Goal: Task Accomplishment & Management: Complete application form

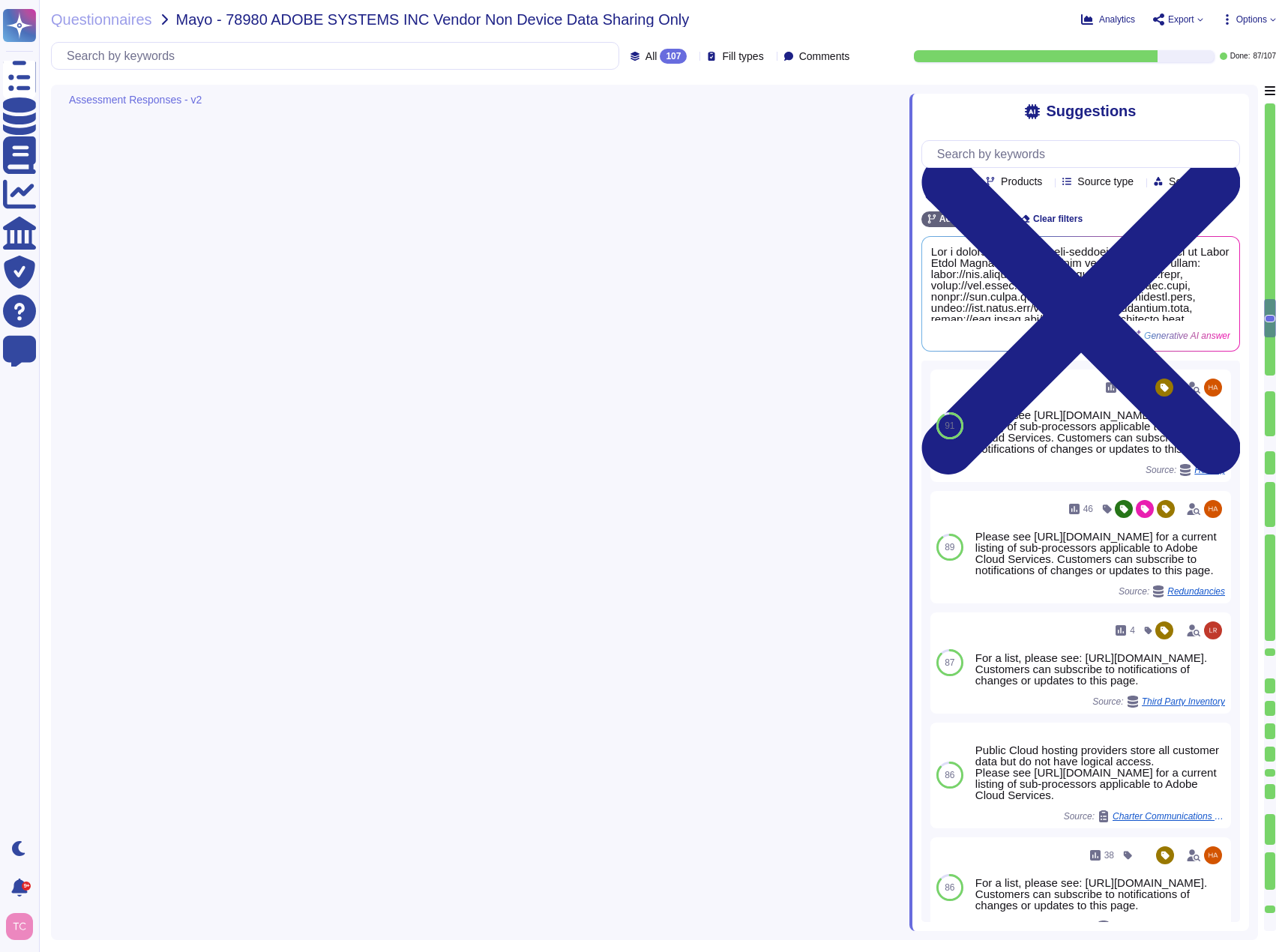
type textarea "Yes, Adobe has established processes to ensure that both physical and logical a…"
type textarea "Yes, Adobe has a documented and approved incident response plan in place. This …"
type textarea "Adobe has a documented procedure to promptly report data breaches to customers,…"
type textarea "For a current listing of sub-processors applicable to Adobe Cloud Services, ple…"
type textarea "Yes, Adobe has a formal third-party assessment process documented in its Vendor…"
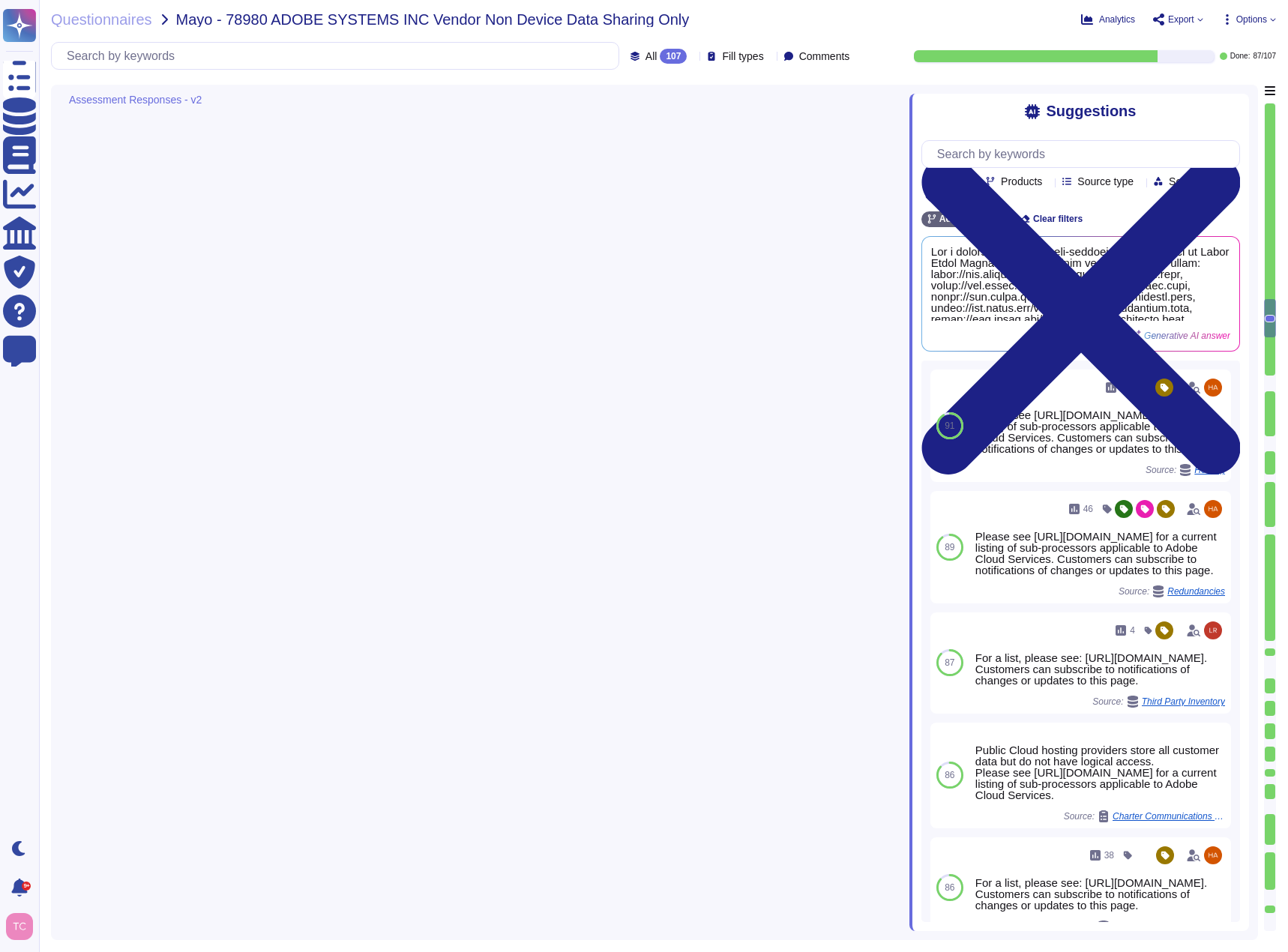
type textarea "At the end of the license term, Adobe will use commercially reasonable efforts …"
type textarea "Yes, our product collects information using cookies and other technologies to t…"
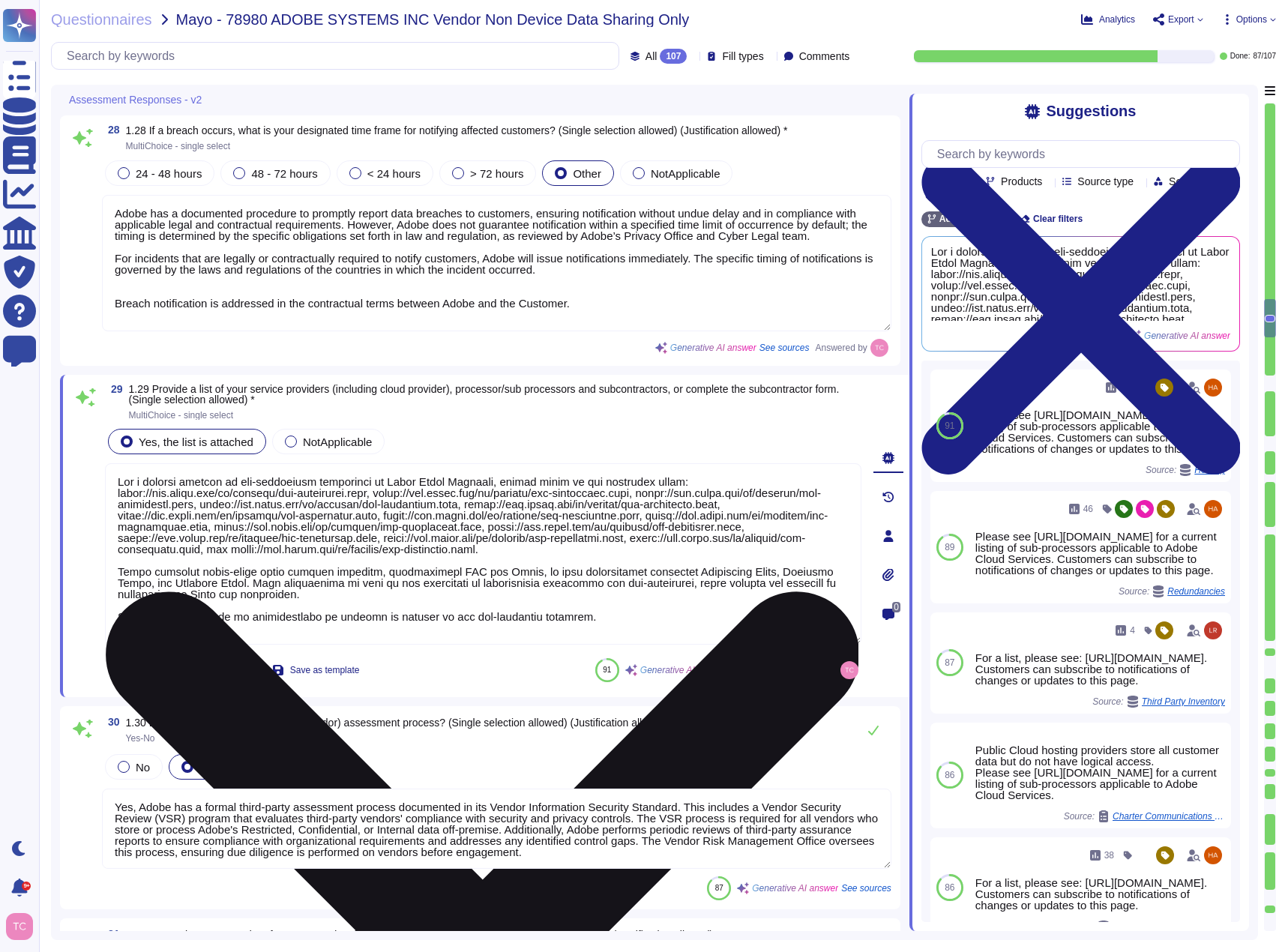
drag, startPoint x: 717, startPoint y: 564, endPoint x: 397, endPoint y: 499, distance: 326.5
click at [397, 499] on textarea at bounding box center [483, 554] width 756 height 182
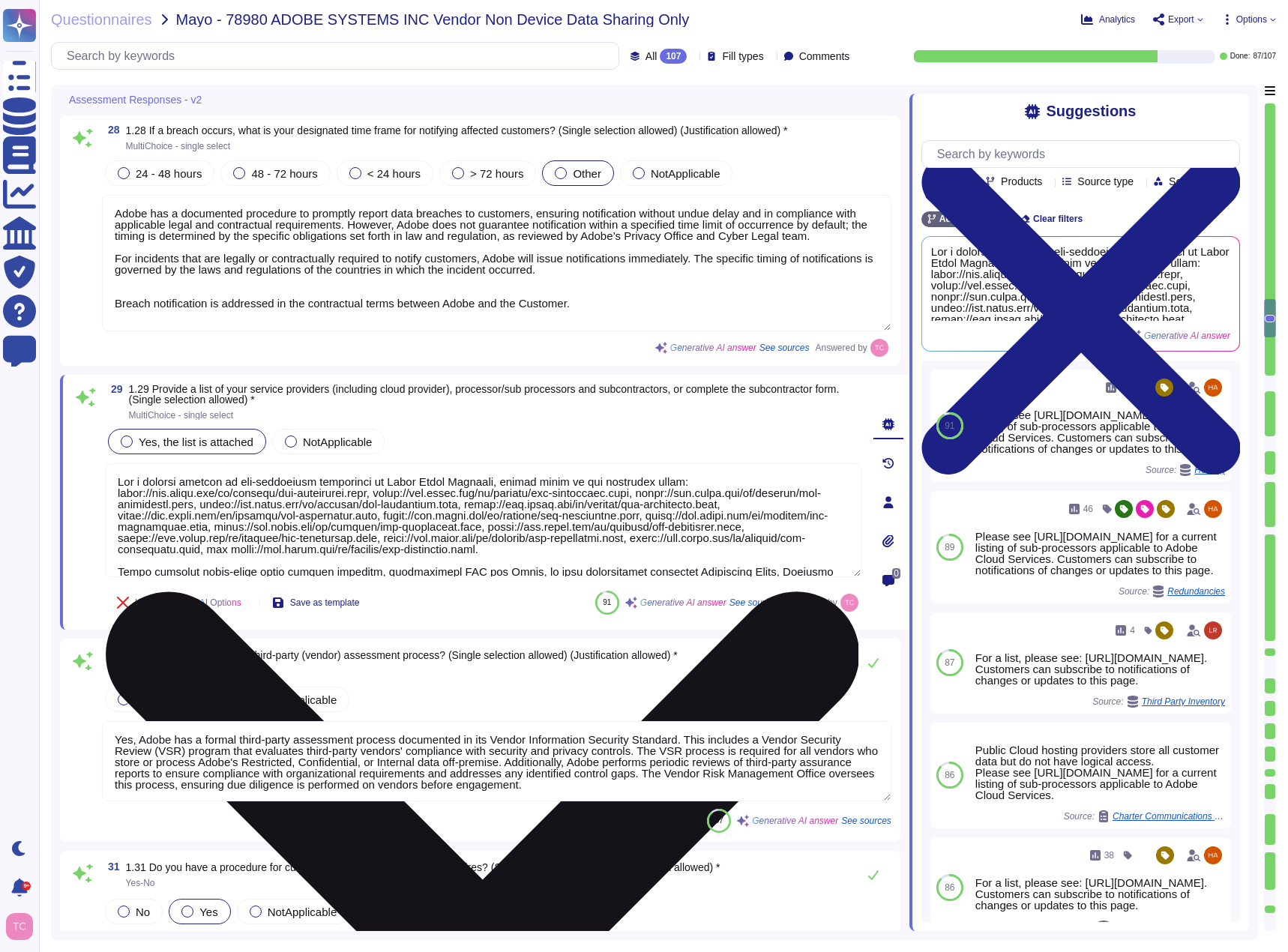
type textarea "In the U.S., Adobe typically will turn over “basic subscriber” information (suc…"
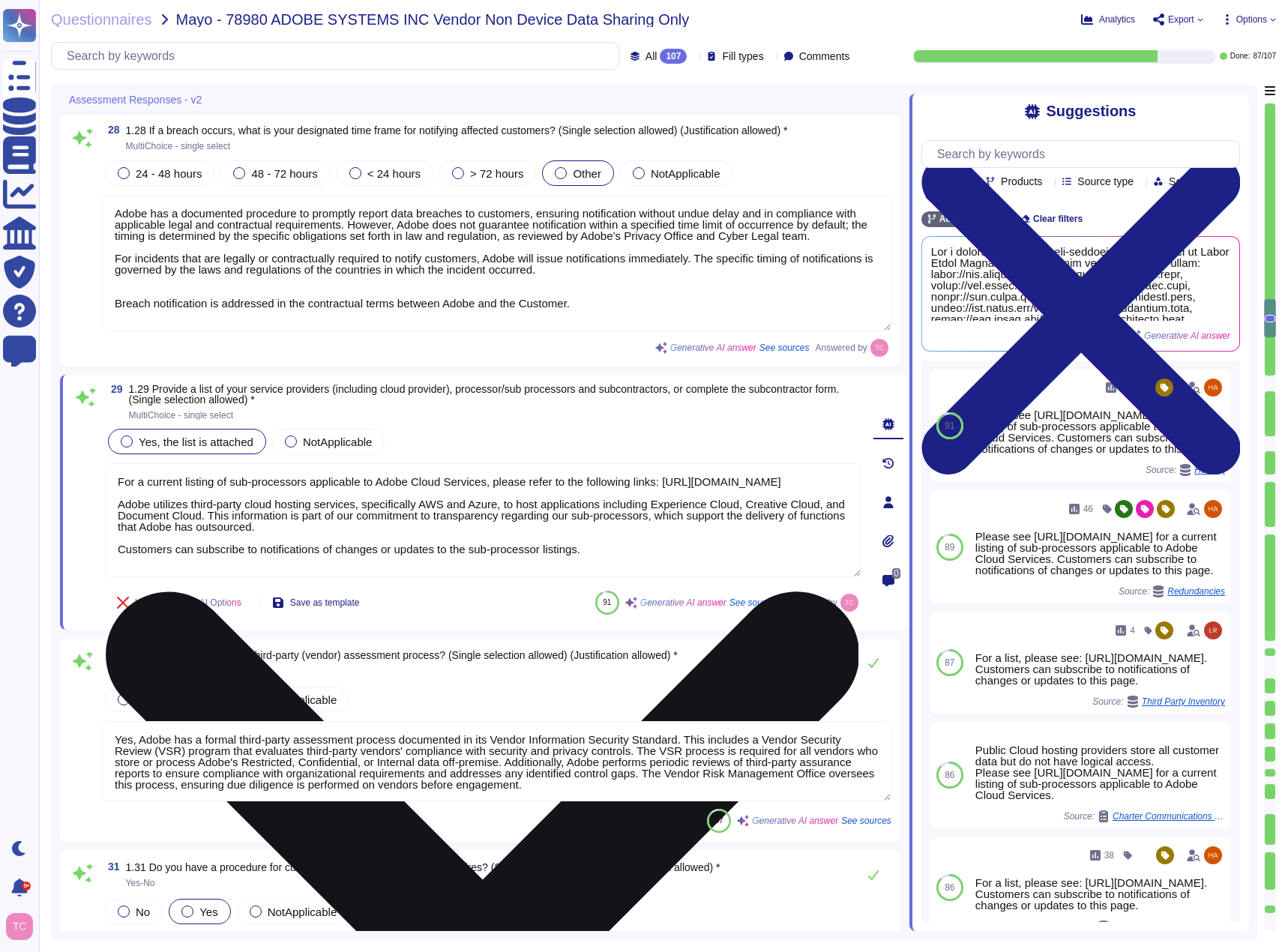
click at [656, 483] on textarea "For a current listing of sub-processors applicable to Adobe Cloud Services, ple…" at bounding box center [483, 520] width 756 height 114
click at [653, 489] on textarea "For a current listing of sub-processors applicable to Adobe Cloud Services, ple…" at bounding box center [483, 520] width 756 height 114
click at [653, 482] on textarea "For a current listing of sub-processors applicable to Adobe Cloud Services, ple…" at bounding box center [483, 520] width 756 height 114
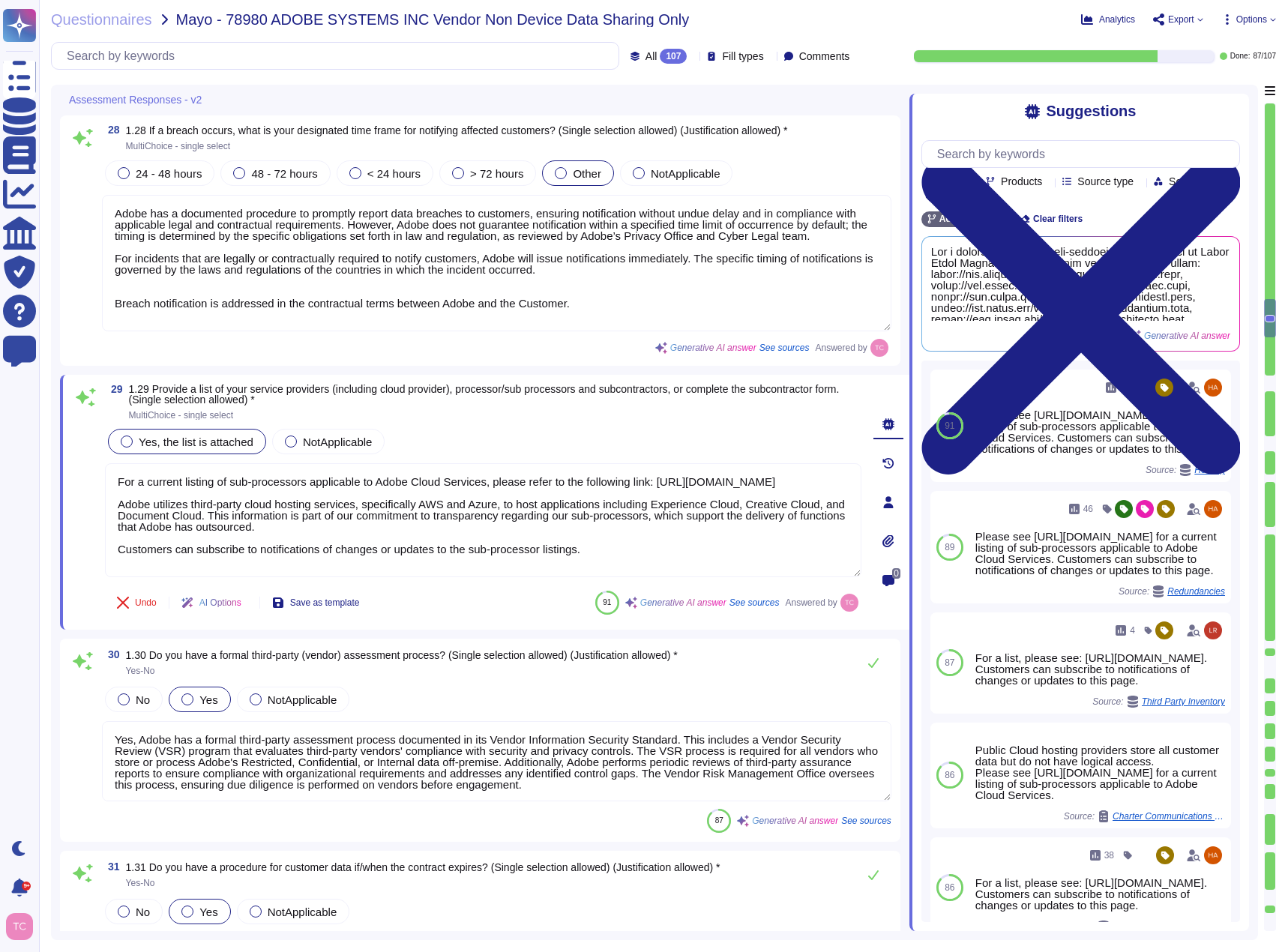
type textarea "For a current listing of sub-processors applicable to Adobe Cloud Services, ple…"
click at [81, 576] on span at bounding box center [85, 501] width 27 height 153
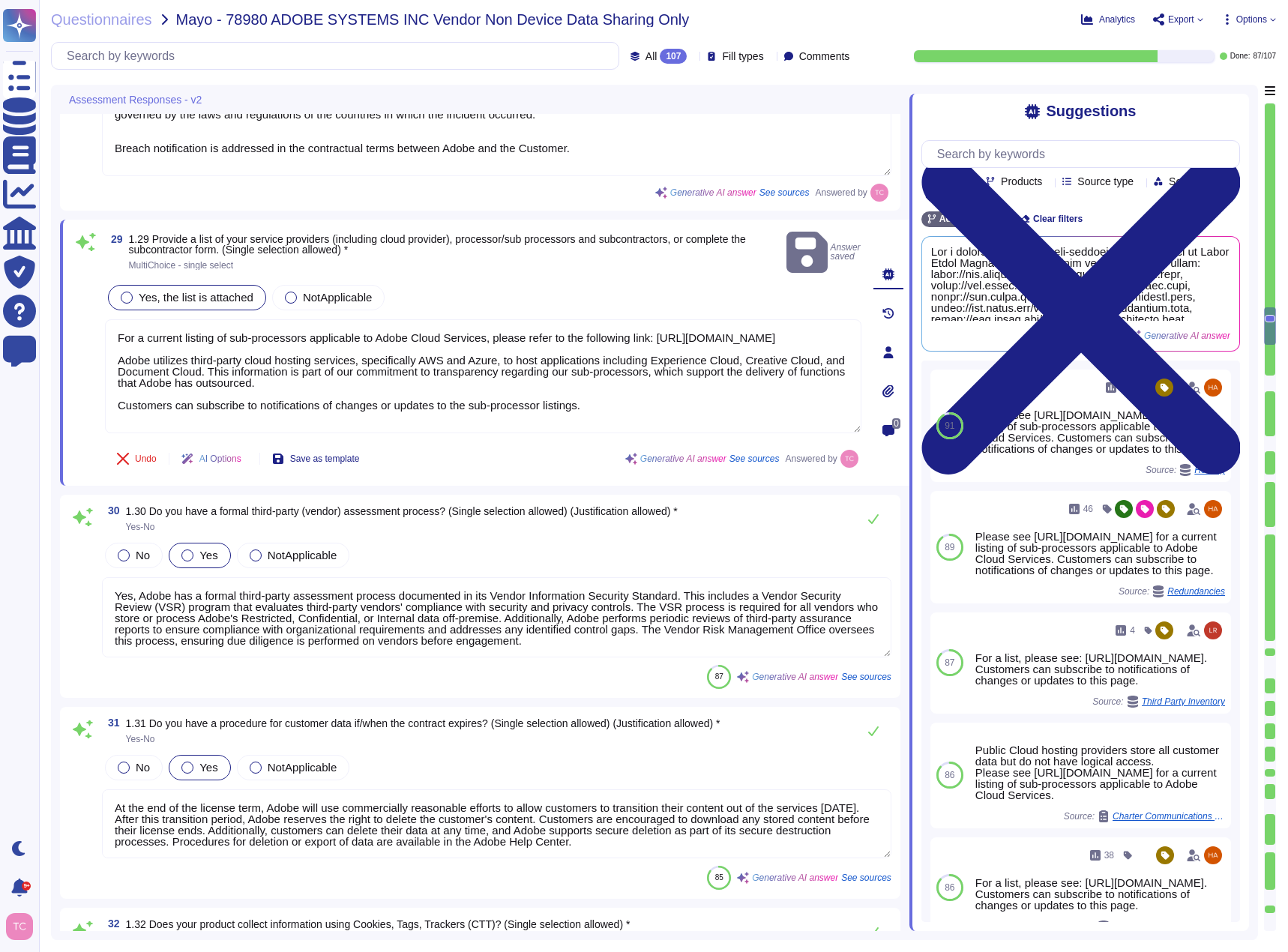
type textarea "Please see [DEMOGRAPHIC_DATA] Platform Overview for more information: [URL][DOM…"
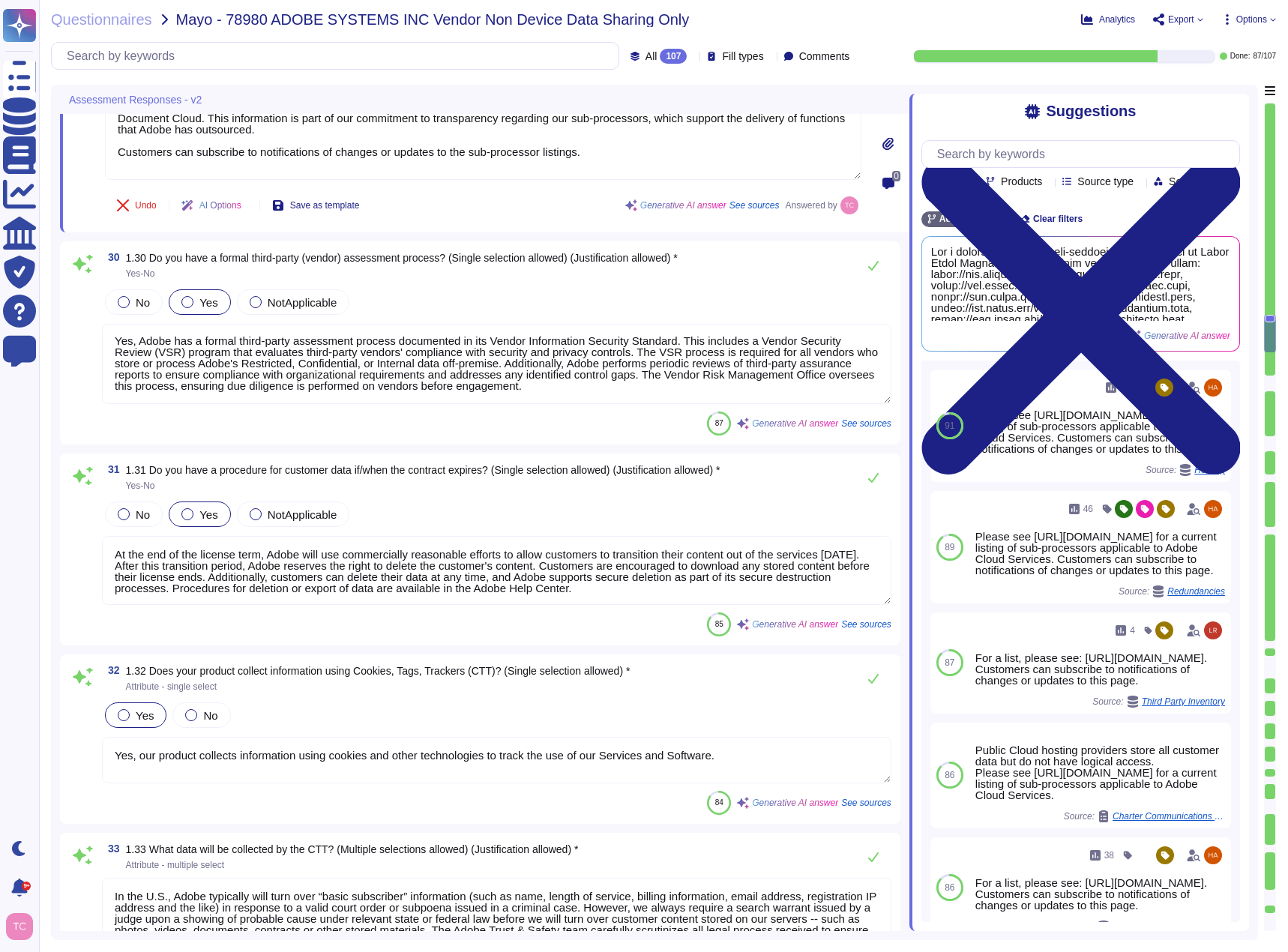
scroll to position [5346, 0]
type textarea "Access to data collected by the CTT will be granted to: 1. Authorized Adobe emp…"
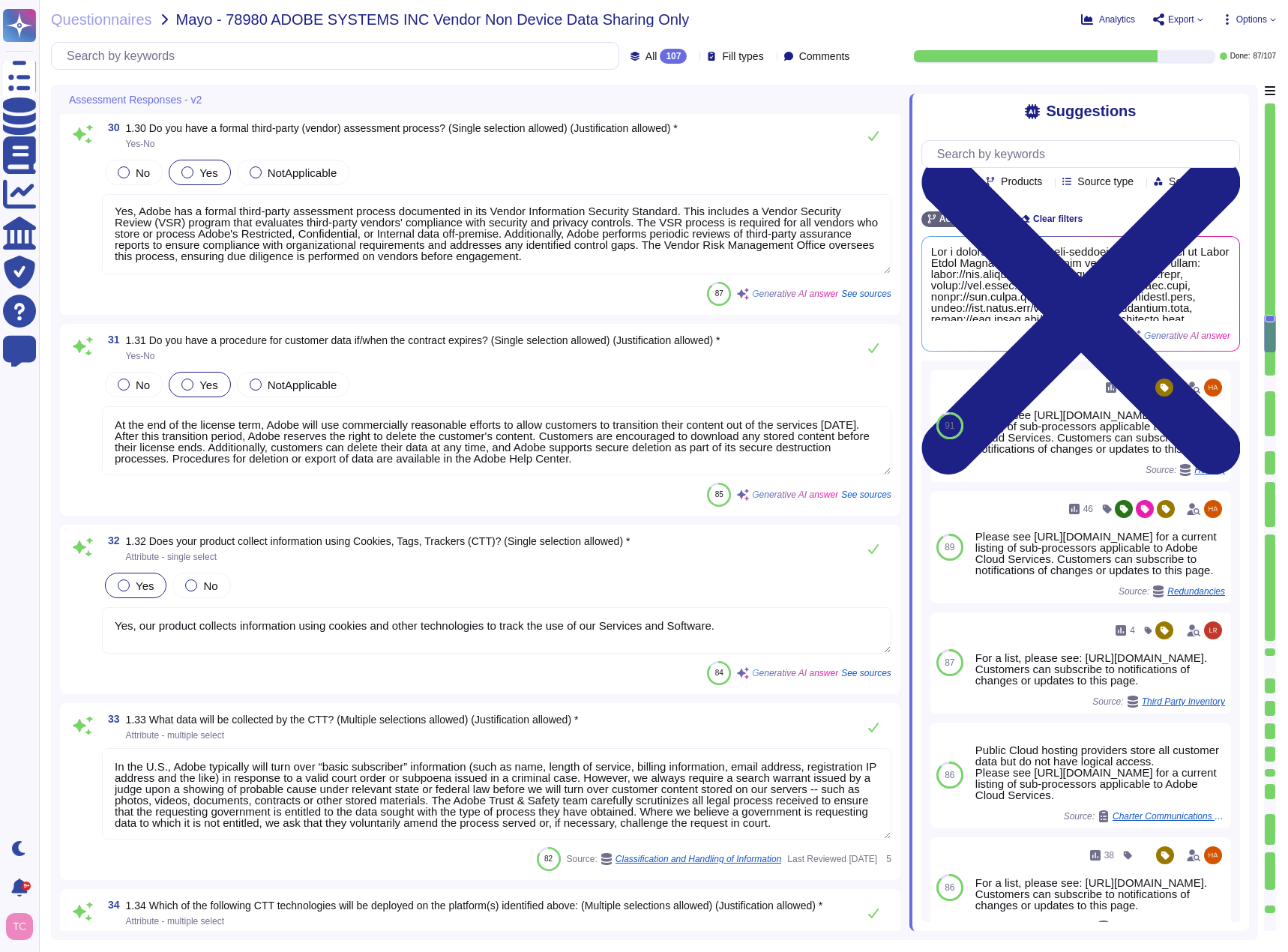
type textarea "No Response Required"
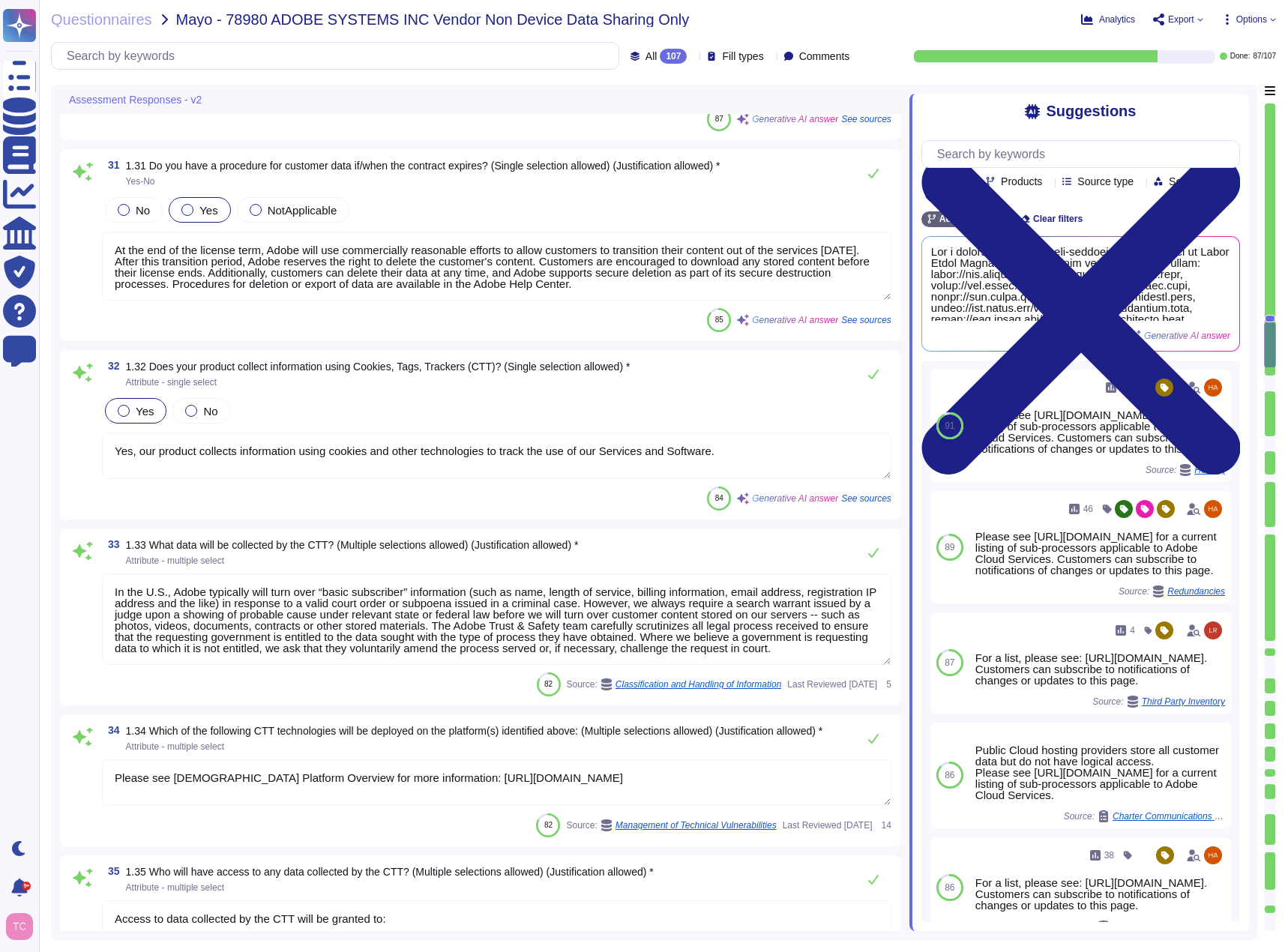
click at [577, 618] on textarea "In the U.S., Adobe typically will turn over “basic subscriber” information (suc…" at bounding box center [497, 619] width 789 height 92
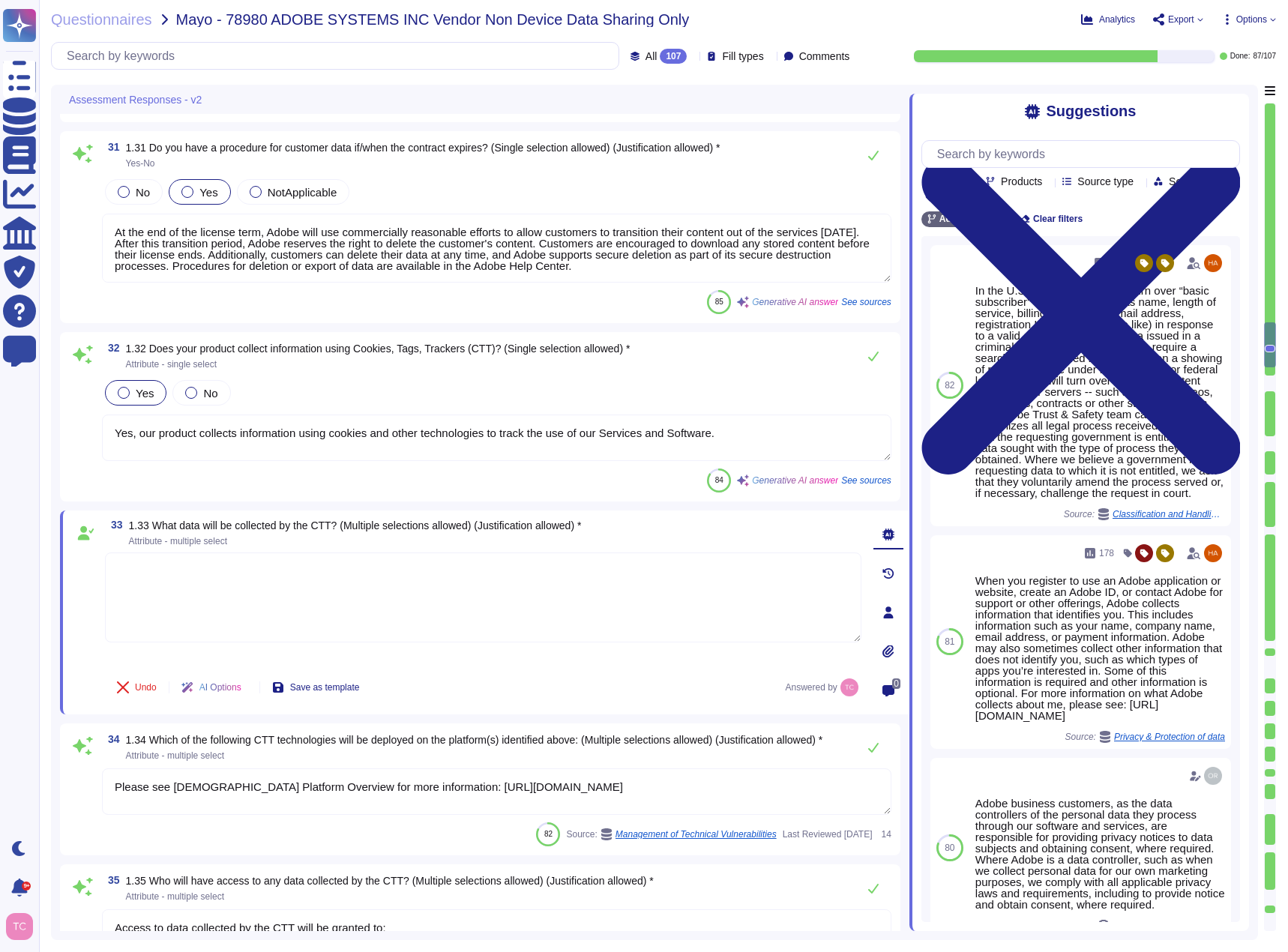
click at [216, 572] on textarea at bounding box center [483, 597] width 756 height 90
paste textarea "IP Address"
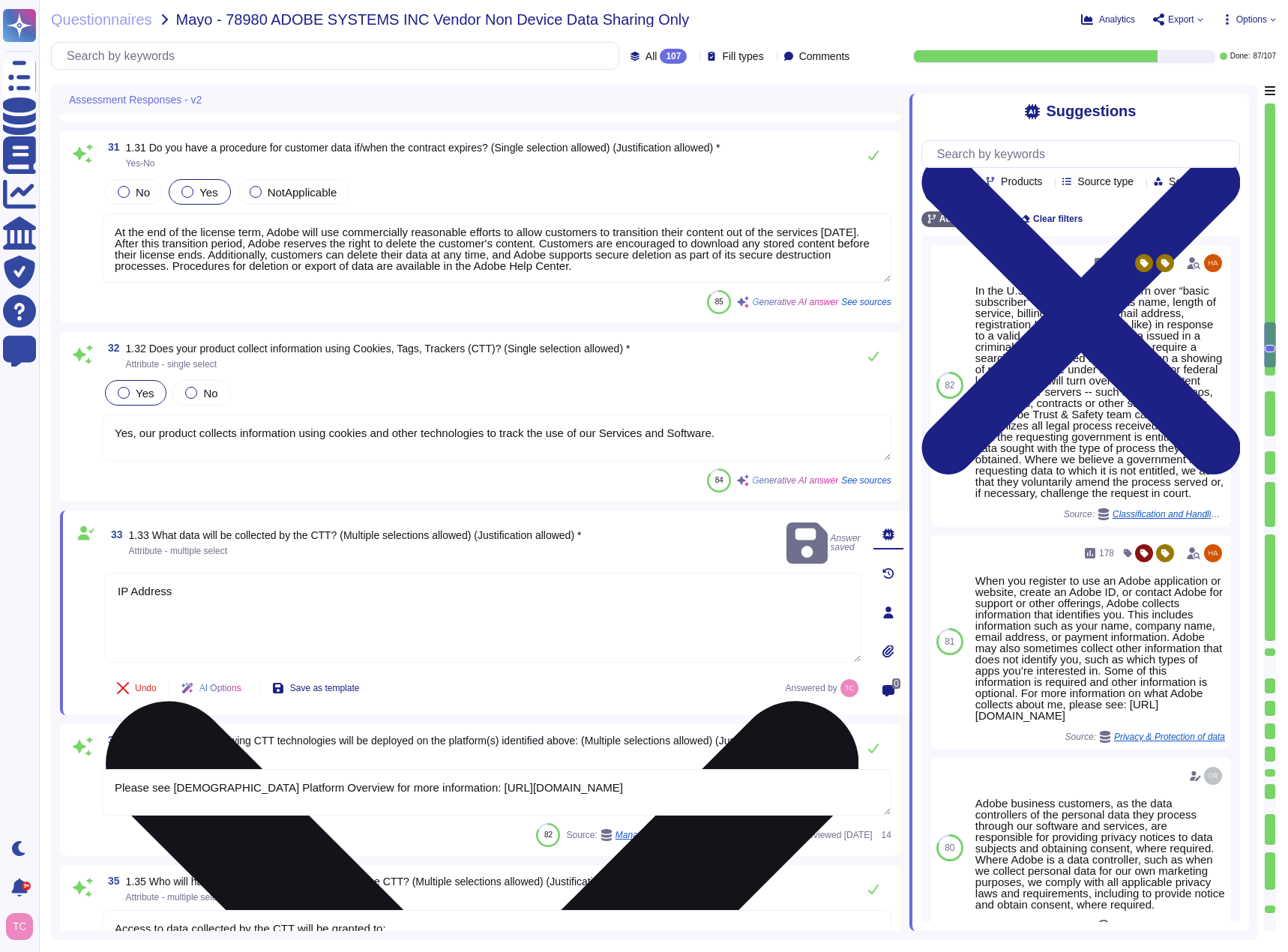
click at [186, 588] on textarea "IP Address" at bounding box center [483, 617] width 756 height 90
paste textarea "Email Address"
click at [141, 596] on textarea "IP Address Email Address" at bounding box center [483, 617] width 756 height 90
paste textarea "Unique Identifier"
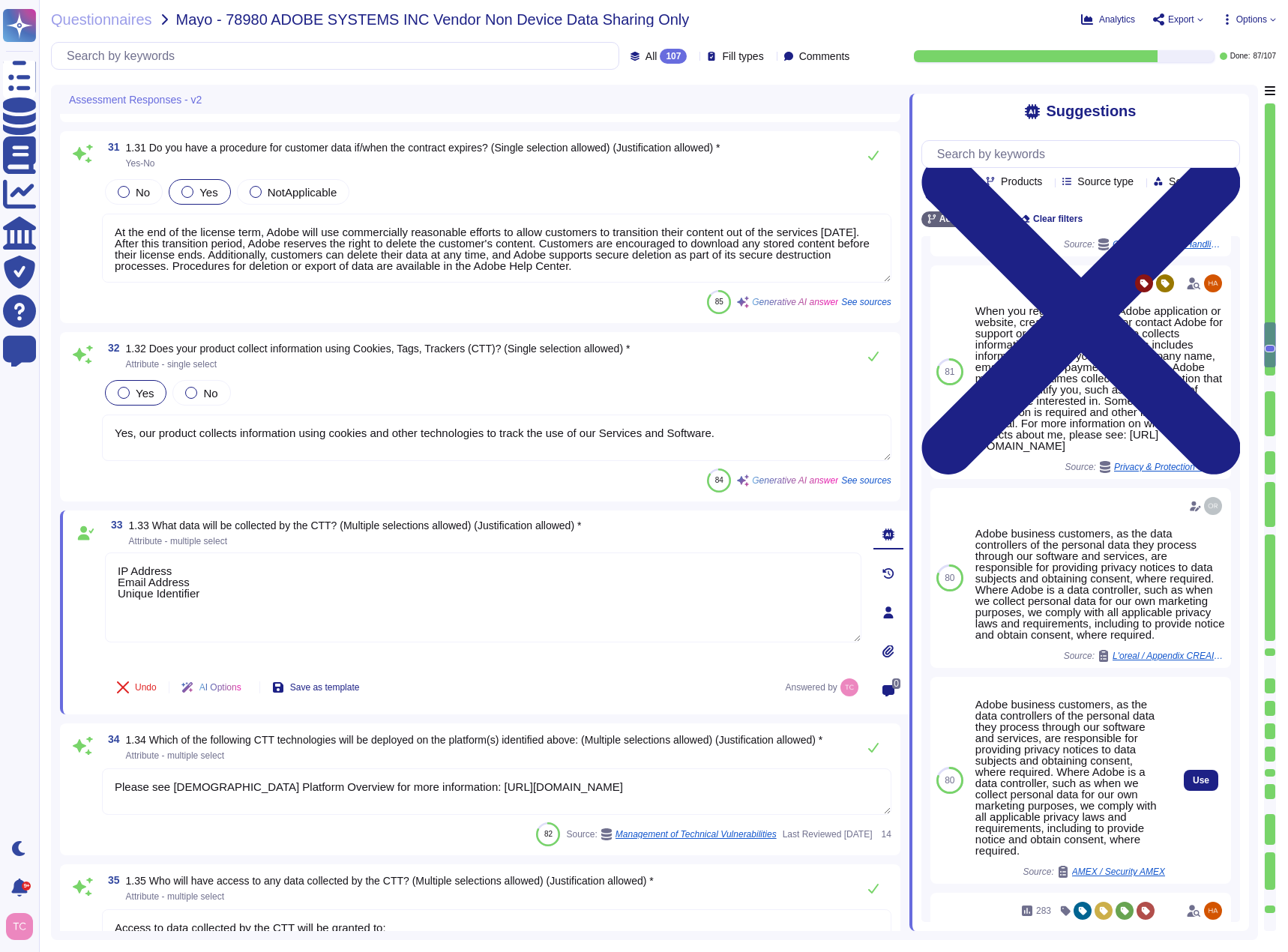
scroll to position [242, 0]
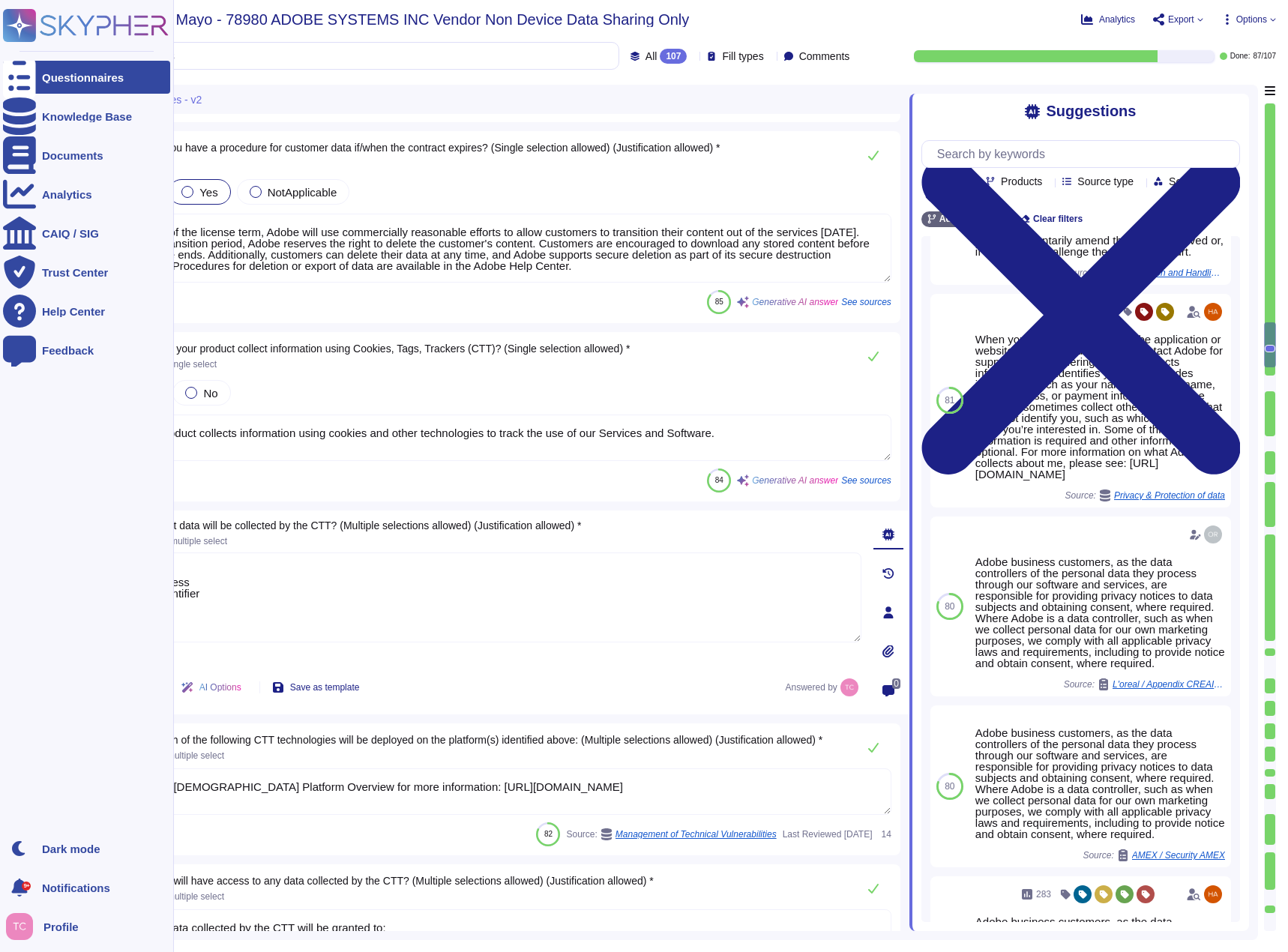
type textarea "IP Address Email Address Unique Identifier"
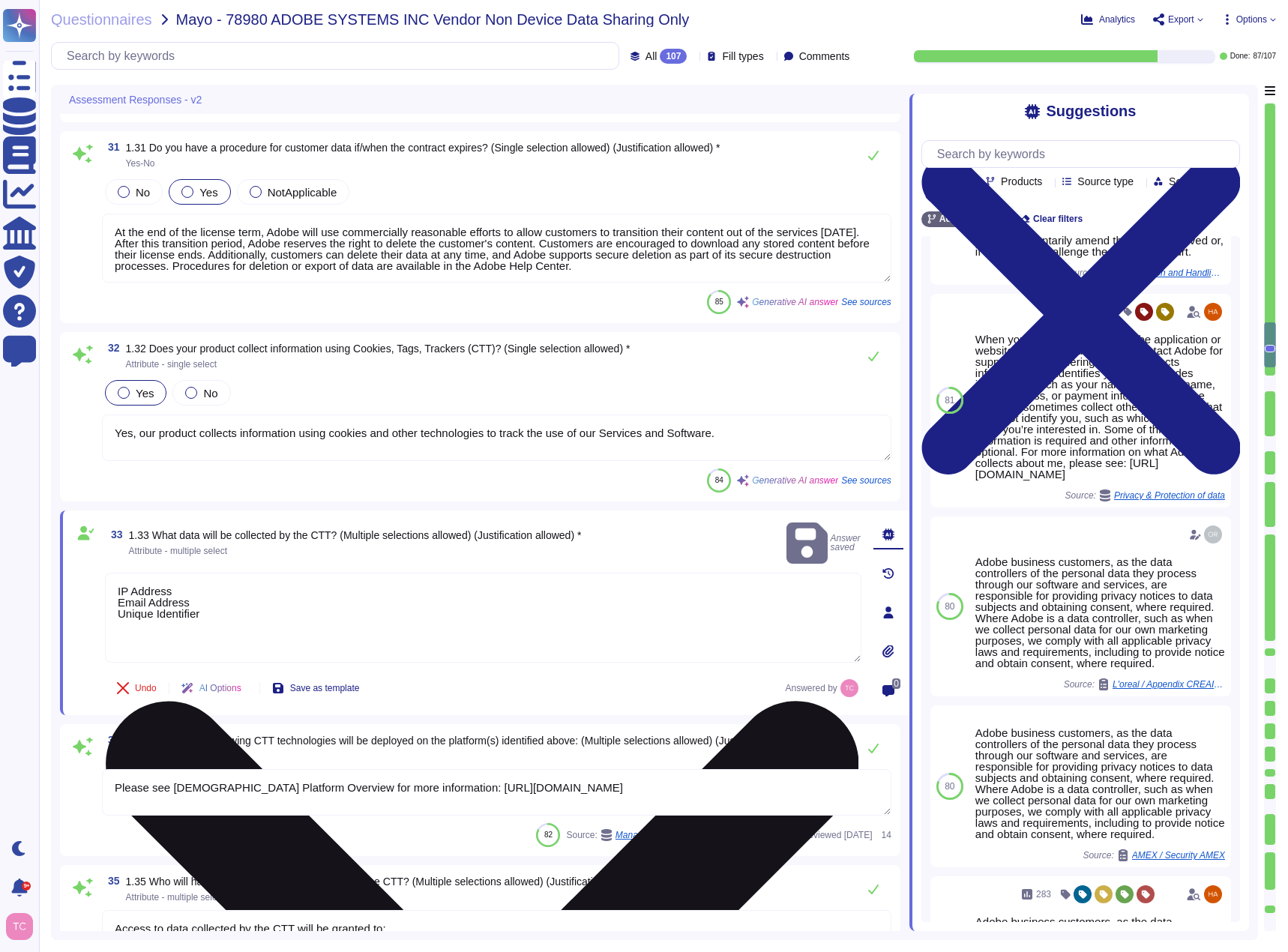
click at [165, 603] on textarea "IP Address Email Address Unique Identifier" at bounding box center [483, 617] width 756 height 90
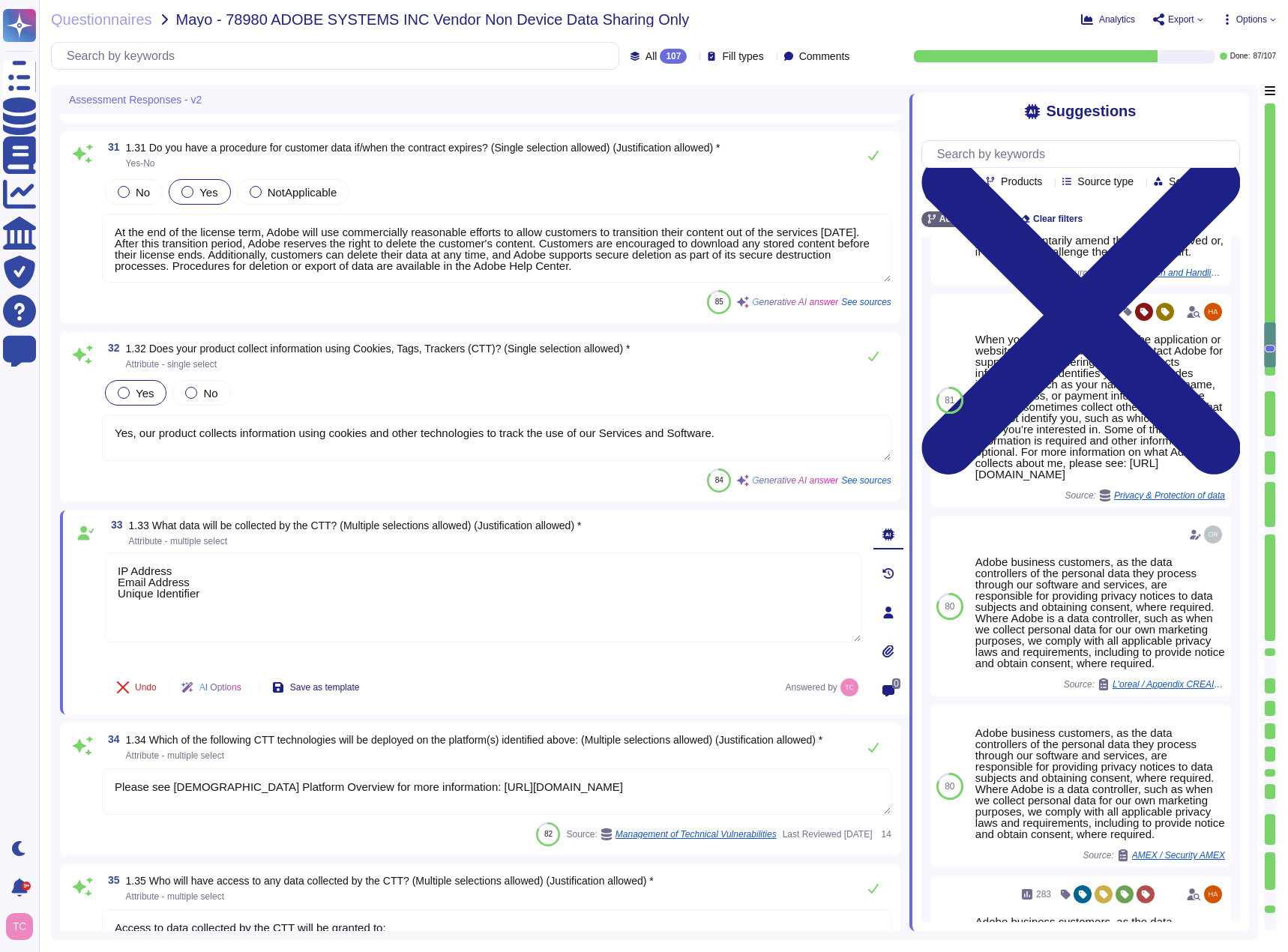
click at [77, 788] on span at bounding box center [82, 792] width 27 height 48
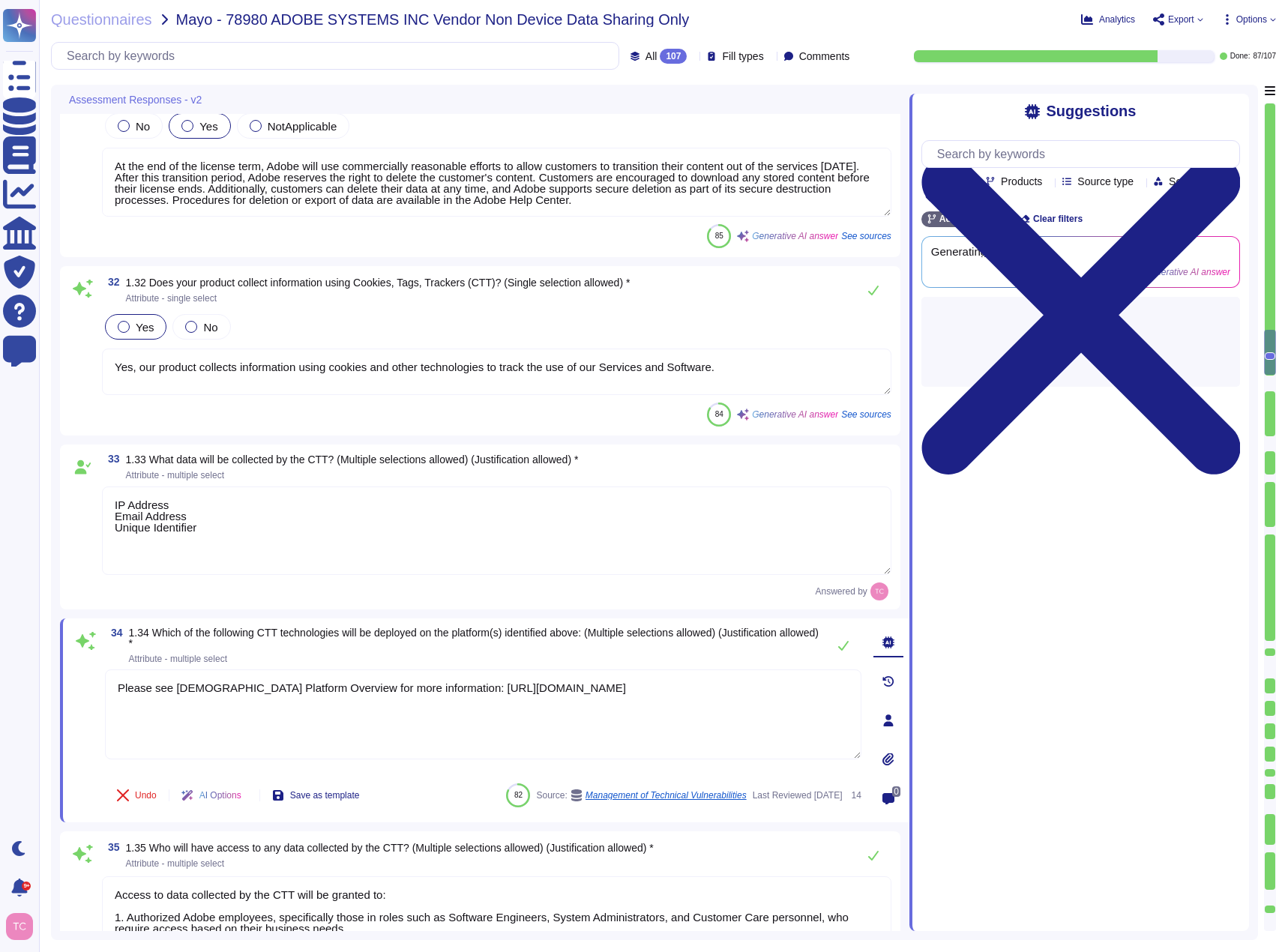
type textarea "AEM assets will be used as Mayo's Digital Asset Management system. Workfront wi…"
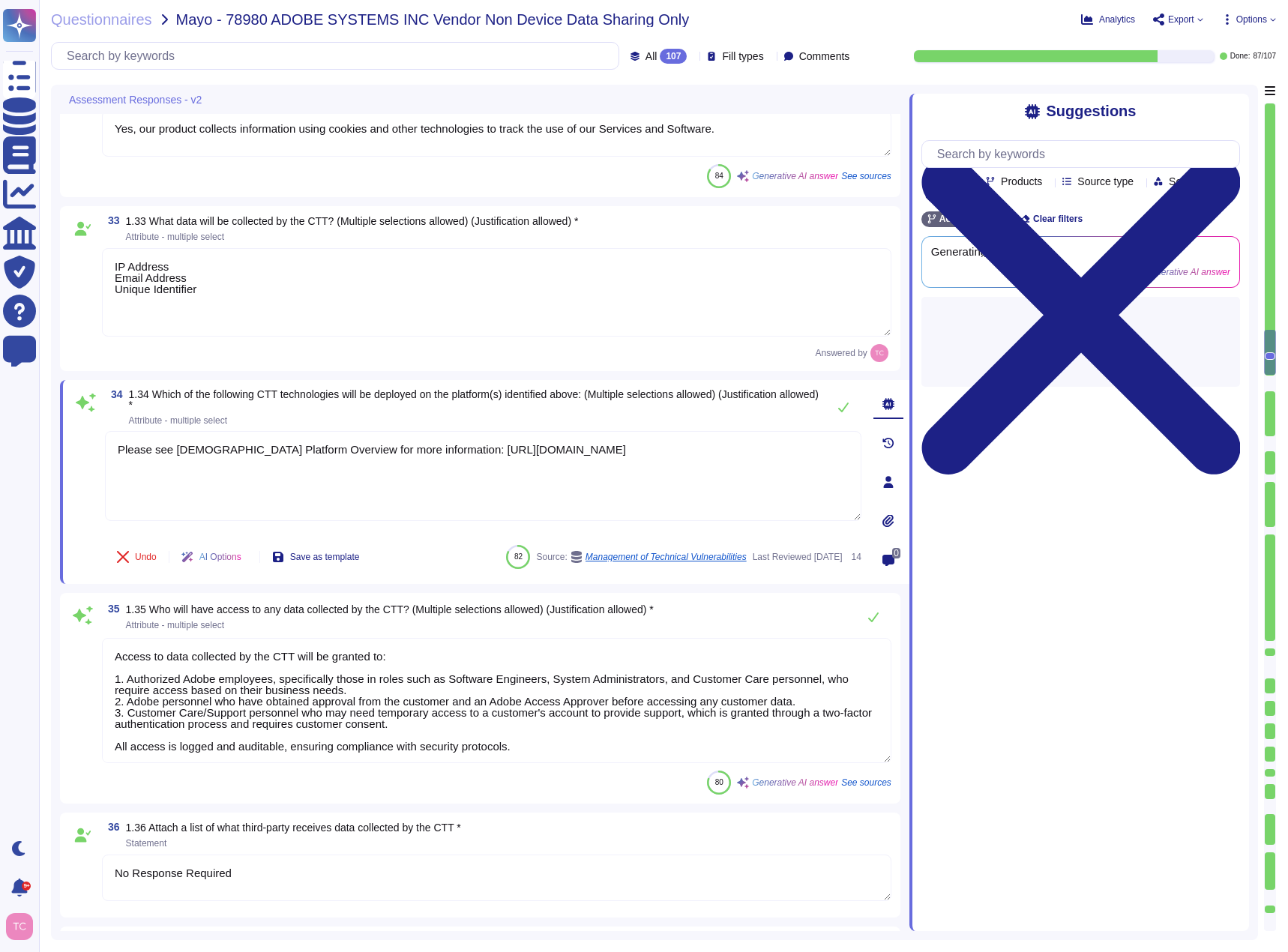
scroll to position [5869, 0]
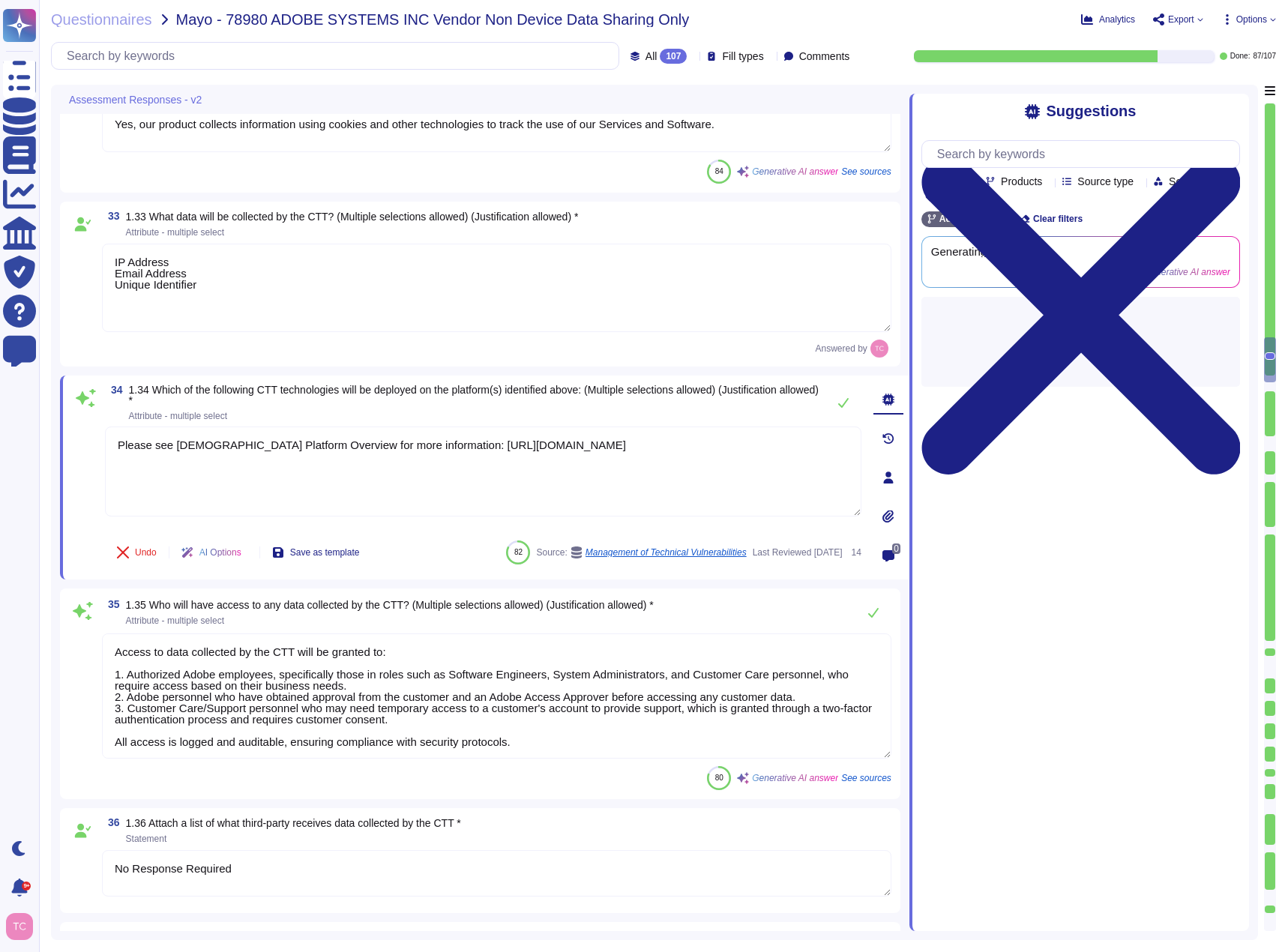
type textarea "- Adobe prohibits the processing of Sensitive Personal Information using its pr…"
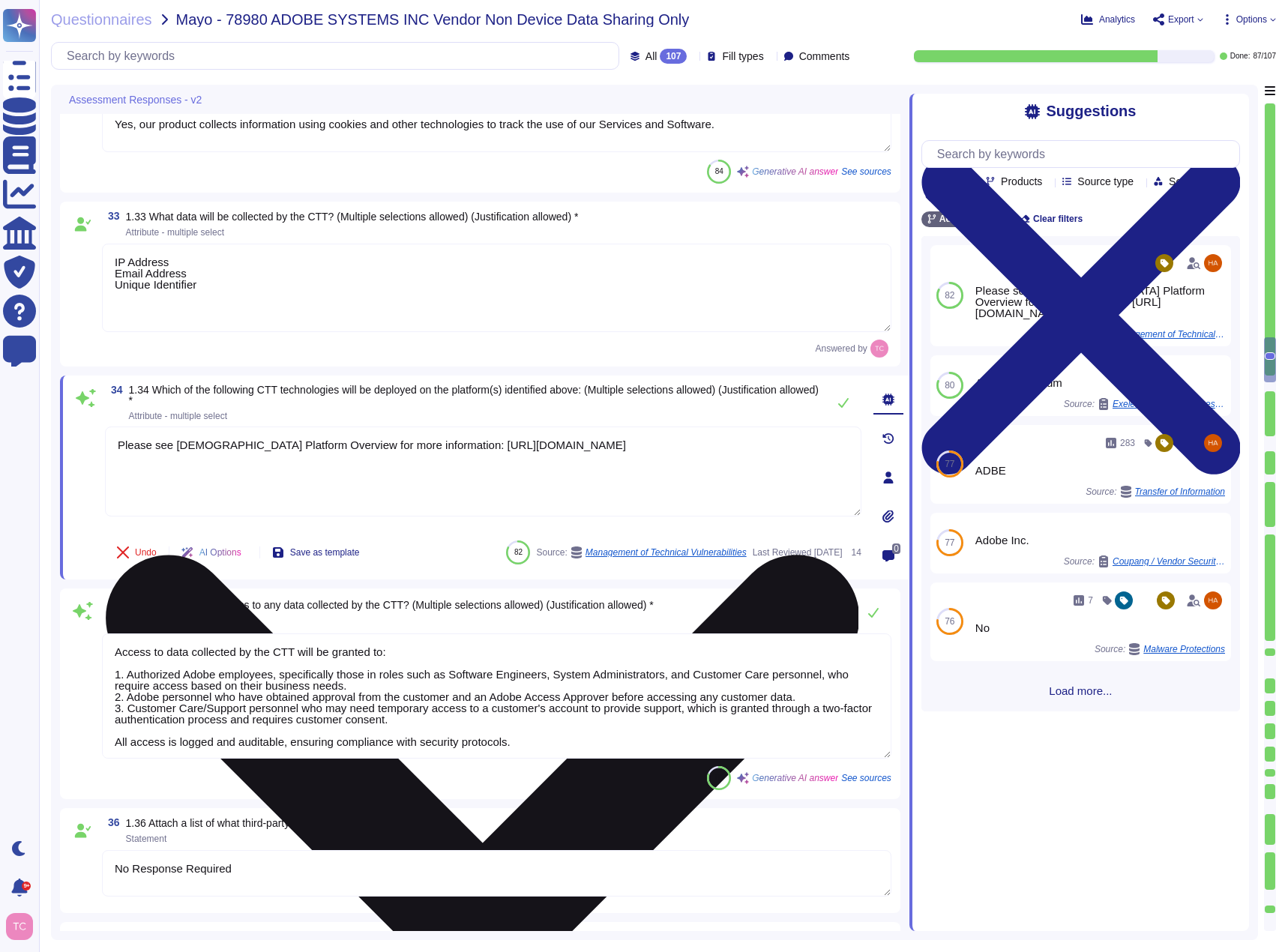
click at [851, 432] on icon at bounding box center [482, 931] width 754 height 1004
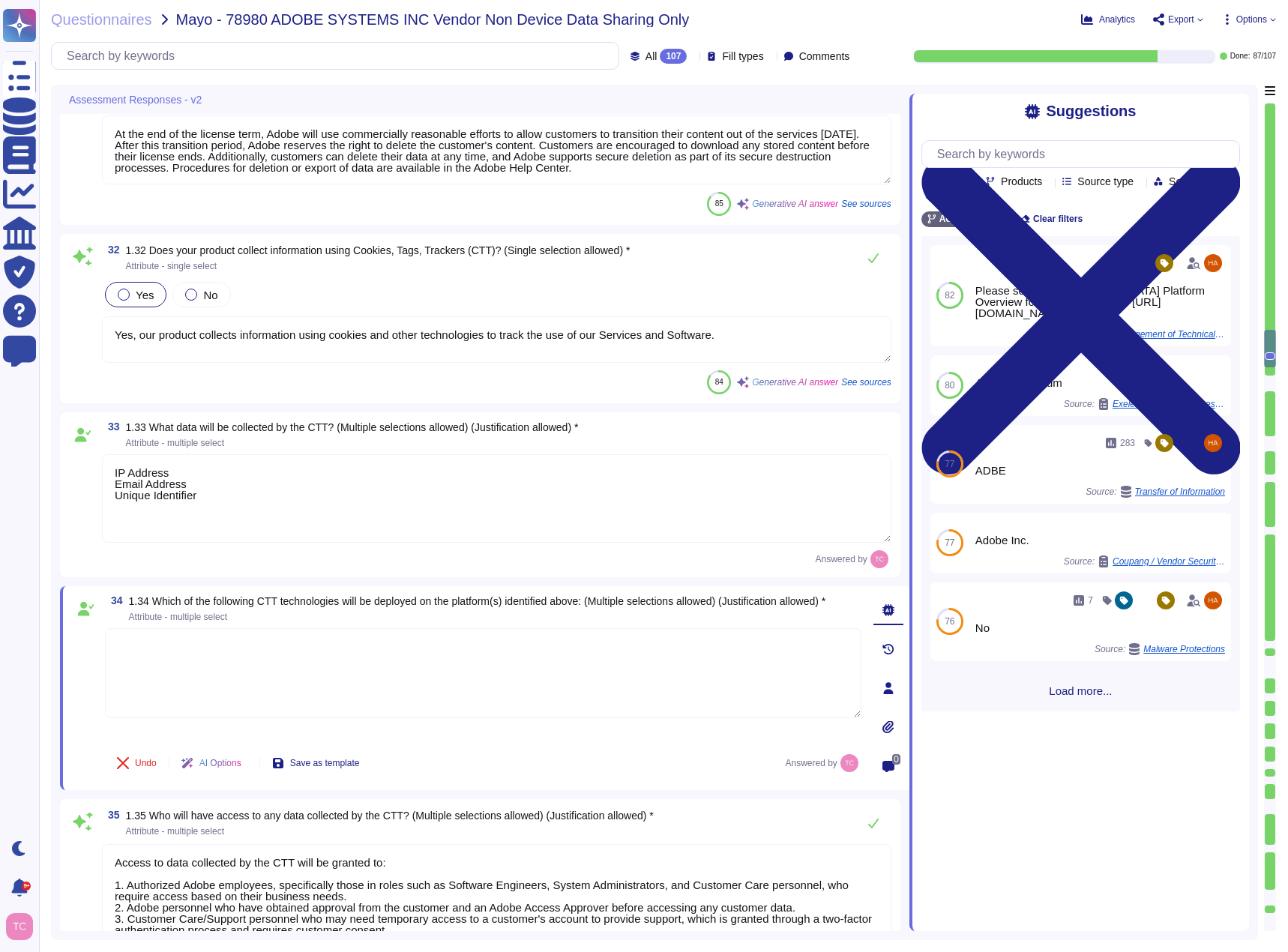
scroll to position [5645, 0]
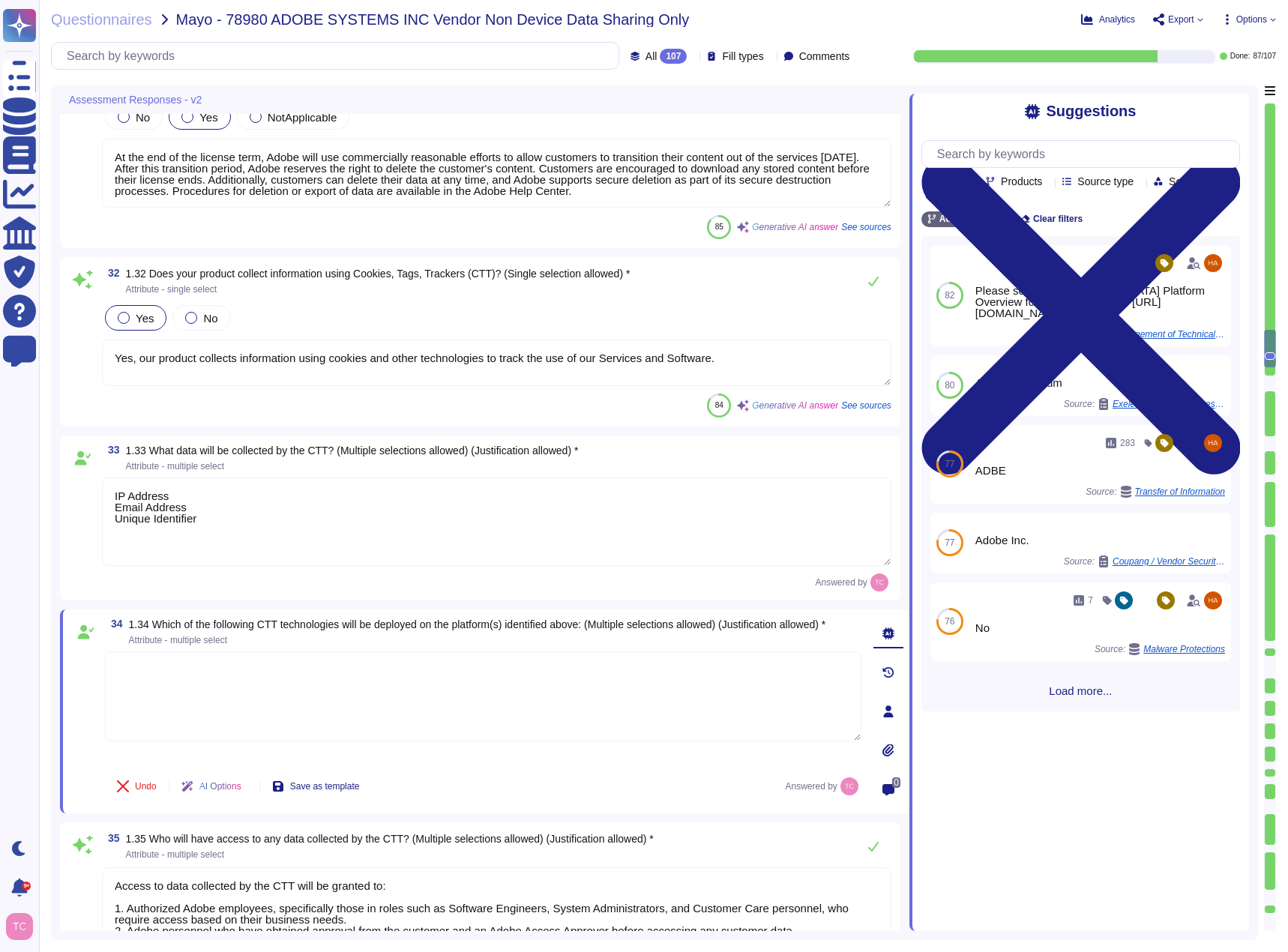
type textarea "For a current listing of sub-processors applicable to Adobe Cloud Services, ple…"
drag, startPoint x: 361, startPoint y: 275, endPoint x: 500, endPoint y: 275, distance: 139.0
click at [500, 275] on span "1.32 Does your product collect information using Cookies, Tags, Trackers (CTT)?…" at bounding box center [378, 274] width 504 height 12
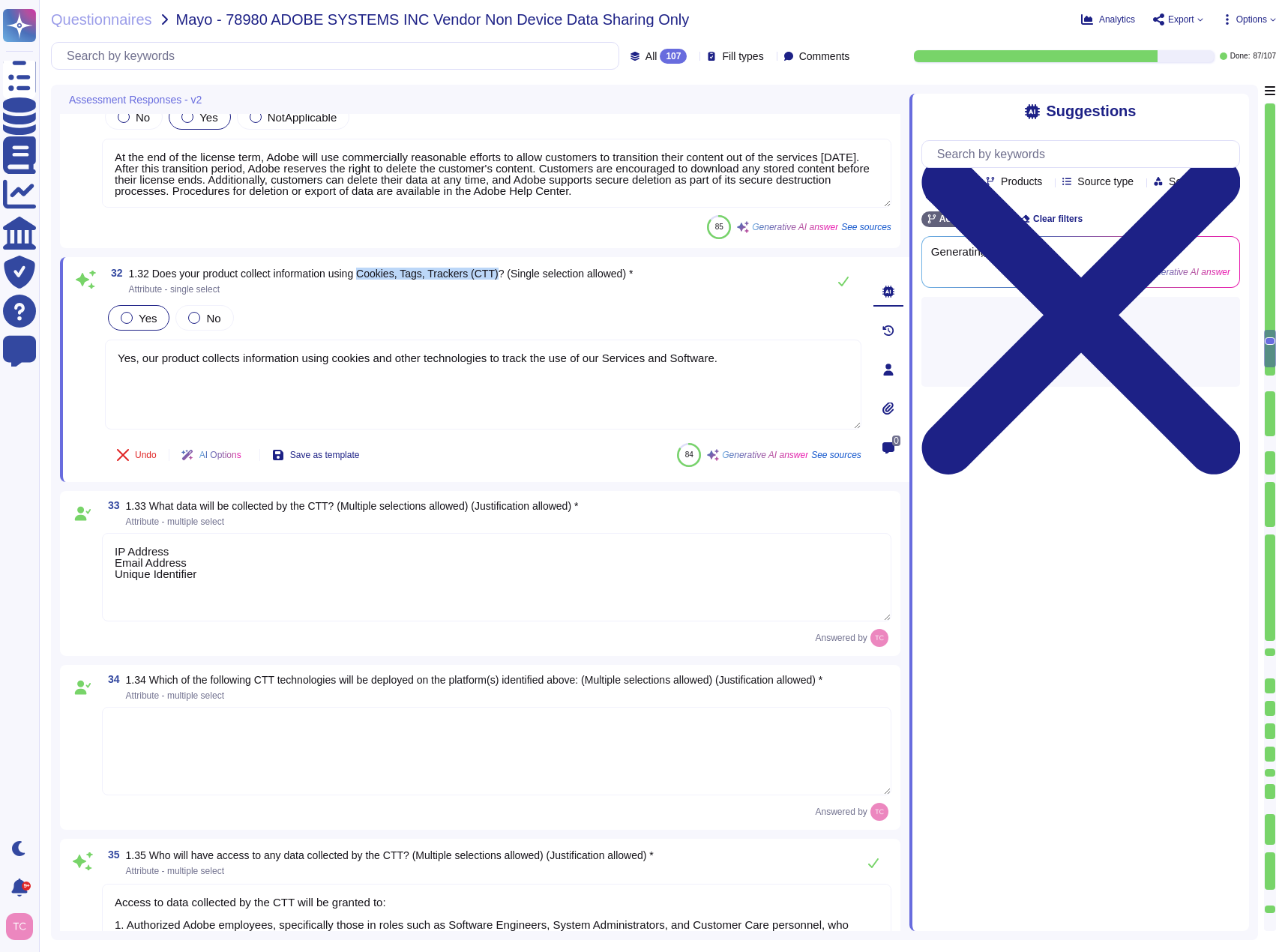
drag, startPoint x: 364, startPoint y: 274, endPoint x: 500, endPoint y: 279, distance: 136.1
click at [500, 279] on span "1.32 Does your product collect information using Cookies, Tags, Trackers (CTT)?…" at bounding box center [382, 274] width 504 height 12
copy span "Cookies, Tags, Trackers (CTT)"
click at [1062, 159] on input "text" at bounding box center [1085, 154] width 309 height 26
paste input "Cookies, Tags, Trackers (CTT)"
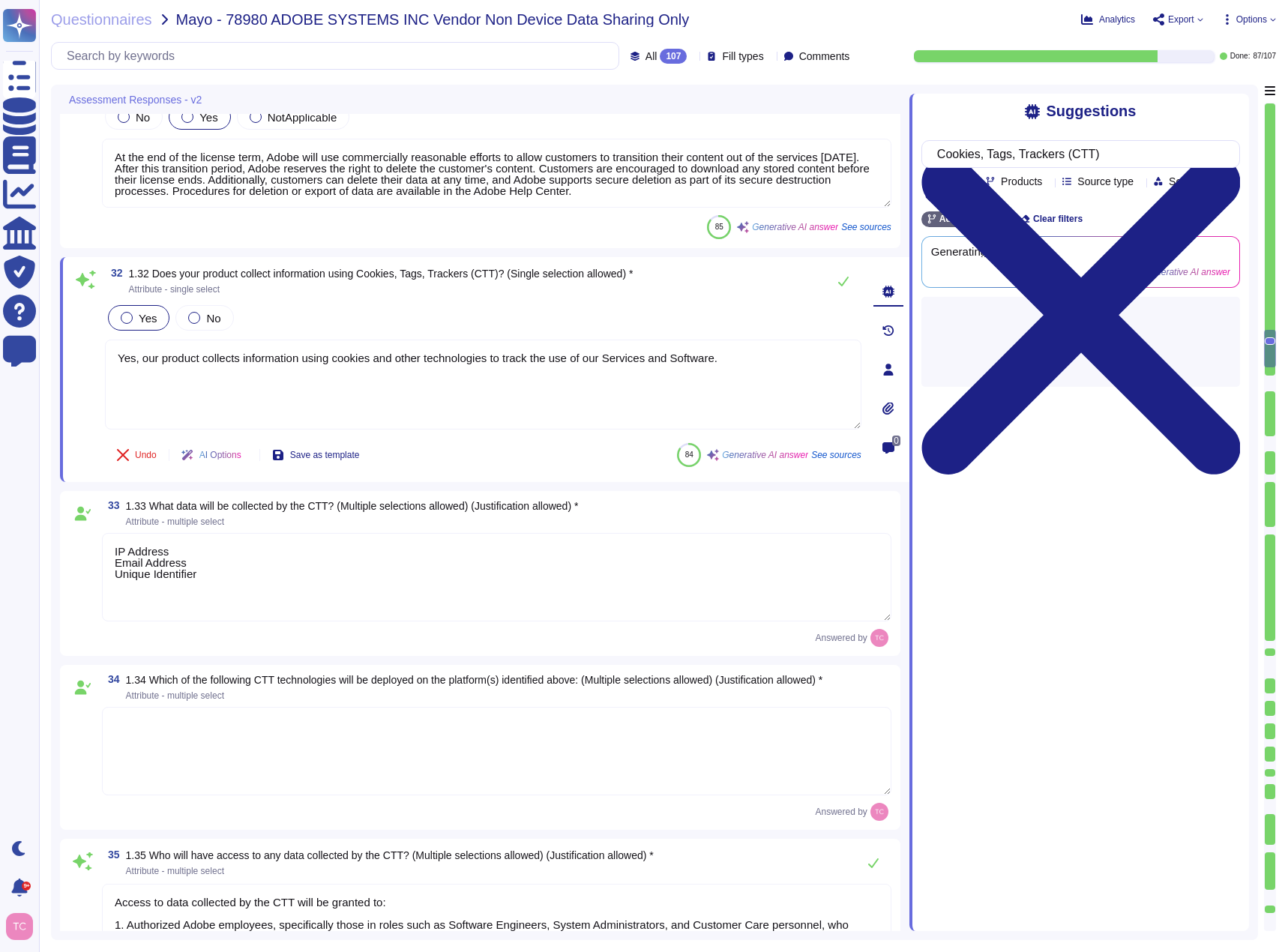
type input "Cookies, Tags, Trackers (CTT)"
click at [440, 694] on span "Attribute - multiple select" at bounding box center [474, 695] width 697 height 9
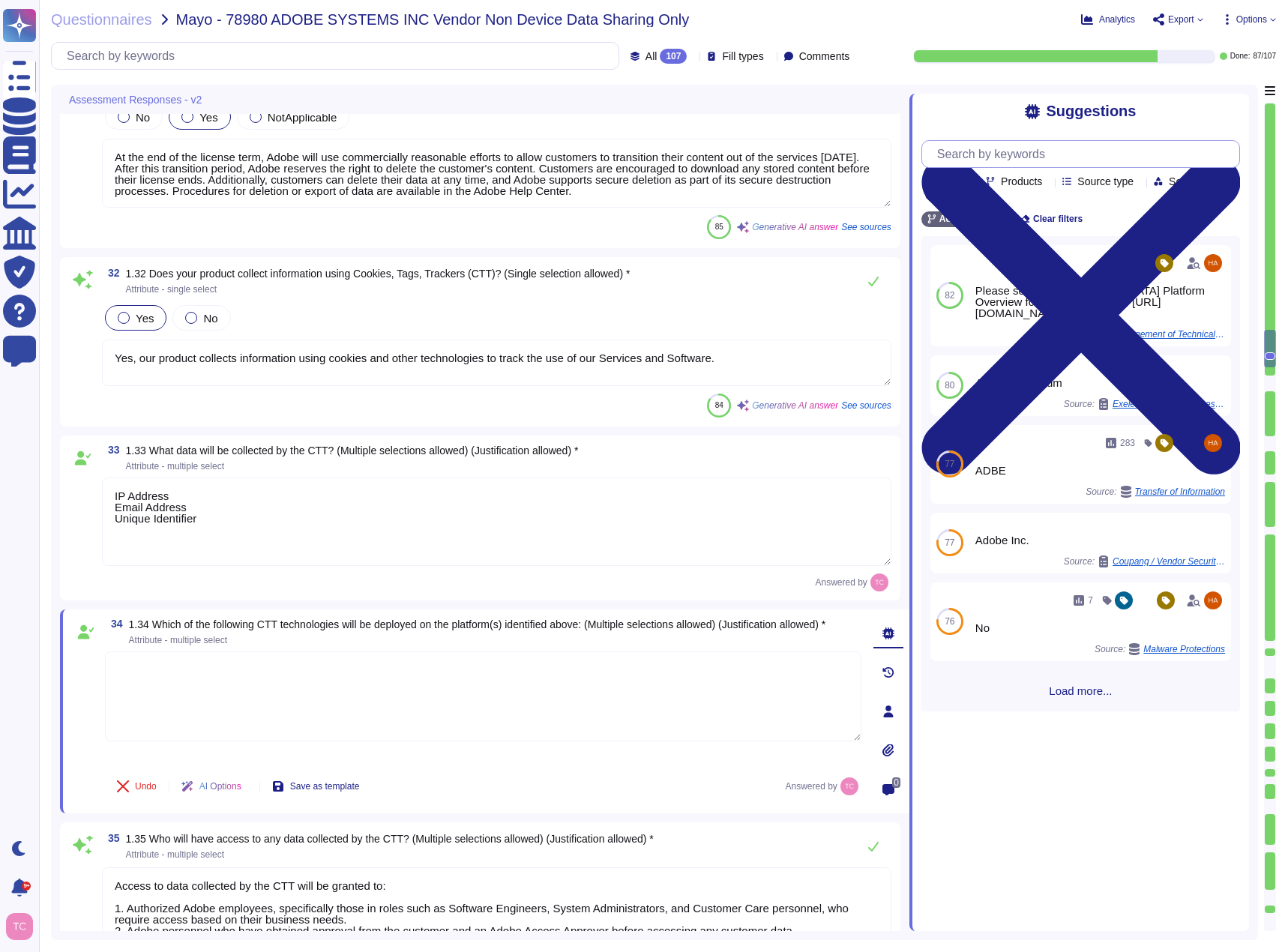
click at [981, 162] on input "text" at bounding box center [1085, 154] width 309 height 26
paste input "Cookies, Tags, Trackers (CTT)"
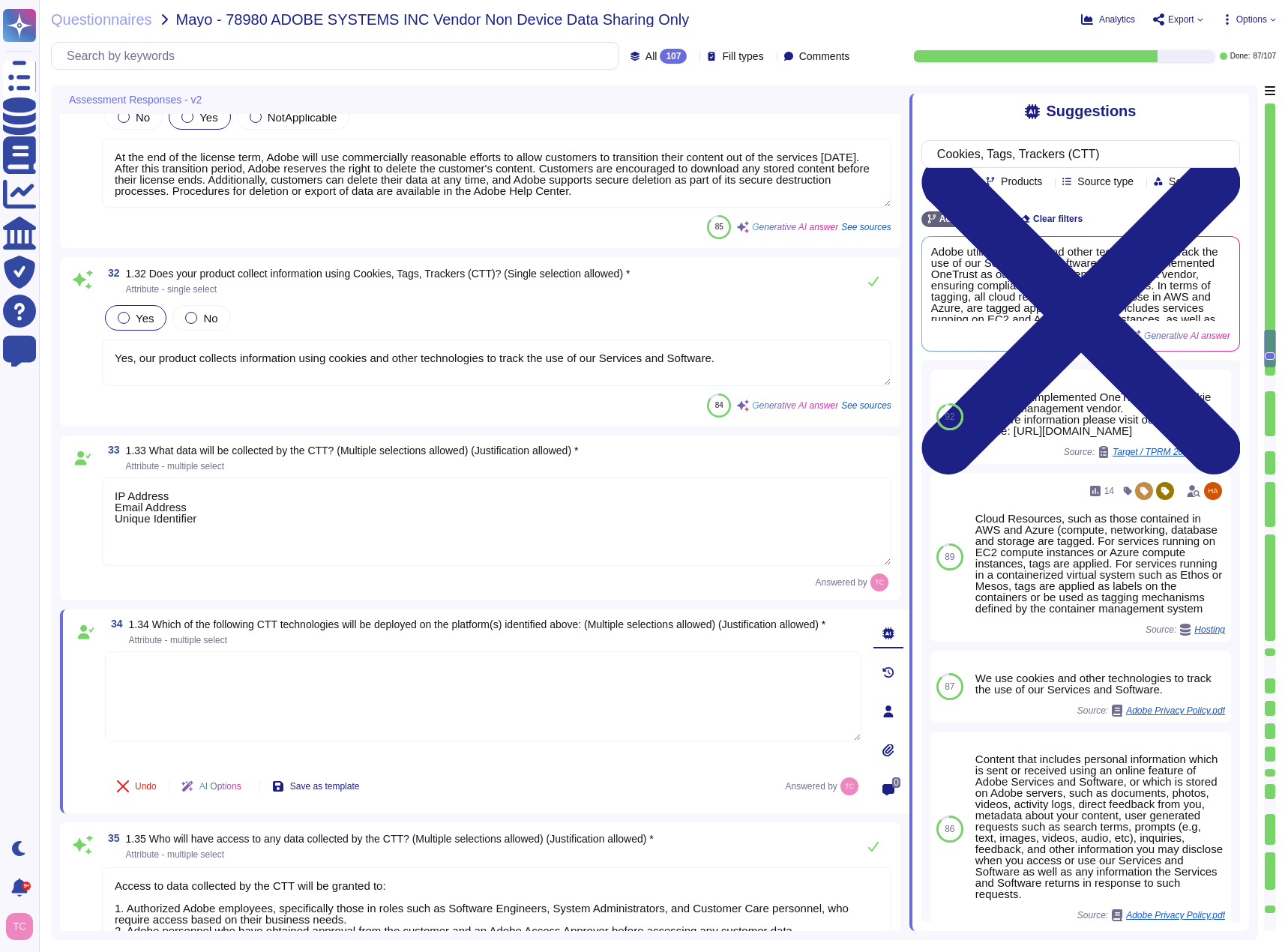
type input "Cookies, Tags, Trackers (CTT)"
click at [1048, 184] on div "Products" at bounding box center [1017, 181] width 62 height 11
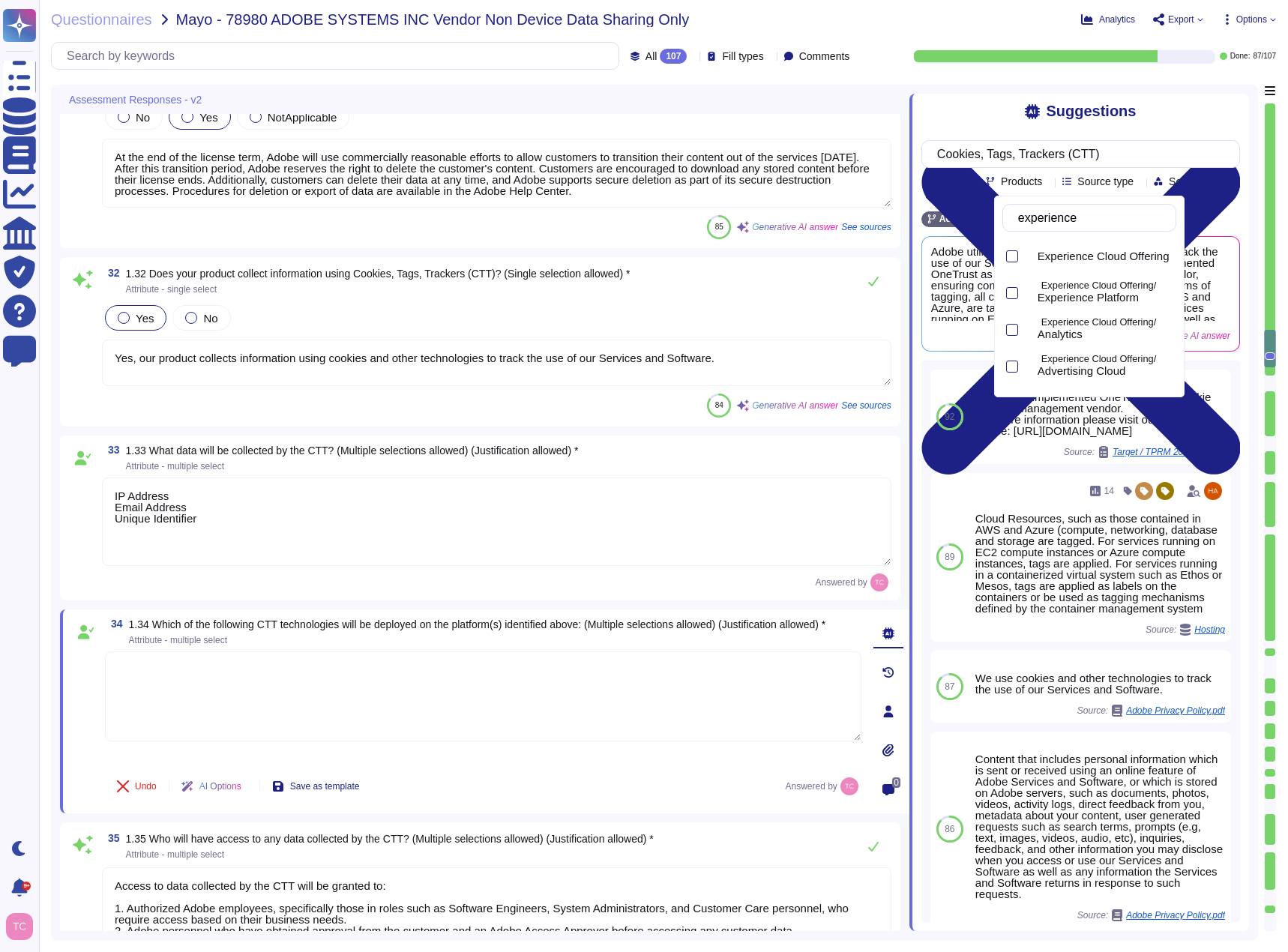
type input "experience m"
click at [1088, 249] on p "Experience Cloud Offering/" at bounding box center [1106, 249] width 129 height 9
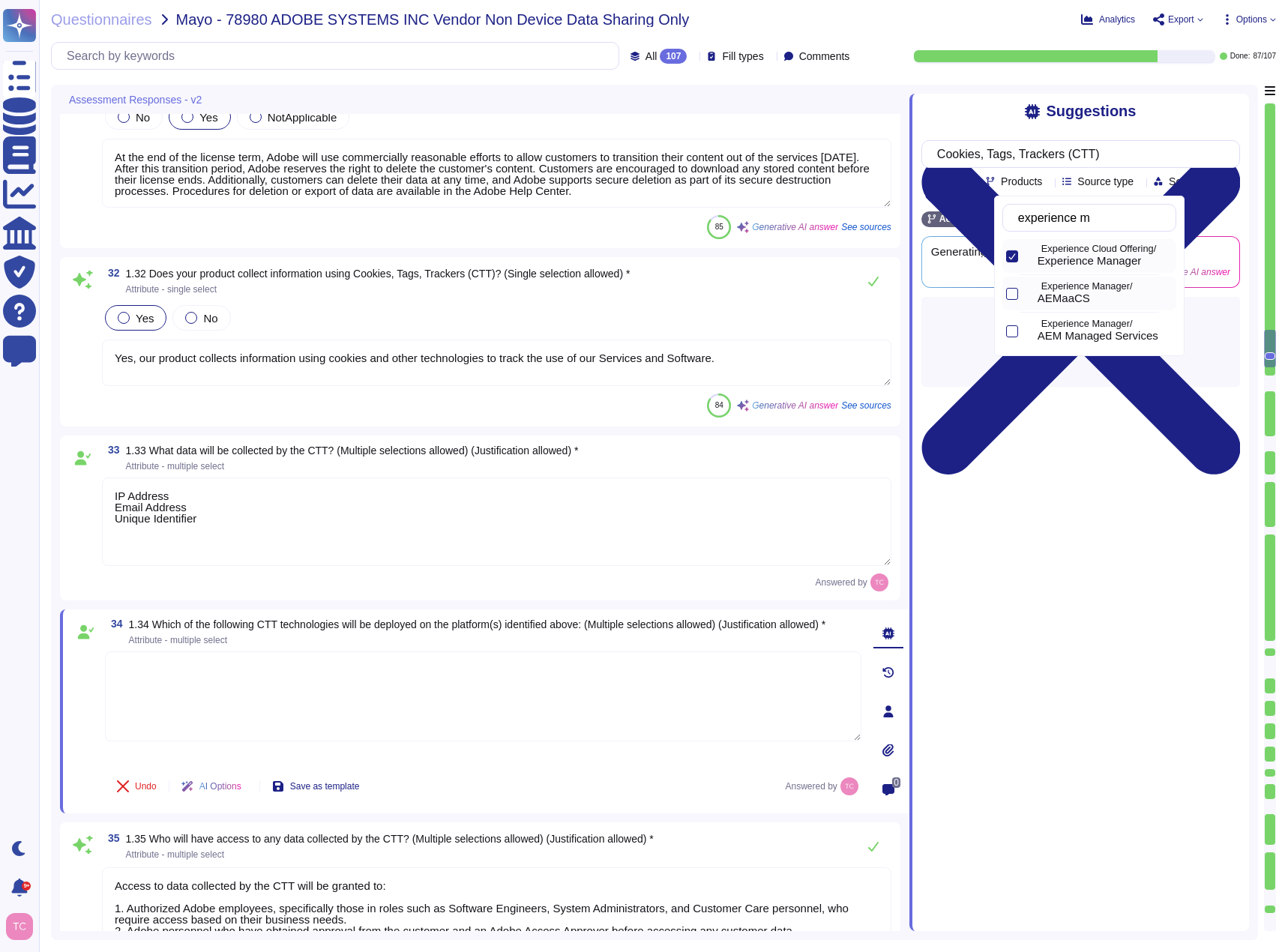
click at [1118, 303] on div "AEMaaCS" at bounding box center [1104, 298] width 133 height 13
click at [1243, 190] on div "Suggestions Cookies, Tags, Trackers (CTT) Team Products Source type Section Tag…" at bounding box center [1079, 512] width 339 height 837
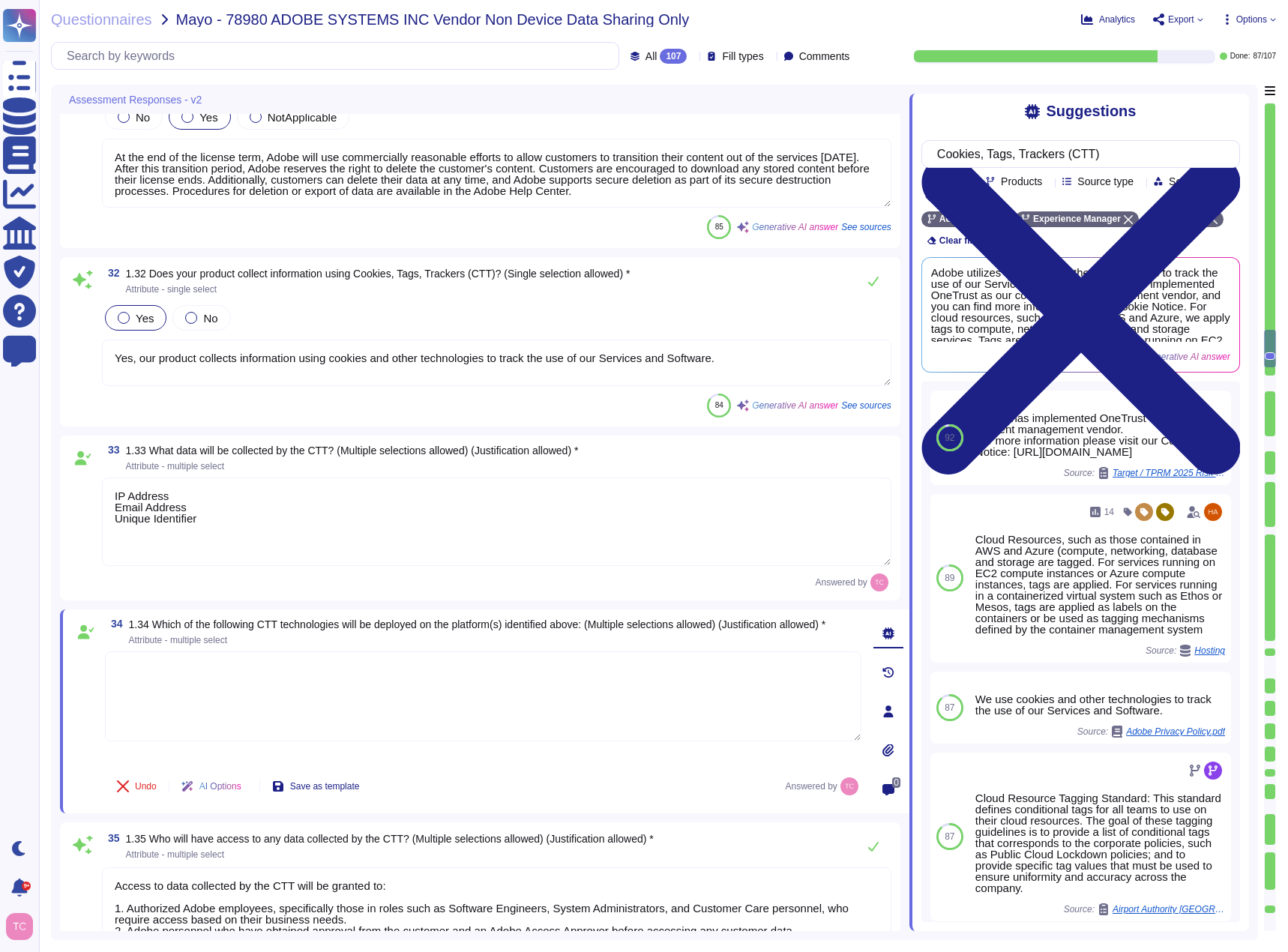
click at [206, 660] on textarea at bounding box center [483, 696] width 756 height 90
paste textarea "HIPAA compliant analytical tools"
type textarea "HIPAA compliant analytical tools"
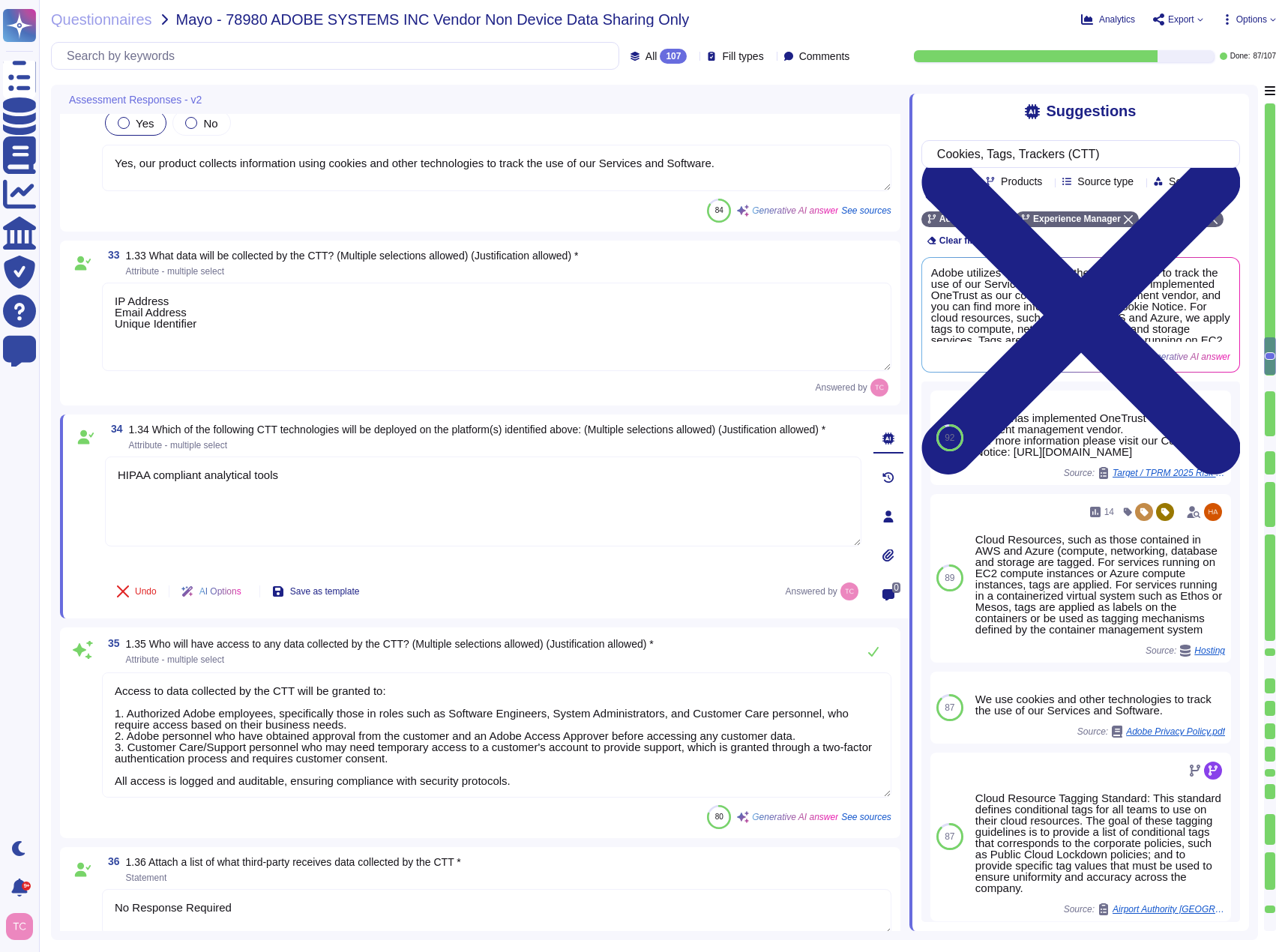
type textarea "AEM assets will be used as Mayo's Digital Asset Management system. Workfront wi…"
type textarea "- Adobe prohibits the processing of Sensitive Personal Information using its pr…"
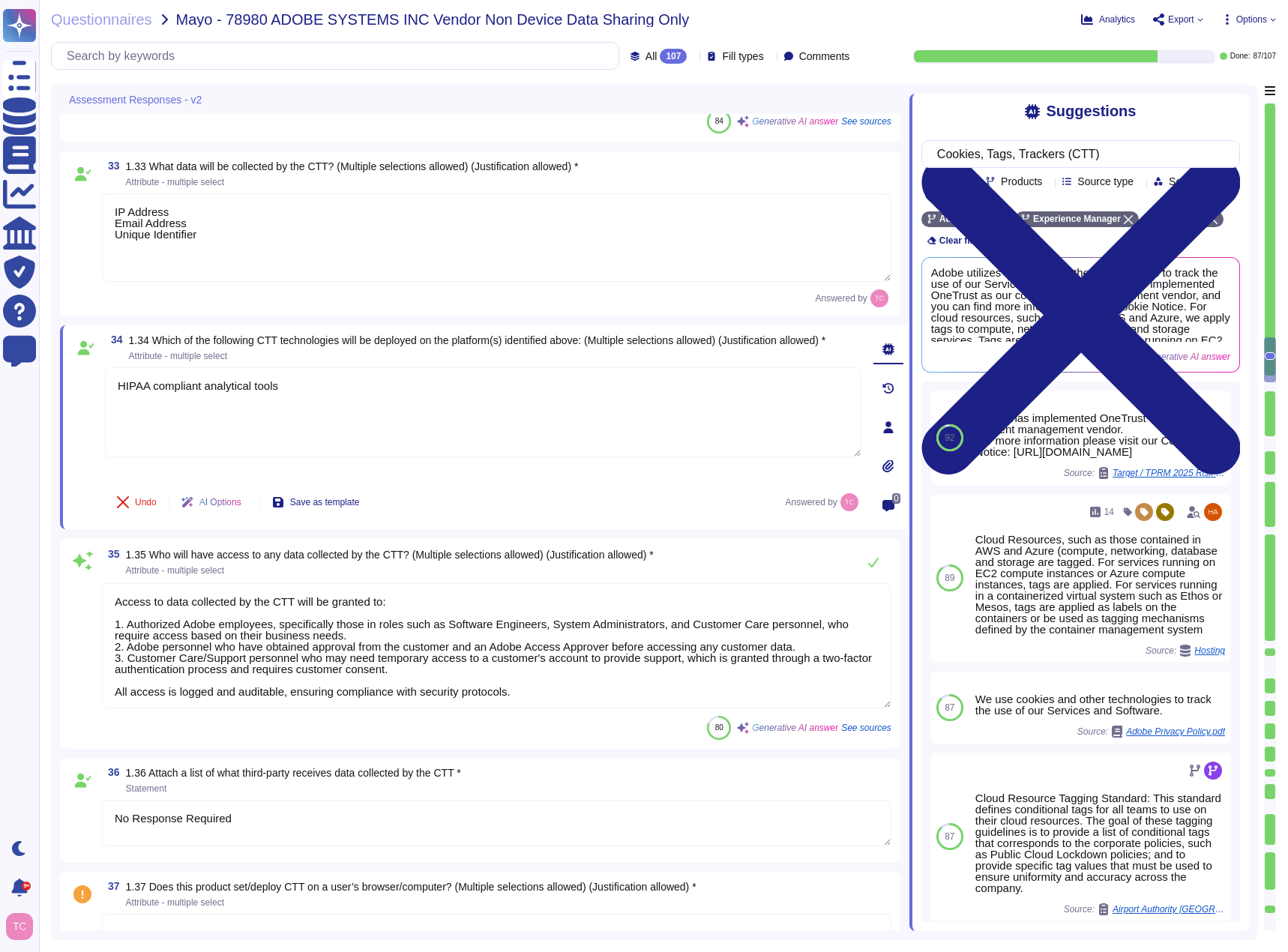
scroll to position [5944, 0]
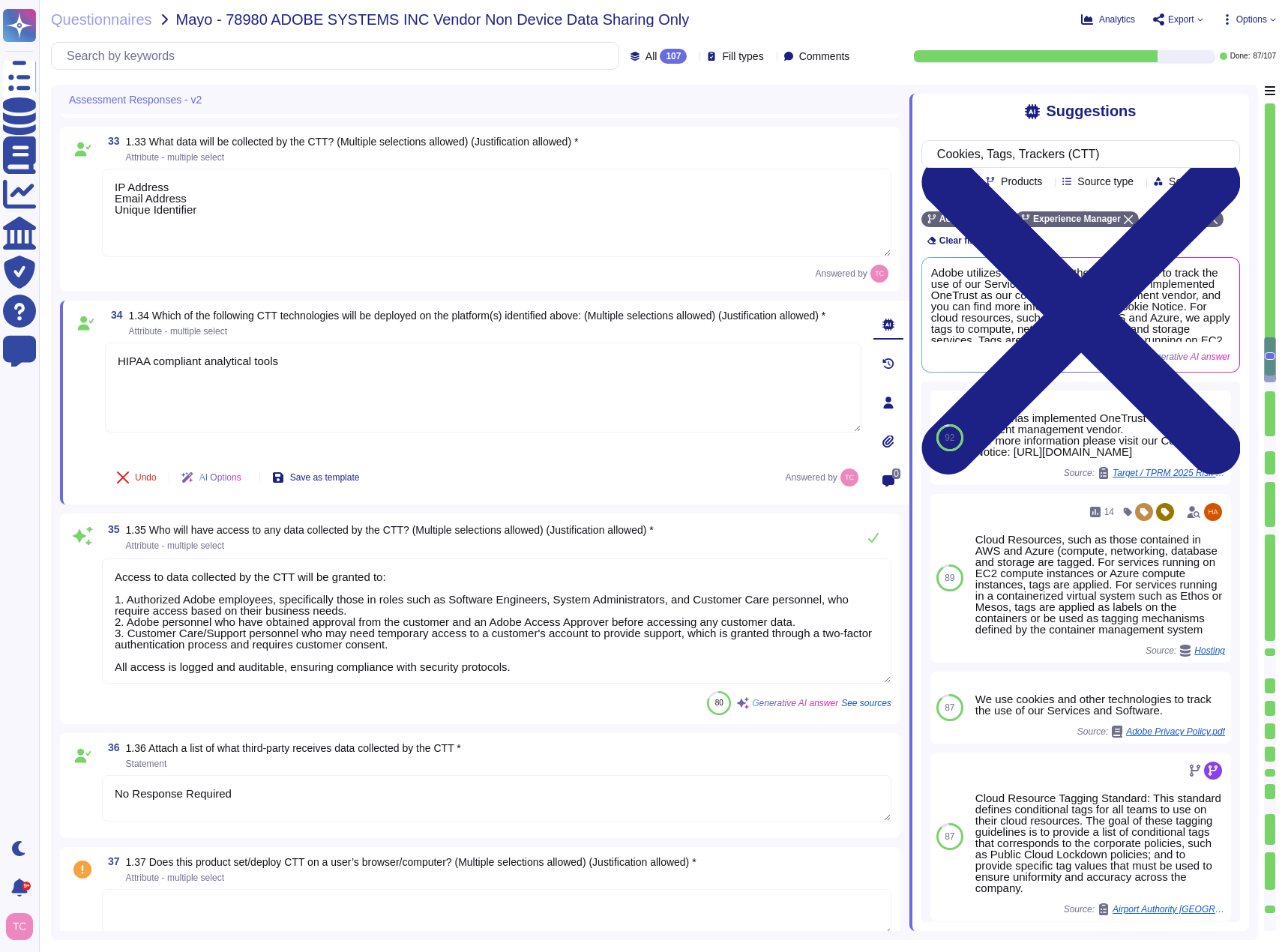
type textarea "HIPAA compliant analytical tools"
click at [488, 586] on textarea "Access to data collected by the CTT will be granted to: 1. Authorized Adobe emp…" at bounding box center [497, 621] width 789 height 126
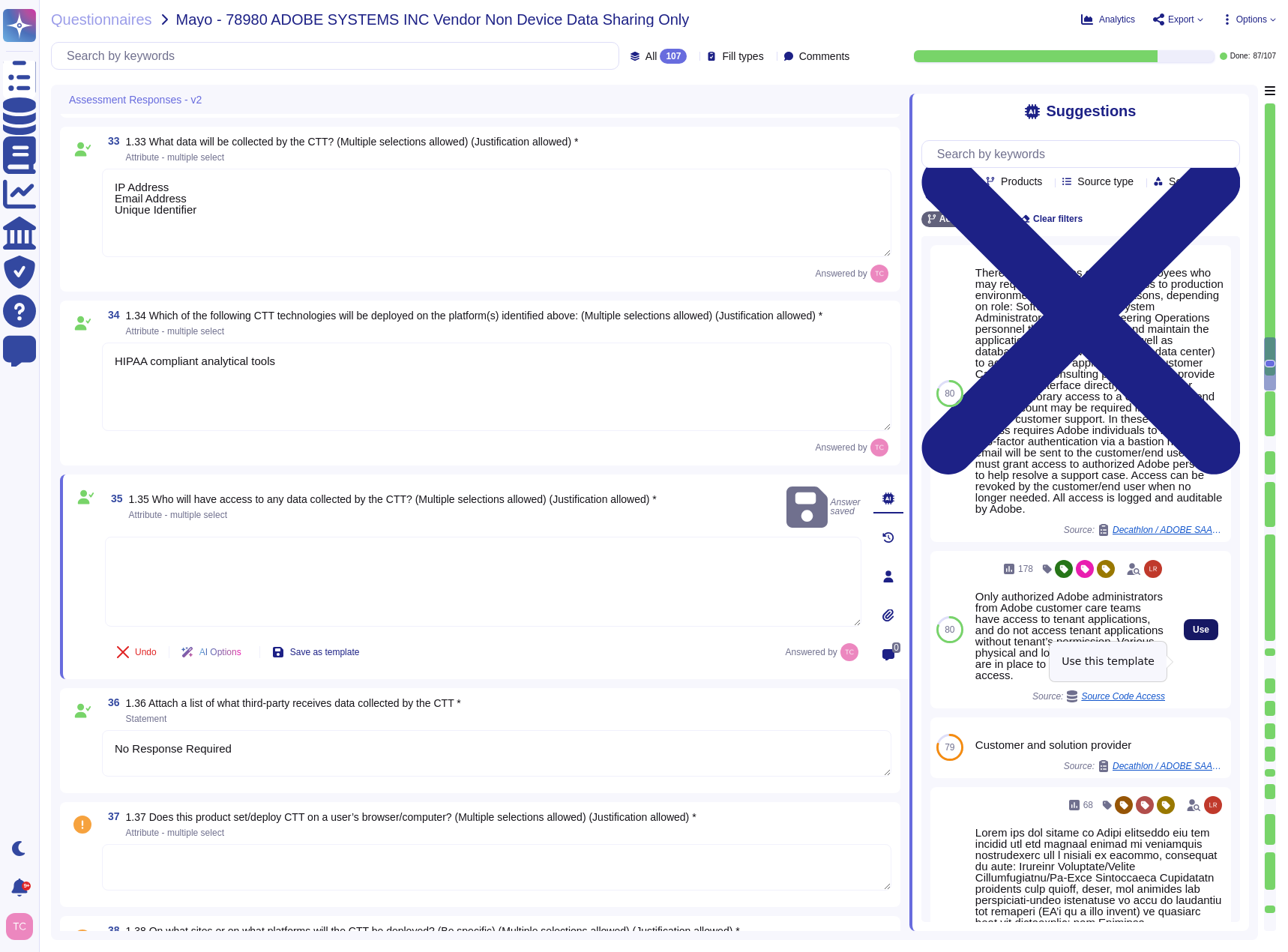
click at [1193, 634] on span "Use" at bounding box center [1202, 630] width 17 height 9
type textarea "Only authorized Adobe administrators from Adobe customer care teams have access…"
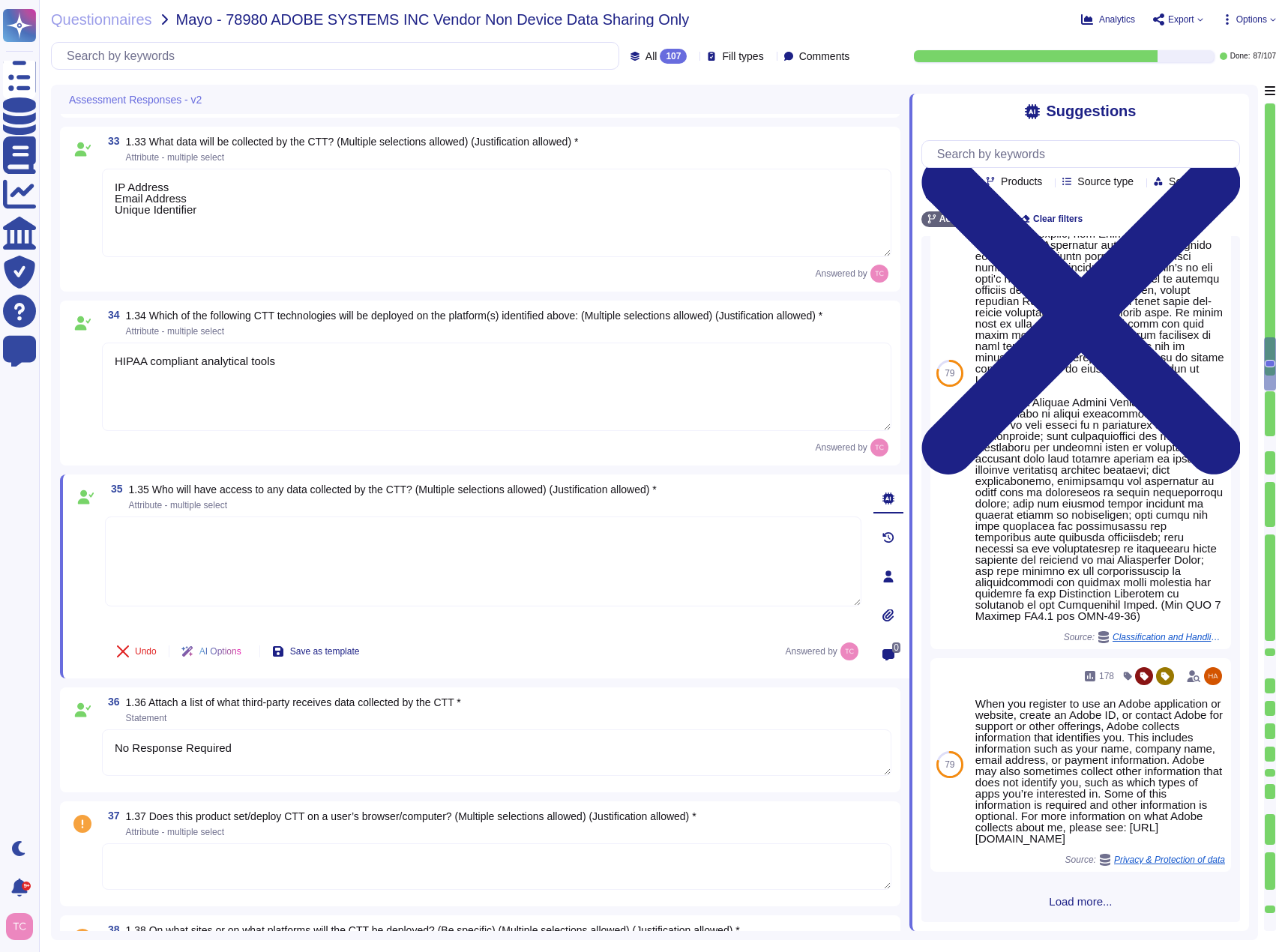
scroll to position [748, 0]
click at [429, 536] on textarea at bounding box center [483, 561] width 756 height 90
click at [235, 539] on textarea at bounding box center [483, 561] width 756 height 90
paste textarea "Vendor (for troubleshooting and technical support only)"
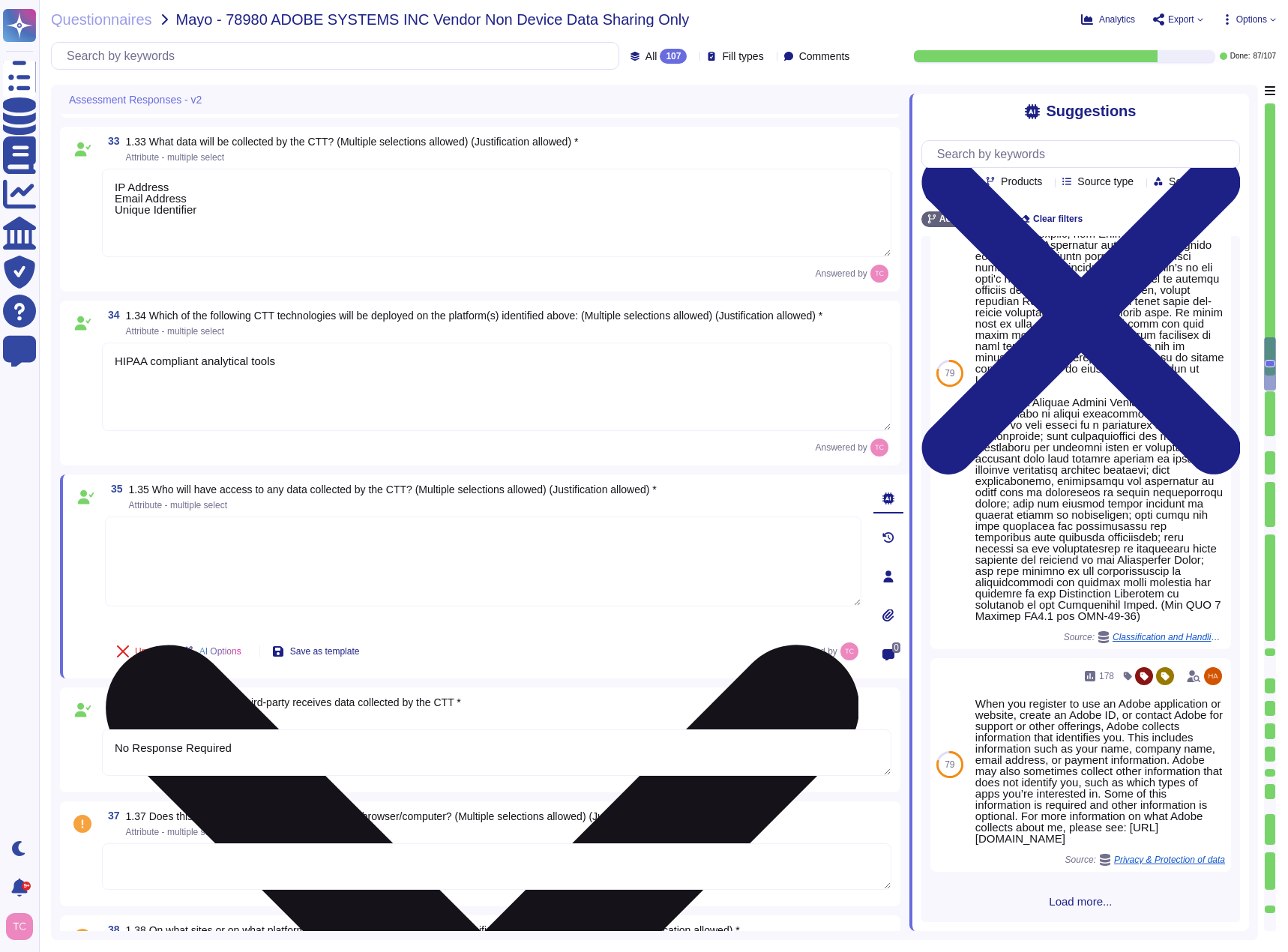
type textarea "Vendor (for troubleshooting and technical support only)"
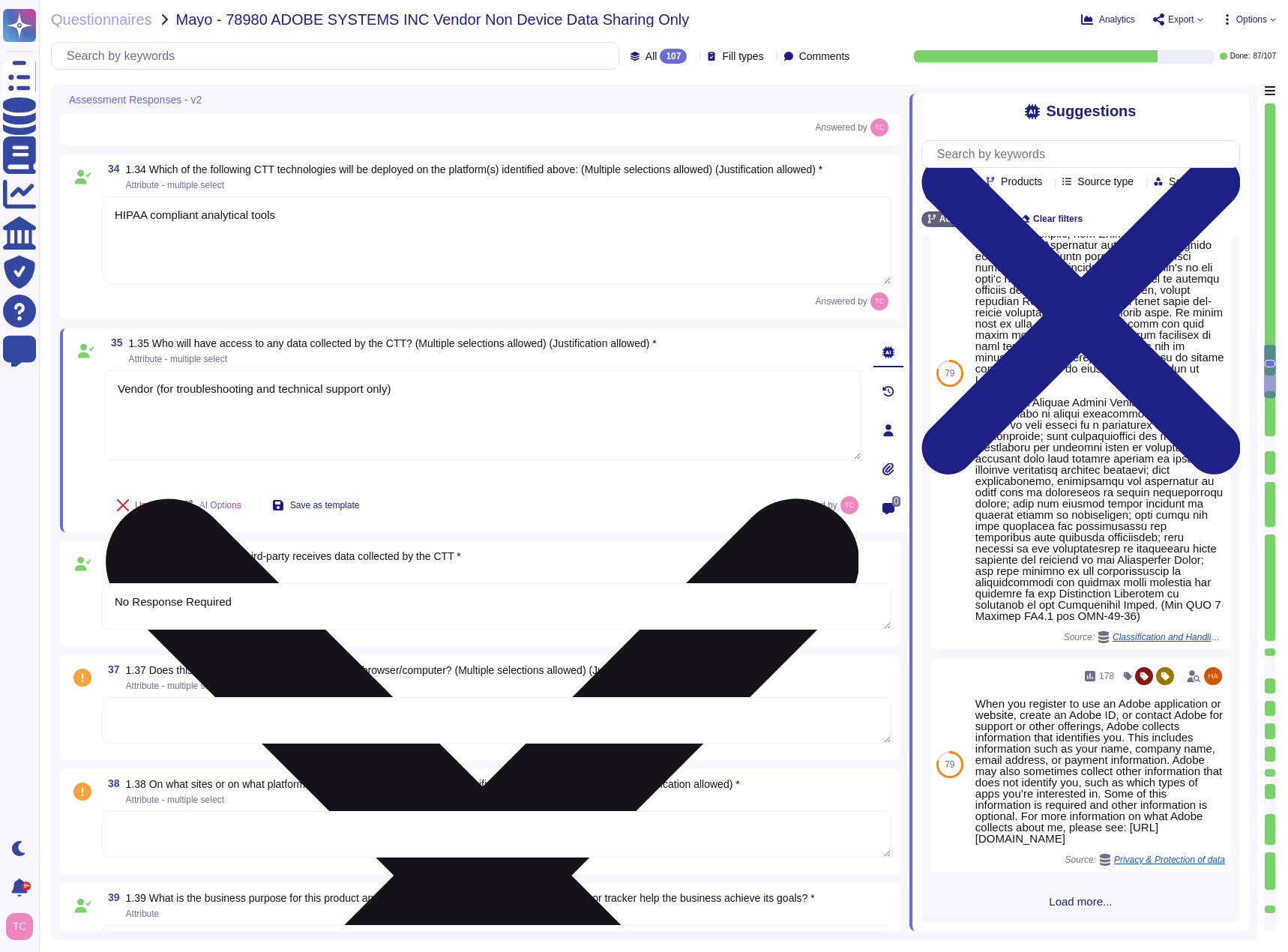
scroll to position [6094, 0]
type textarea "Listing of standards, certifications and/or regulations that Adobe products and…"
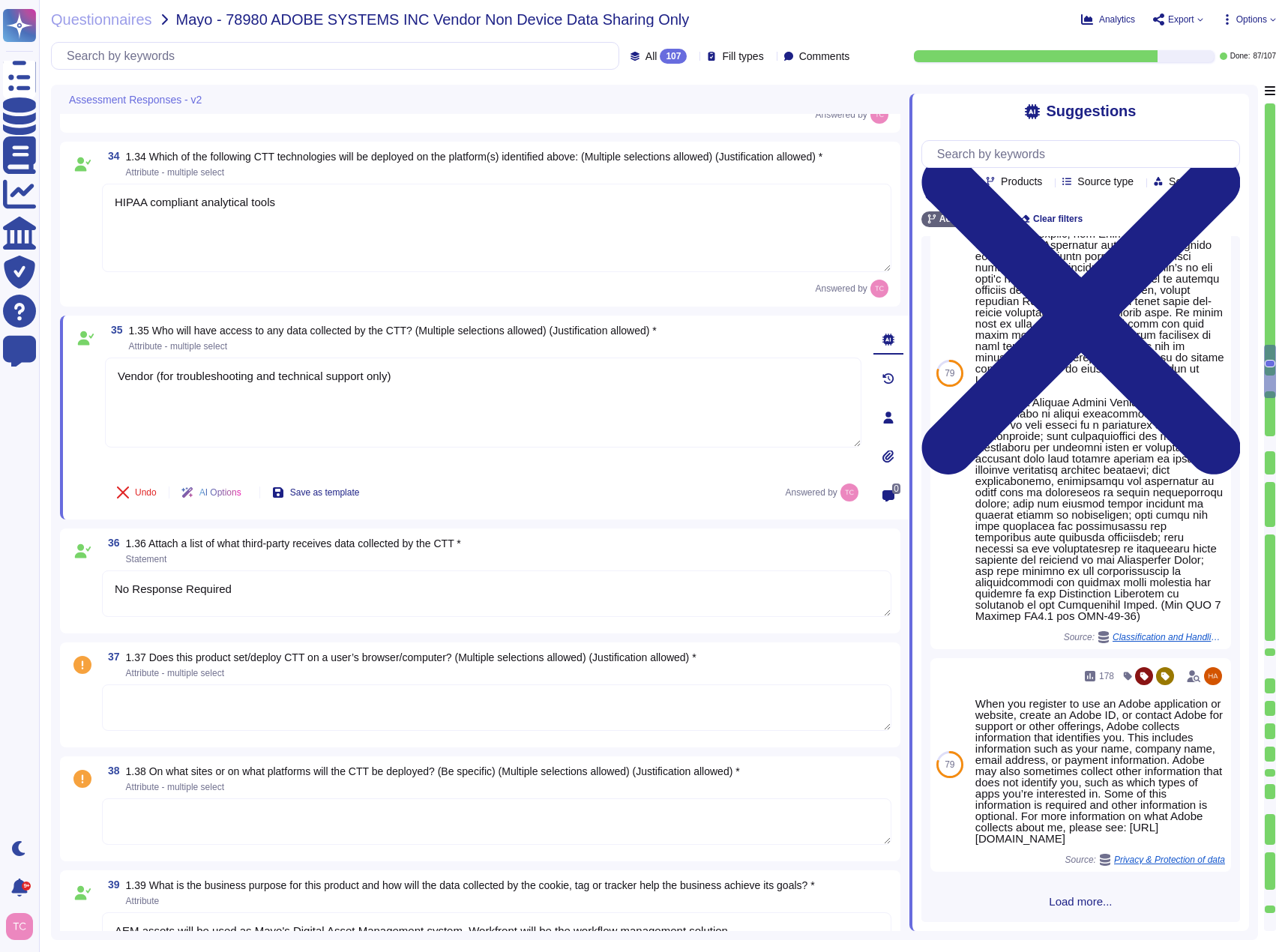
type textarea "Vendor (for troubleshooting and technical support only)"
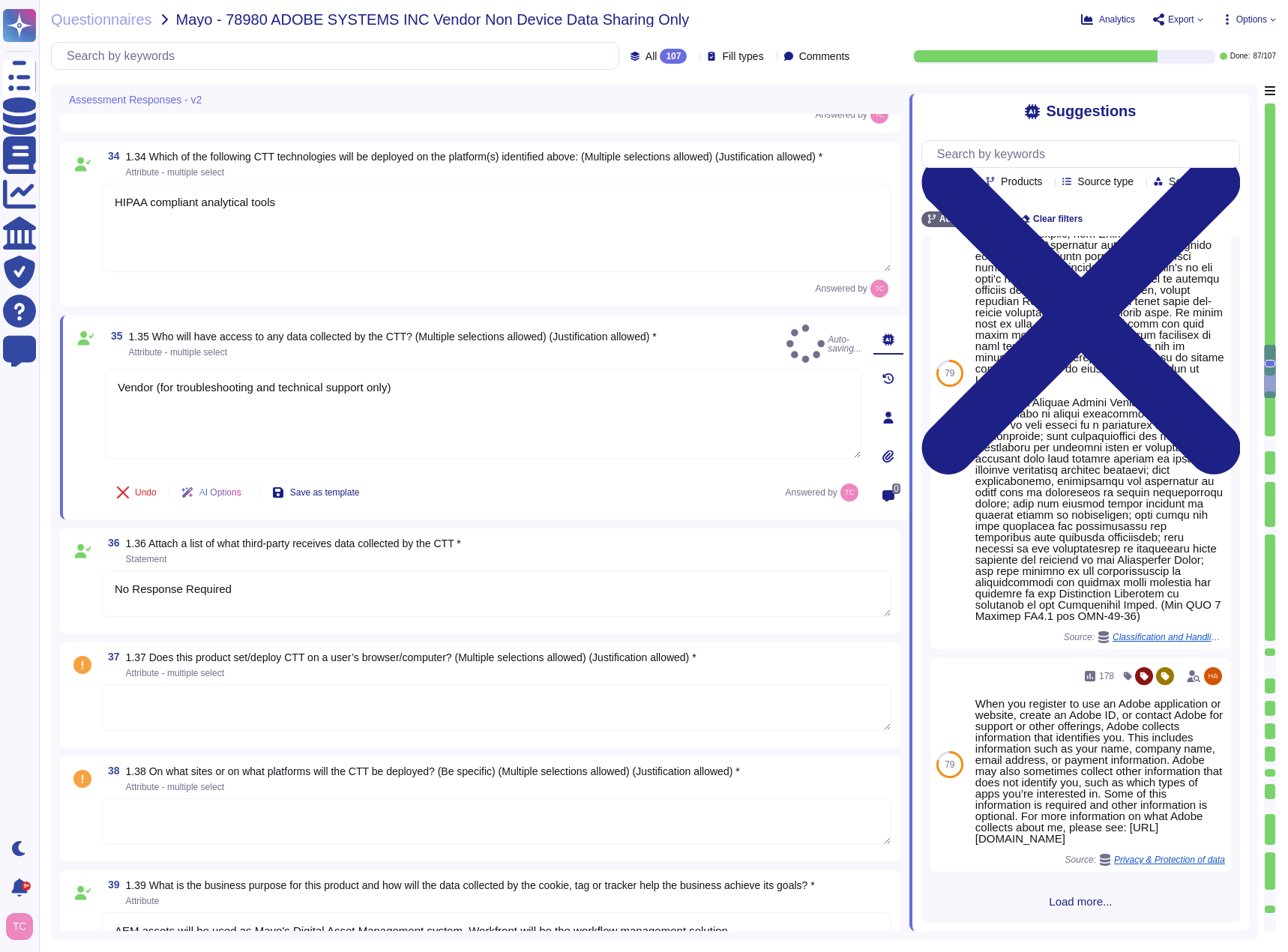
click at [287, 591] on textarea "No Response Required" at bounding box center [497, 594] width 789 height 47
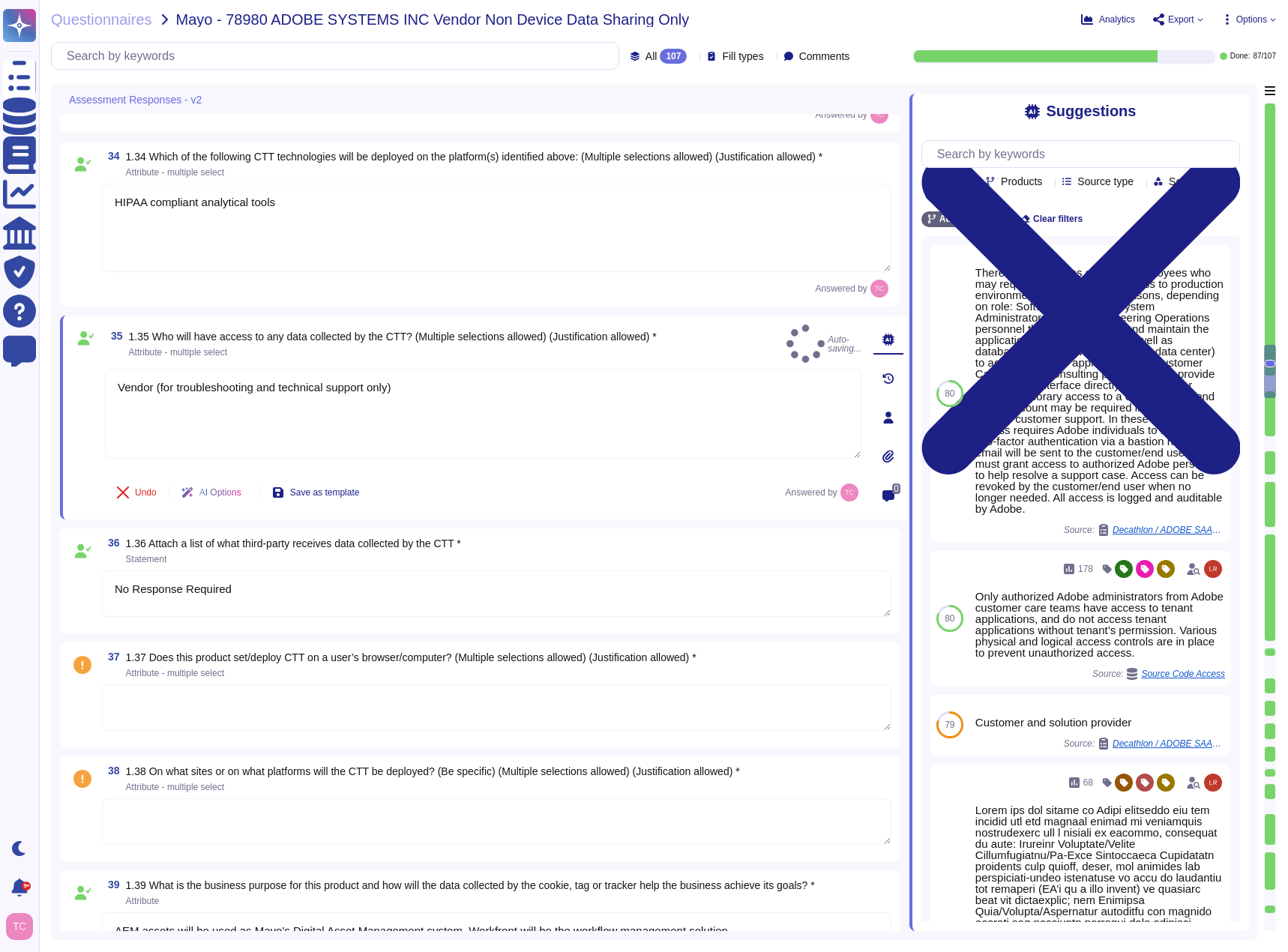
click at [287, 591] on textarea "No Response Required" at bounding box center [497, 594] width 789 height 47
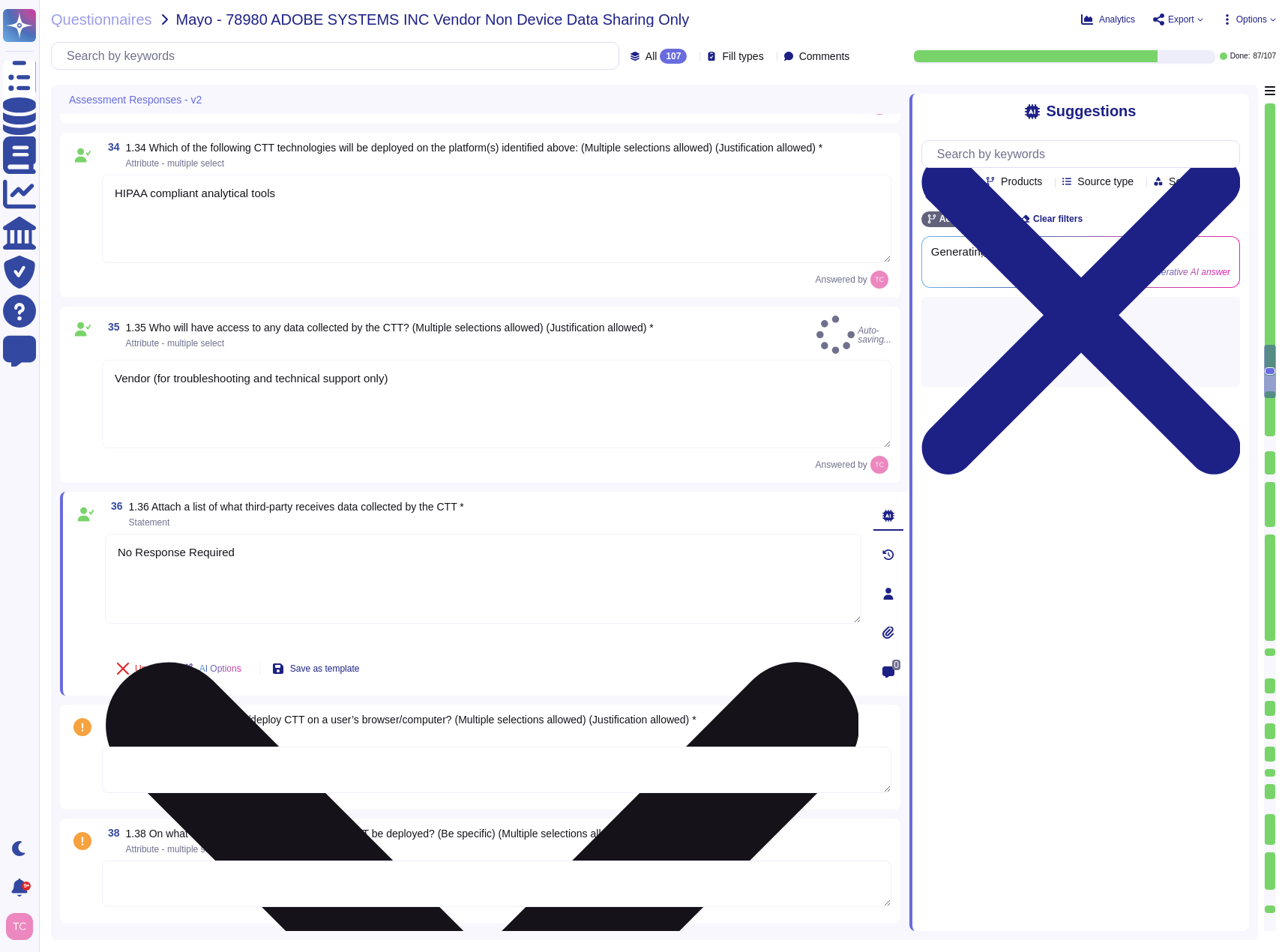
type textarea "Listing of standards, certifications and/or regulations that Adobe products and…"
click at [287, 591] on textarea "No Response Required" at bounding box center [483, 578] width 756 height 90
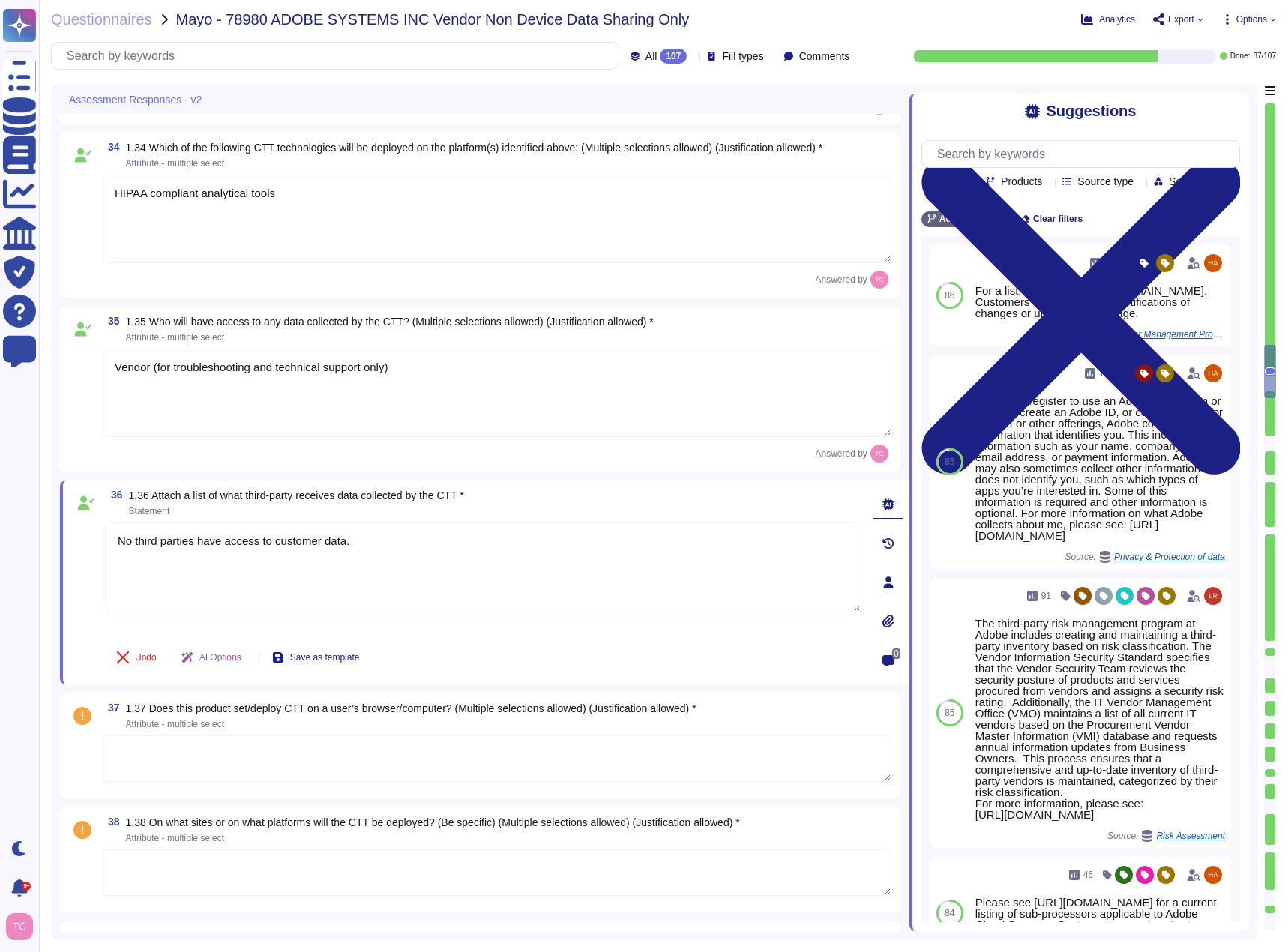
type textarea "No third parties have access to customer data."
click at [338, 715] on span "1.37 Does this product set/deploy CTT on a user’s browser/computer? (Multiple s…" at bounding box center [411, 715] width 571 height 25
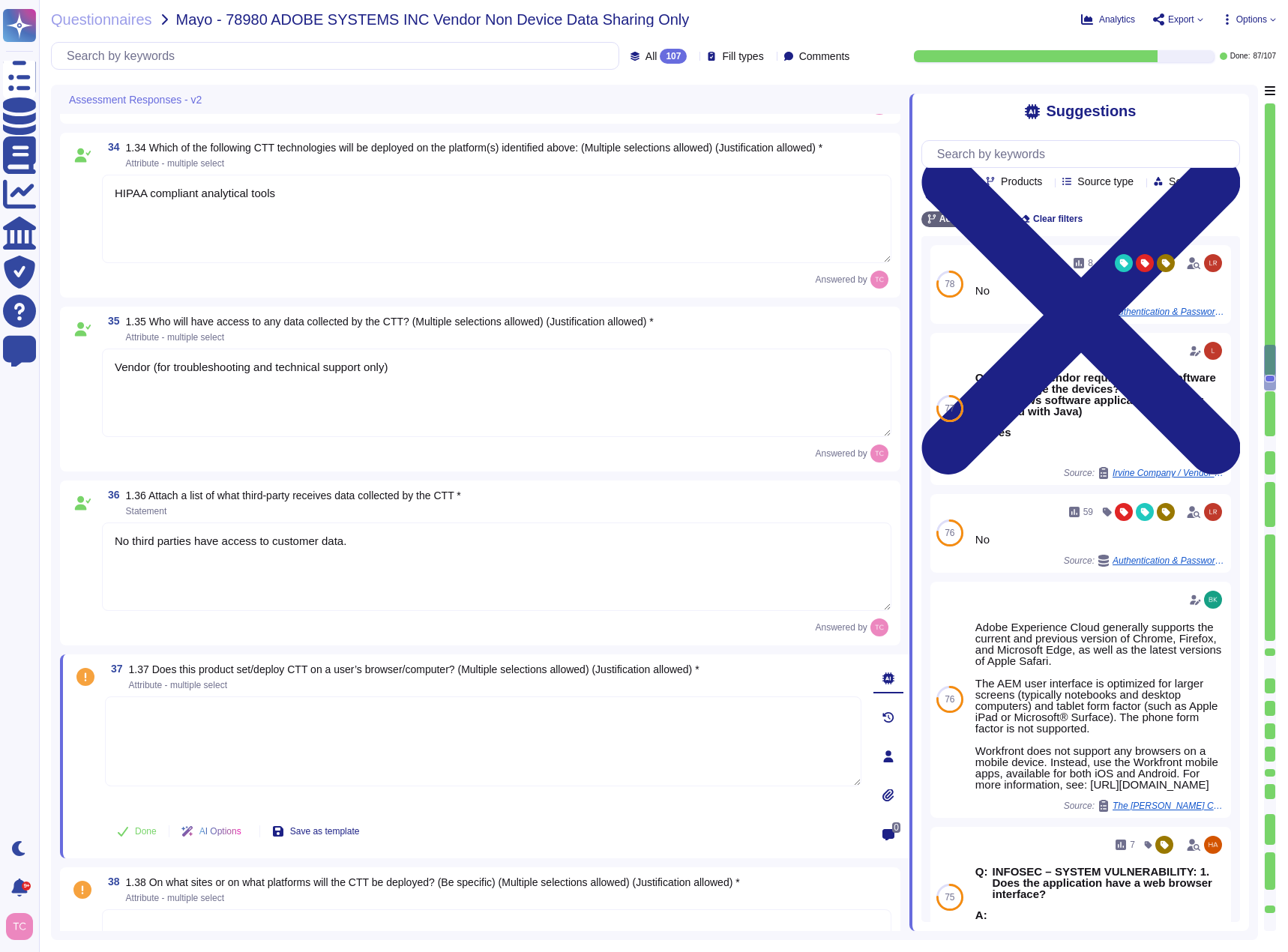
click at [333, 729] on textarea at bounding box center [483, 741] width 756 height 90
paste textarea "Persistent CTT to improve user experience"
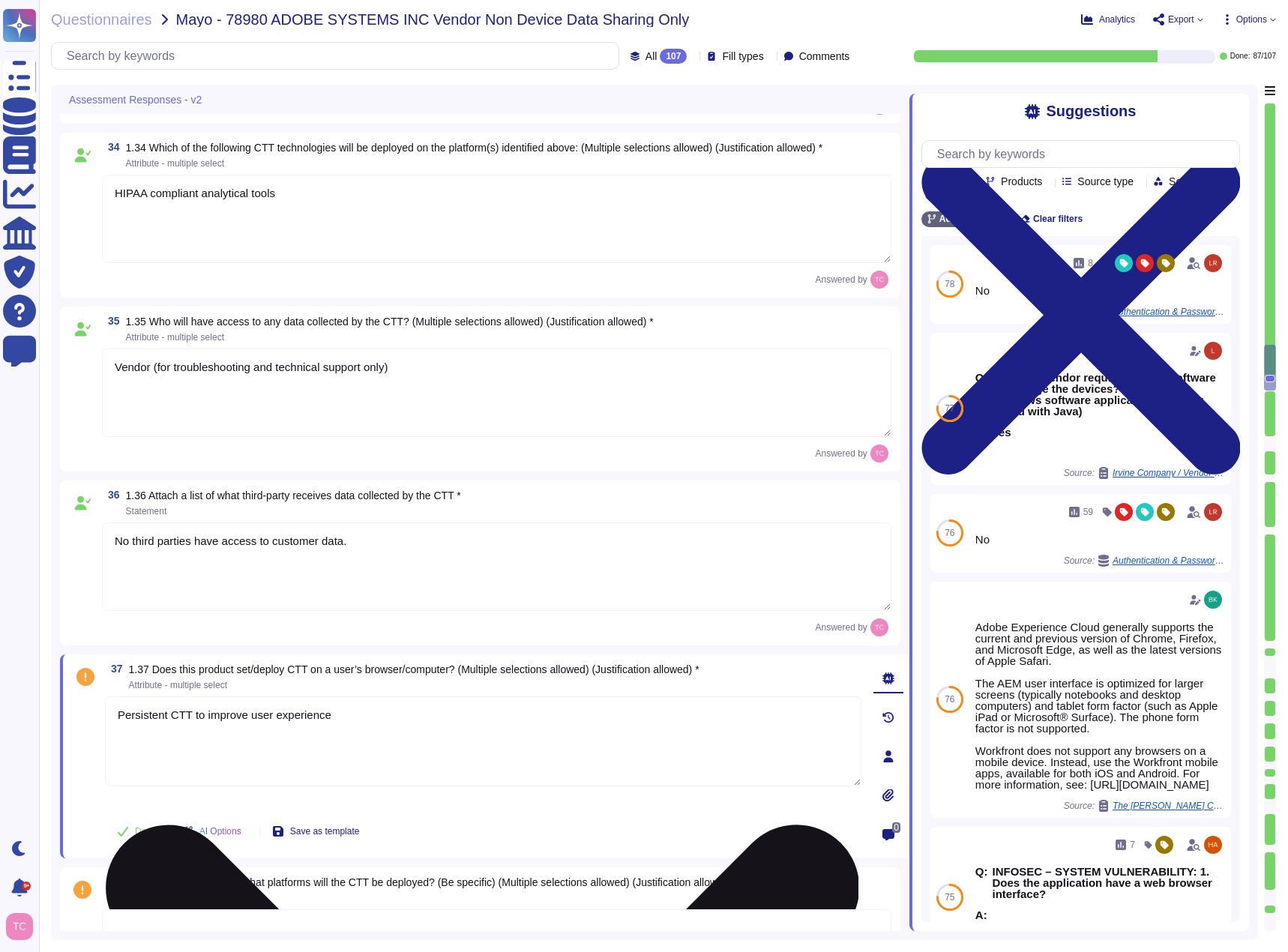
type textarea "Persistent CTT to improve user experience"
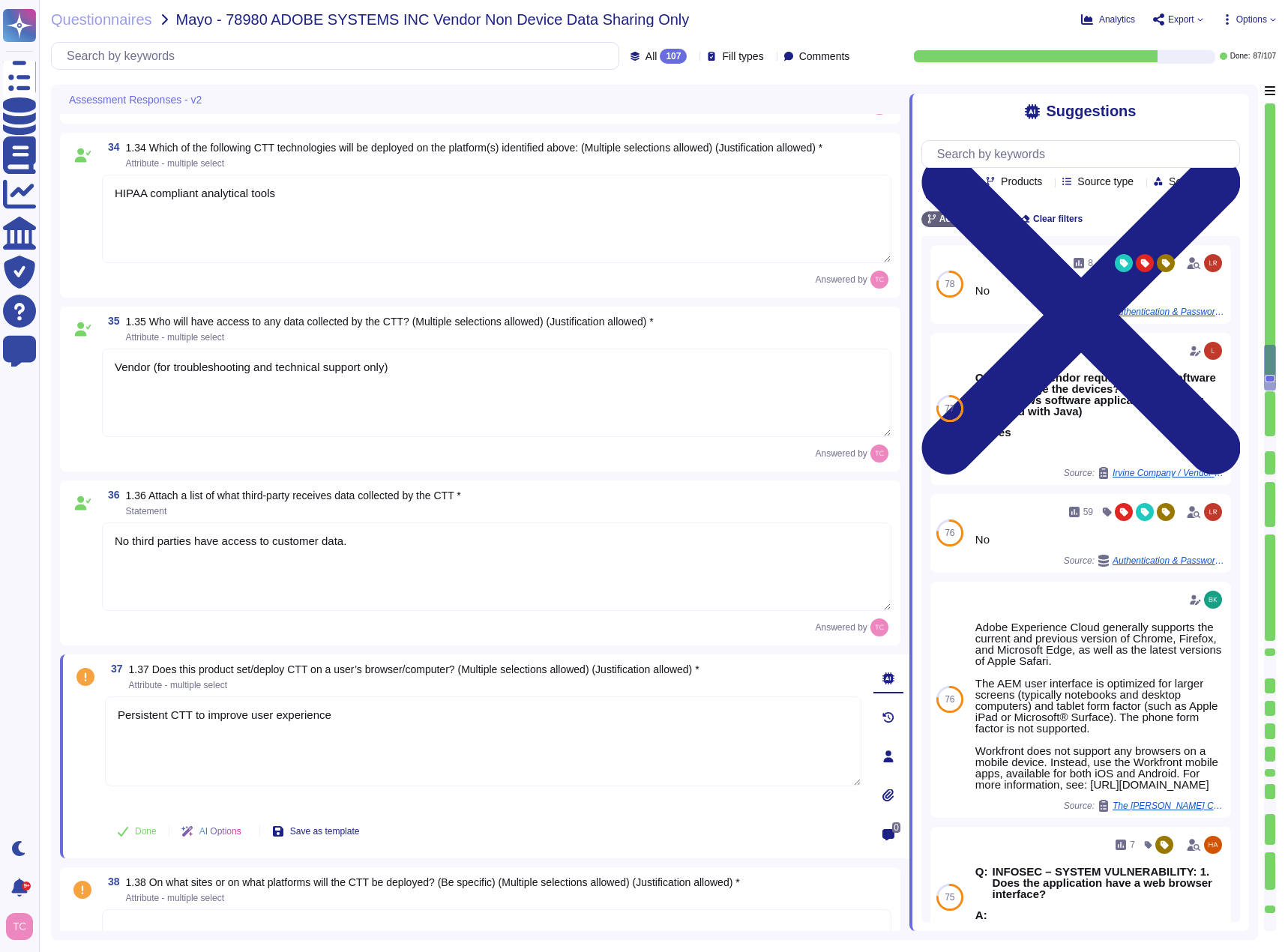
type textarea "Listing of standards, certifications and/or regulations that Adobe products and…"
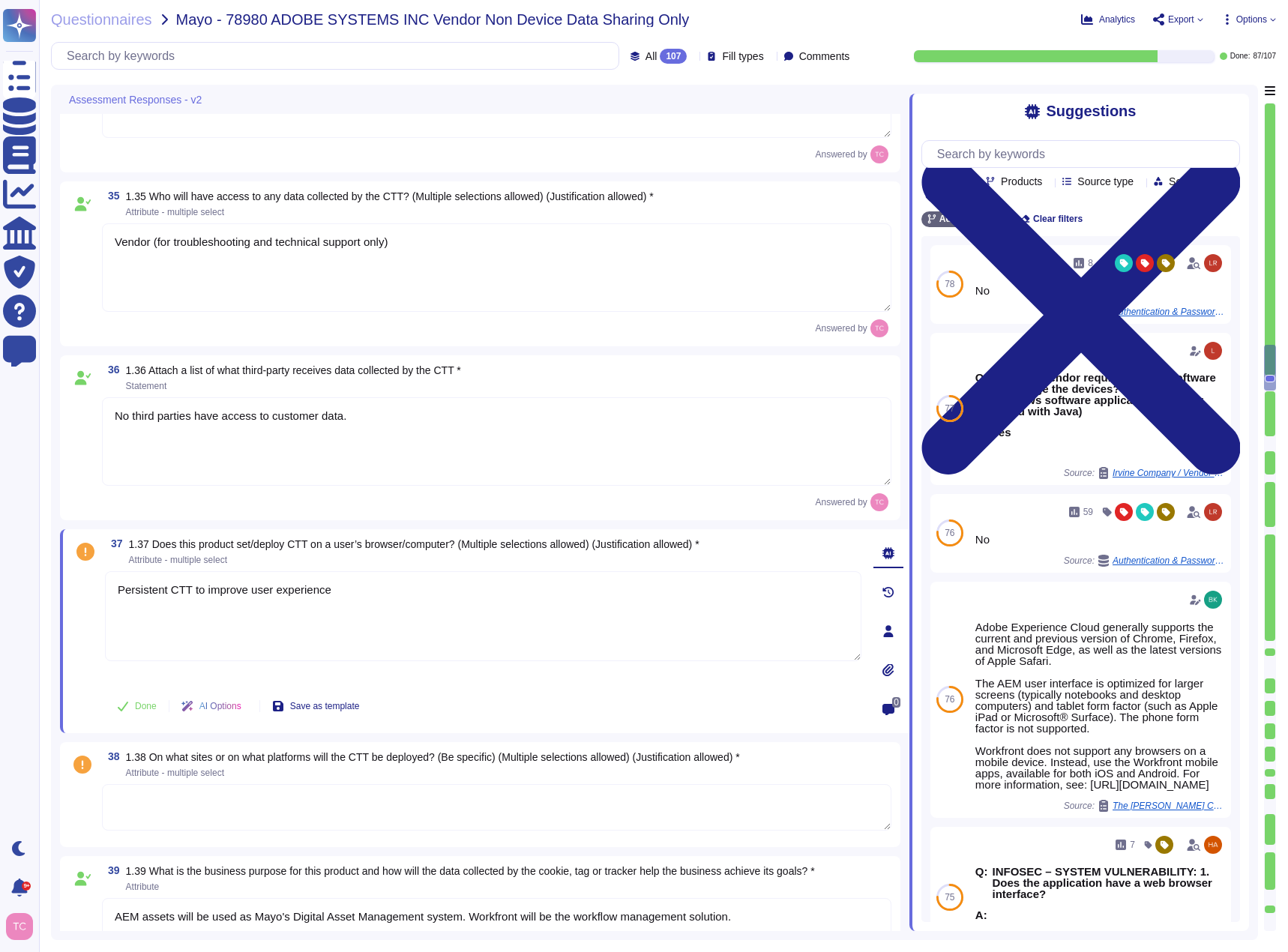
scroll to position [6244, 0]
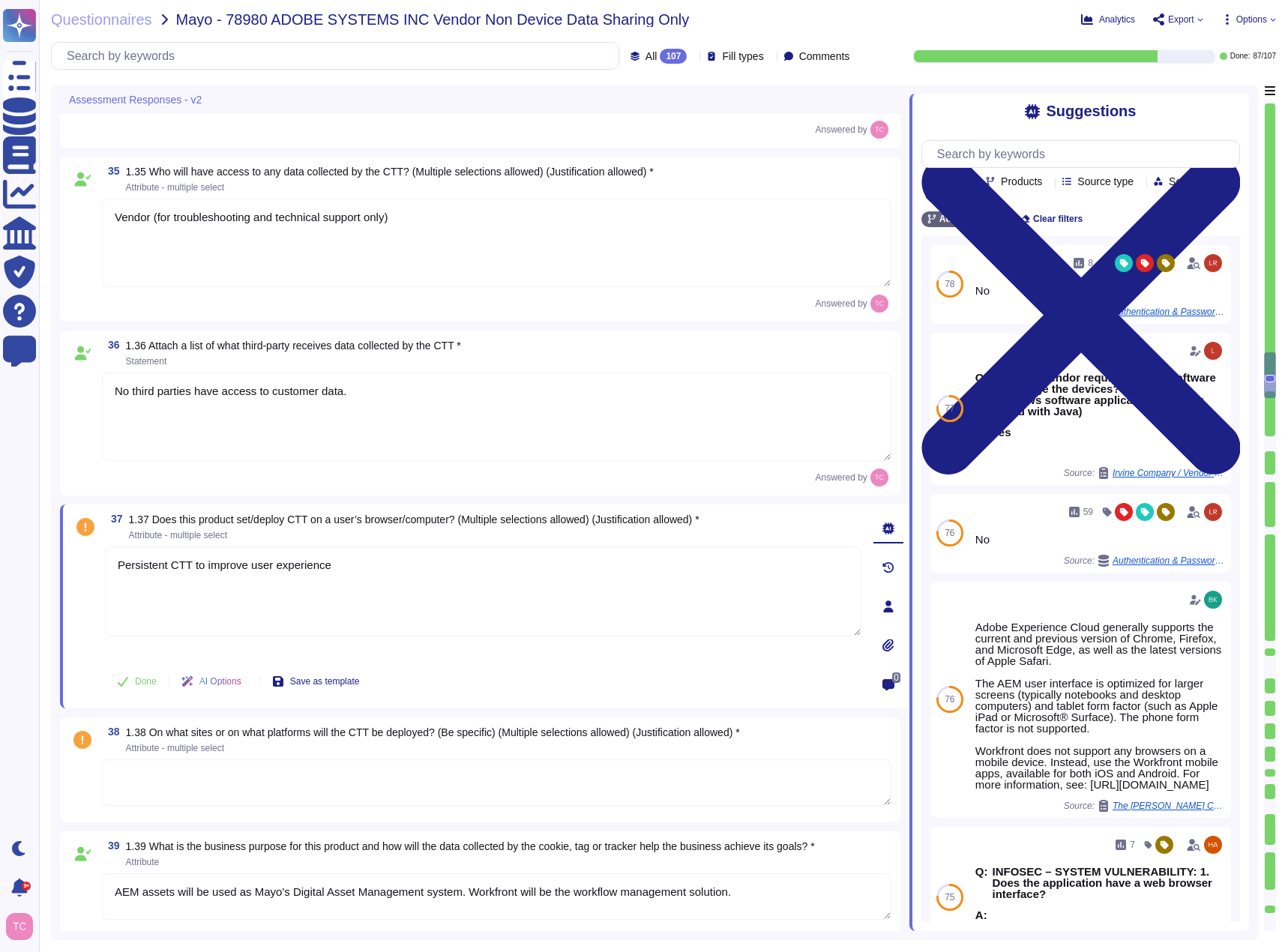
type textarea "Persistent CTT to improve user experience"
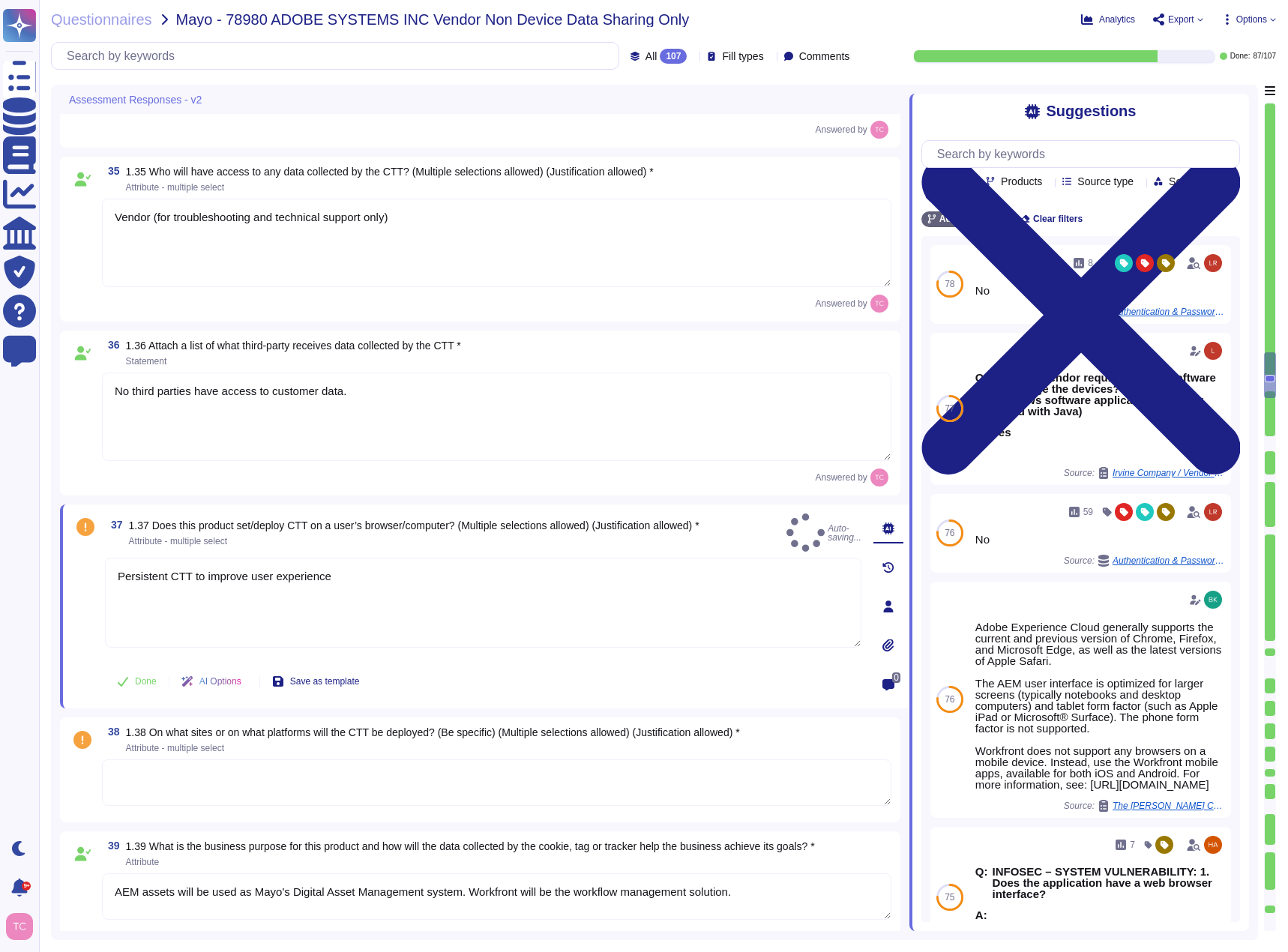
click at [327, 742] on span "1.38 On what sites or on what platforms will the CTT be deployed? (Be specific)…" at bounding box center [432, 739] width 614 height 25
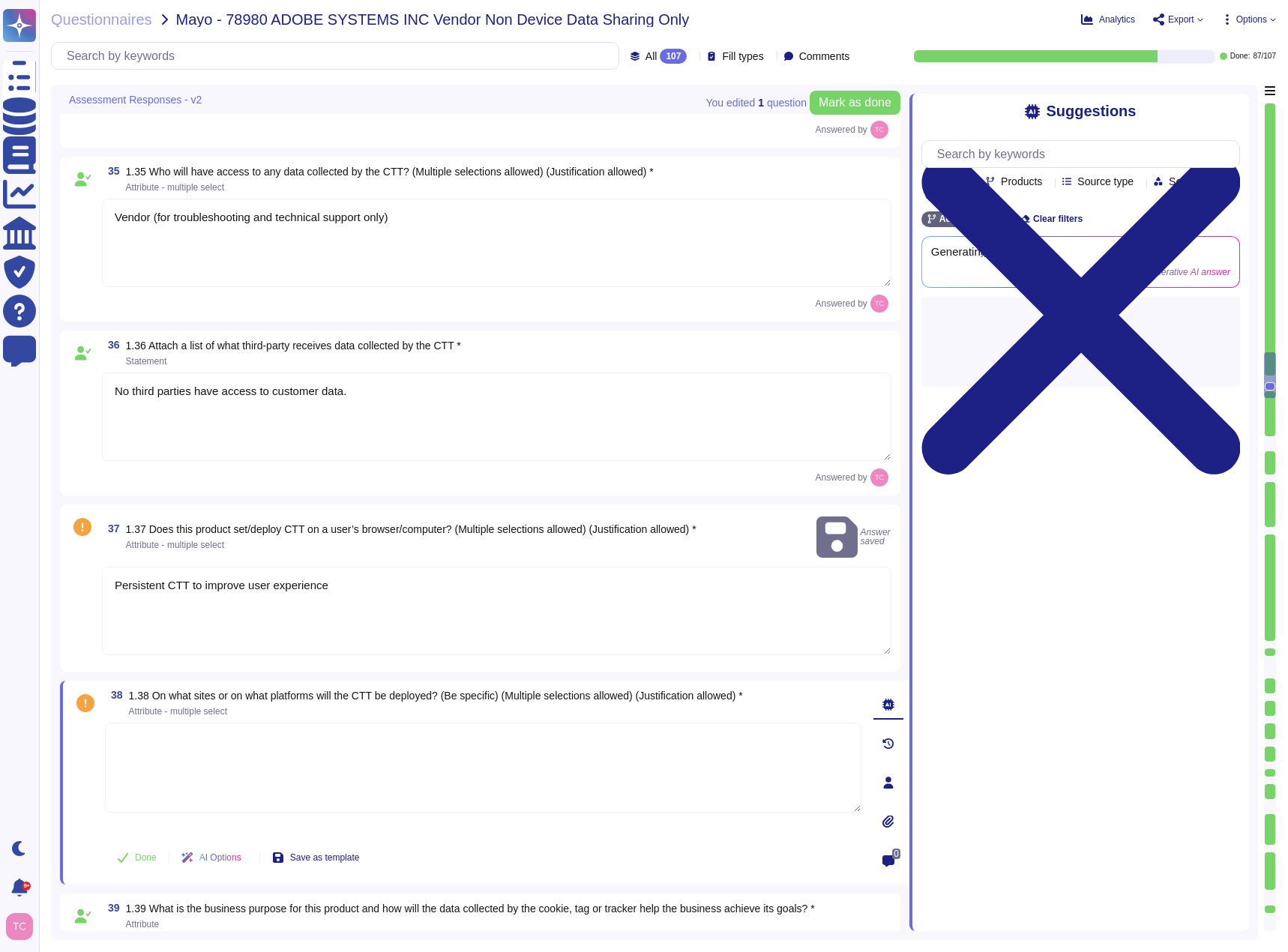
type textarea "Listing of standards, certifications and/or regulations that Adobe products and…"
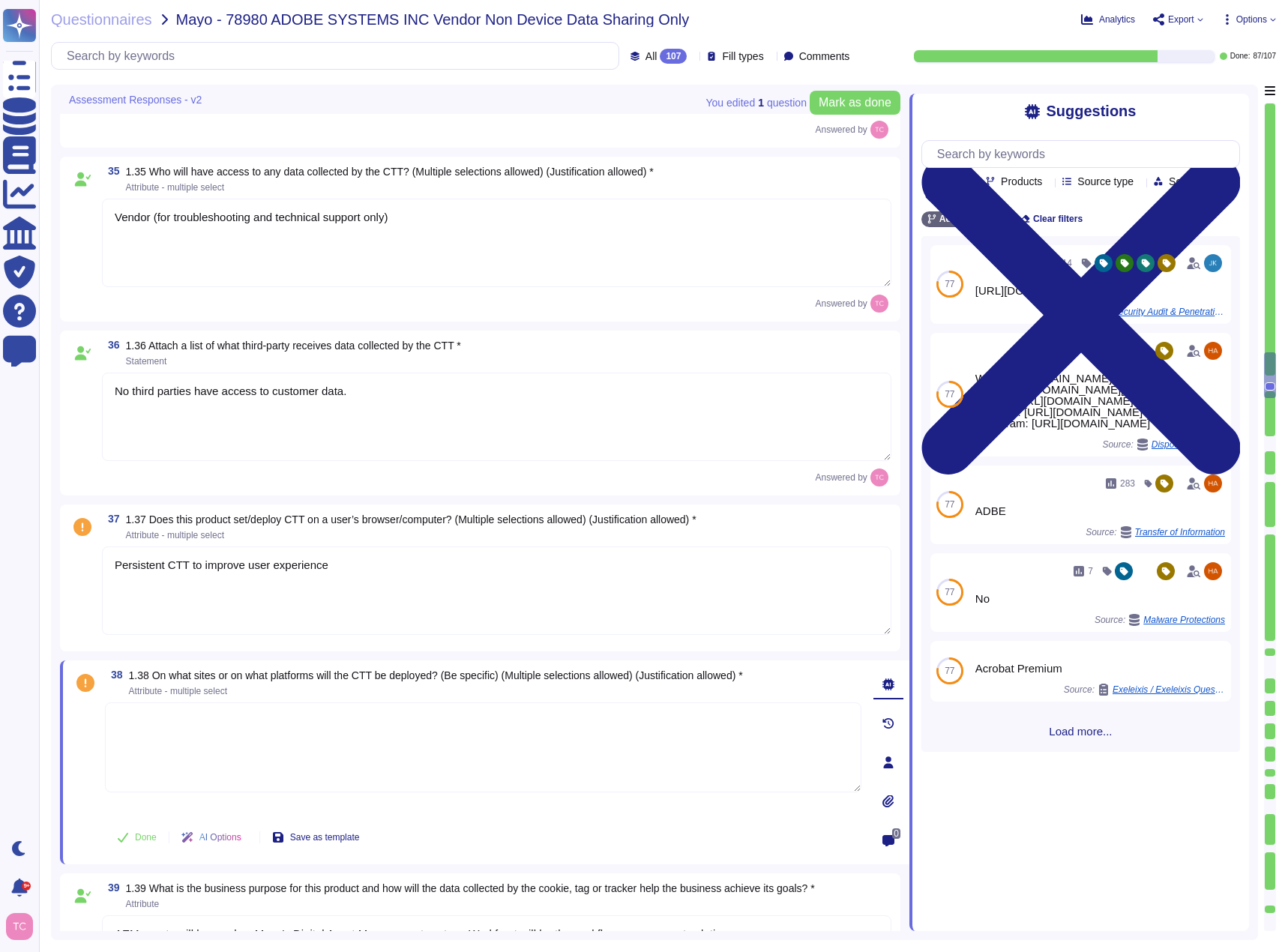
click at [283, 739] on textarea at bounding box center [483, 747] width 756 height 90
paste textarea "Application/[PERSON_NAME] intended for use by Mayo Clinic workforce members"
type textarea "Application/[PERSON_NAME] intended for use by Mayo Clinic workforce members"
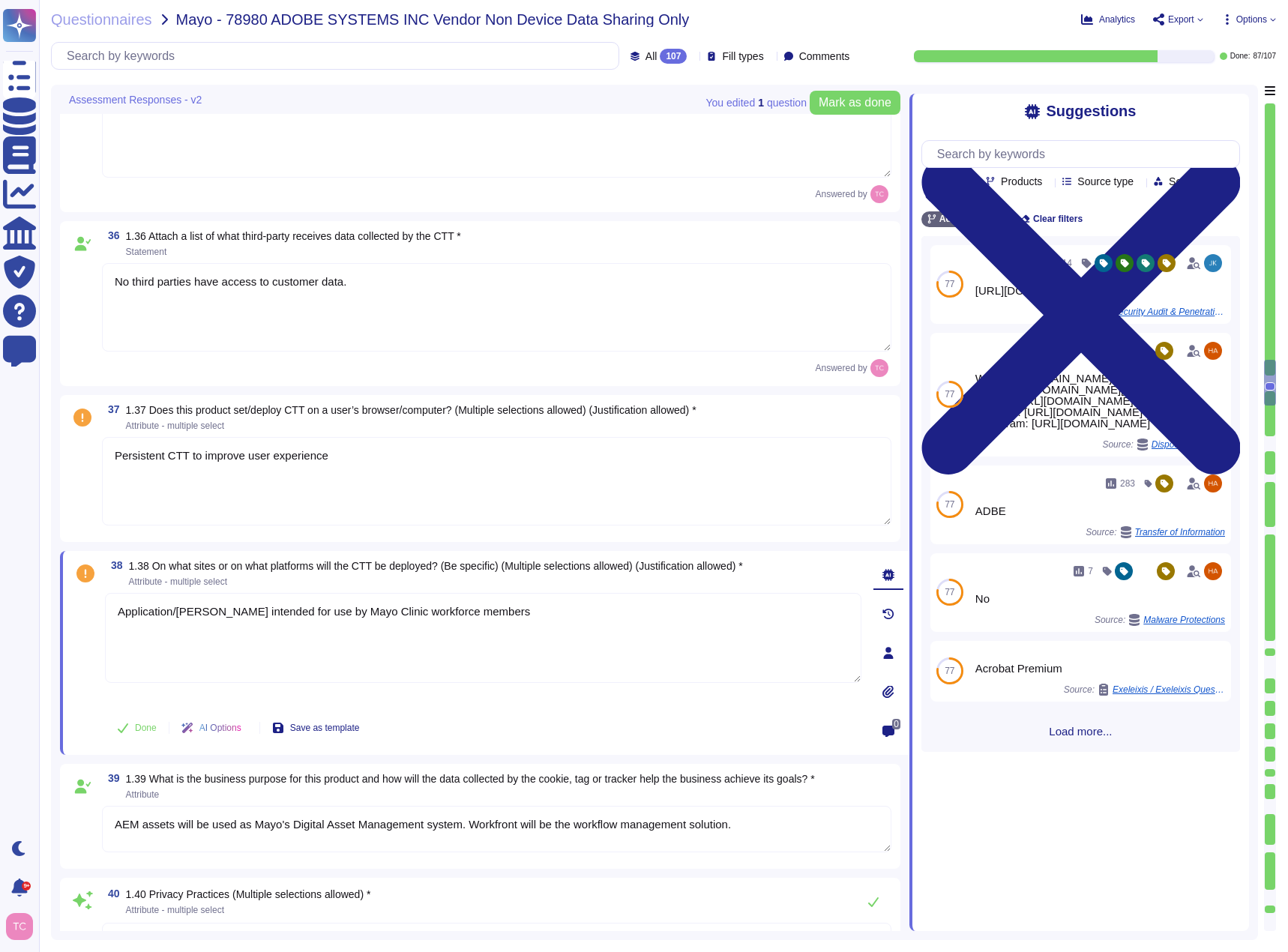
type textarea "Yes, Adobe transfers personal data originating from systems in [GEOGRAPHIC_DATA…"
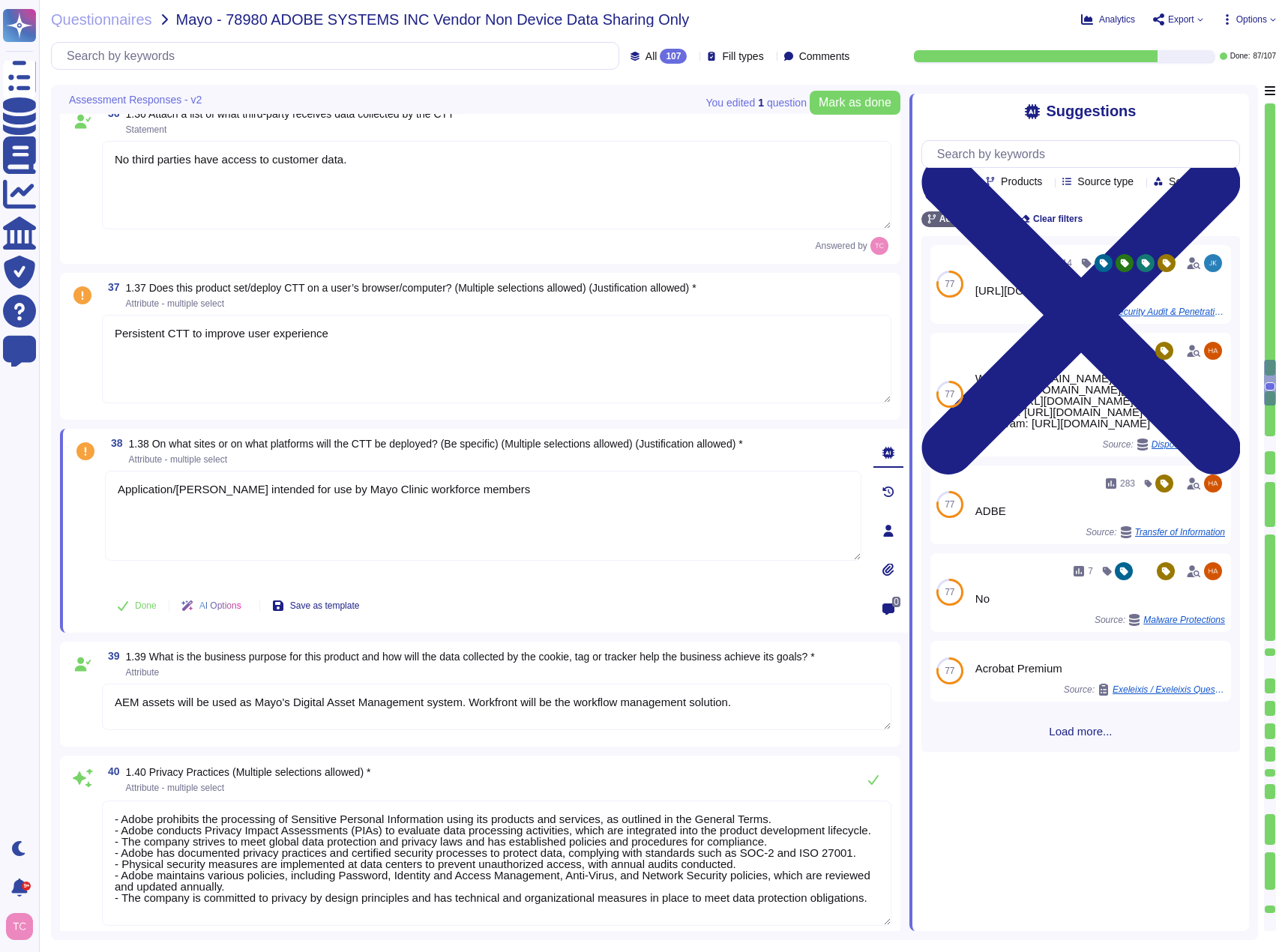
scroll to position [6469, 0]
type textarea "Application/[PERSON_NAME] intended for use by Mayo Clinic workforce members"
click at [89, 370] on span at bounding box center [82, 358] width 27 height 90
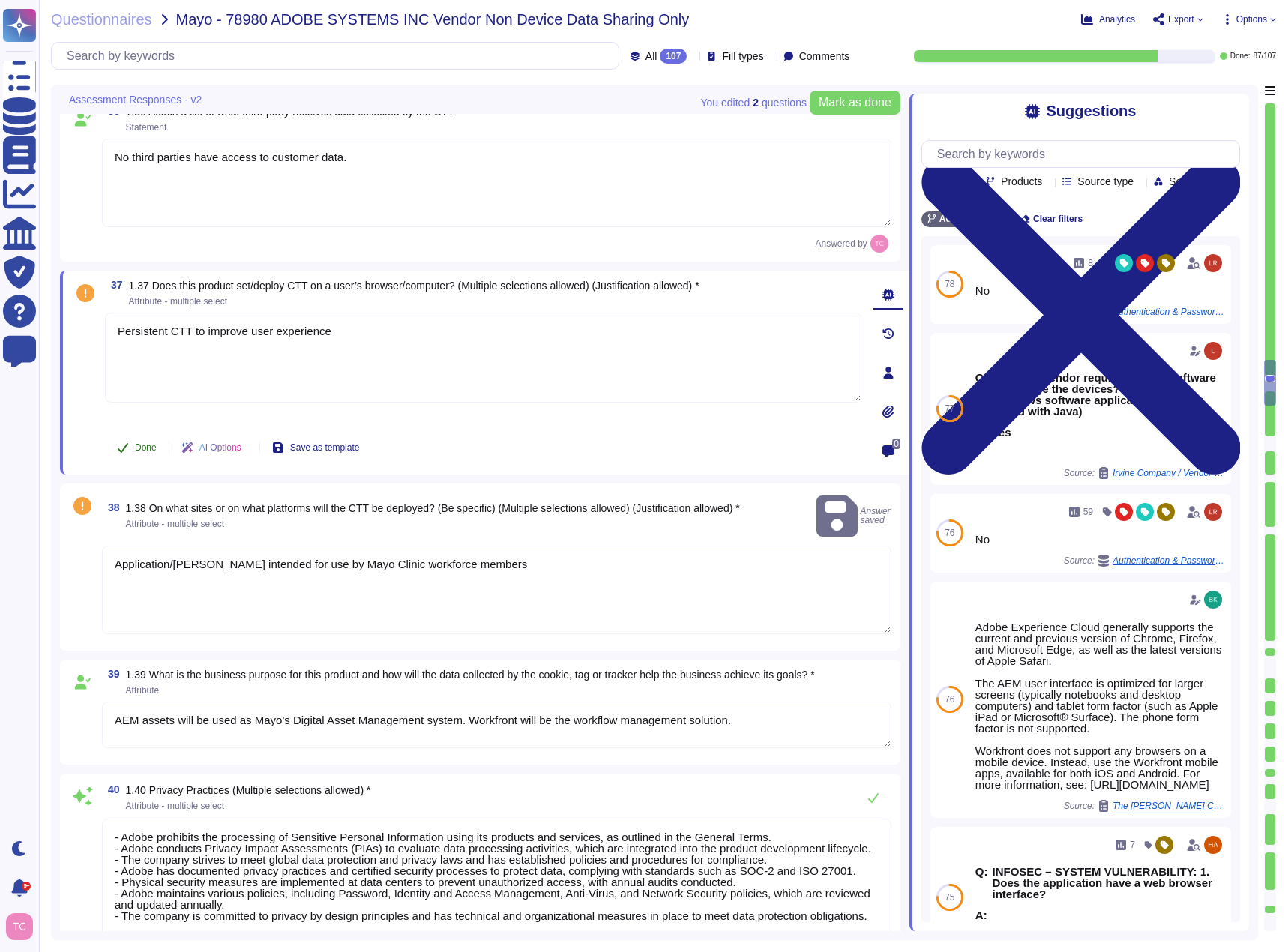
click at [142, 448] on span "Done" at bounding box center [145, 448] width 22 height 9
click at [82, 565] on span at bounding box center [82, 590] width 27 height 90
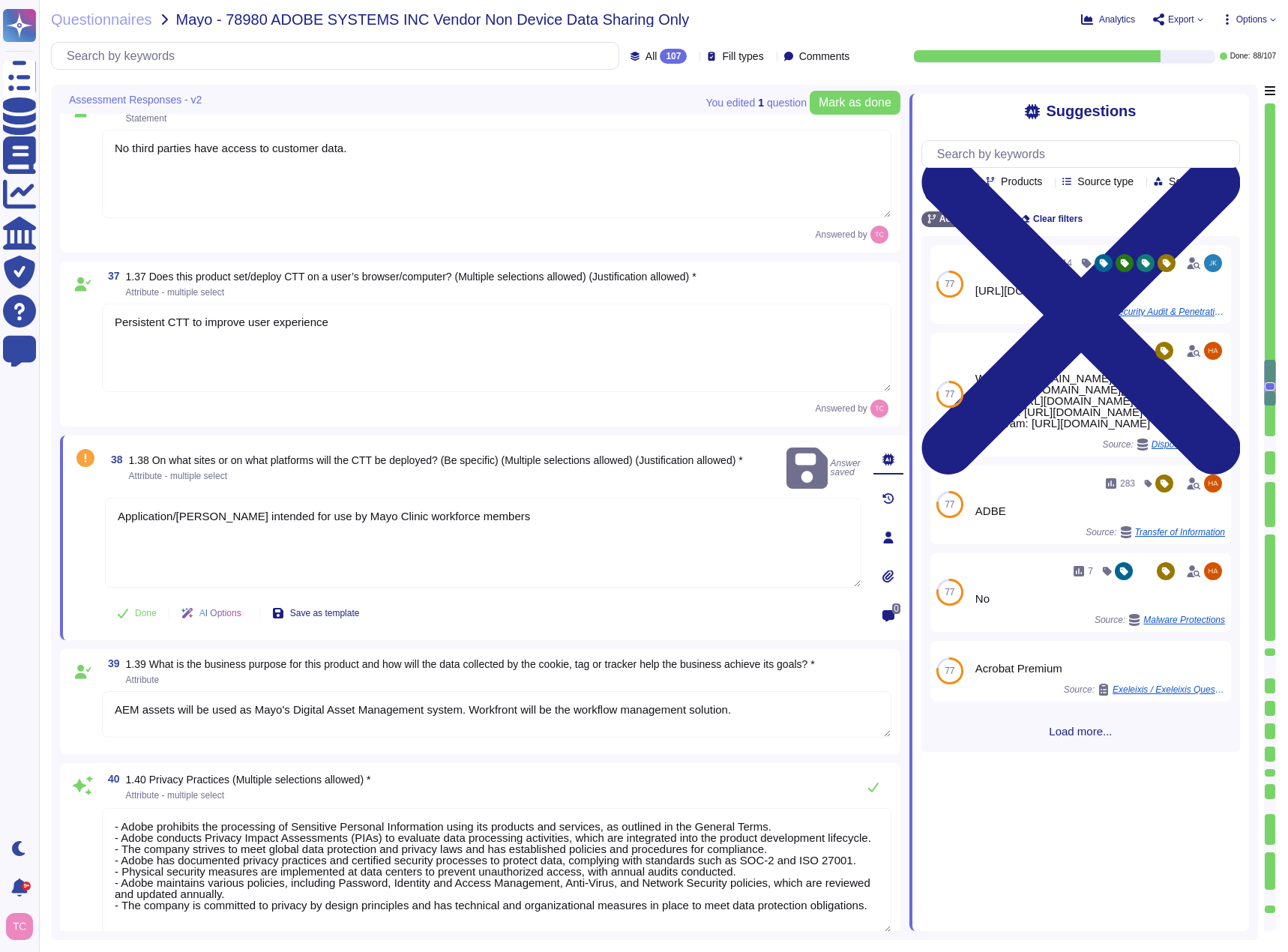
type textarea "Yes, Adobe transfers personal data originating from systems in [GEOGRAPHIC_DATA…"
click at [141, 619] on button "Done" at bounding box center [137, 613] width 64 height 30
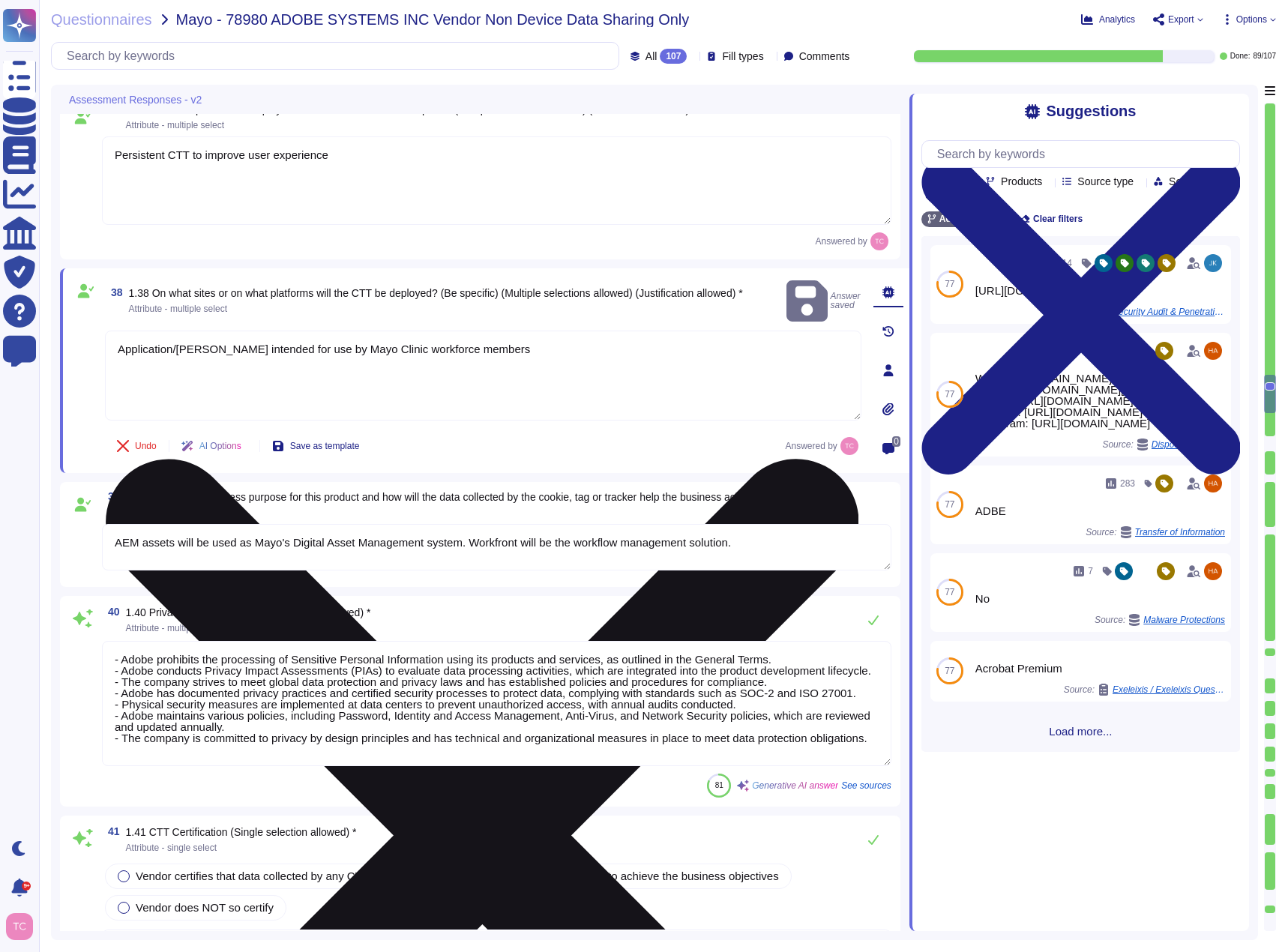
scroll to position [6694, 0]
type textarea "- Adobe is a data processor when providing software and services to an enterpri…"
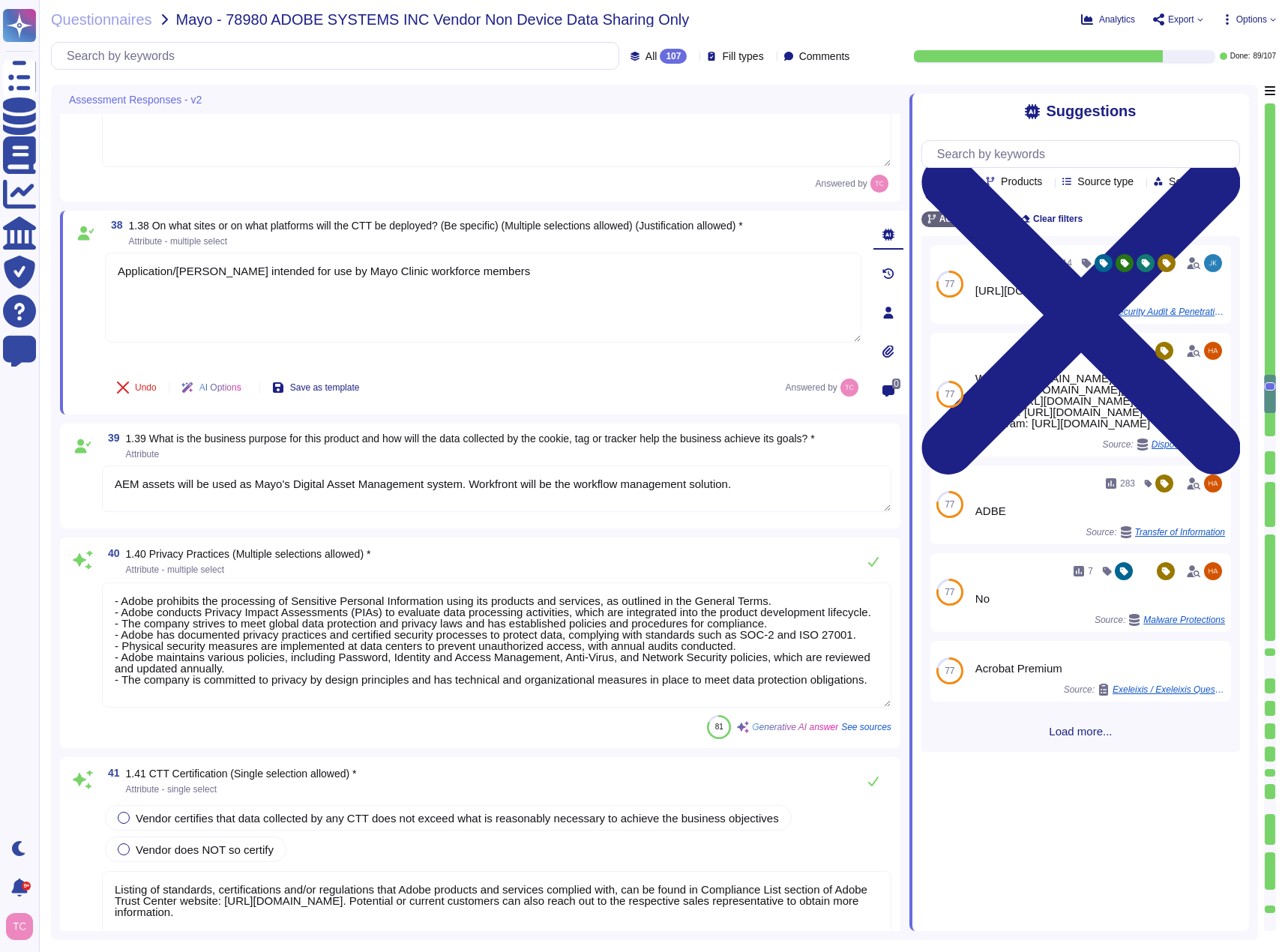
click at [848, 601] on textarea "- Adobe prohibits the processing of Sensitive Personal Information using its pr…" at bounding box center [497, 645] width 789 height 126
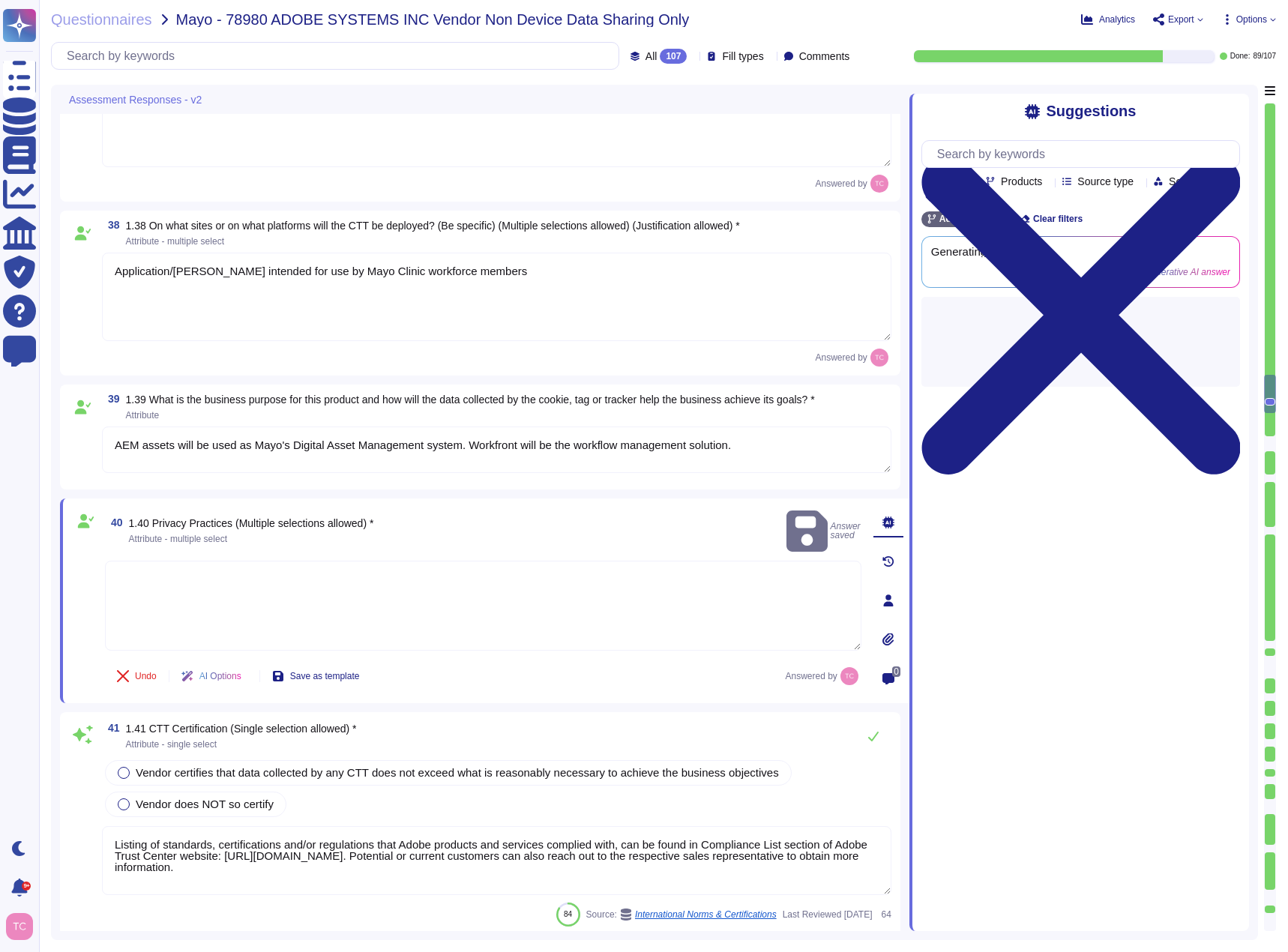
click at [223, 560] on textarea at bounding box center [483, 605] width 756 height 90
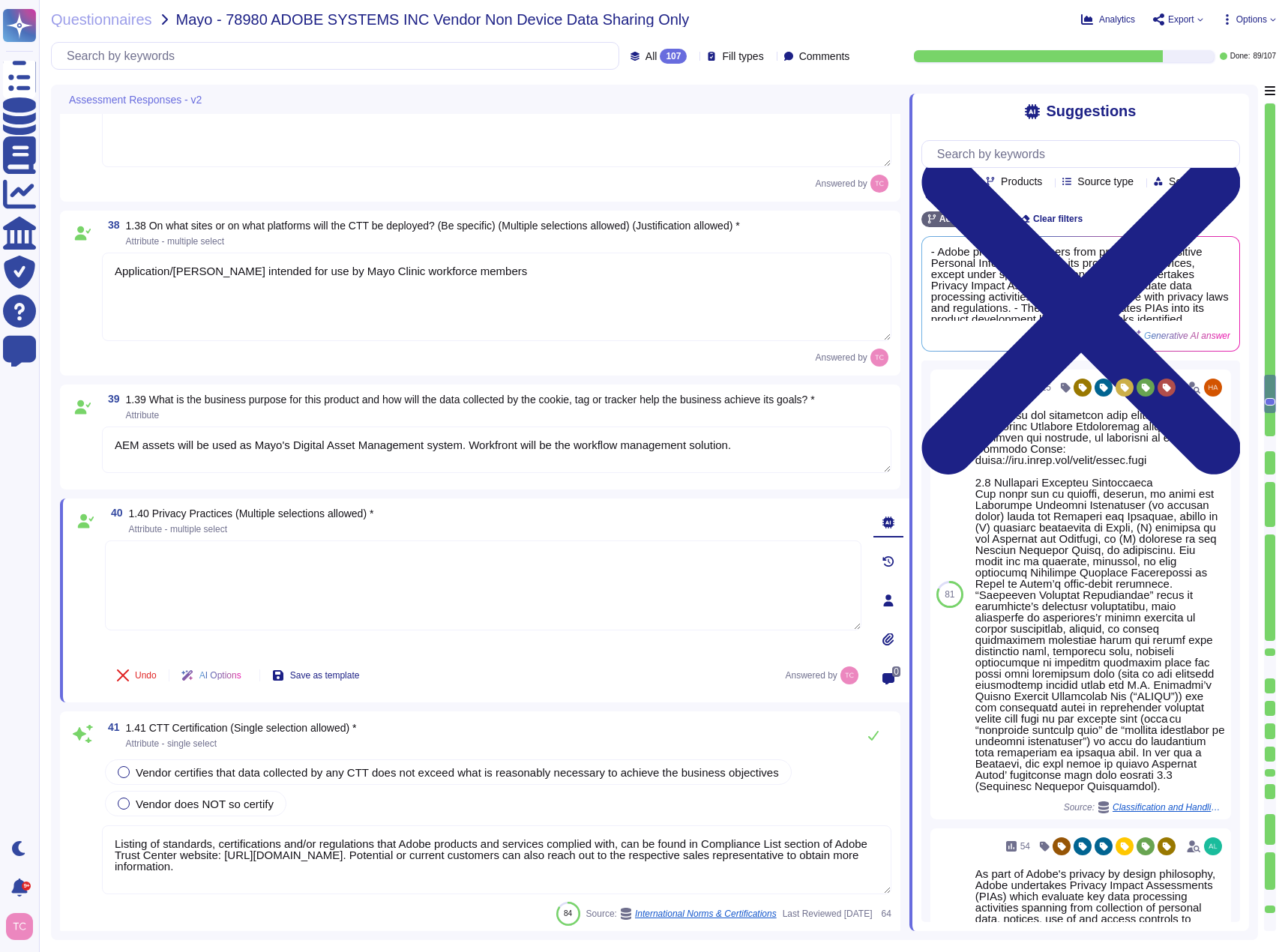
paste textarea "[PERSON_NAME] terms and conditions and Privacy practices will be displayed to t…"
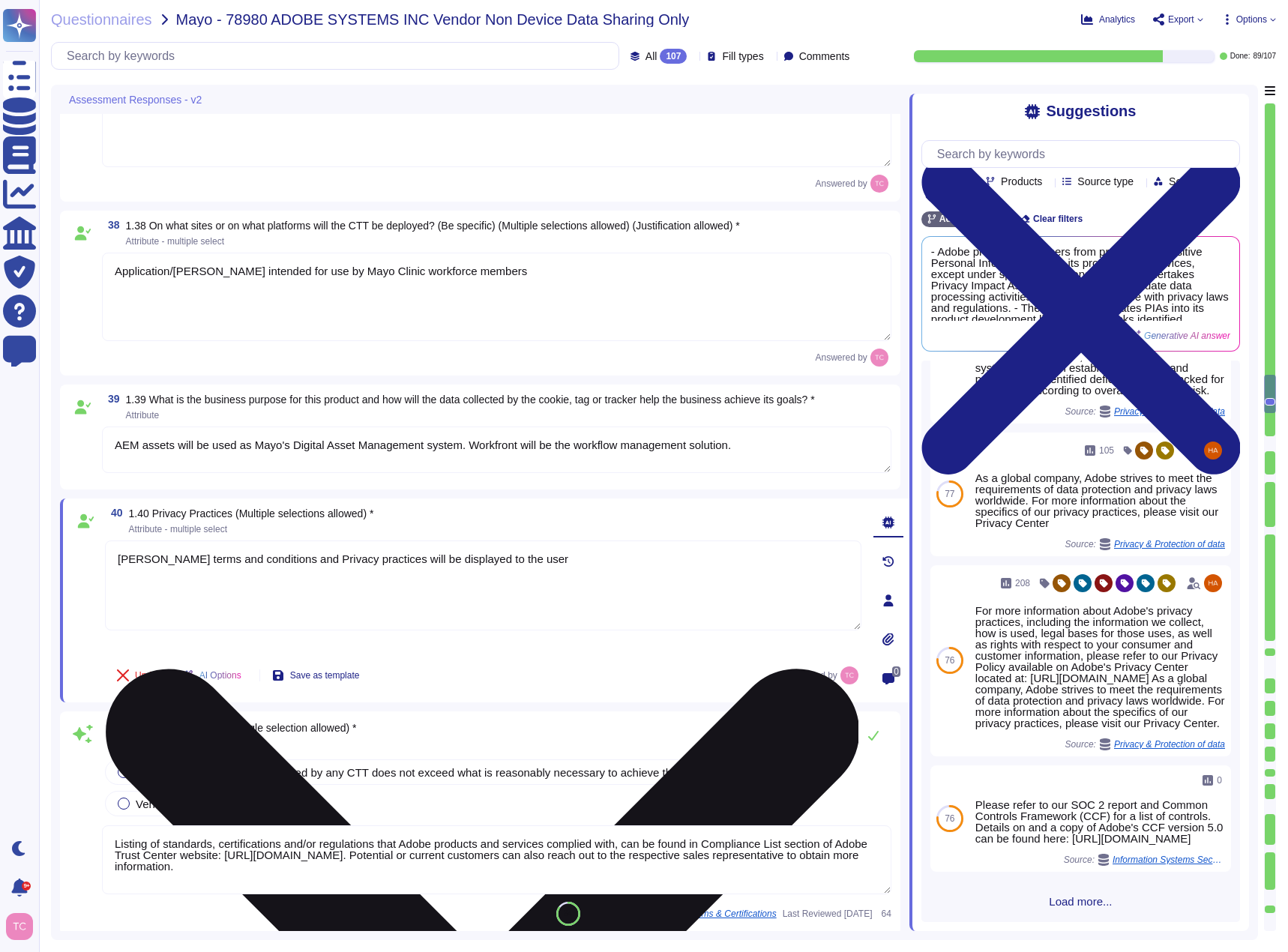
scroll to position [745, 0]
click at [541, 547] on textarea "[PERSON_NAME] terms and conditions and Privacy practices will be displayed to t…" at bounding box center [483, 586] width 756 height 90
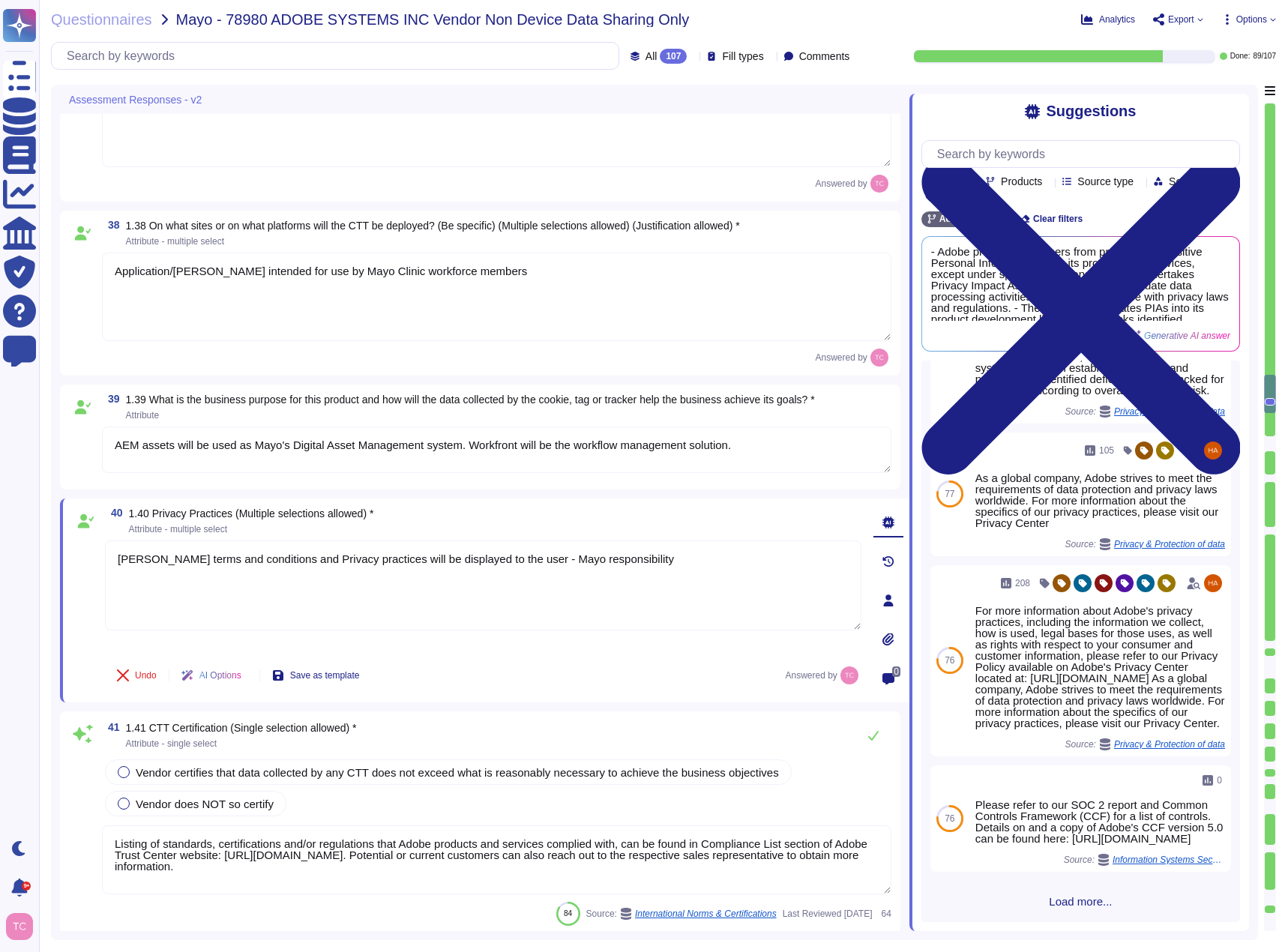
type textarea "[PERSON_NAME] terms and conditions and Privacy practices will be displayed to t…"
click at [95, 749] on div "41 1.41 CTT Certification (Single selection allowed) * Attribute - single selec…" at bounding box center [480, 823] width 822 height 205
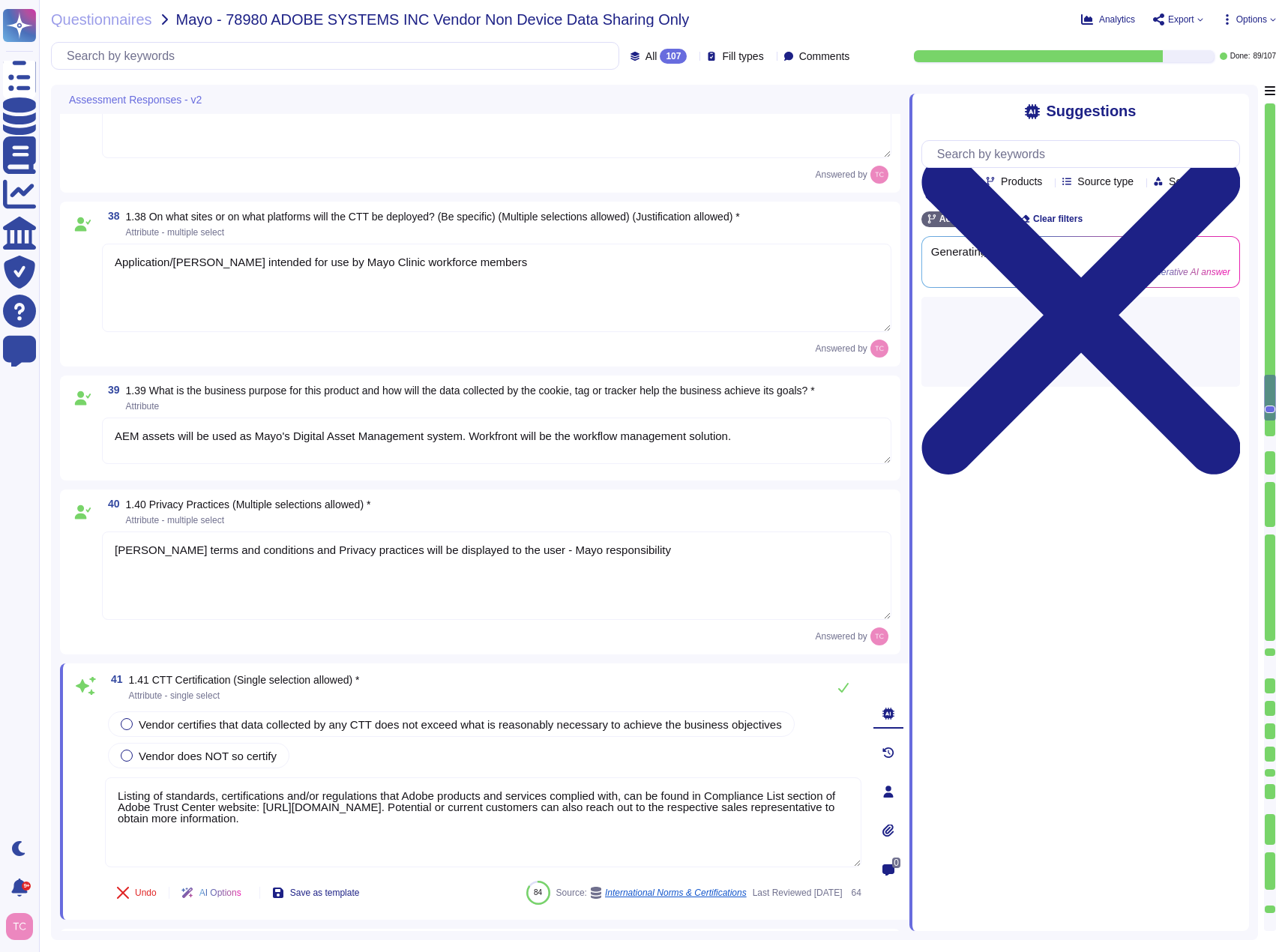
type textarea "Personal data is collected in the following countries: - [GEOGRAPHIC_DATA] - [G…"
click at [541, 724] on span "Vendor certifies that data collected by any CTT does not exceed what is reasona…" at bounding box center [460, 724] width 643 height 13
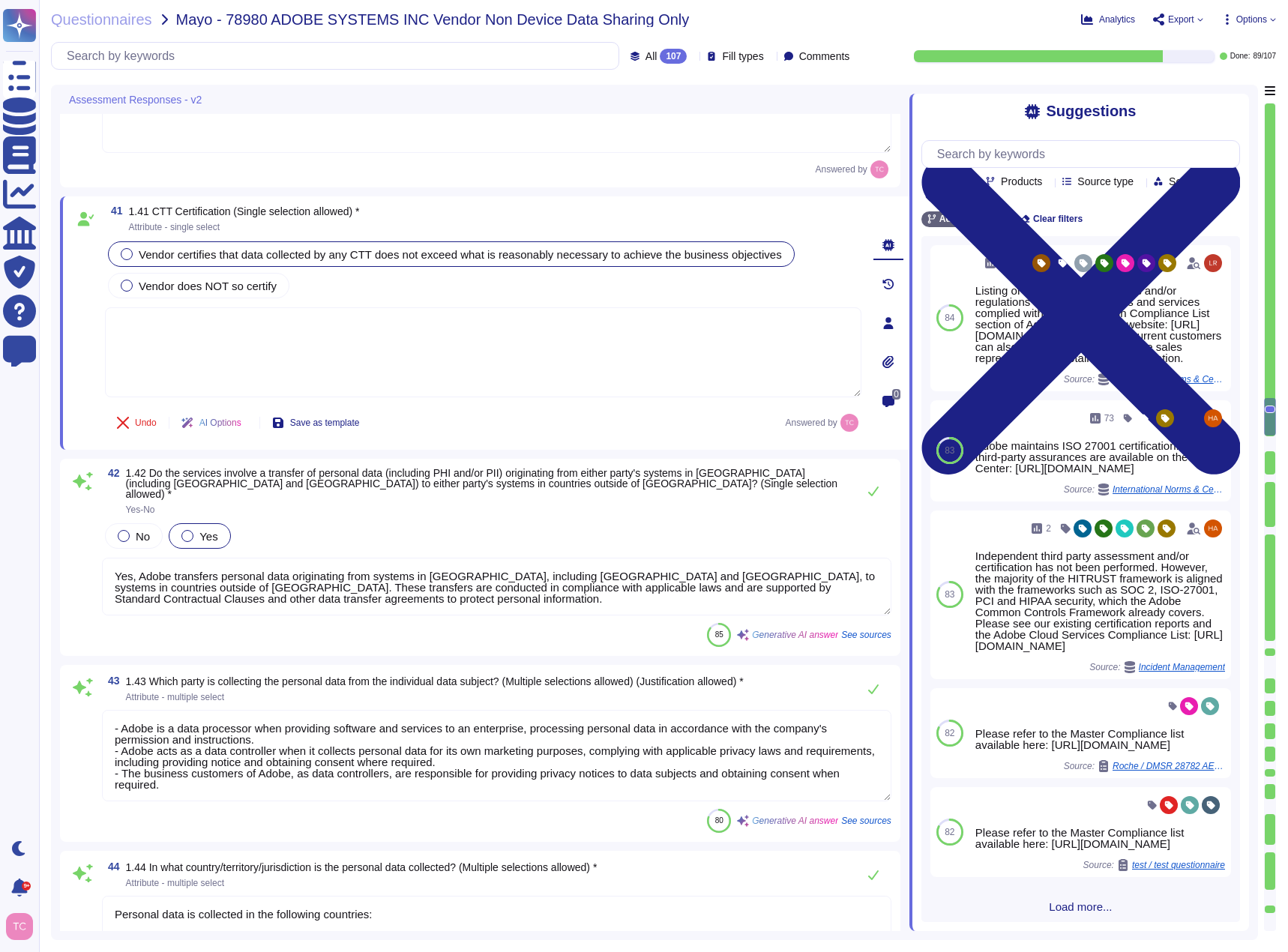
scroll to position [7144, 0]
click at [303, 489] on span "1.42 Do the services involve a transfer of personal data (including PHI and/or …" at bounding box center [487, 490] width 724 height 47
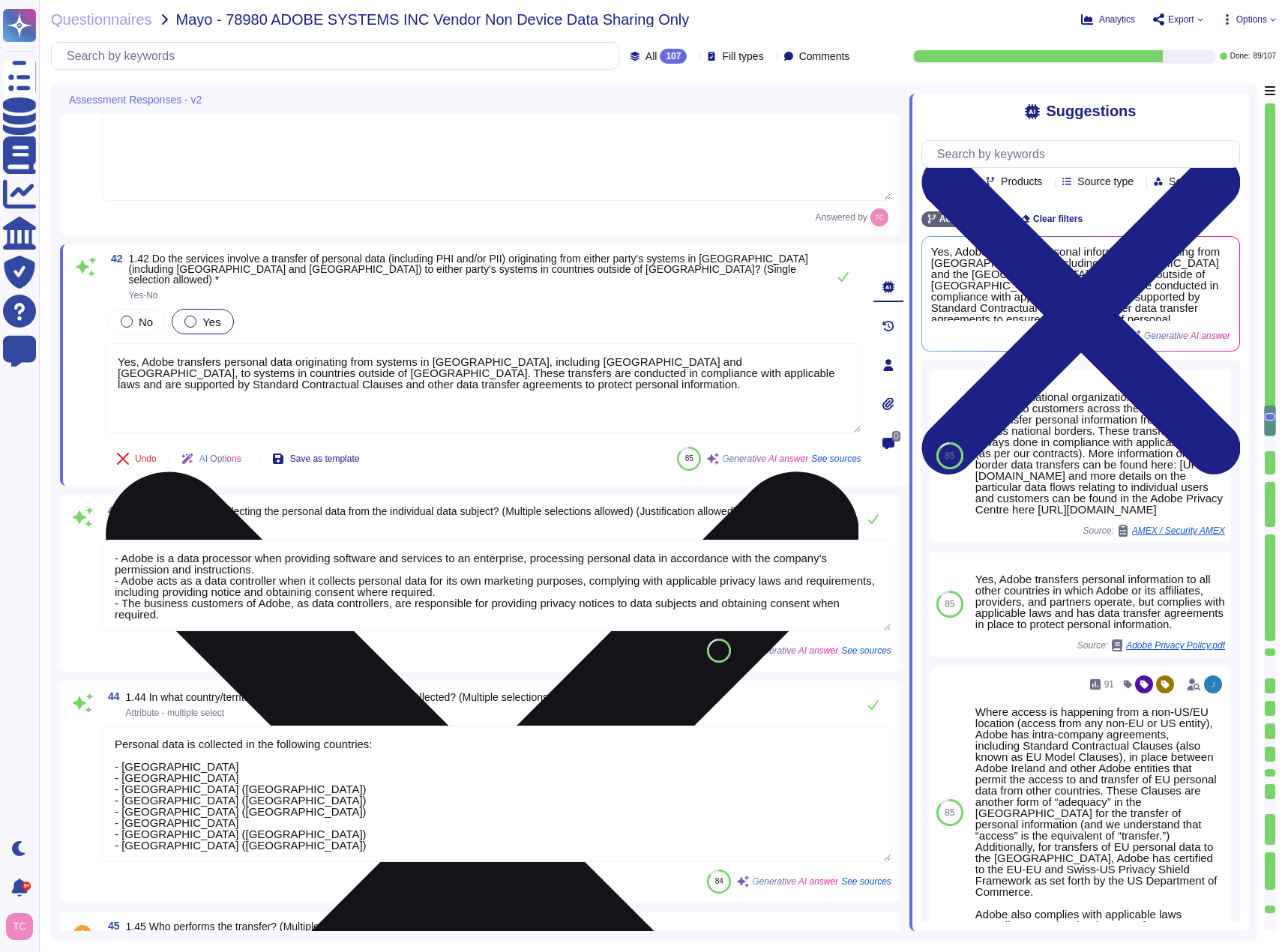
scroll to position [7369, 0]
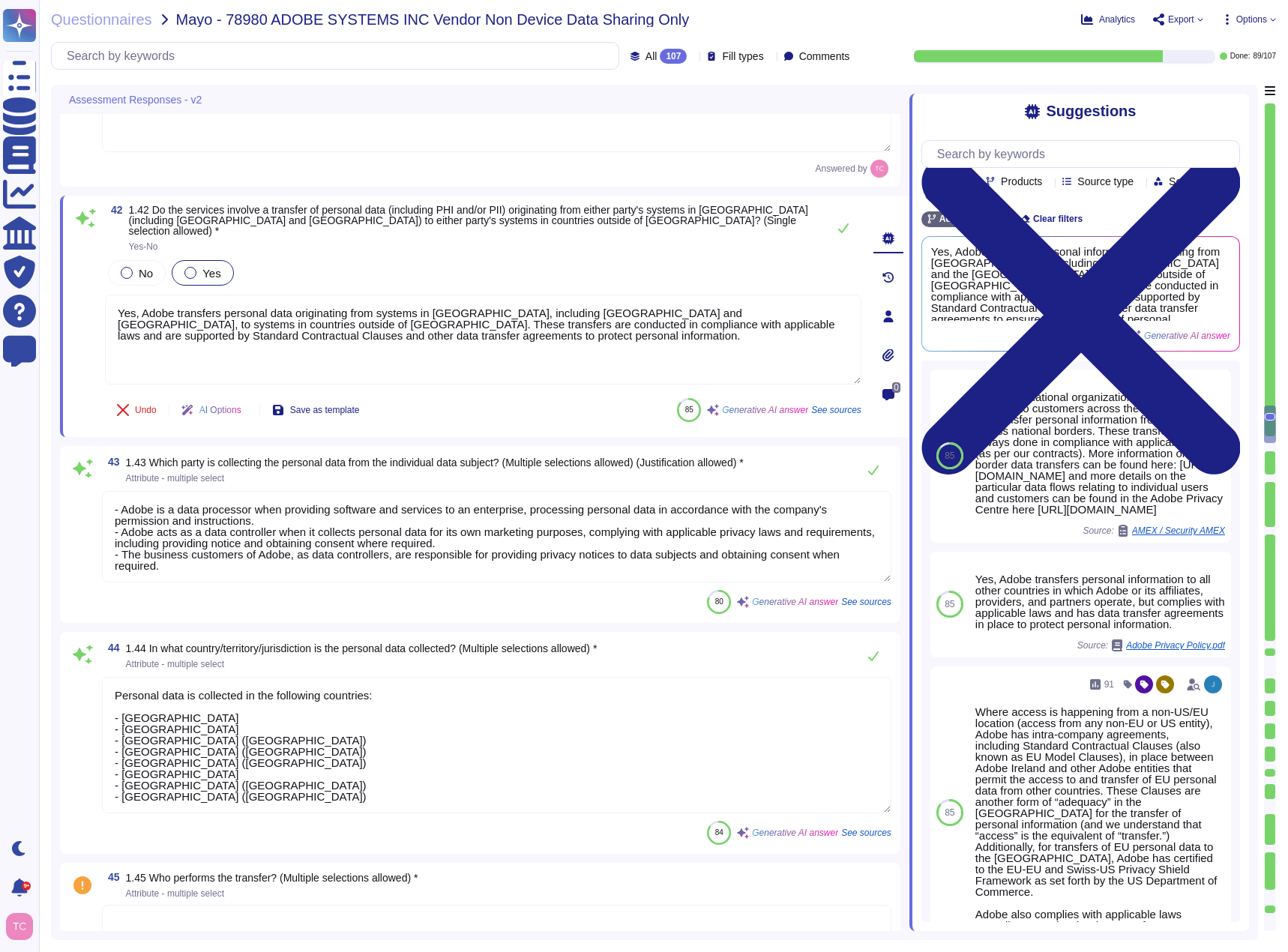
type textarea "Adobe has already achieved SOC 2 Type 2 certification, which covers Security, A…"
click at [84, 506] on span at bounding box center [82, 537] width 27 height 93
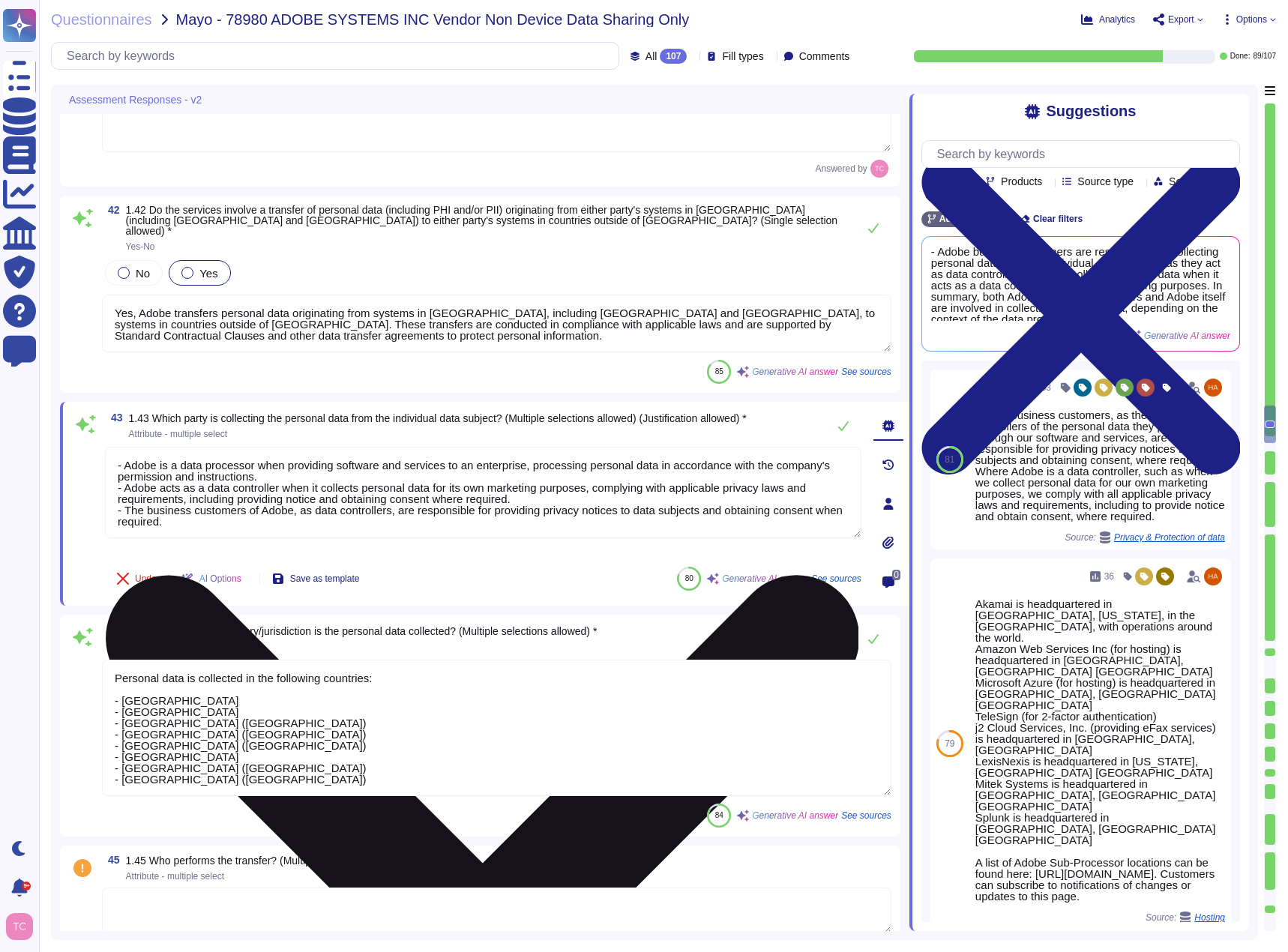
click at [240, 508] on textarea "- Adobe is a data processor when providing software and services to an enterpri…" at bounding box center [483, 493] width 756 height 92
click at [240, 509] on textarea "- Adobe is a data processor when providing software and services to an enterpri…" at bounding box center [483, 493] width 756 height 92
click at [851, 450] on icon at bounding box center [482, 952] width 754 height 1004
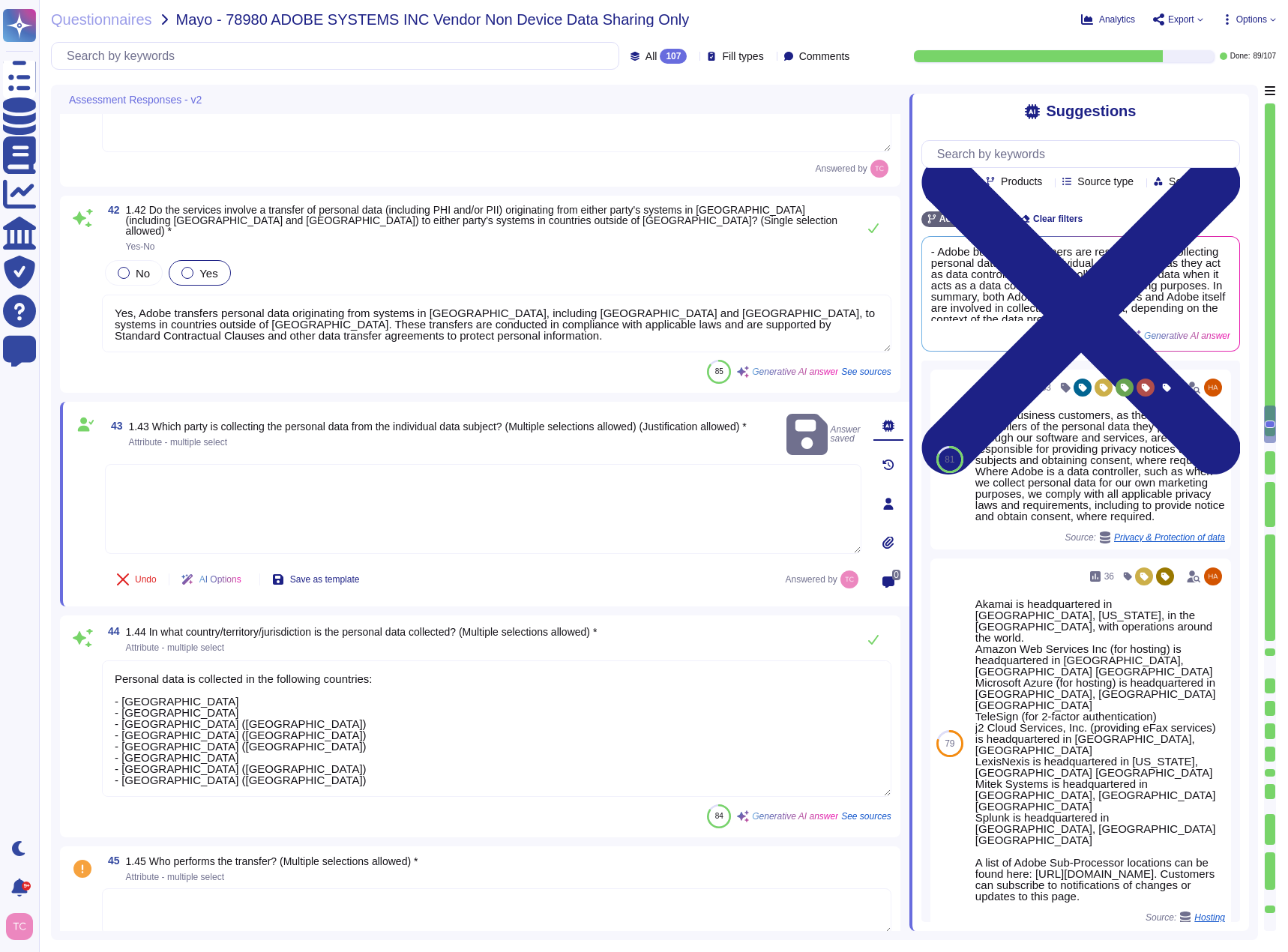
click at [457, 464] on textarea at bounding box center [483, 509] width 756 height 90
paste textarea "Mayo Clinic"
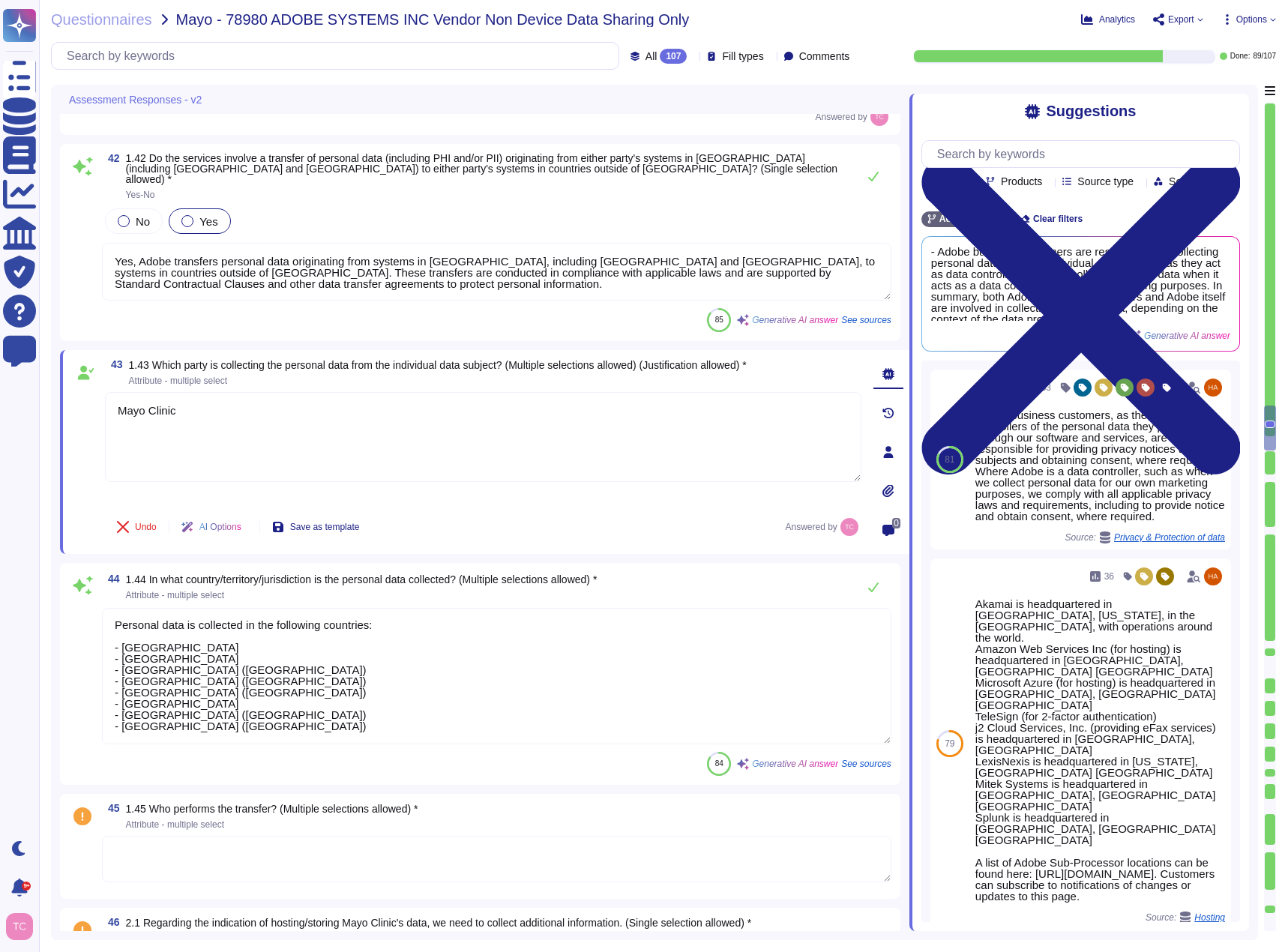
scroll to position [7444, 0]
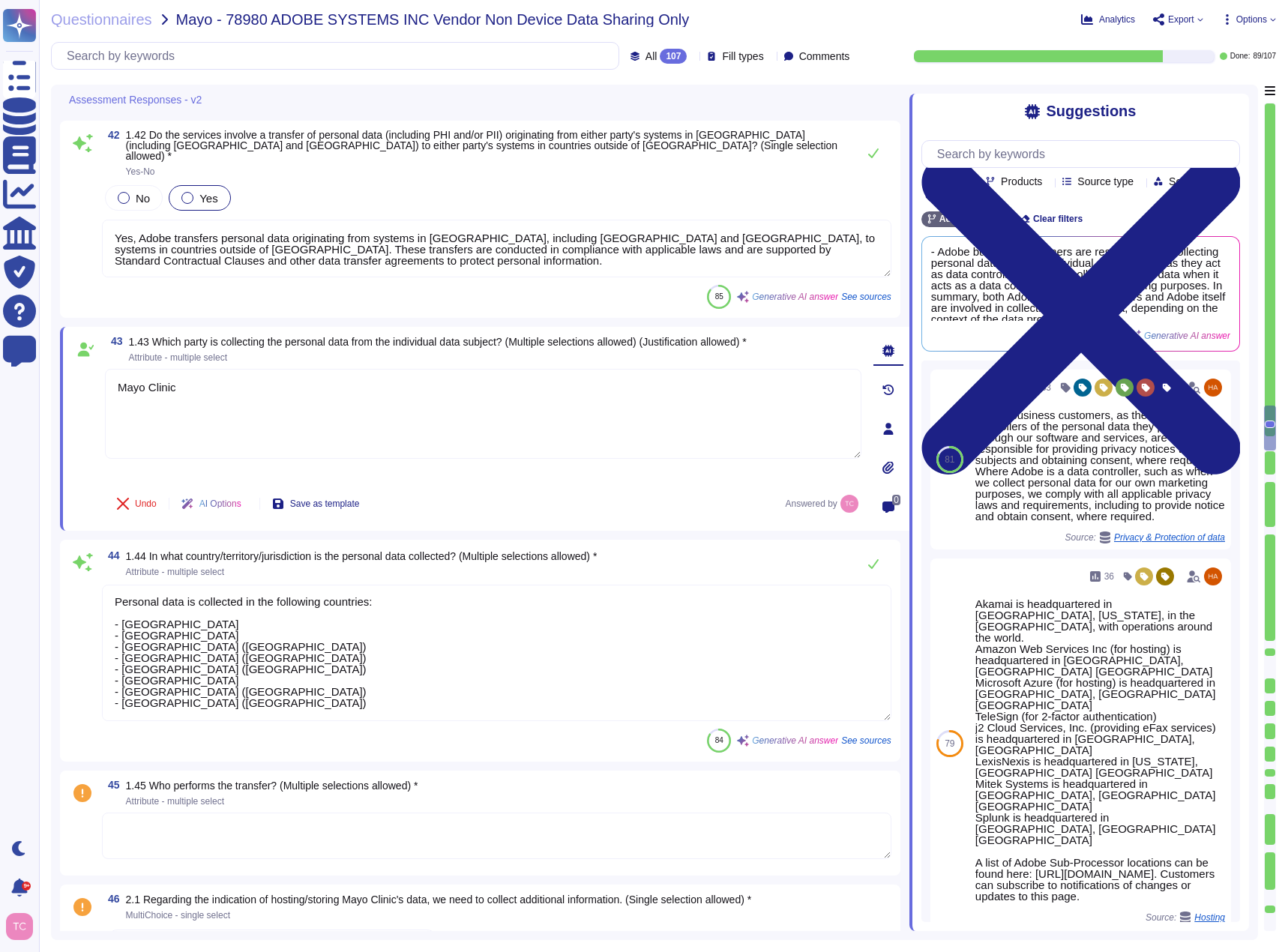
type textarea "Mayo Clinic"
click at [276, 676] on textarea "Personal data is collected in the following countries: - [GEOGRAPHIC_DATA] - [G…" at bounding box center [497, 653] width 789 height 137
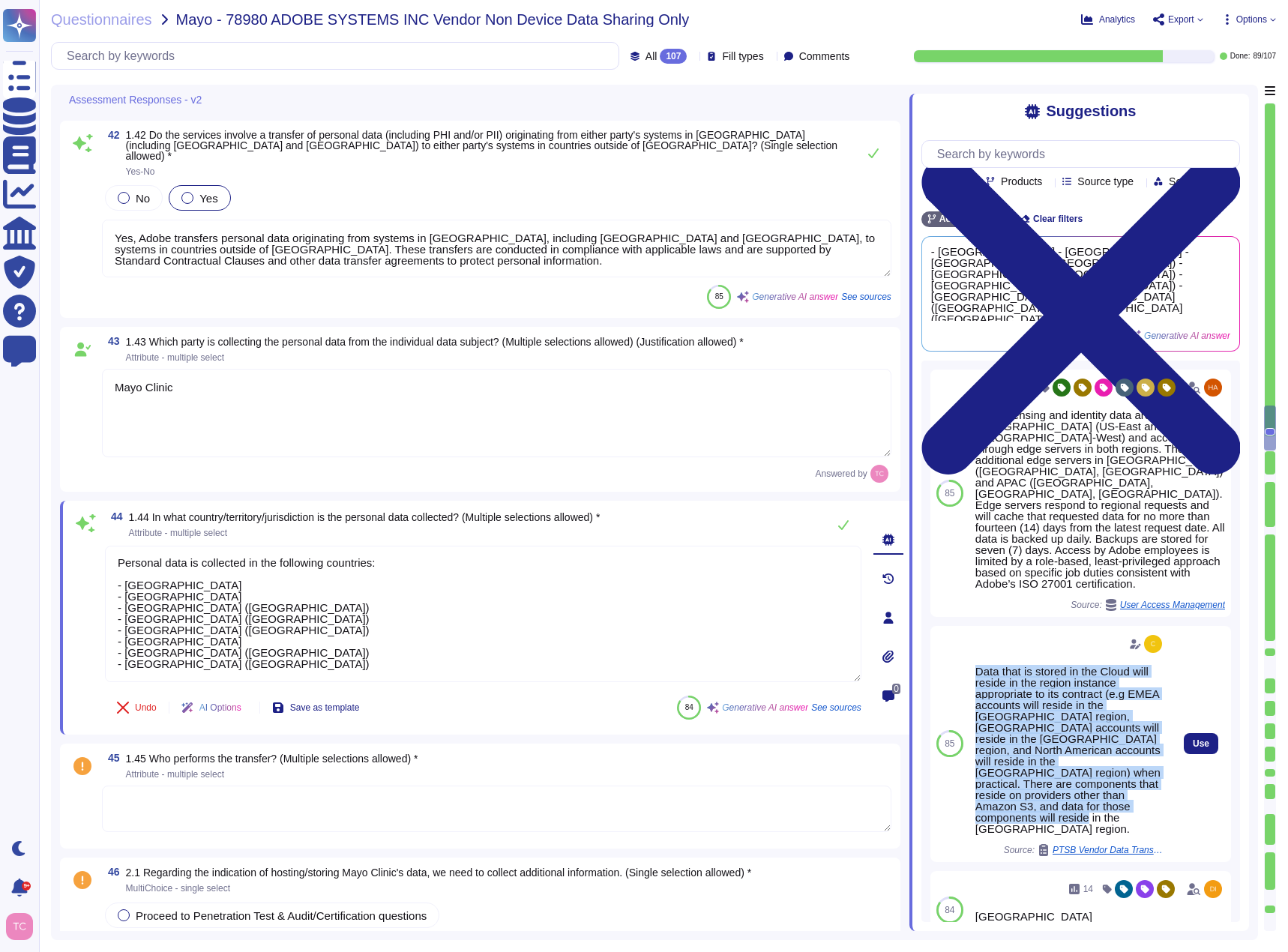
drag, startPoint x: 977, startPoint y: 598, endPoint x: 1142, endPoint y: 735, distance: 214.5
click at [1142, 735] on div "Data that is stored in the Cloud will reside in the region instance appropriate…" at bounding box center [1071, 750] width 189 height 169
copy div "Data that is stored in the Cloud will reside in the region instance appropriate…"
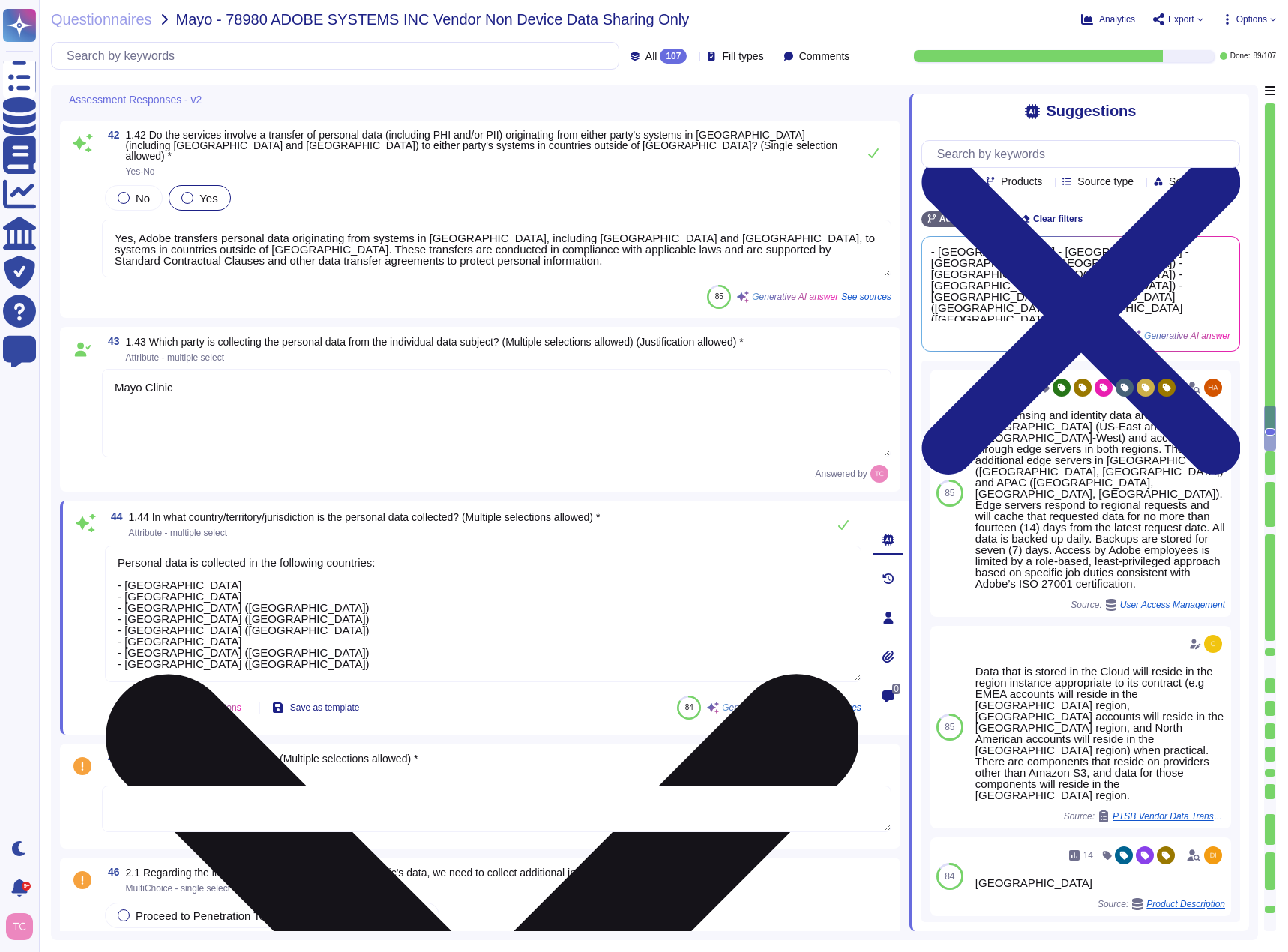
click at [306, 651] on textarea "Personal data is collected in the following countries: - [GEOGRAPHIC_DATA] - [G…" at bounding box center [483, 614] width 756 height 137
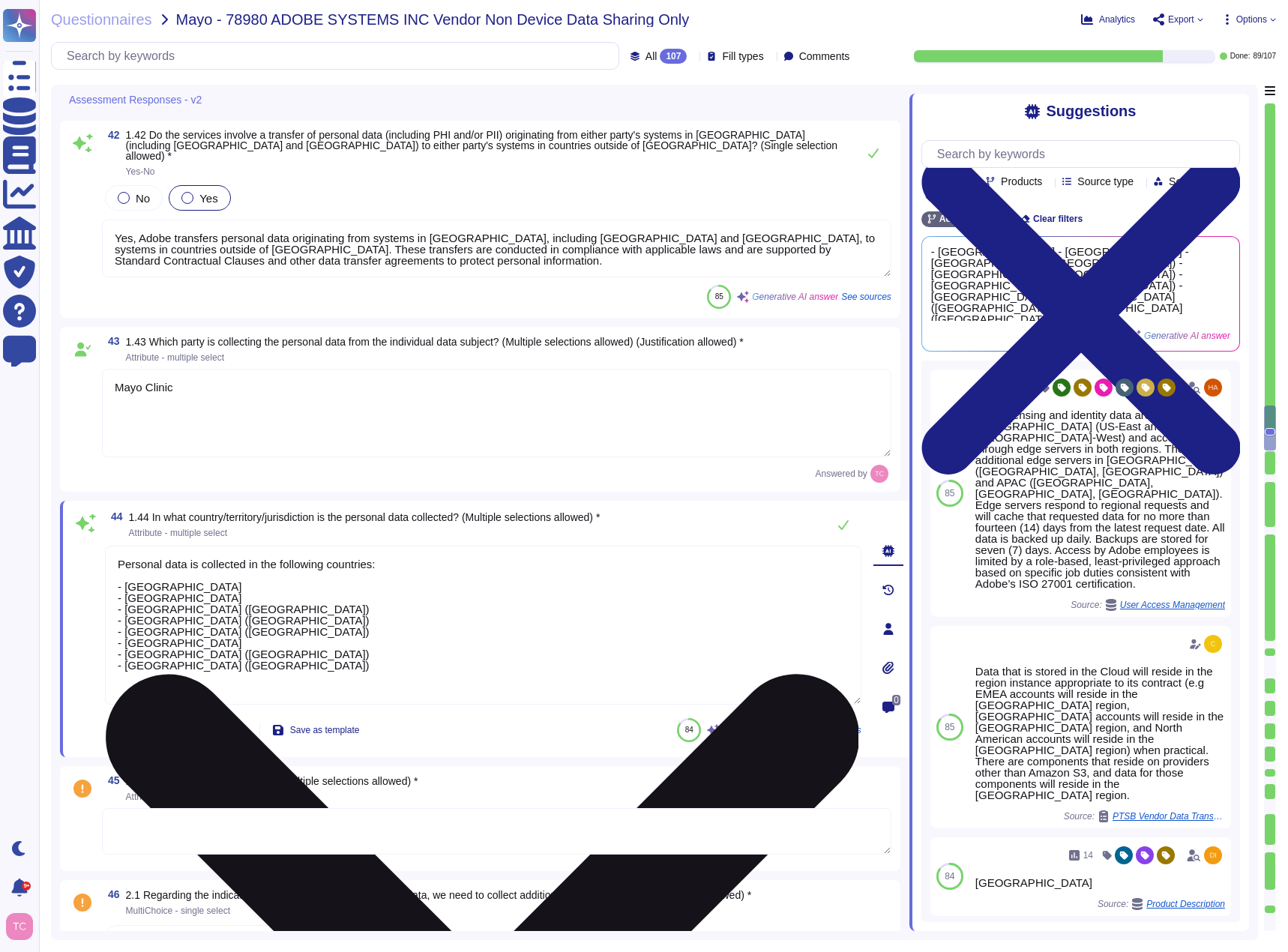
paste textarea "Data that is stored in the Cloud will reside in the region instance appropriate…"
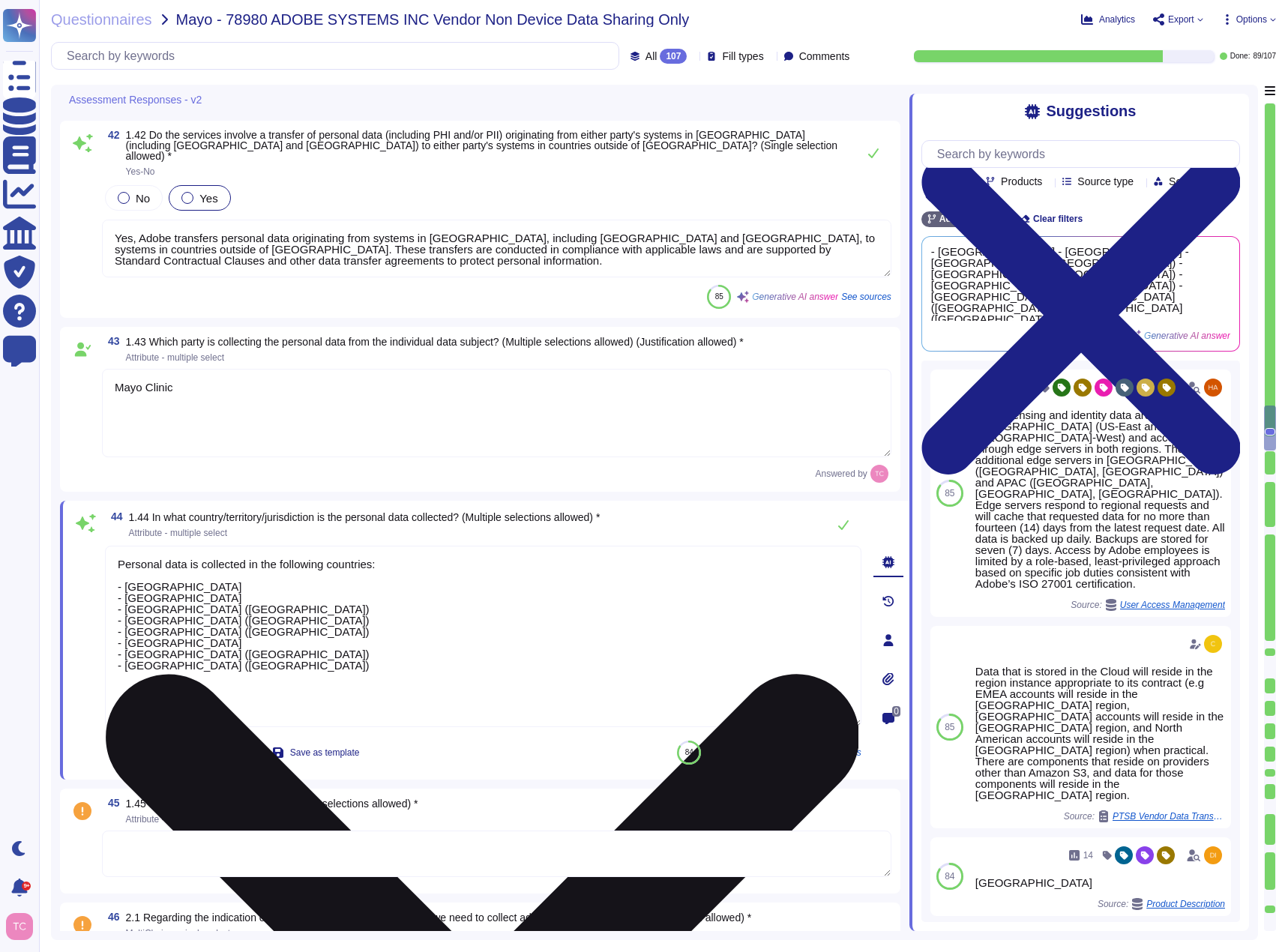
type textarea "Personal data is collected in the following countries: - [GEOGRAPHIC_DATA] - [G…"
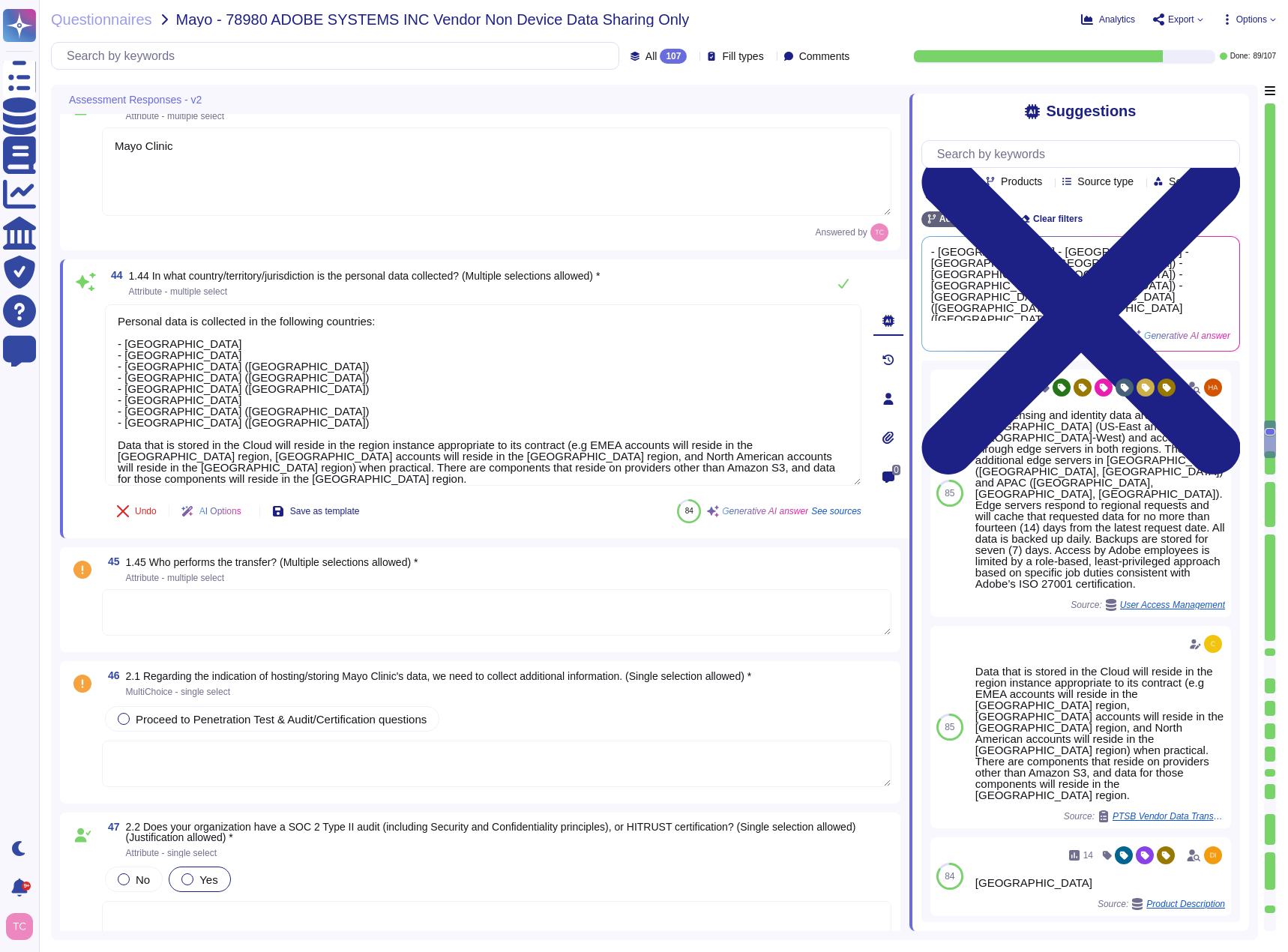
type textarea "Adobe has achieved several significant certifications, including ISO 27001, ISO…"
type textarea "Personal data is collected in the following countries: - [GEOGRAPHIC_DATA] - [G…"
click at [283, 588] on textarea at bounding box center [497, 611] width 789 height 47
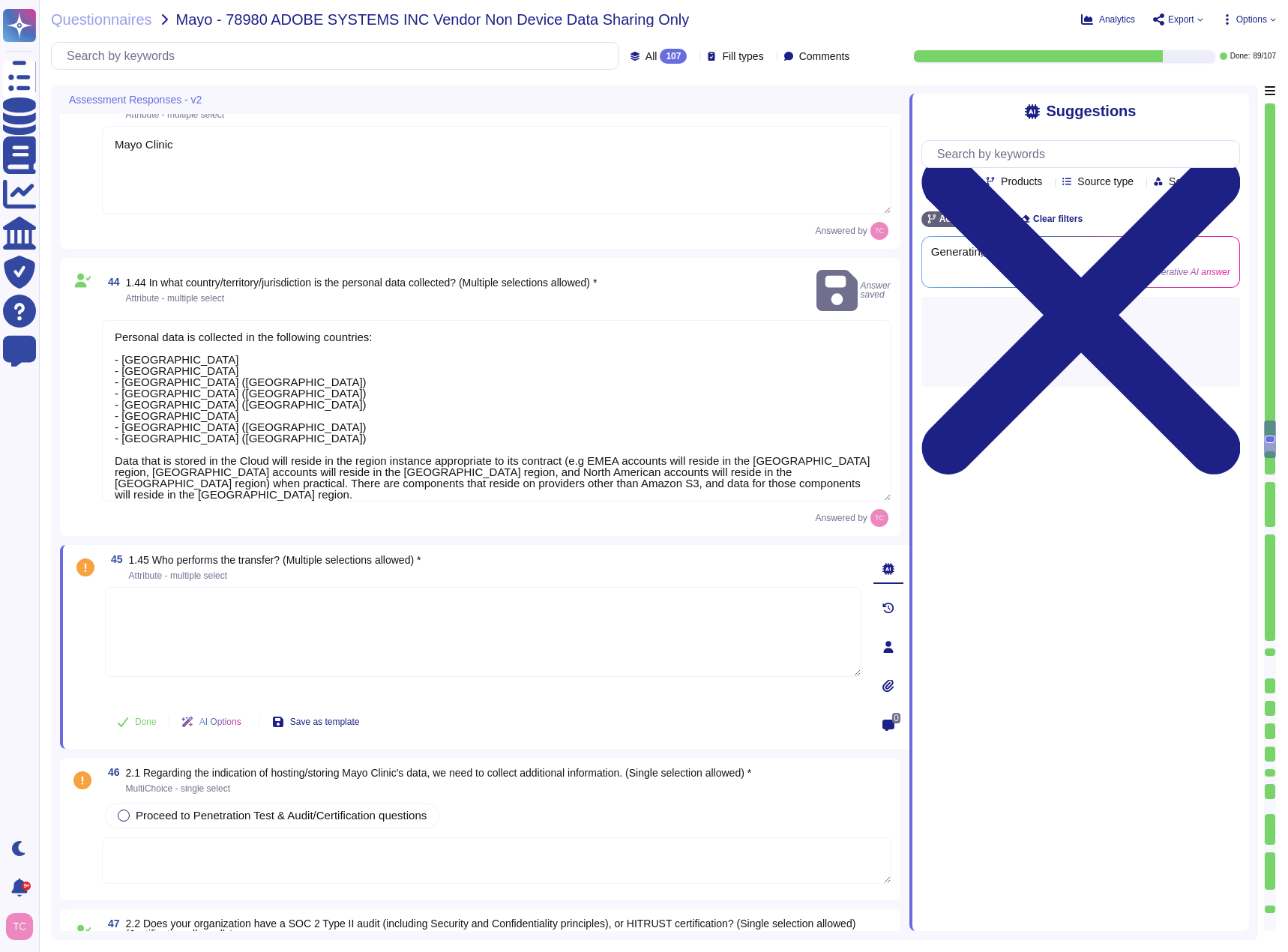
type textarea "Adobe has achieved several significant certifications, including ISO 27001, ISO…"
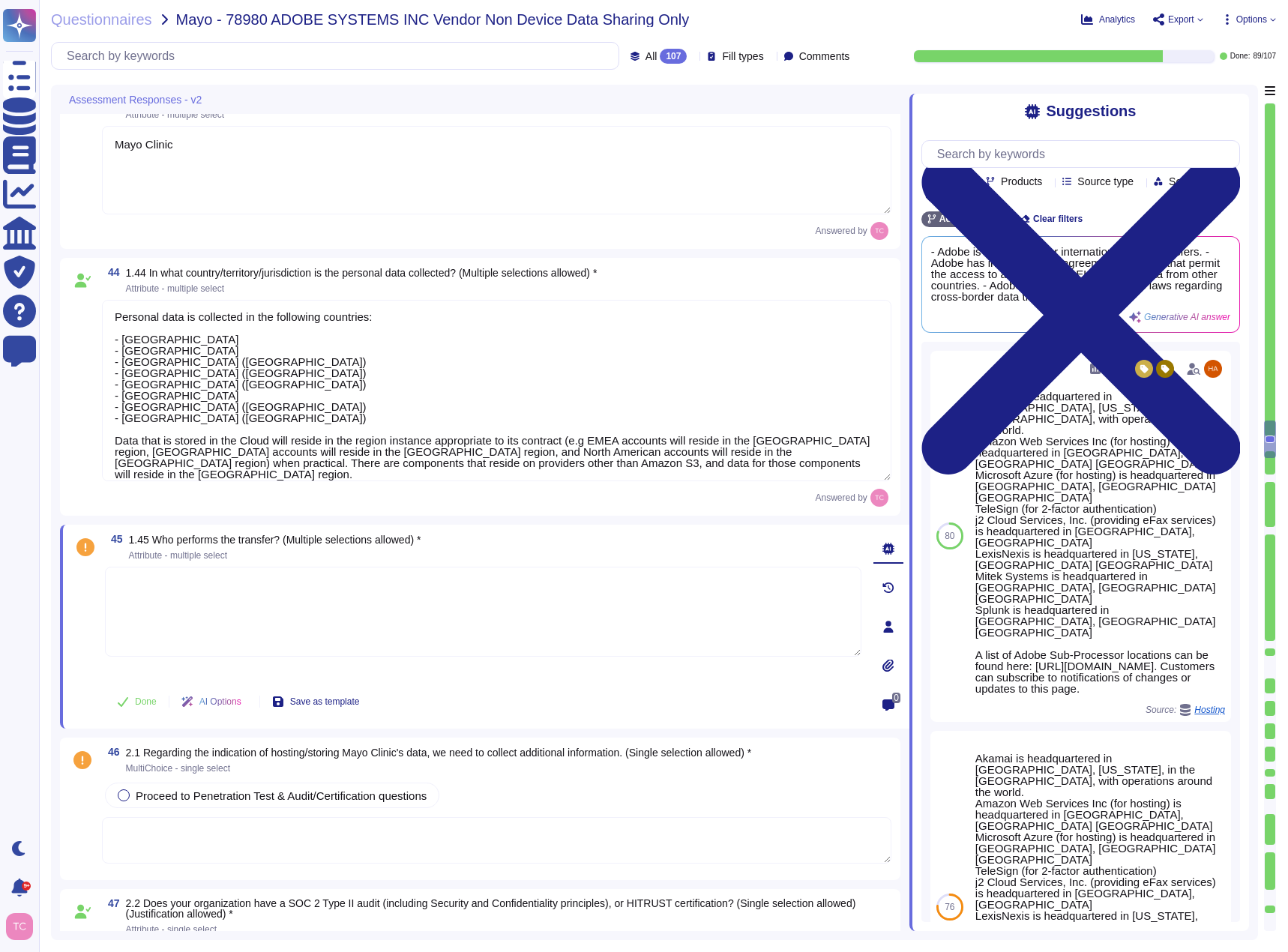
click at [148, 572] on textarea at bounding box center [483, 612] width 756 height 90
paste textarea "Mayo Clinic to third party"
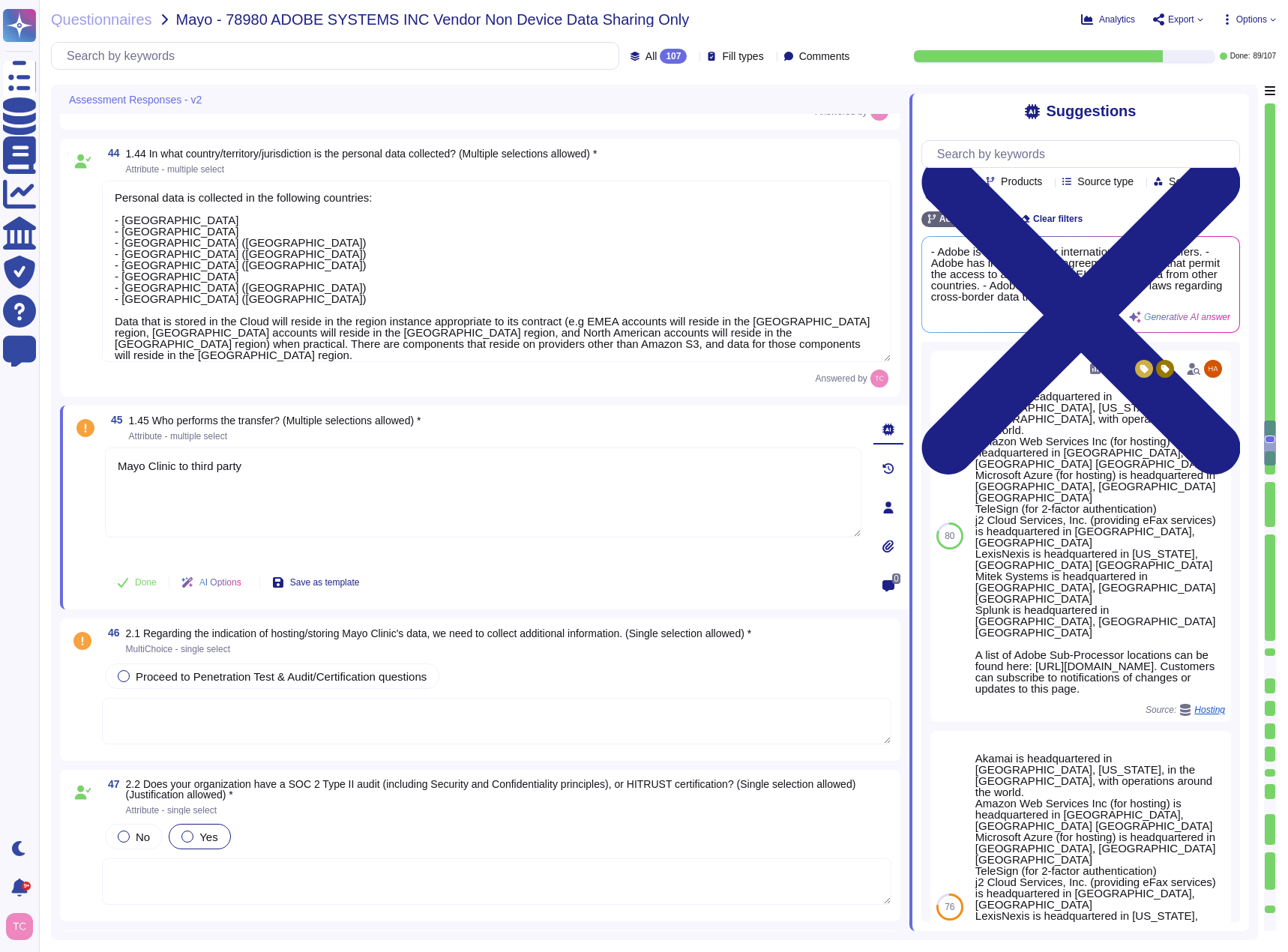
scroll to position [7818, 0]
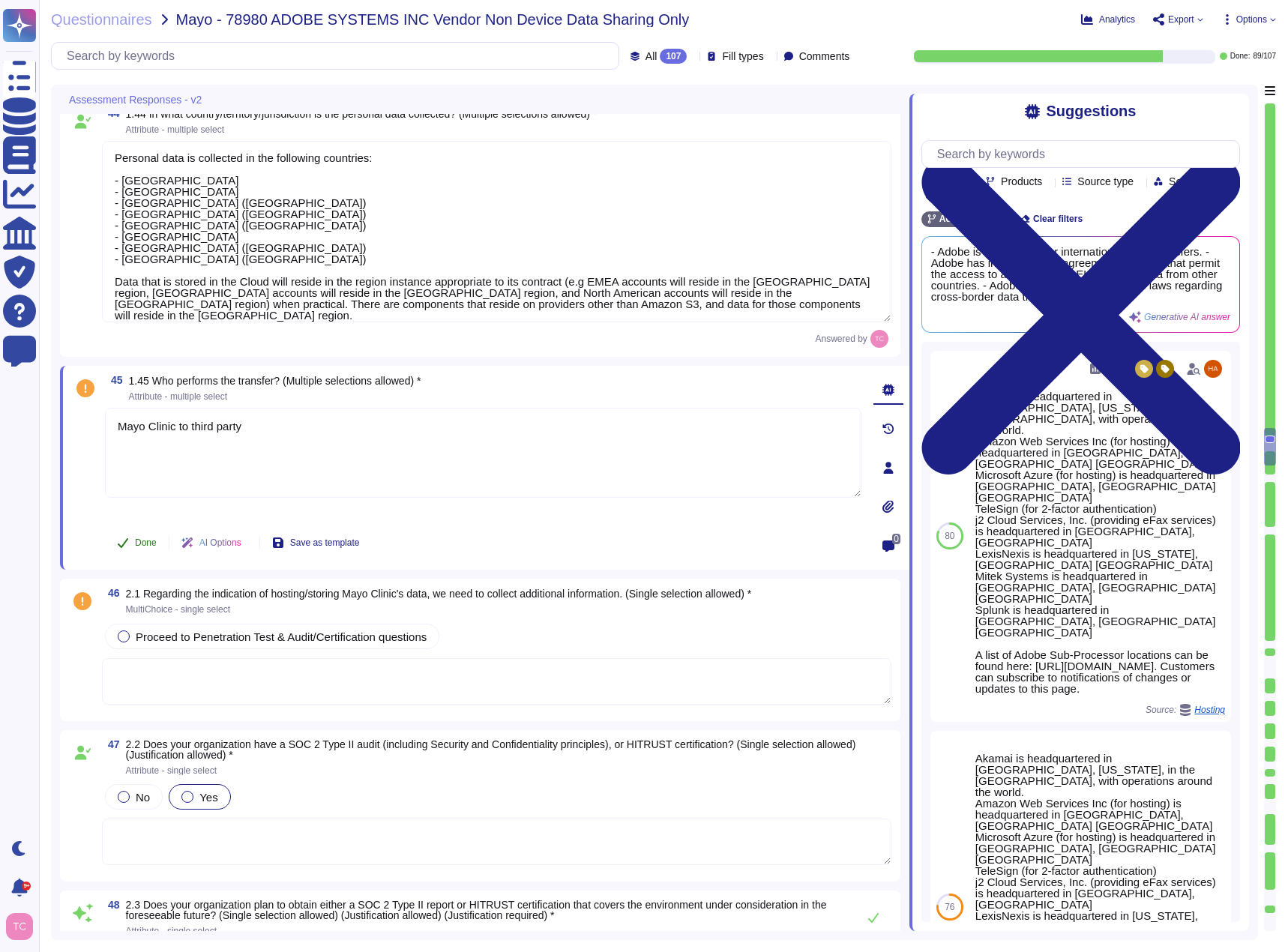
type textarea "Mayo Clinic to third party"
click at [136, 538] on span "Done" at bounding box center [145, 543] width 22 height 9
click at [210, 631] on span "Proceed to Penetration Test & Audit/Certification questions" at bounding box center [281, 637] width 291 height 13
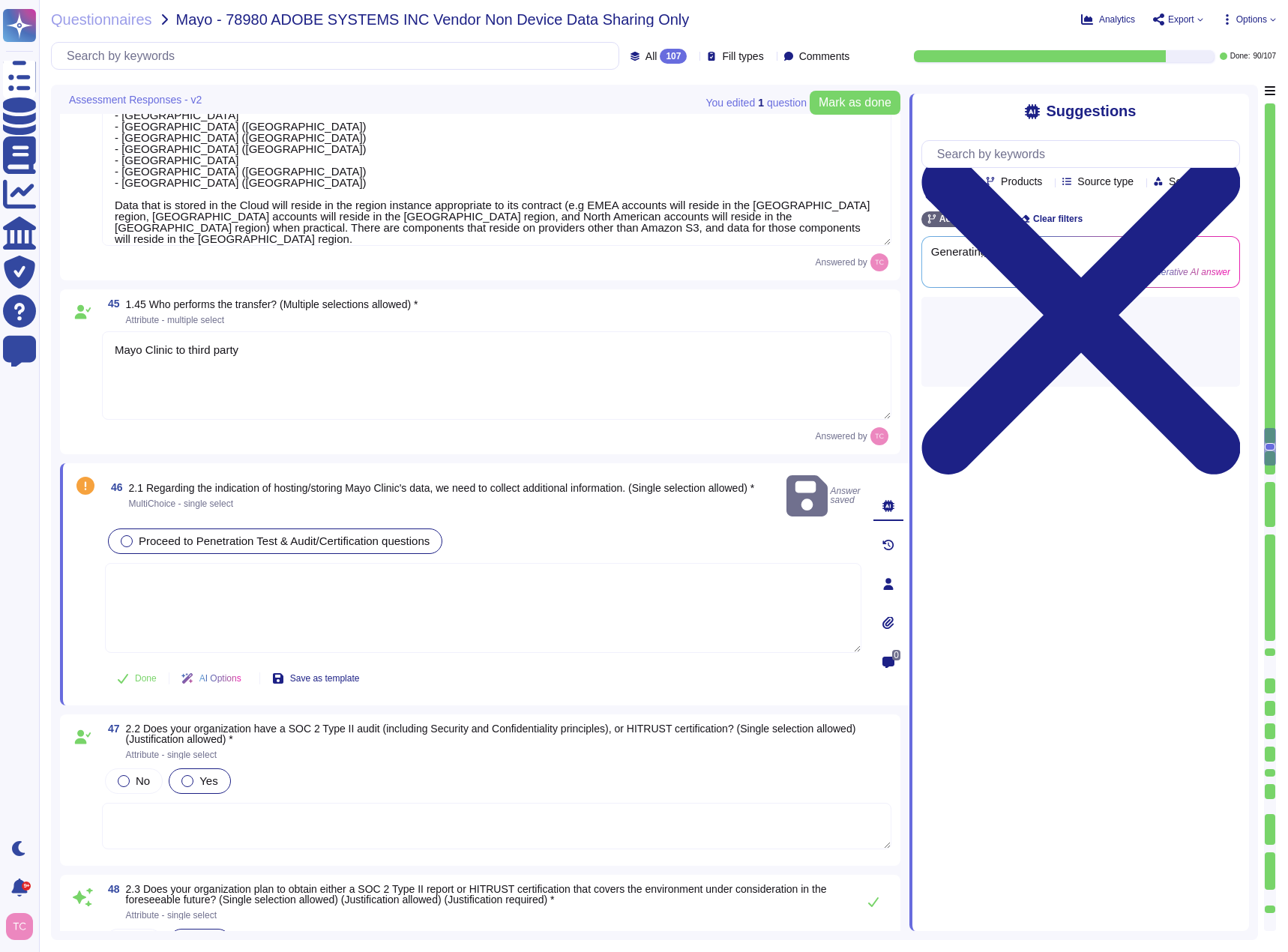
type textarea "Adobe offers products and services that are “HIPAA-Ready,” allowing customers t…"
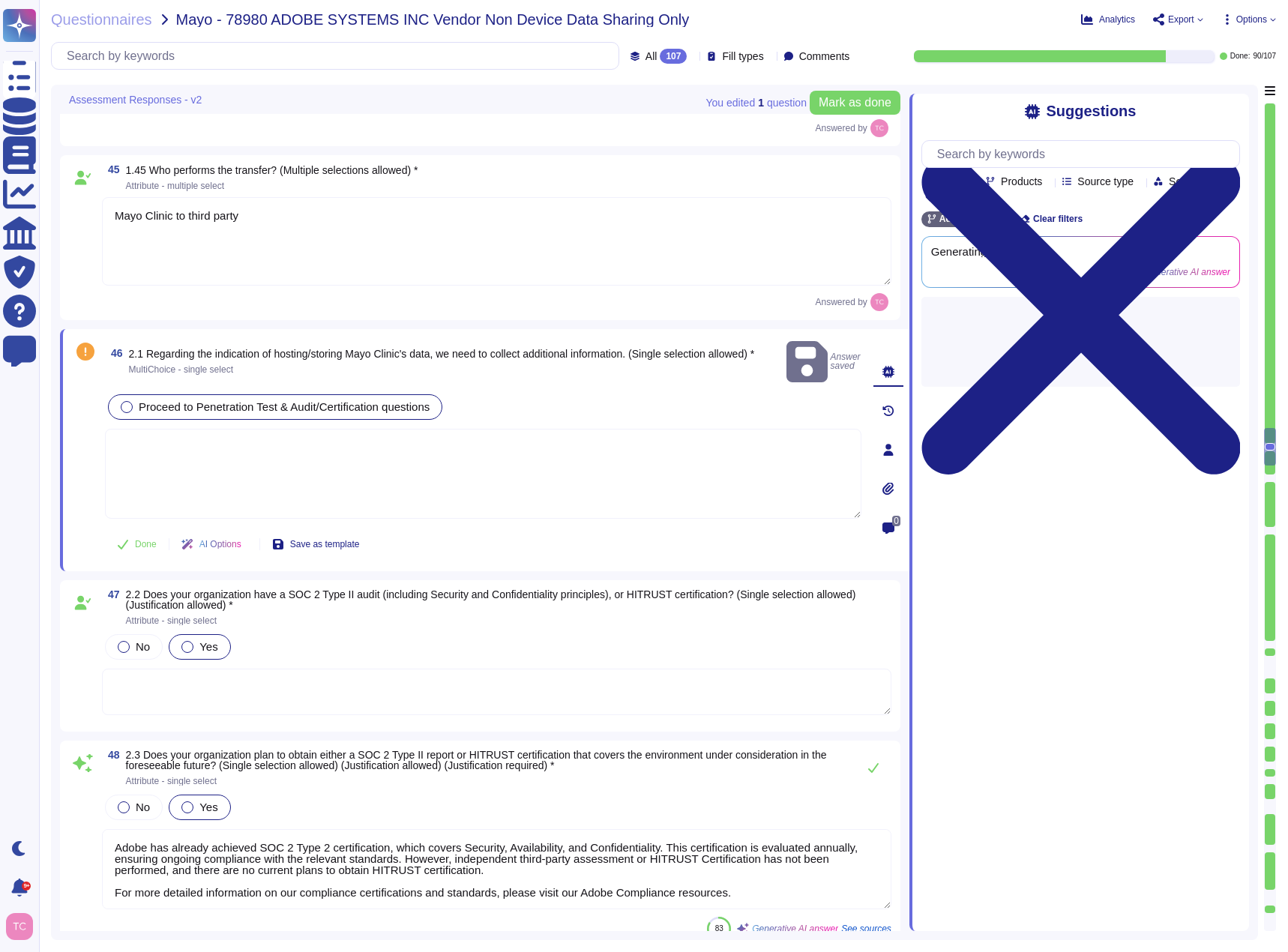
scroll to position [8043, 0]
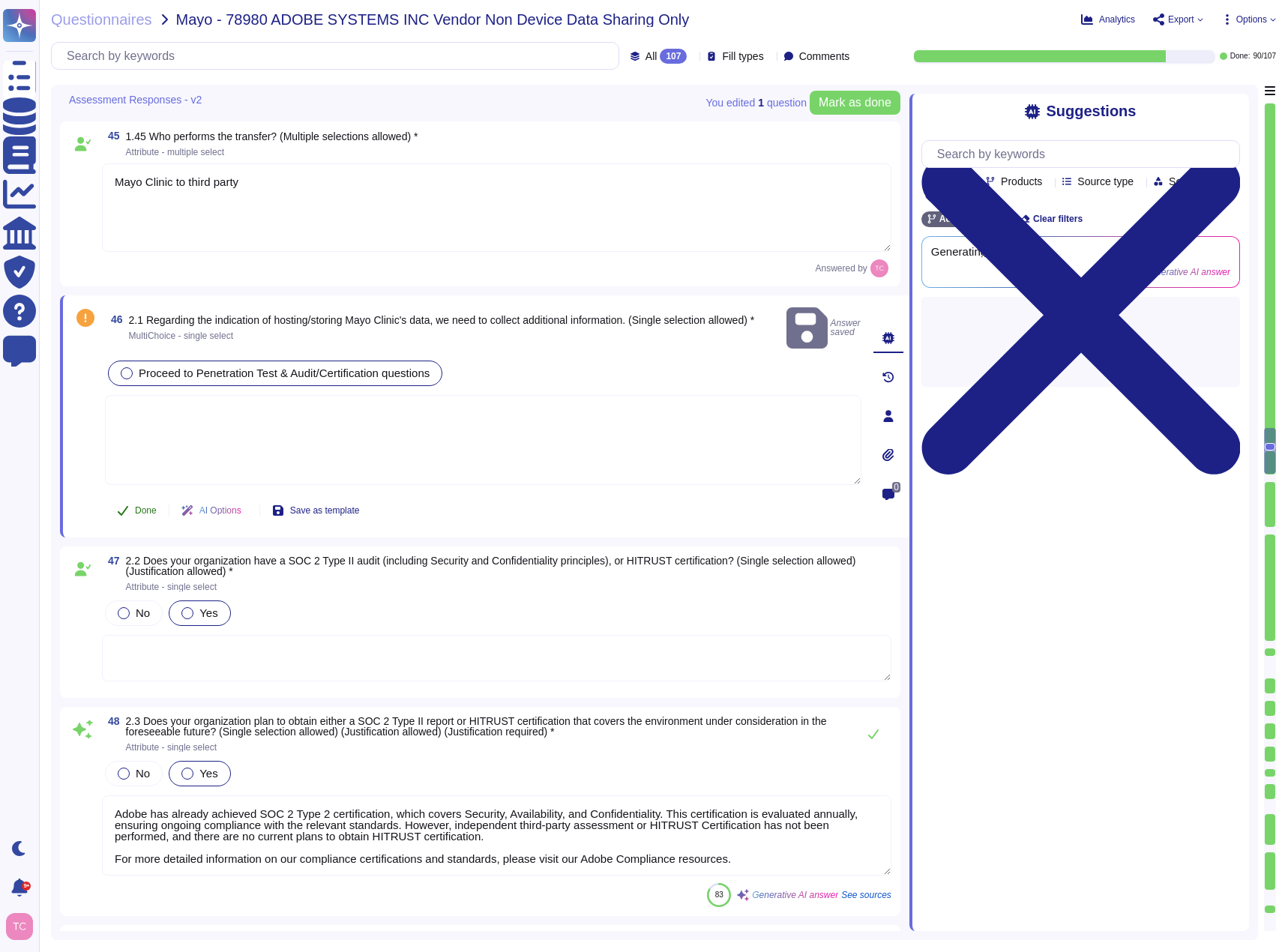
click at [132, 496] on button "Done" at bounding box center [137, 511] width 64 height 30
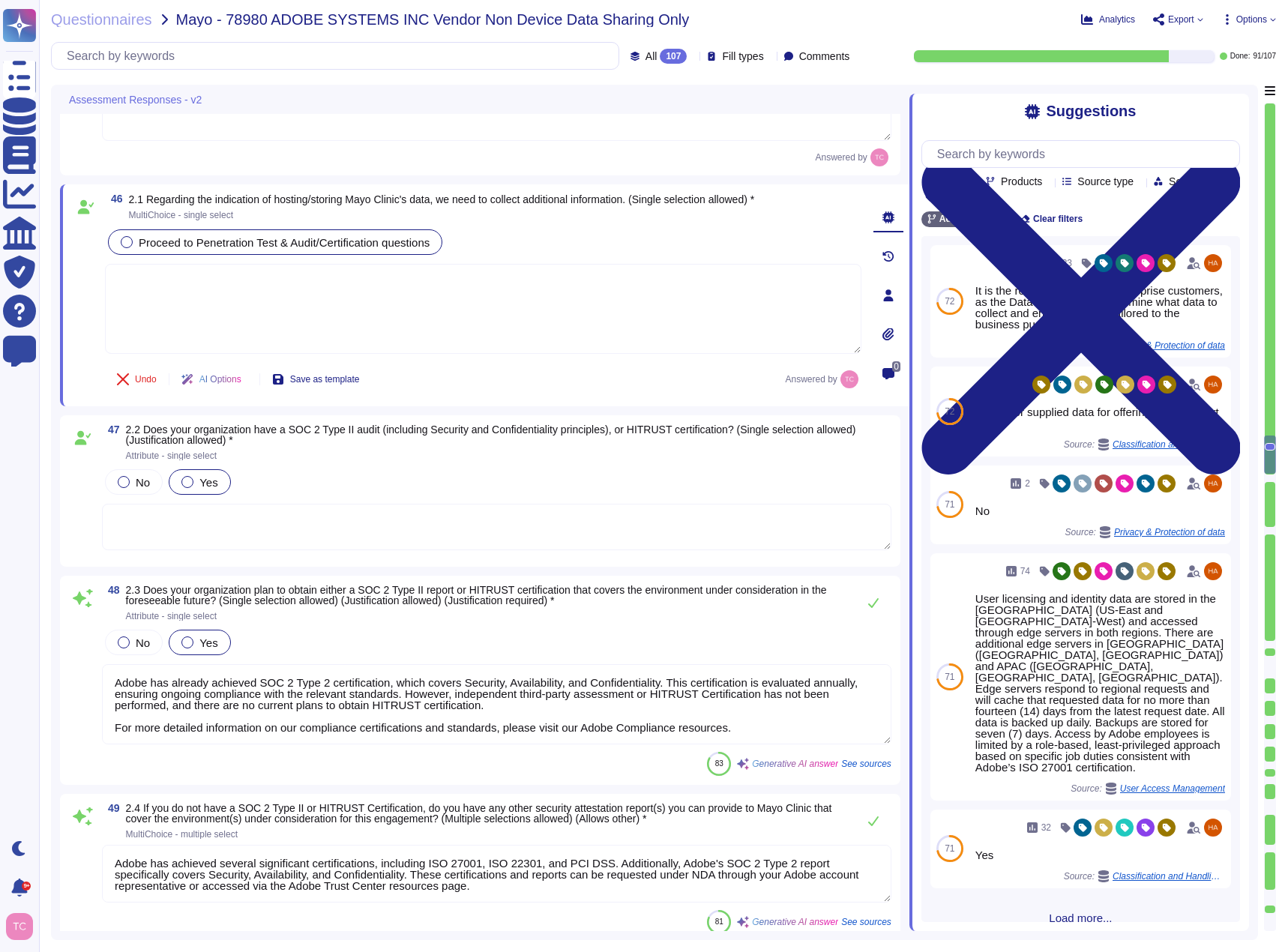
type textarea "HIPAA does not have an attestation certification, so Adobe will retain our HIPA…"
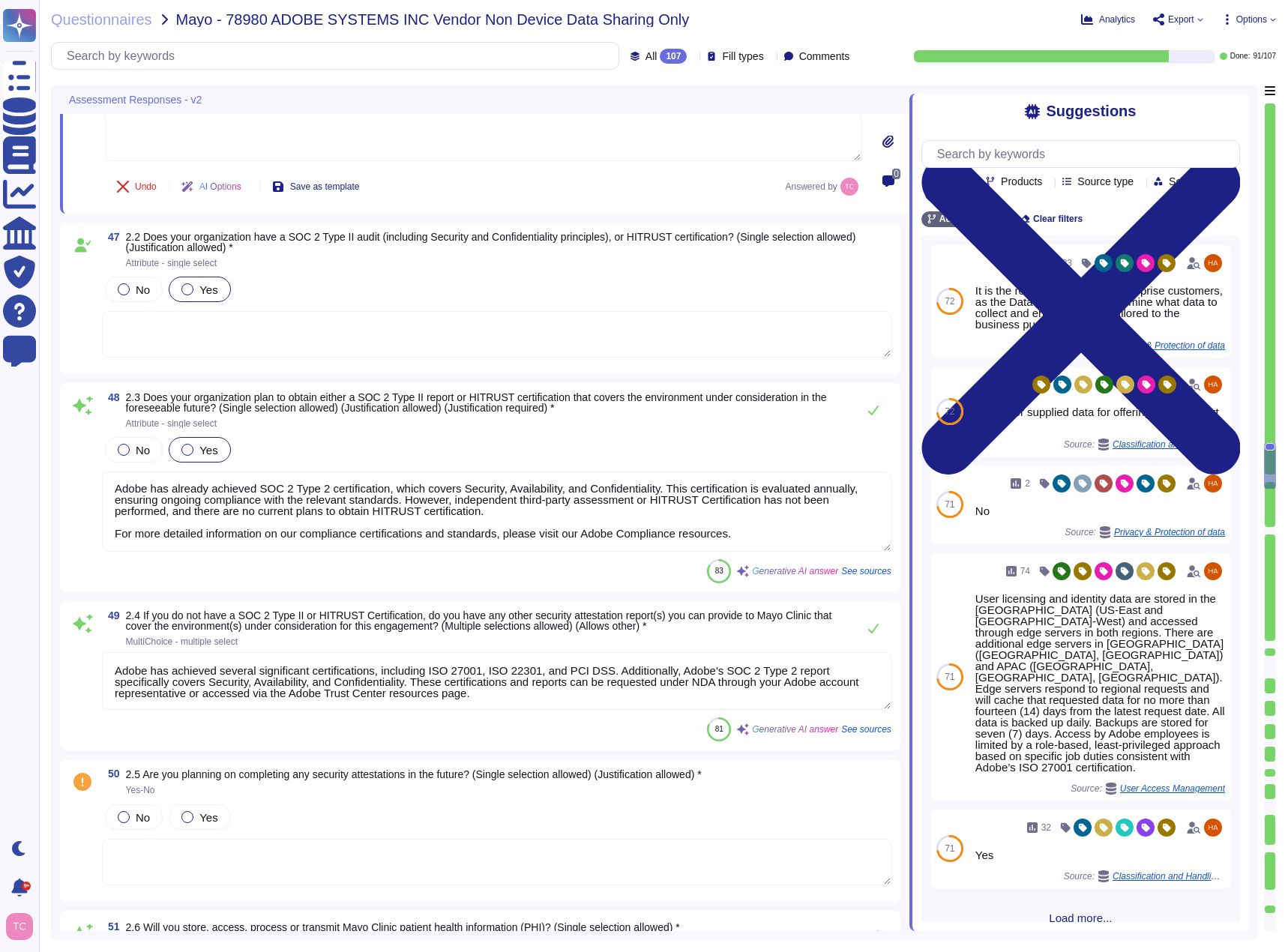
scroll to position [8343, 0]
type textarea "HIPAA does not have an attestation certification, so Adobe will retain our HIPA…"
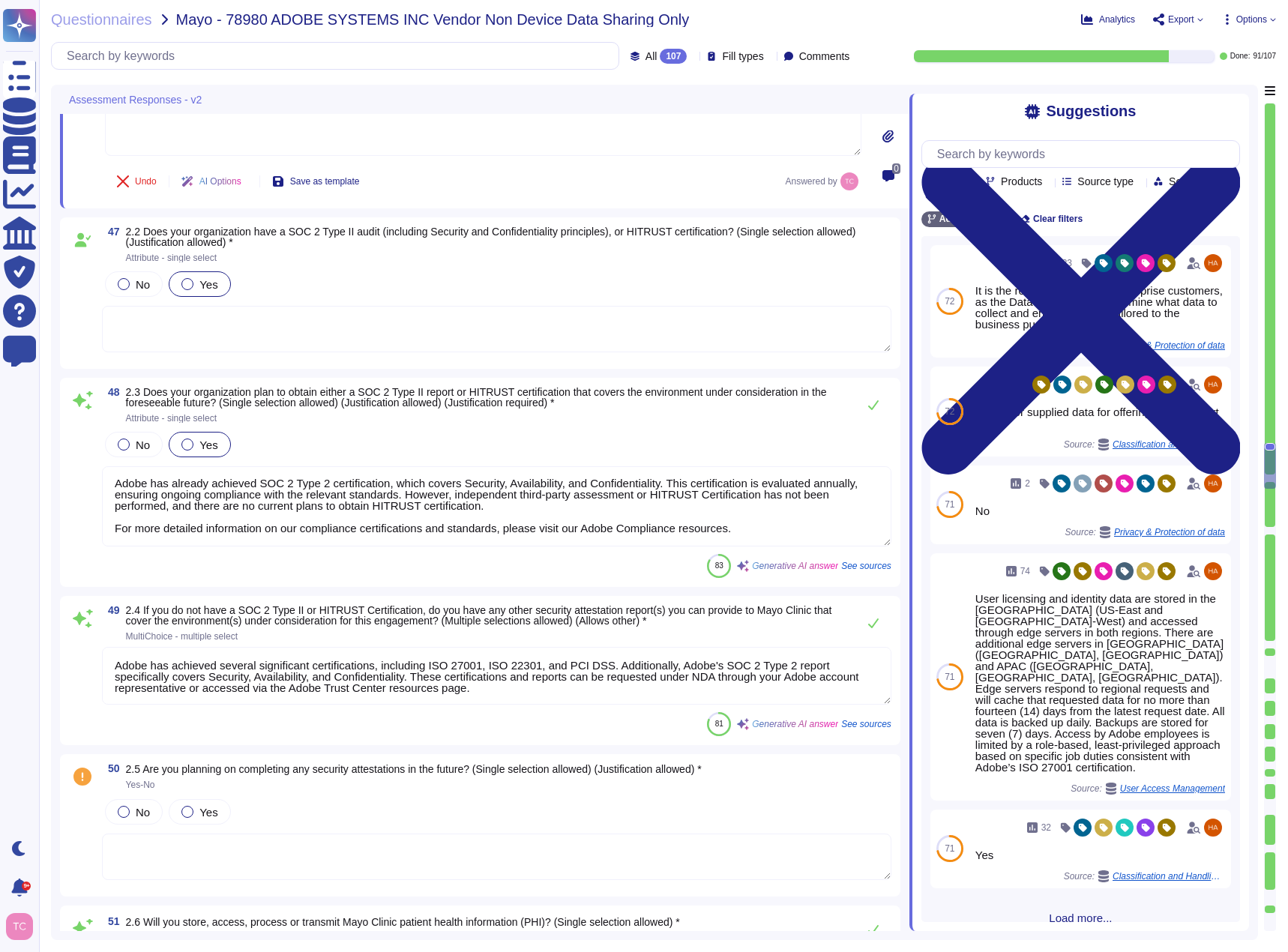
click at [813, 667] on textarea "Adobe has achieved several significant certifications, including ISO 27001, ISO…" at bounding box center [497, 676] width 789 height 58
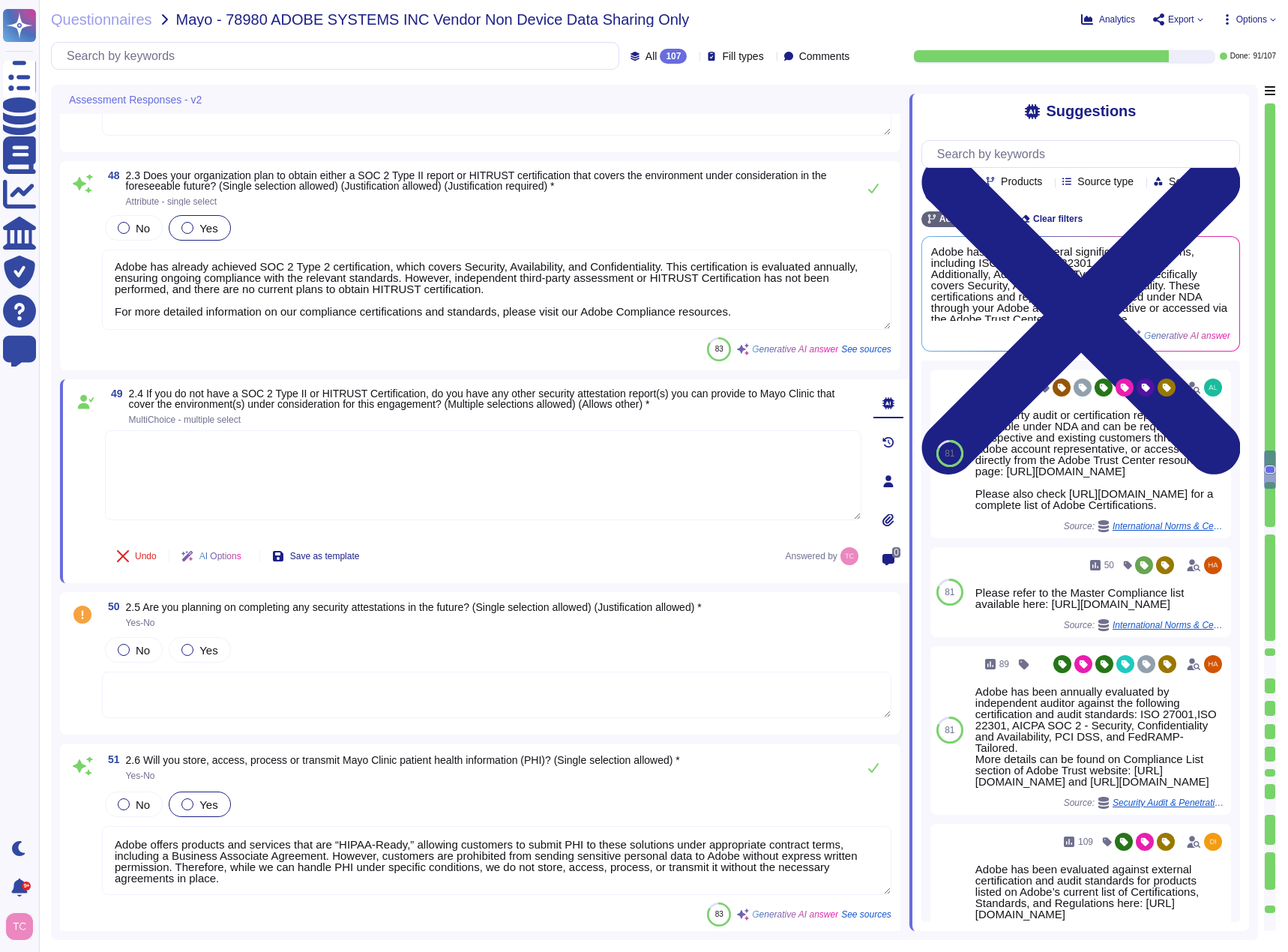
scroll to position [8493, 0]
type textarea "Third-party audit or certification reports, including SOC 2 reports, are availa…"
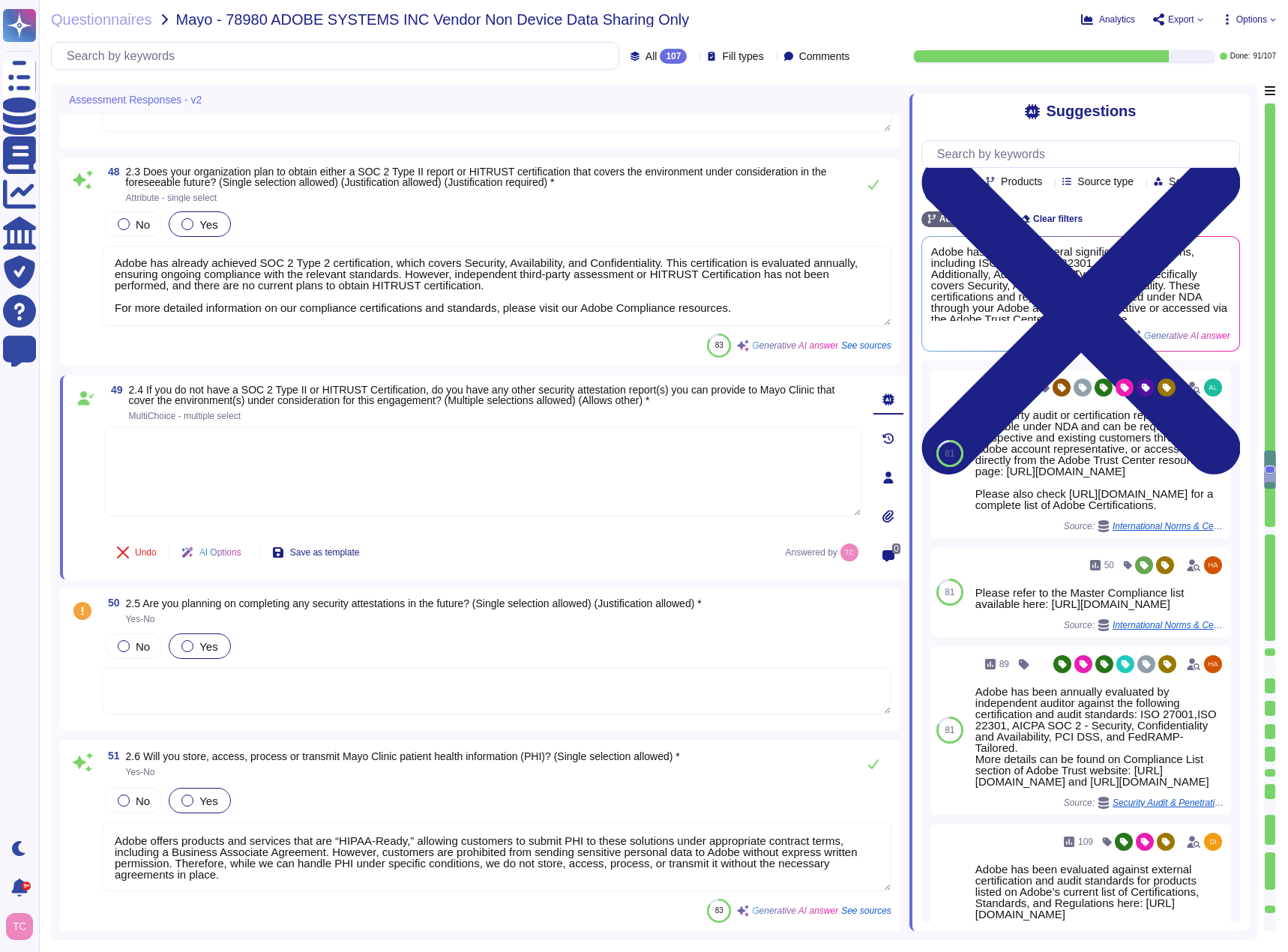
click at [199, 647] on label "Yes" at bounding box center [200, 646] width 36 height 12
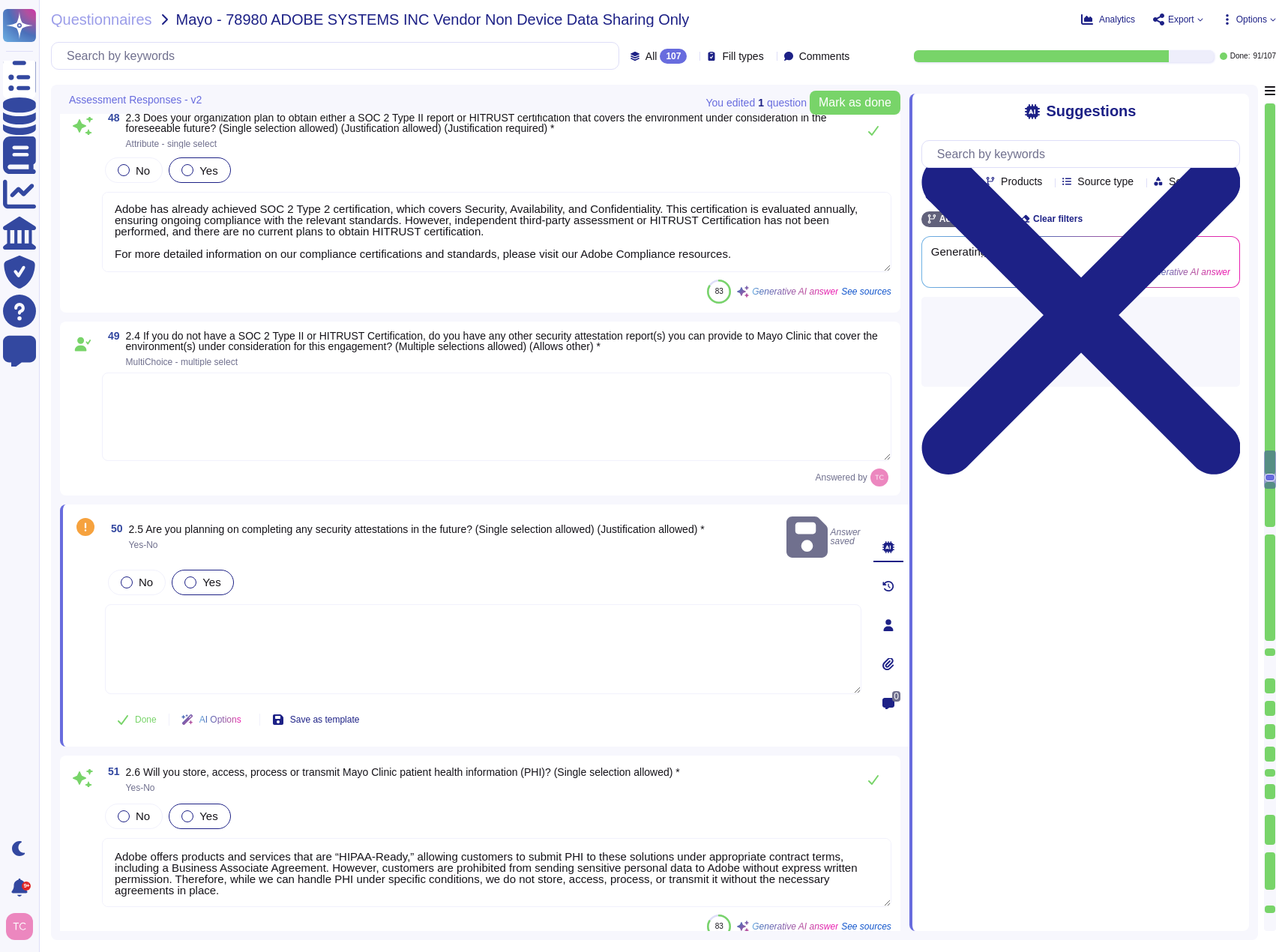
type textarea "Third-party audit or certification reports, including SOC 2 reports, are availa…"
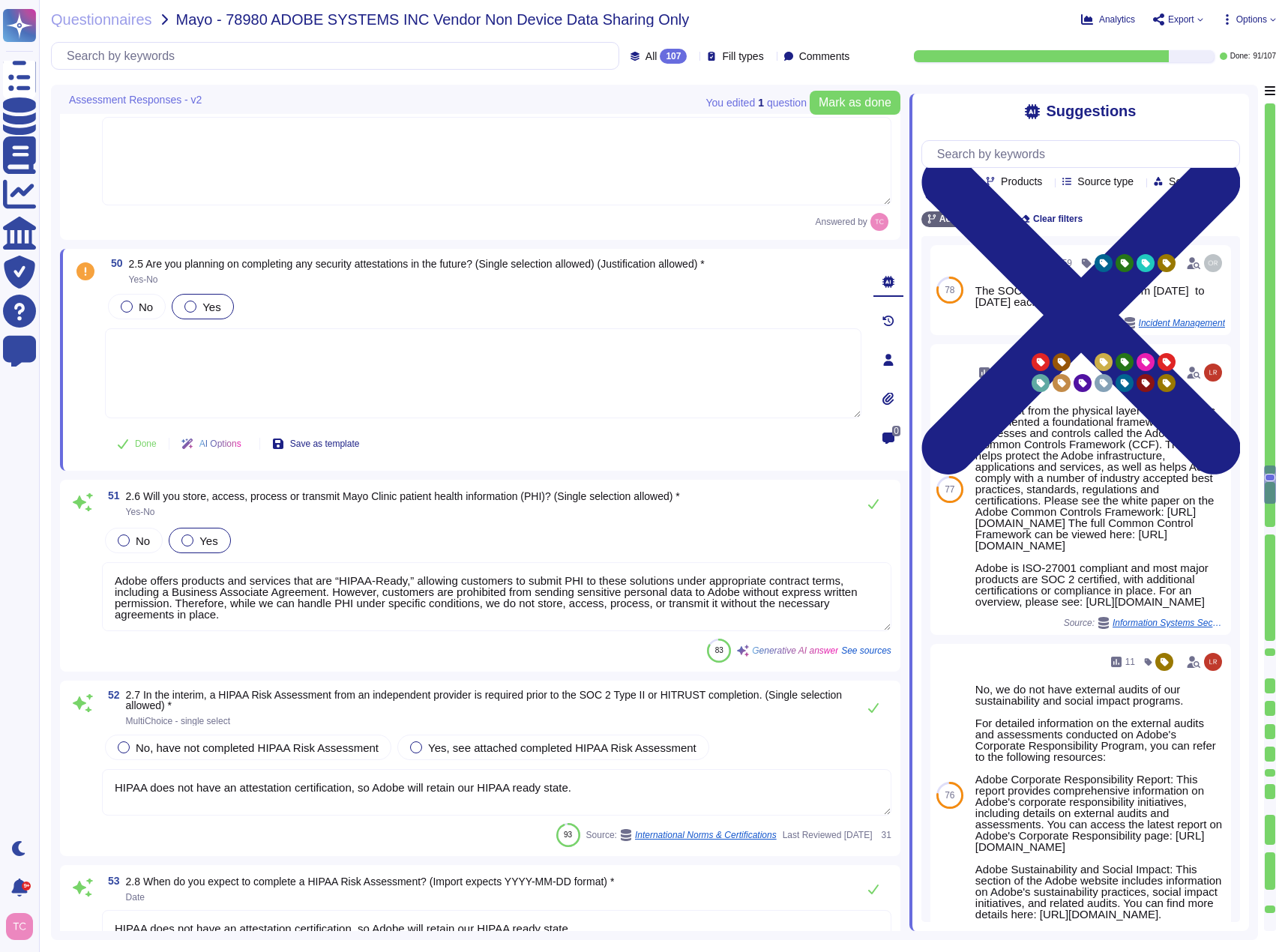
scroll to position [8868, 0]
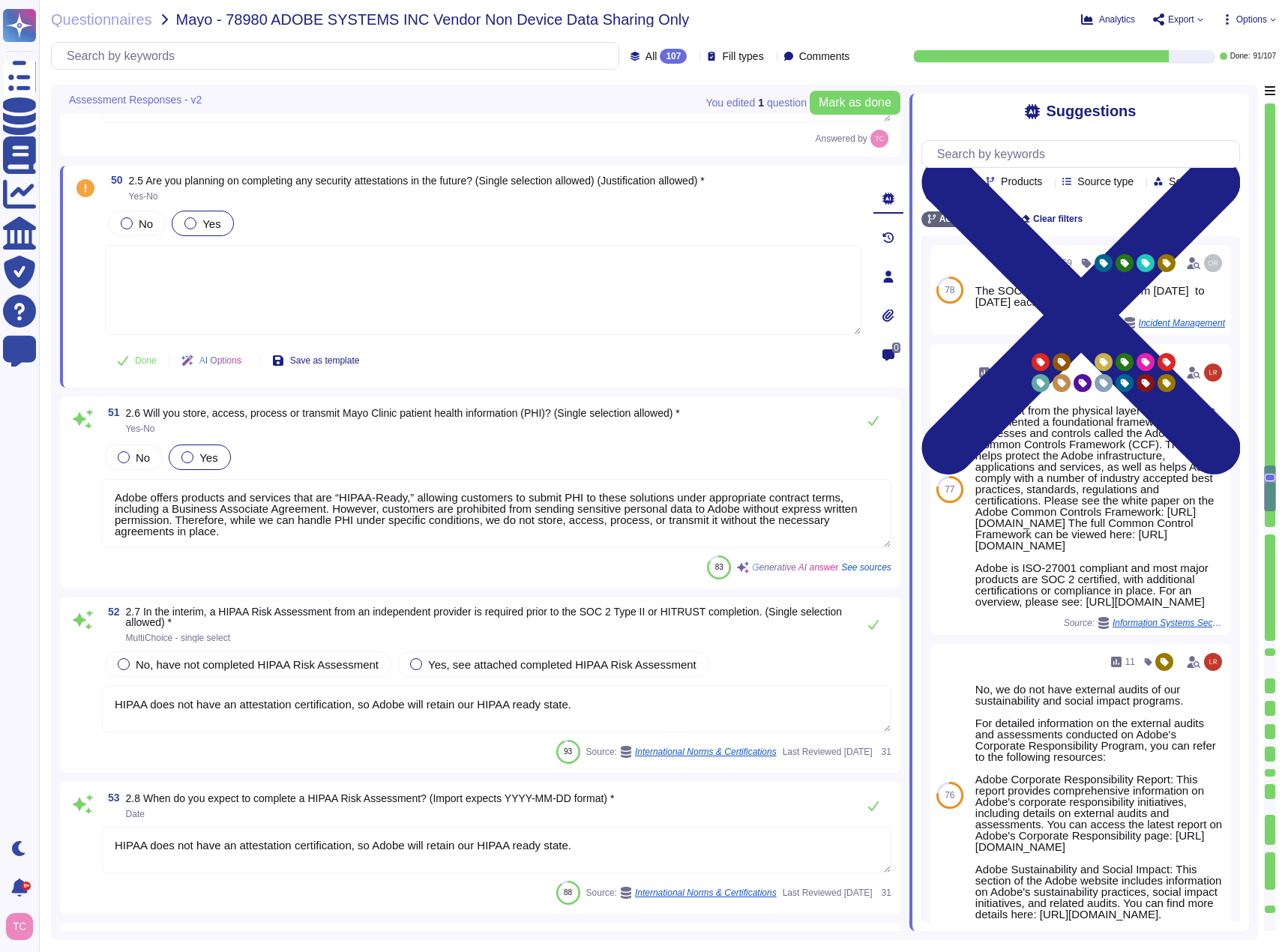
type textarea "Adobe does not share the full results of a Penetration Test. The Security Testi…"
click at [276, 664] on span "No, have not completed HIPAA Risk Assessment" at bounding box center [257, 664] width 243 height 13
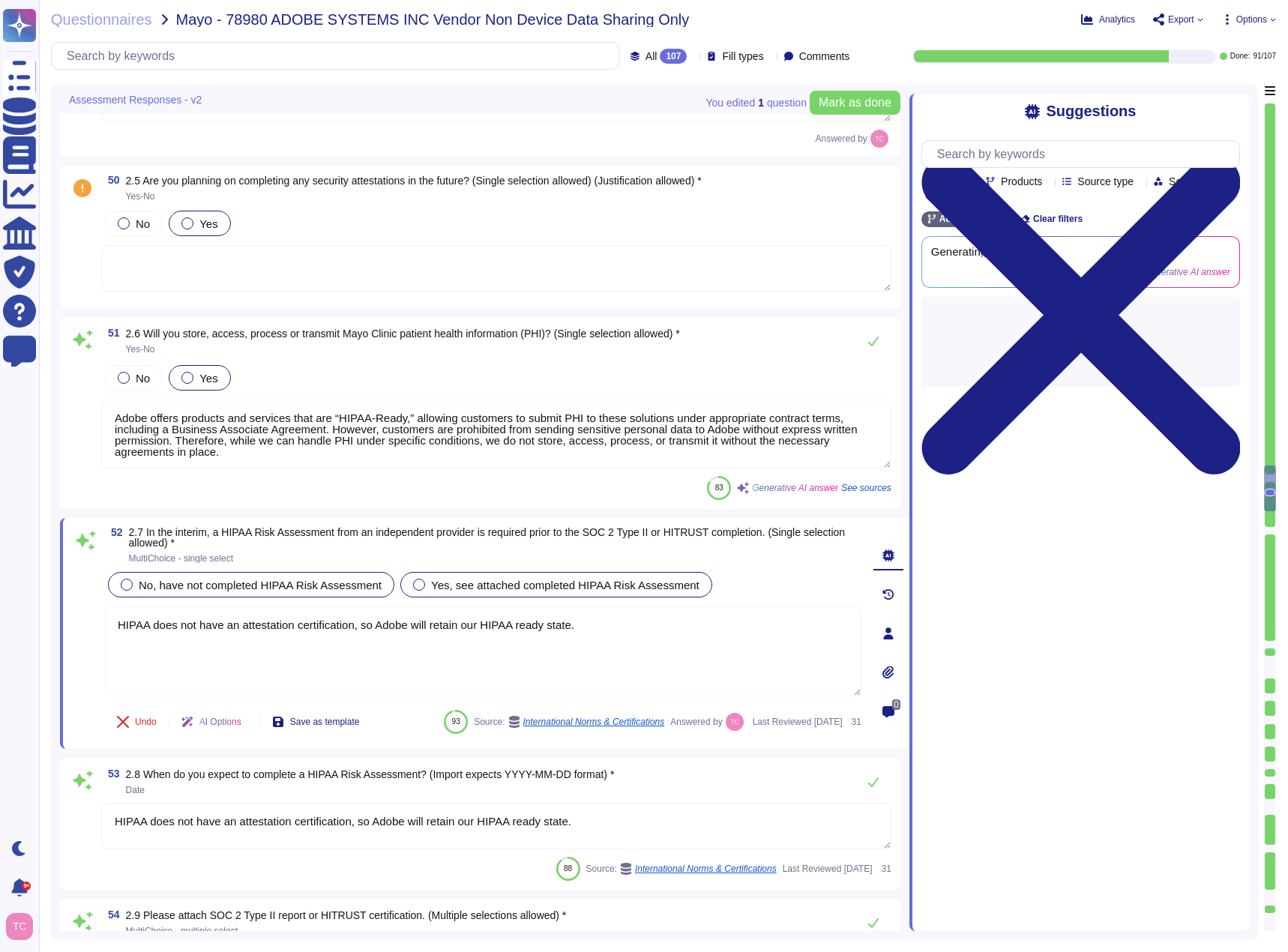
click at [578, 592] on div "Yes, see attached completed HIPAA Risk Assessment" at bounding box center [556, 584] width 312 height 25
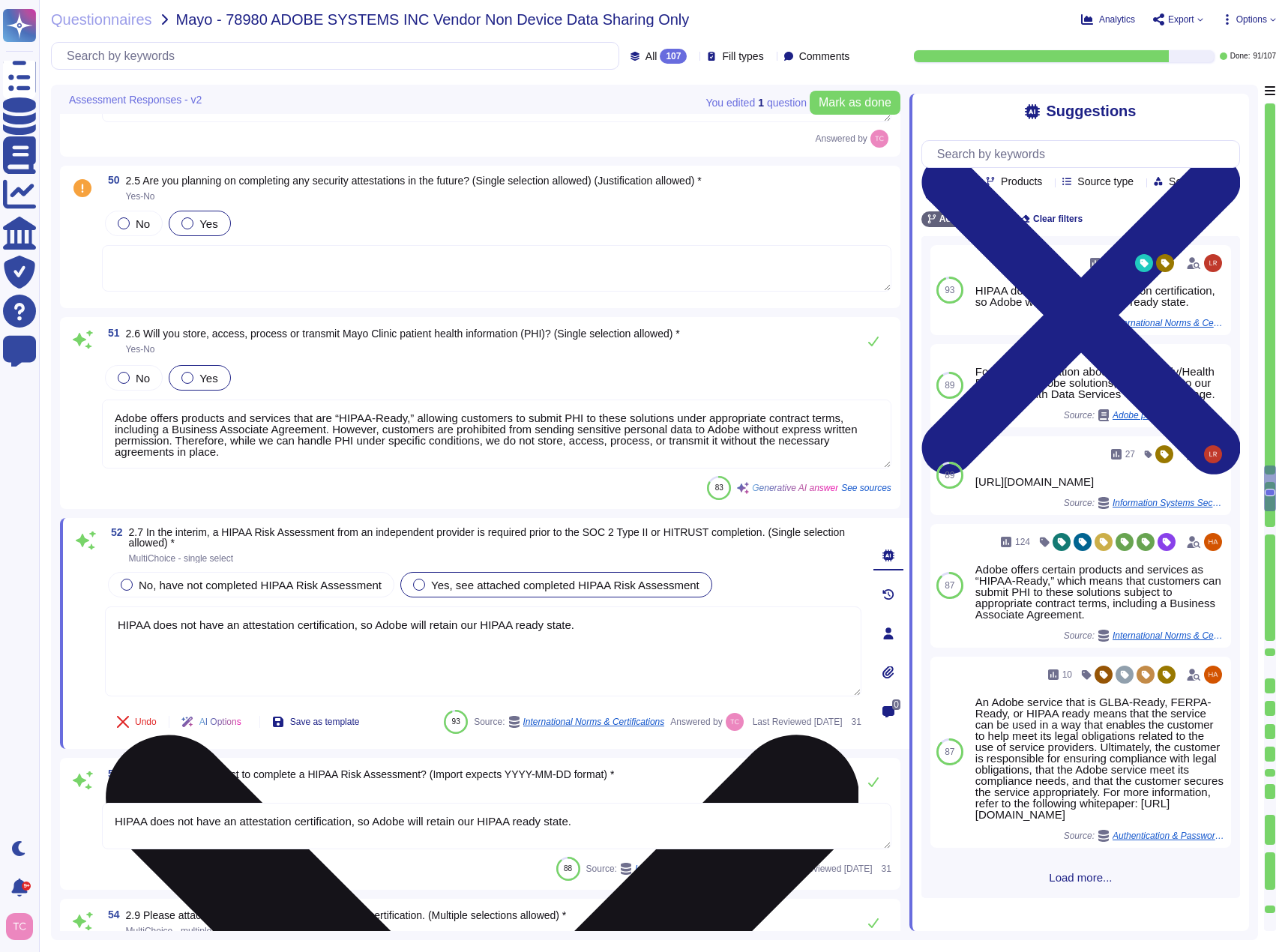
click at [230, 651] on textarea "HIPAA does not have an attestation certification, so Adobe will retain our HIPA…" at bounding box center [483, 651] width 756 height 90
click at [622, 633] on textarea "HIPAA does not have an attestation certification, so Adobe will retain our HIPA…" at bounding box center [483, 651] width 756 height 90
paste textarea "[URL][DOMAIN_NAME]"
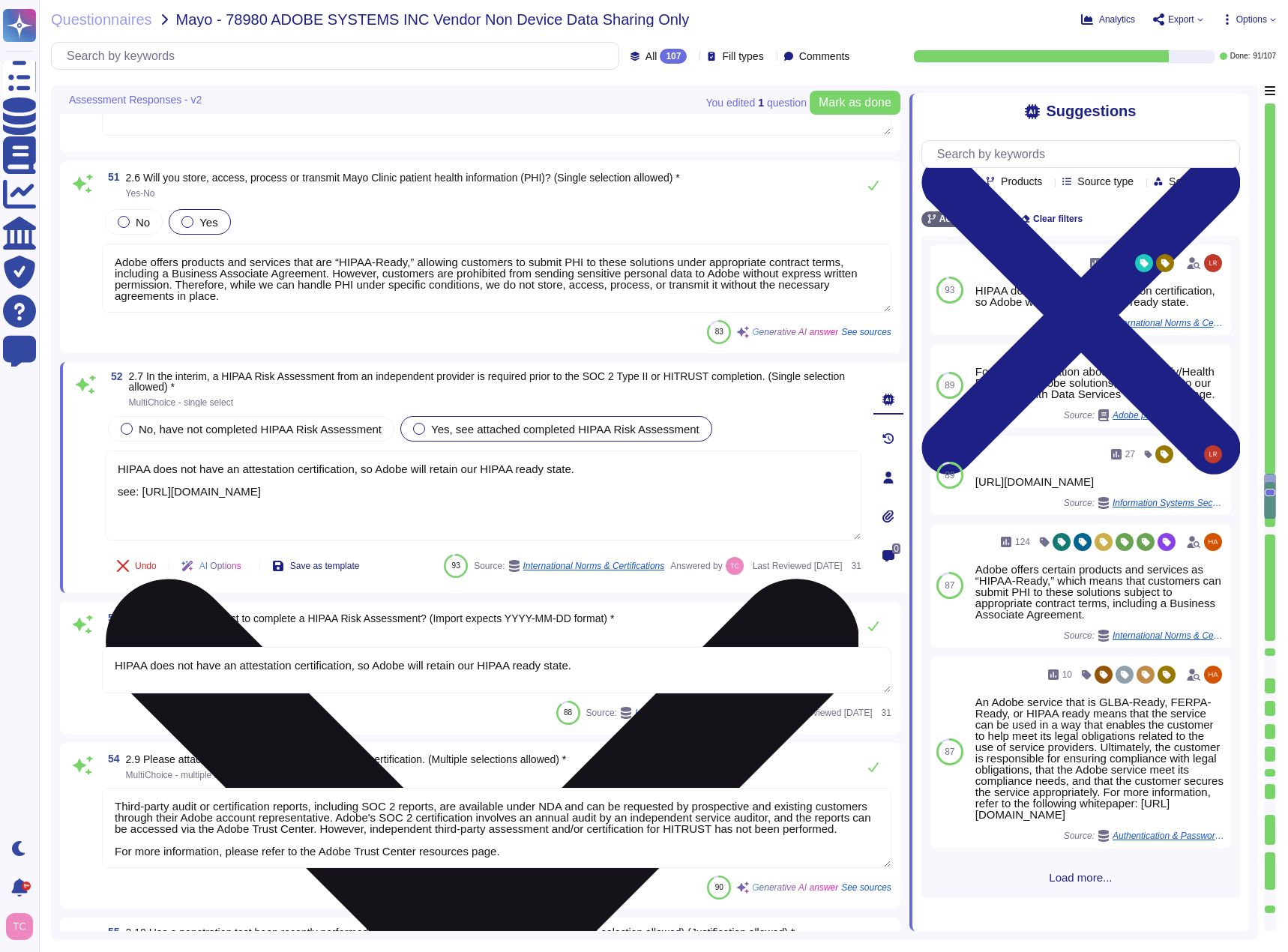
scroll to position [9018, 0]
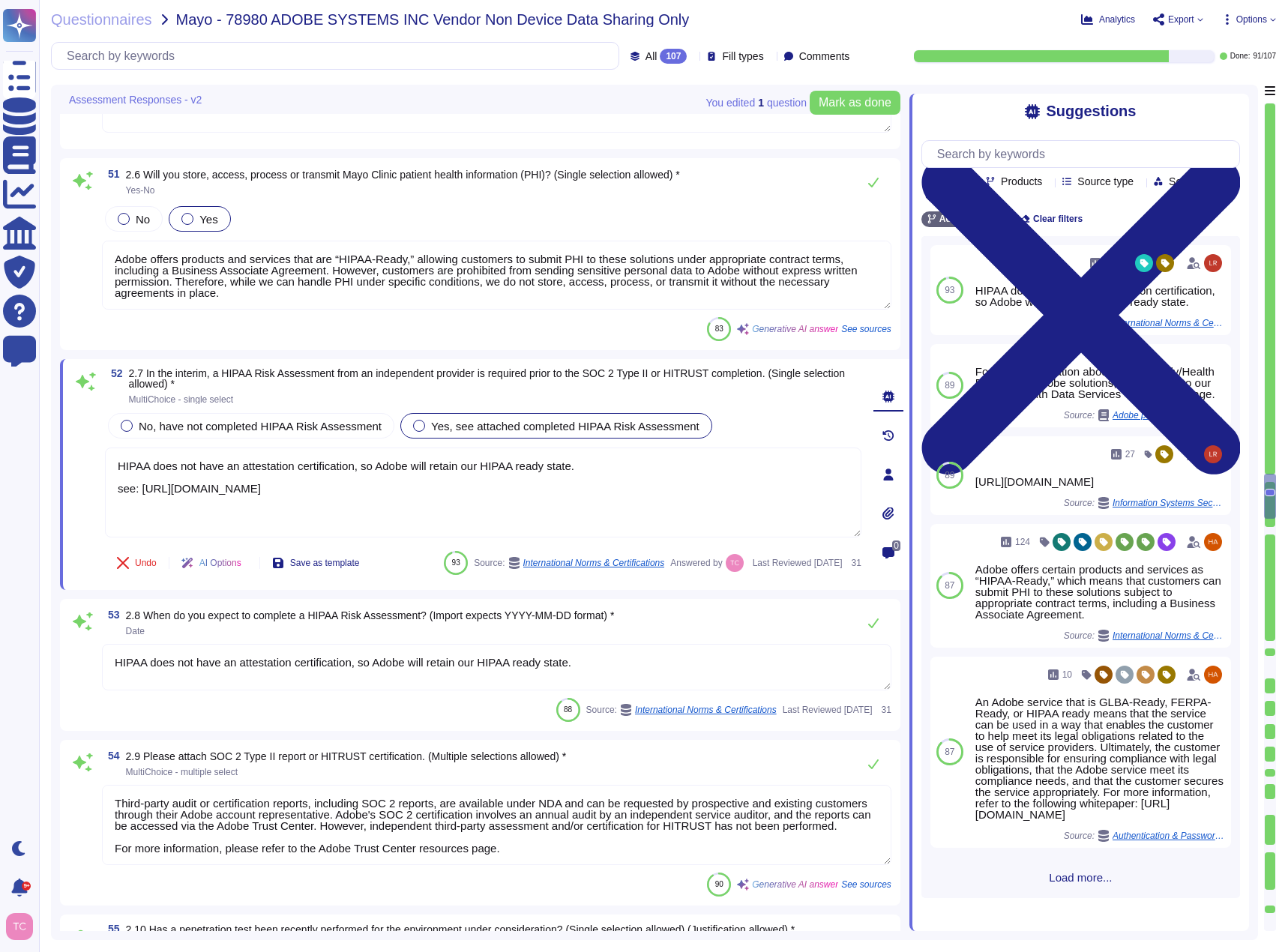
type textarea "HIPAA does not have an attestation certification, so Adobe will retain our HIPA…"
click at [616, 673] on textarea "HIPAA does not have an attestation certification, so Adobe will retain our HIPA…" at bounding box center [497, 669] width 789 height 47
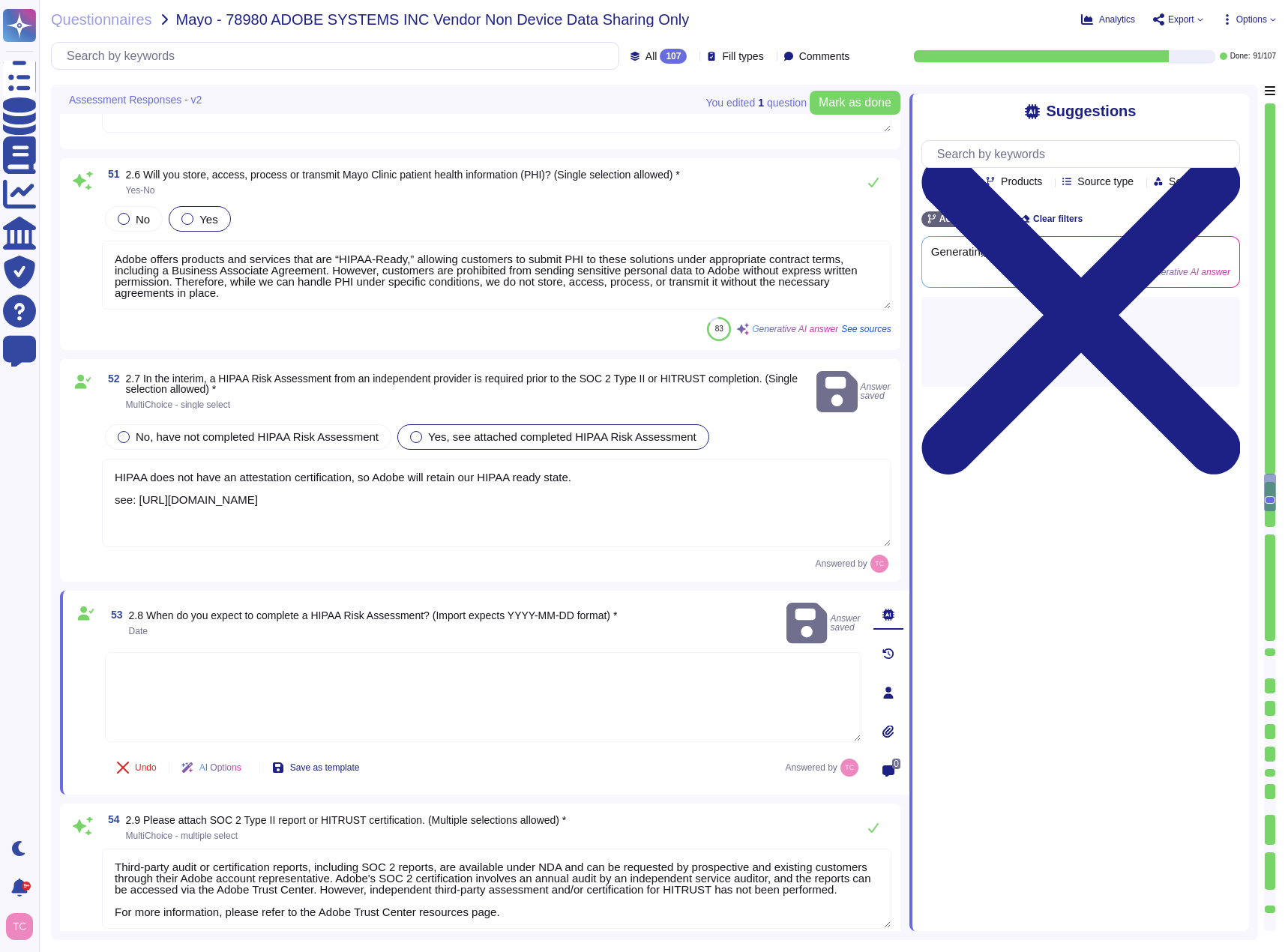
drag, startPoint x: 114, startPoint y: 489, endPoint x: 755, endPoint y: 518, distance: 641.7
click at [755, 518] on textarea "HIPAA does not have an attestation certification, so Adobe will retain our HIPA…" at bounding box center [497, 503] width 789 height 88
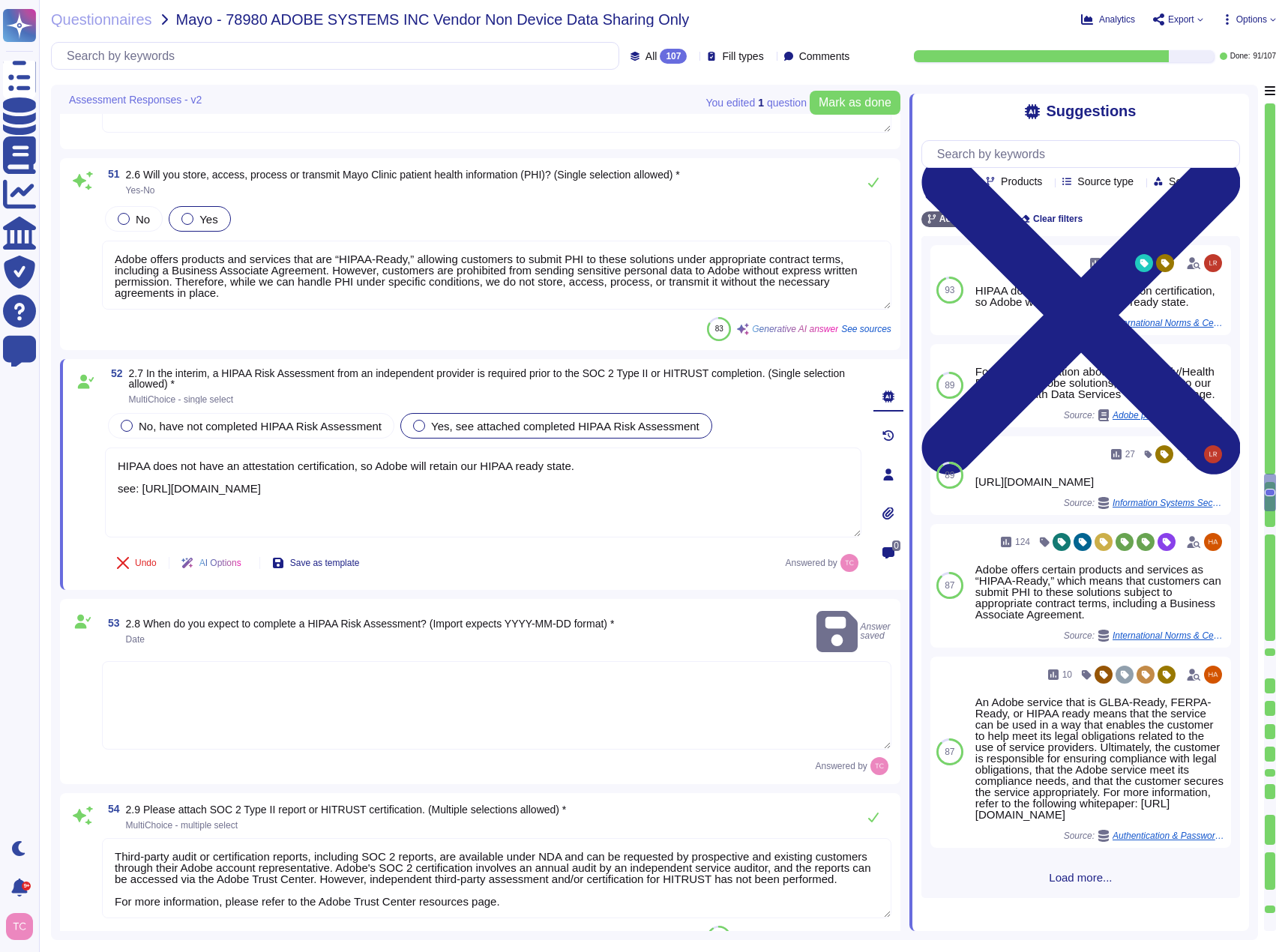
click at [389, 671] on textarea at bounding box center [497, 705] width 789 height 88
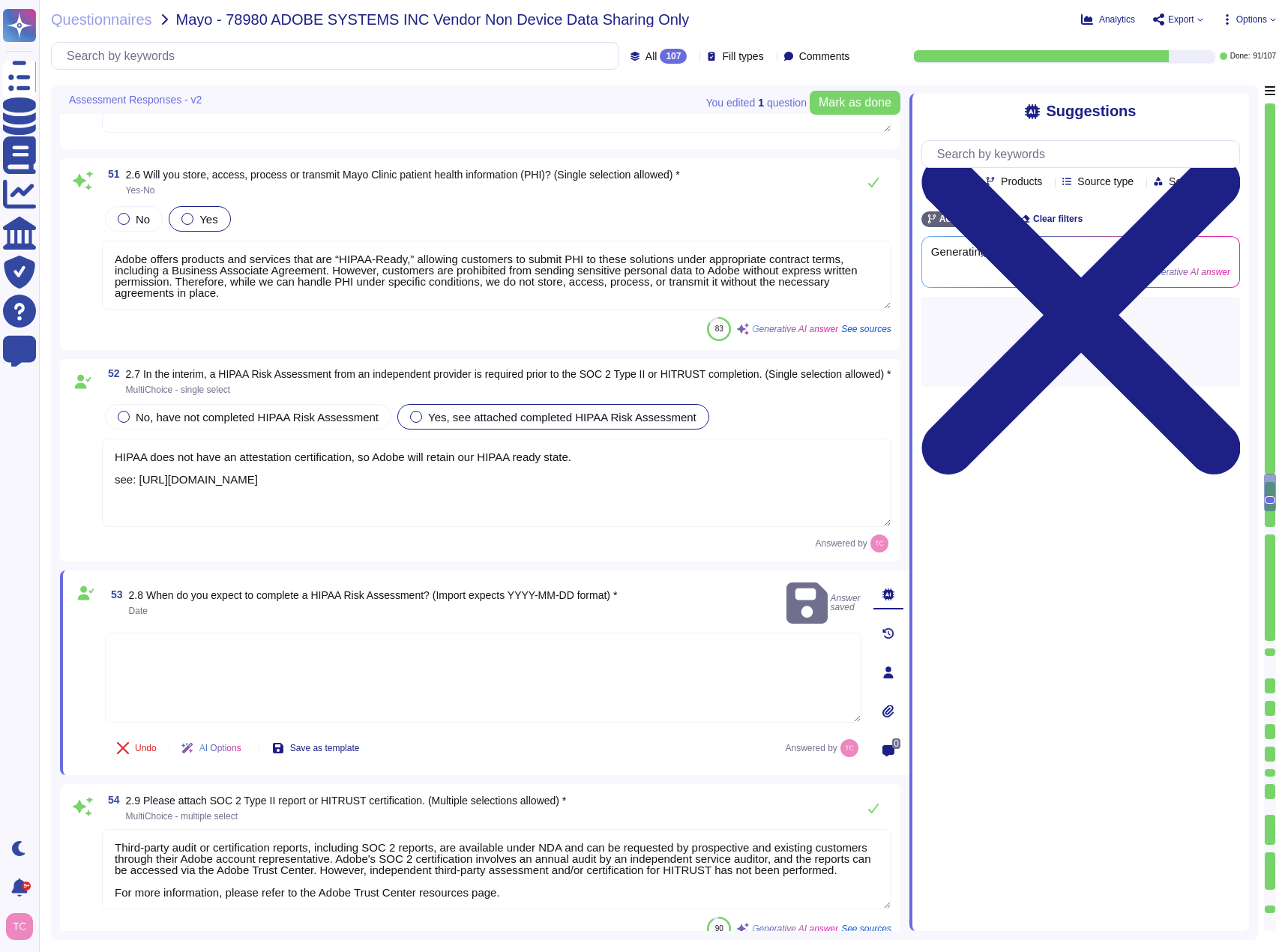
paste textarea "see: [URL][DOMAIN_NAME]"
type textarea "see: [URL][DOMAIN_NAME]"
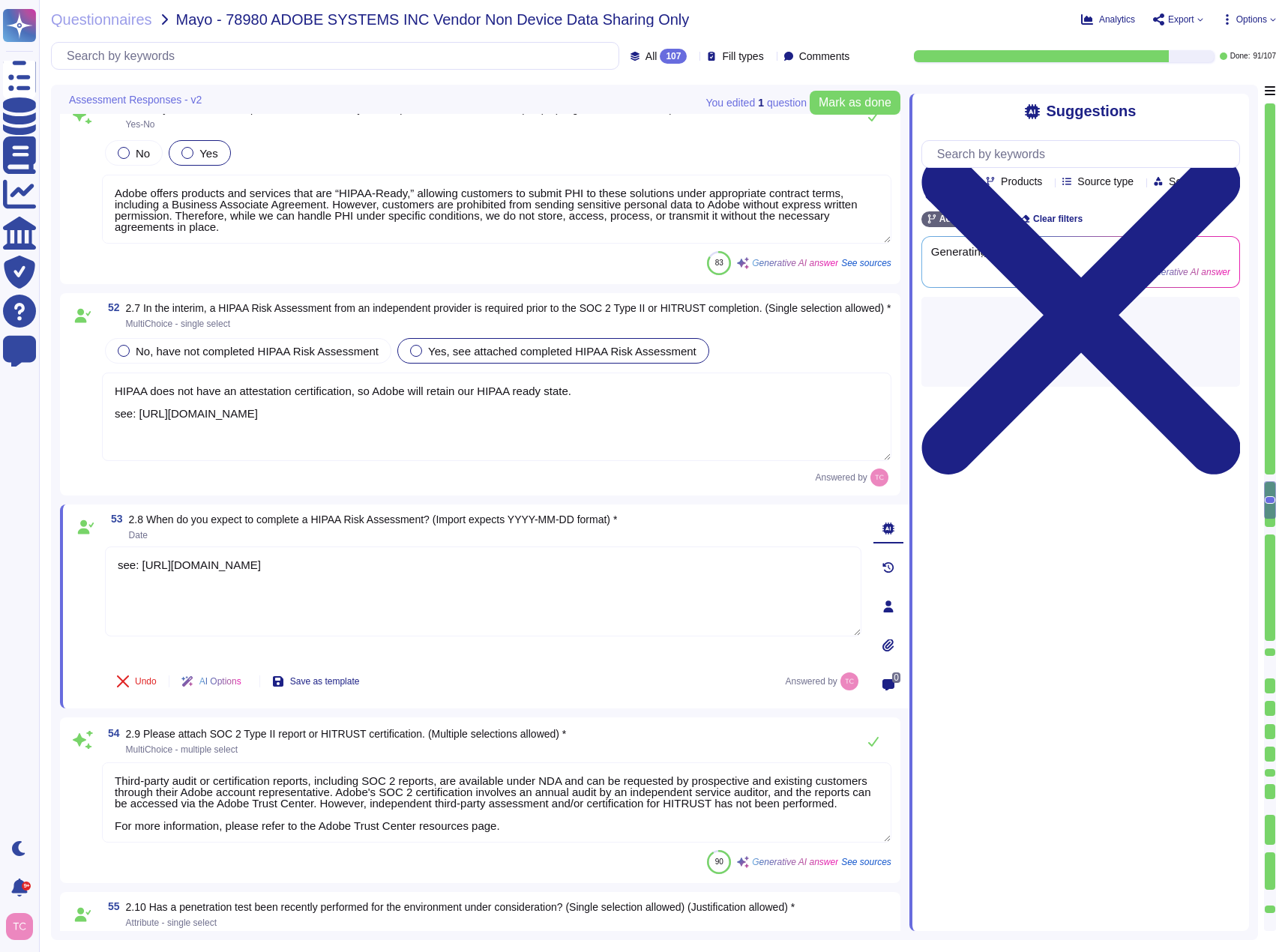
type textarea "Adobe does not share the full results of a Penetration Test. The Security Testi…"
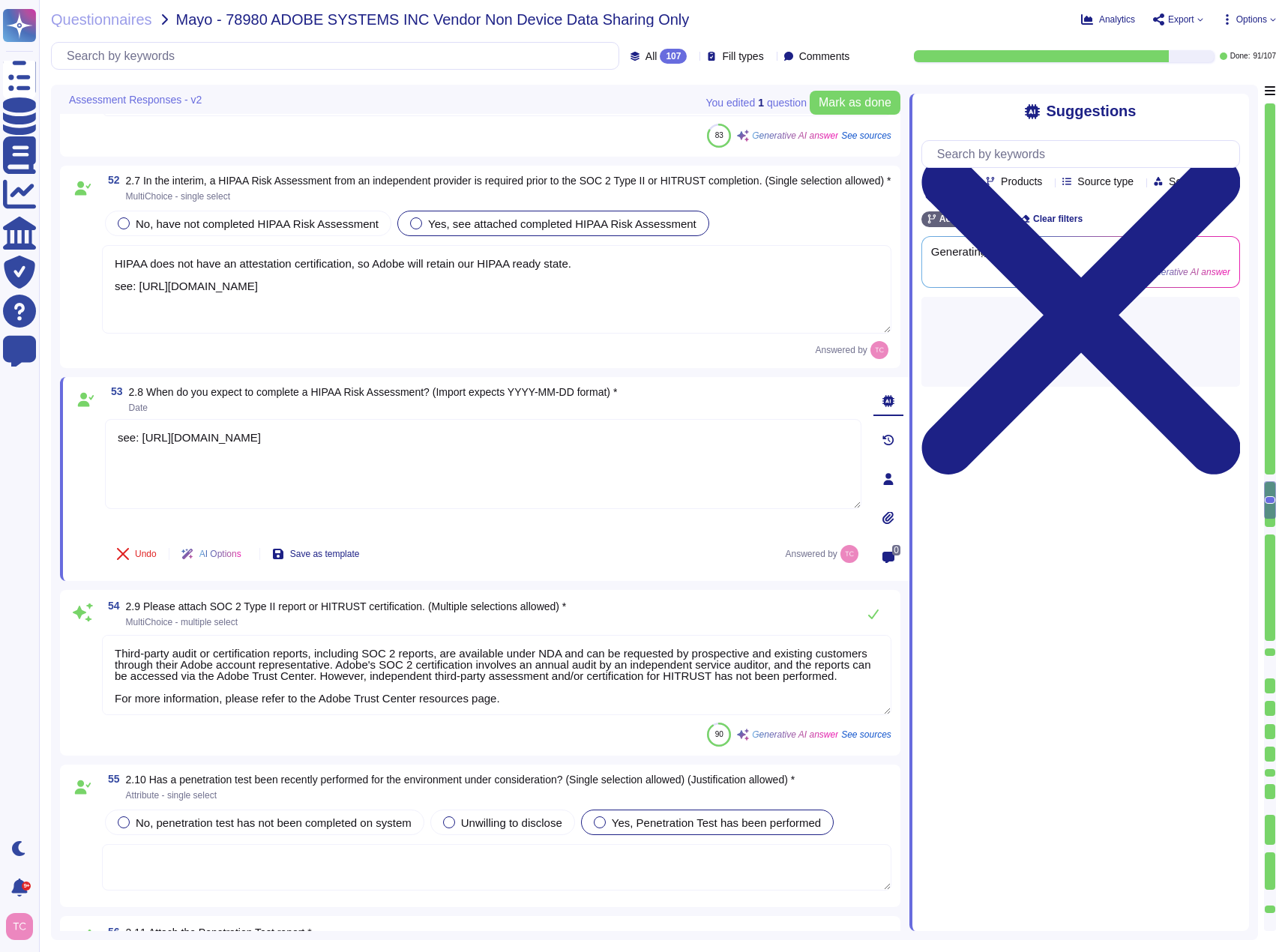
scroll to position [9243, 0]
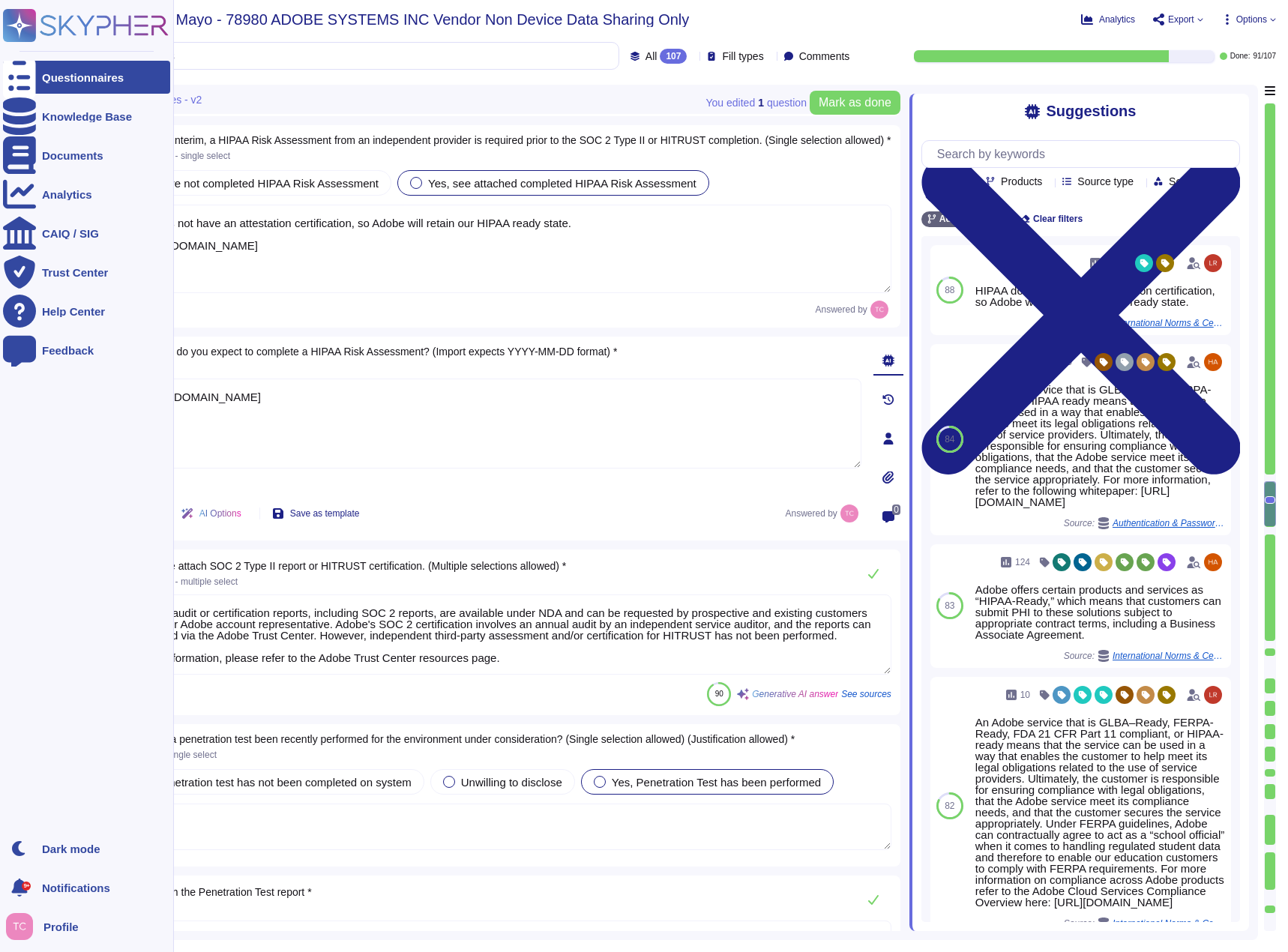
type textarea "see: [URL][DOMAIN_NAME]"
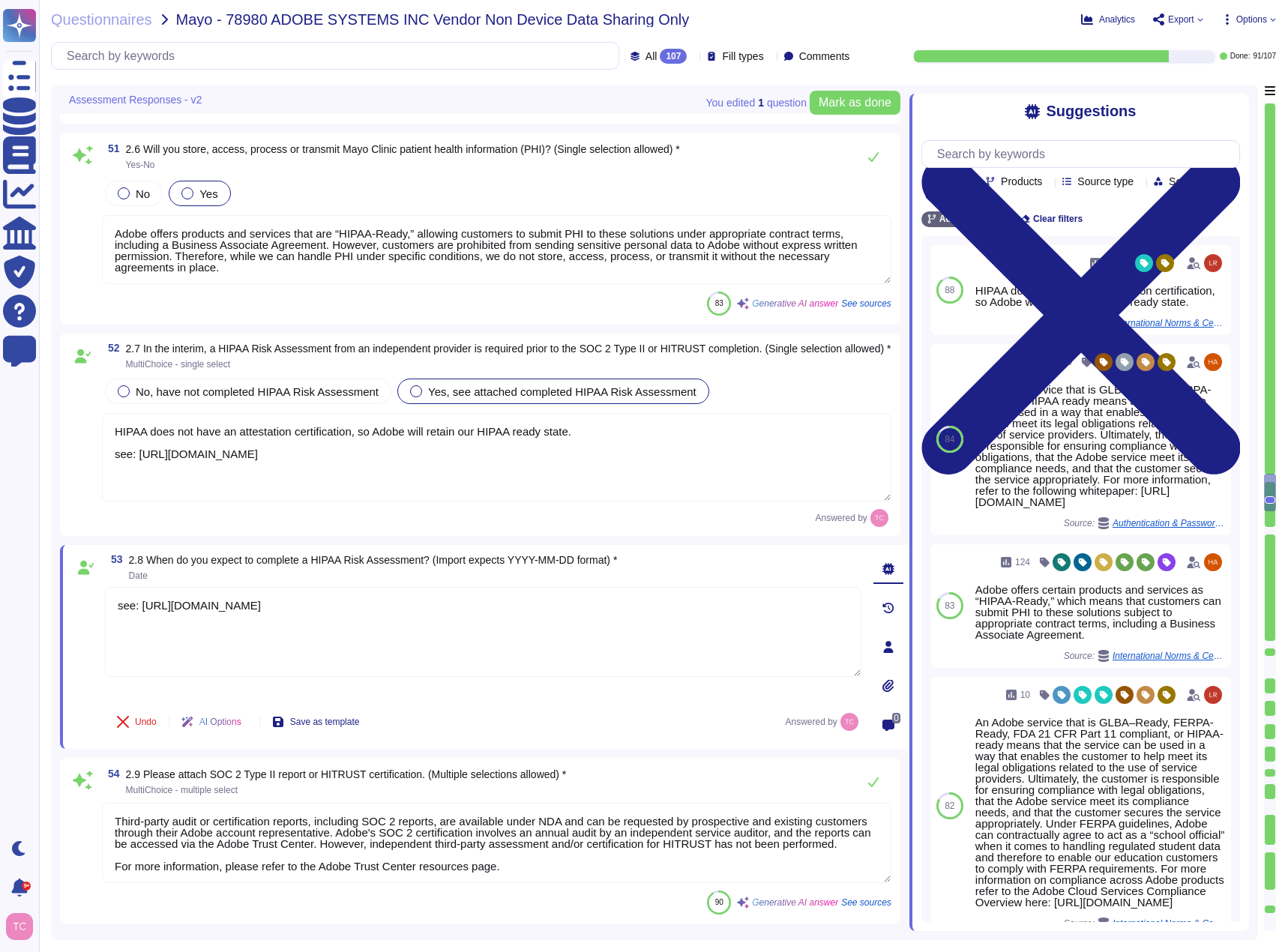
type textarea "Adobe has already achieved SOC 2 Type 2 certification, which covers Security, A…"
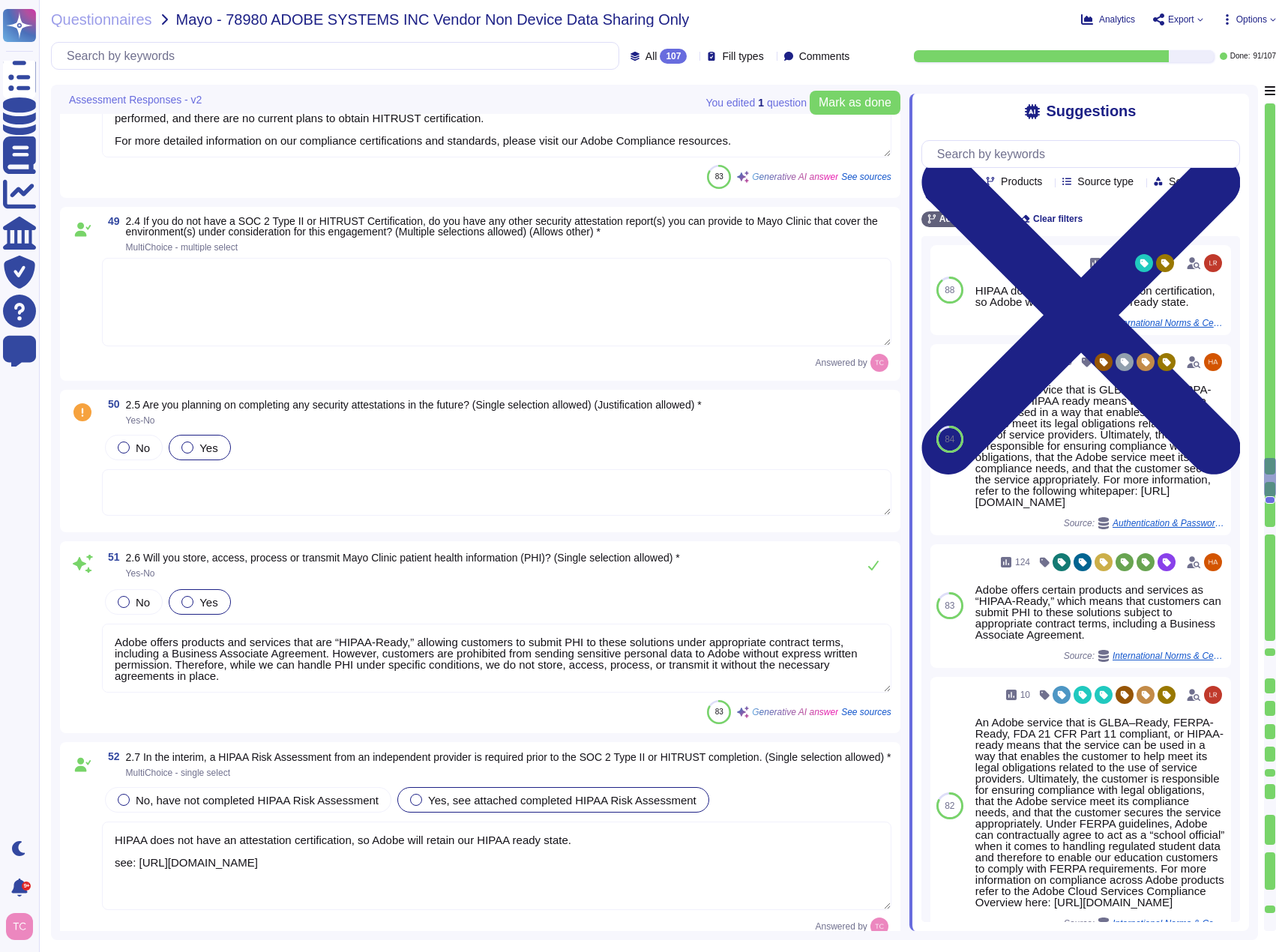
scroll to position [8643, 0]
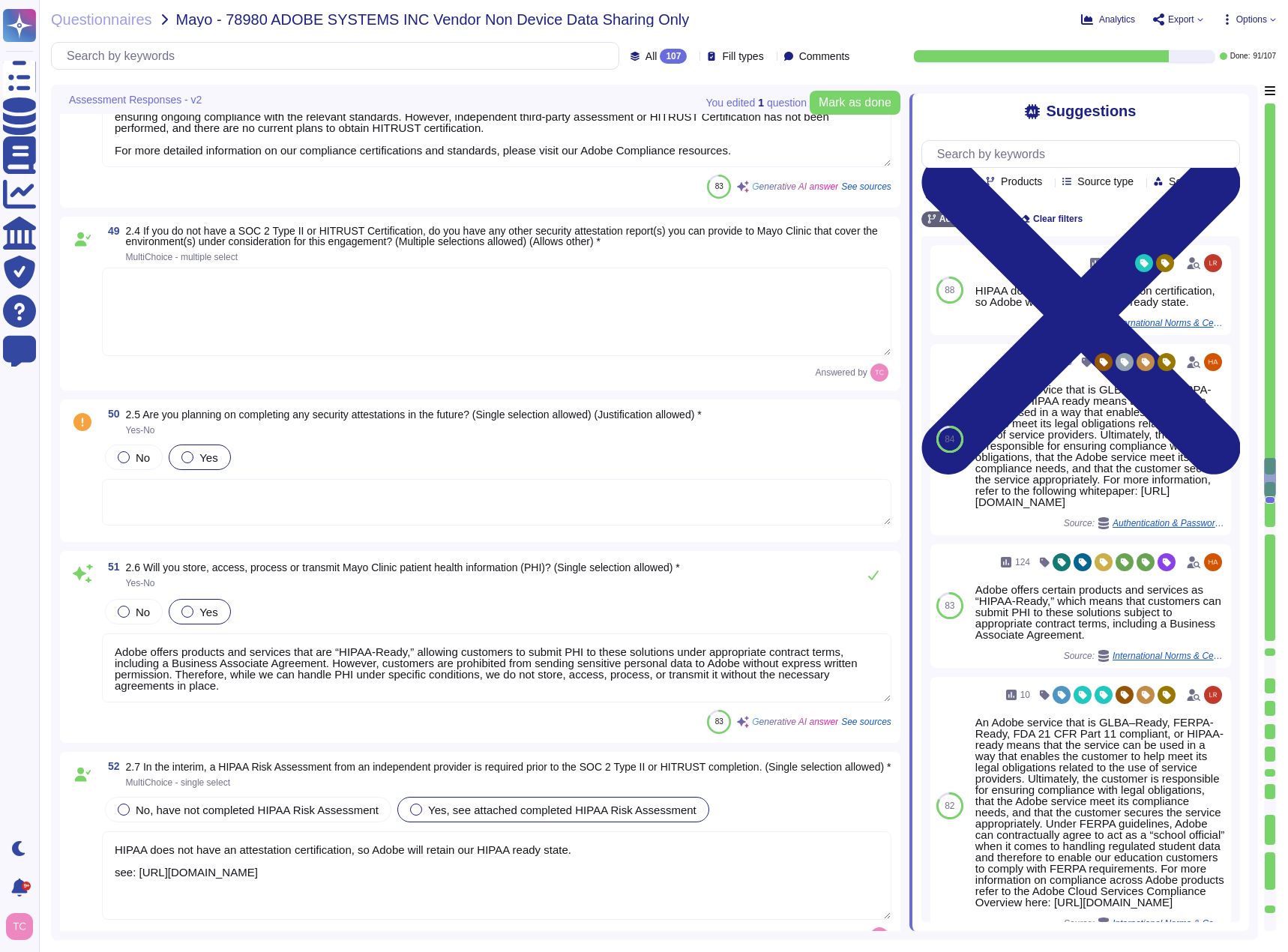
click at [81, 478] on span at bounding box center [82, 483] width 27 height 85
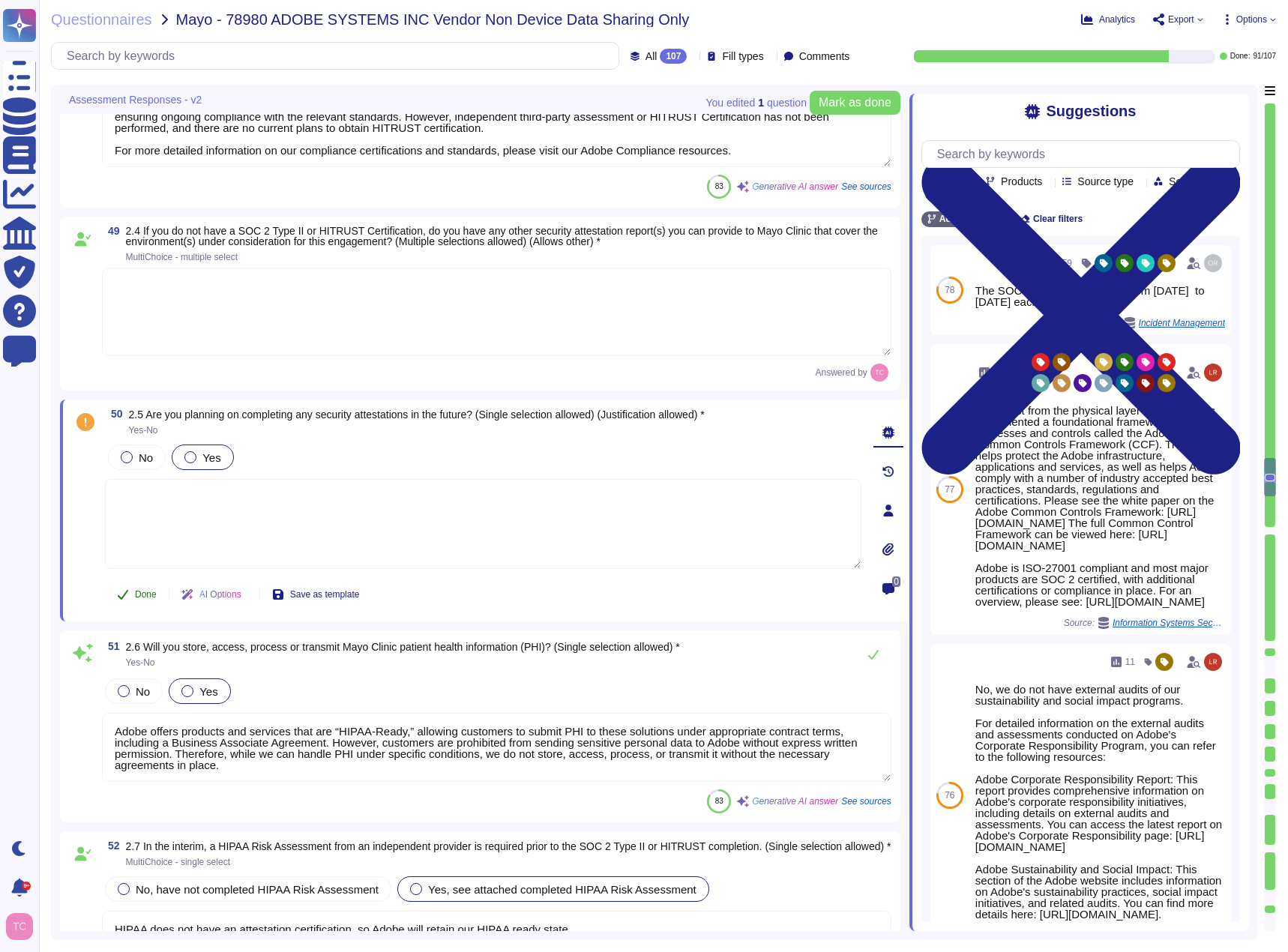
click at [136, 595] on span "Done" at bounding box center [145, 594] width 22 height 9
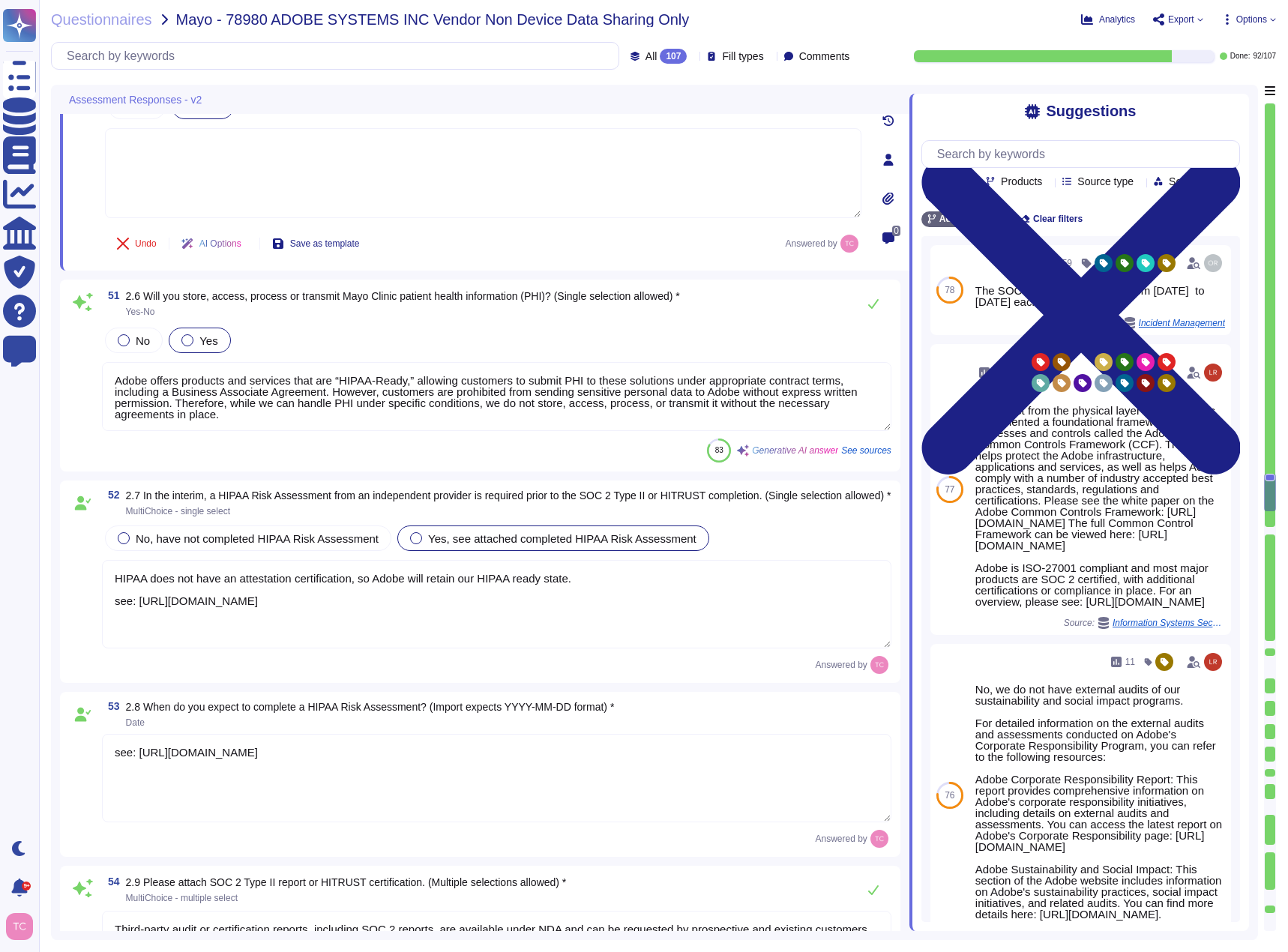
type textarea "Adobe does not share the full results of a Penetration Test. The Security Testi…"
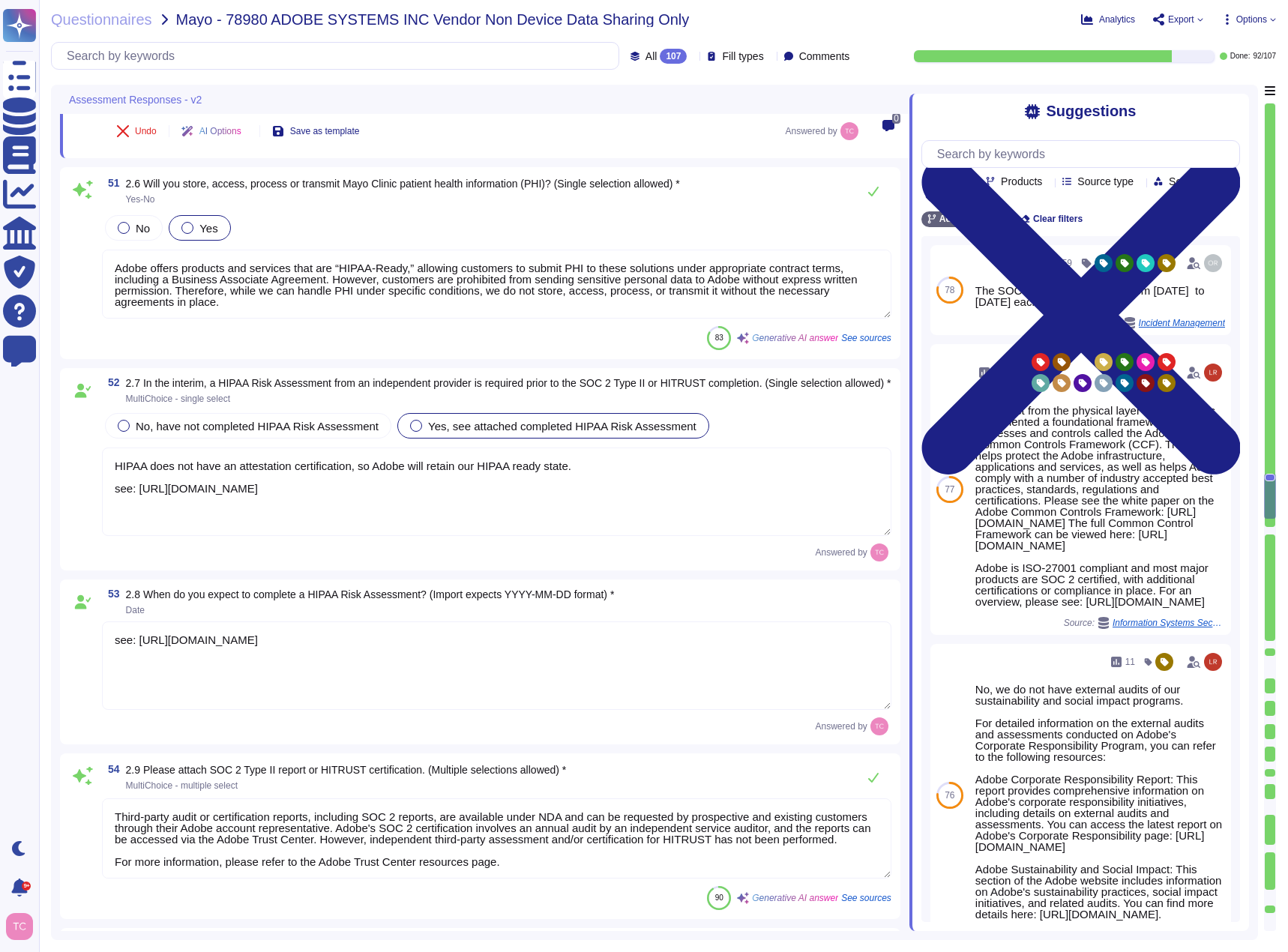
type textarea "Adobe does not share the full results of a Penetration Test. The Security Testi…"
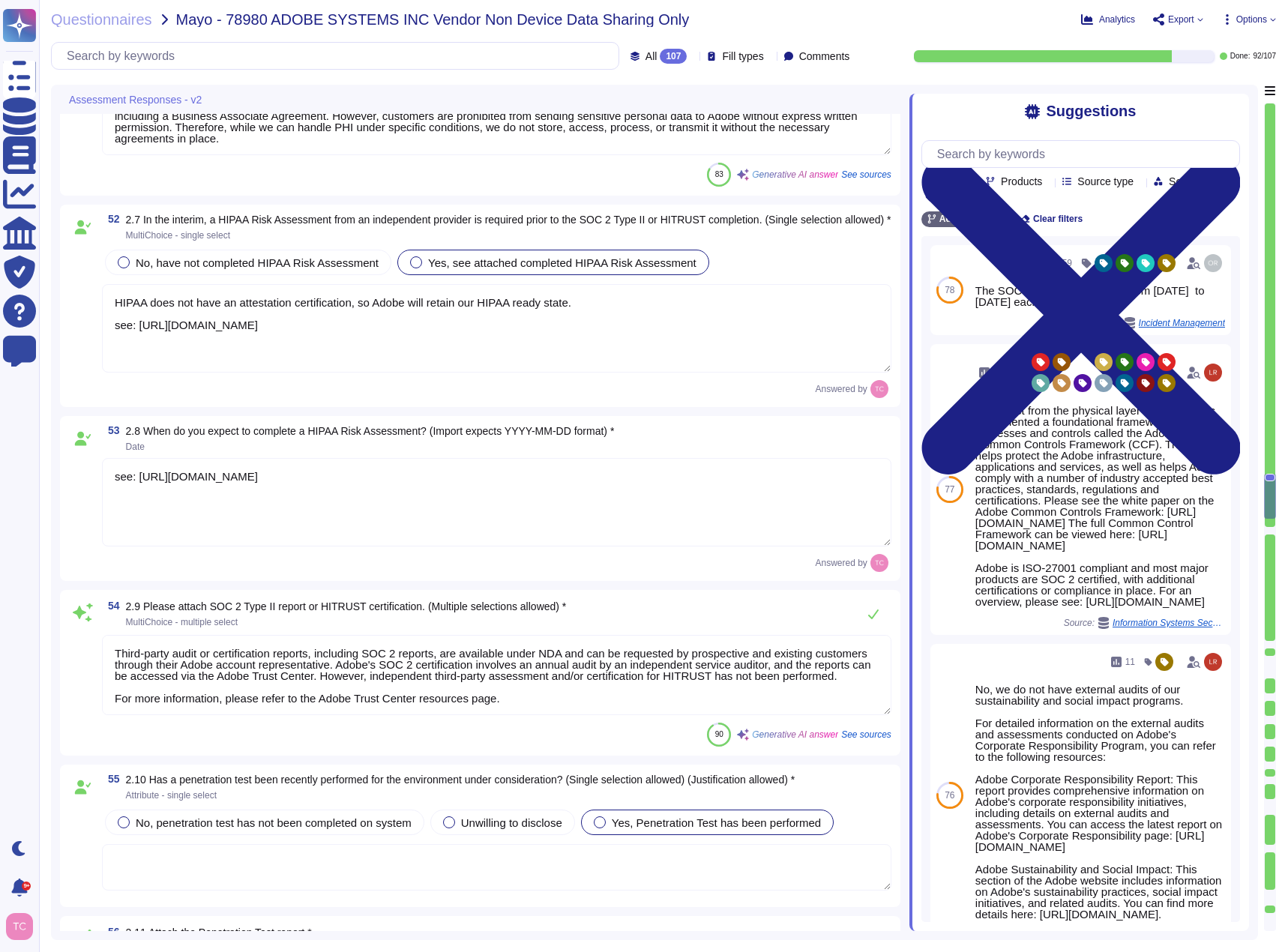
scroll to position [9318, 0]
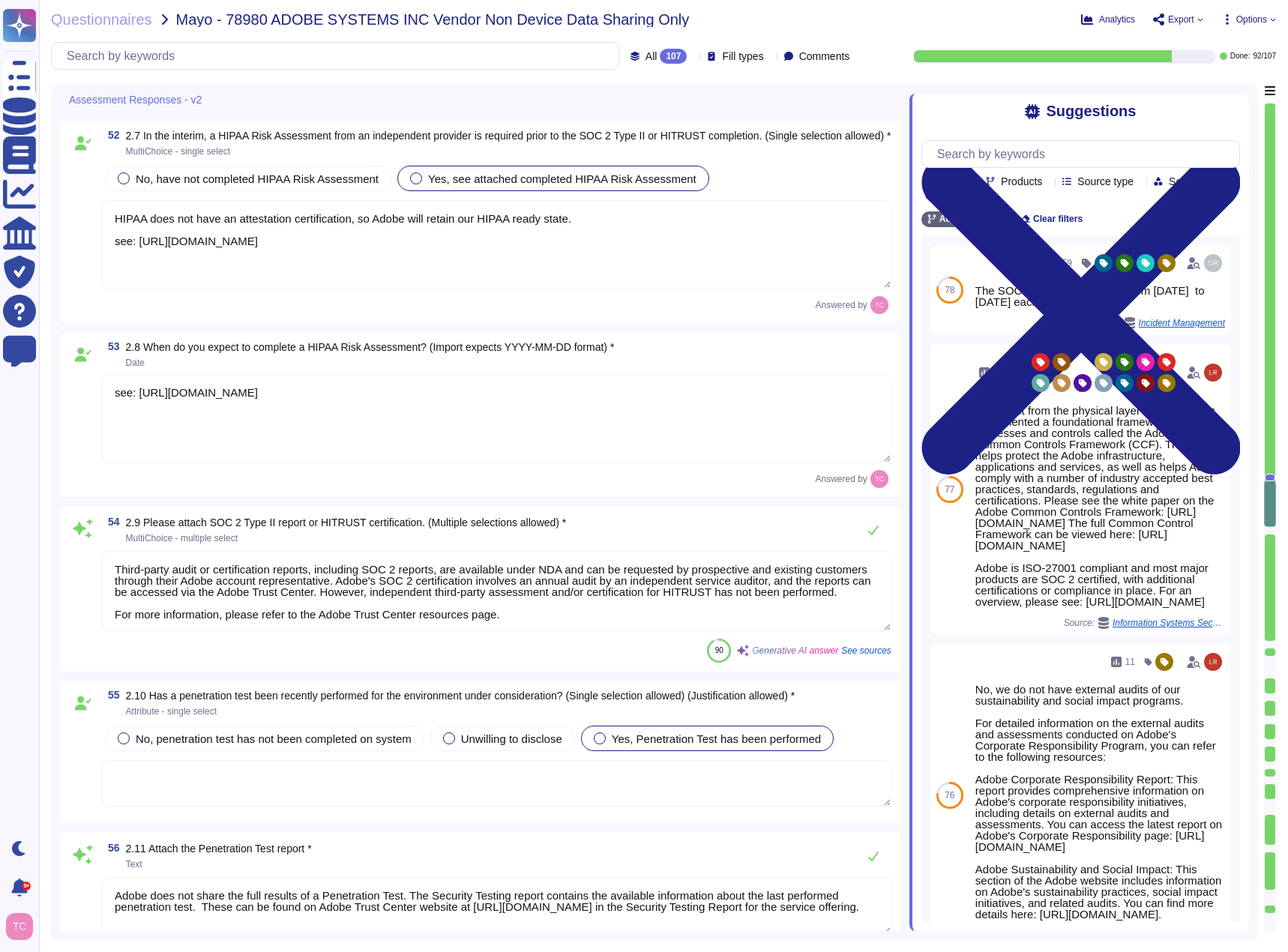
type textarea "Adobe does not share the full results of a Penetration Test. The Security Testi…"
click at [614, 600] on textarea "Third-party audit or certification reports, including SOC 2 reports, are availa…" at bounding box center [497, 591] width 789 height 81
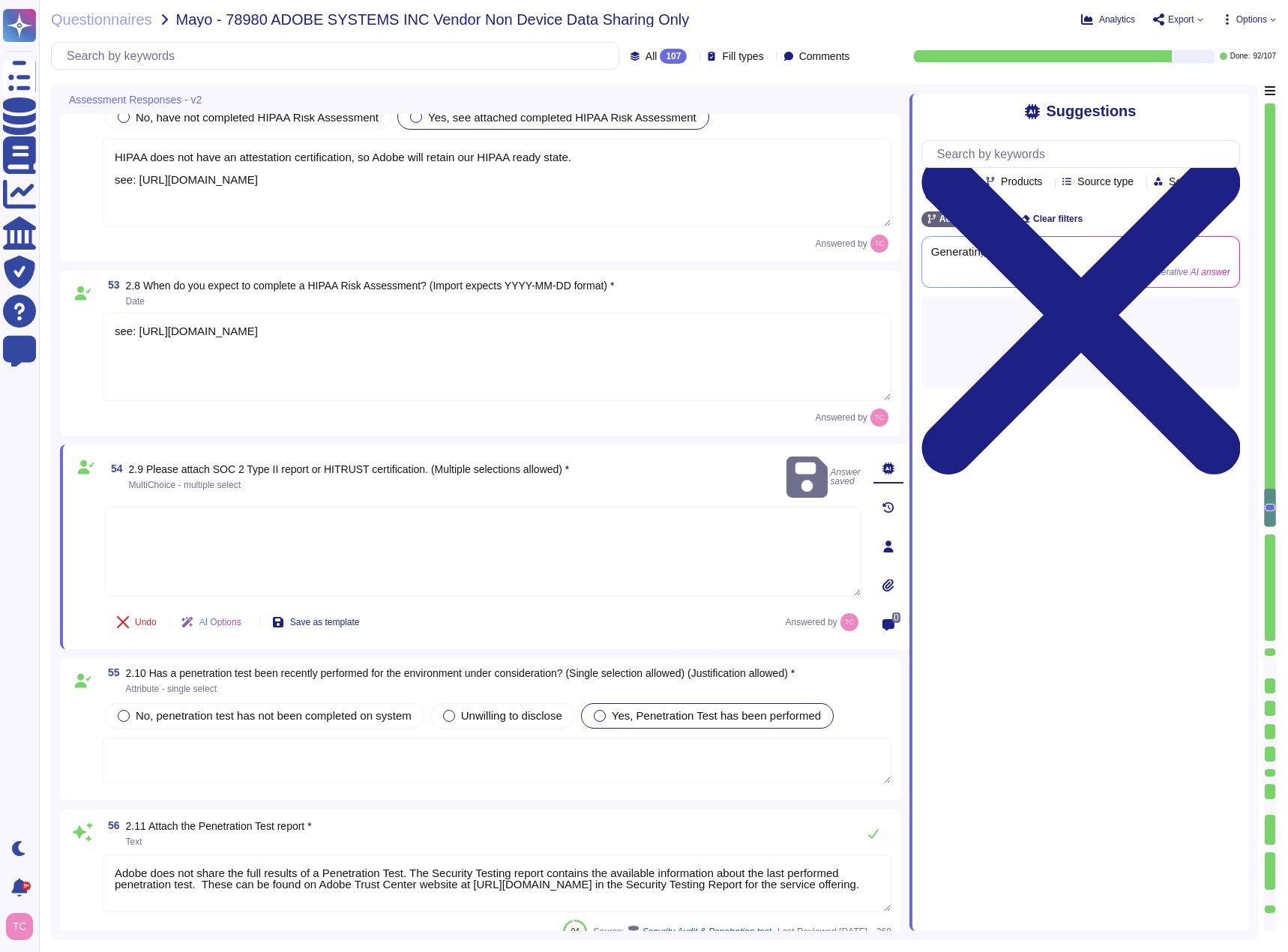
click at [449, 523] on textarea at bounding box center [483, 552] width 756 height 90
paste textarea "SOC 2 Type II Report Attached"
drag, startPoint x: 114, startPoint y: 348, endPoint x: 846, endPoint y: 362, distance: 732.1
click at [846, 362] on textarea "see: [URL][DOMAIN_NAME]" at bounding box center [497, 357] width 789 height 88
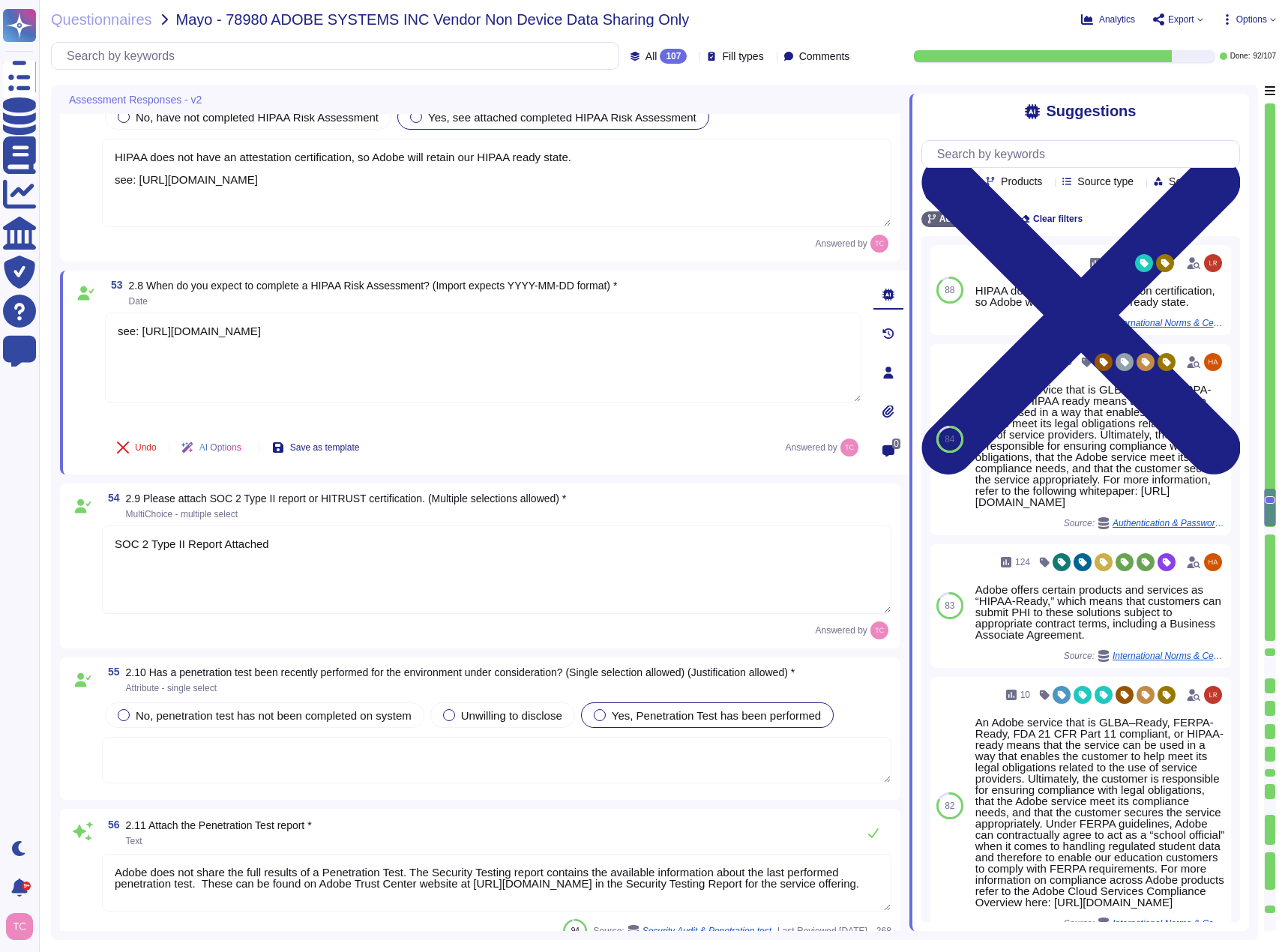
click at [176, 585] on textarea "SOC 2 Type II Report Attached" at bounding box center [497, 570] width 789 height 88
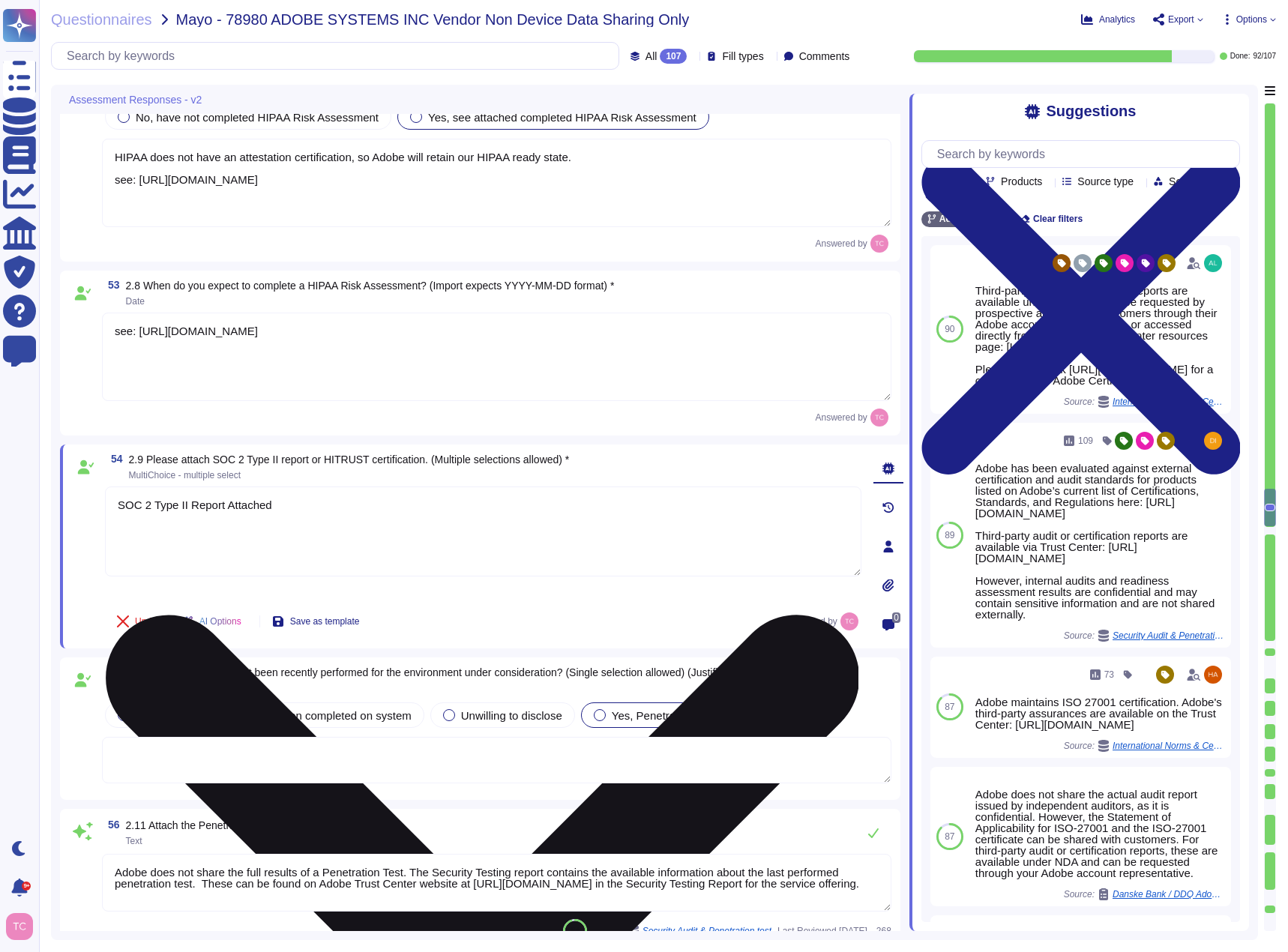
click at [298, 525] on textarea "SOC 2 Type II Report Attached" at bounding box center [483, 531] width 756 height 90
paste textarea "see: [URL][DOMAIN_NAME]"
type textarea "SOC 2 Type II Report Attached see: [URL][DOMAIN_NAME]"
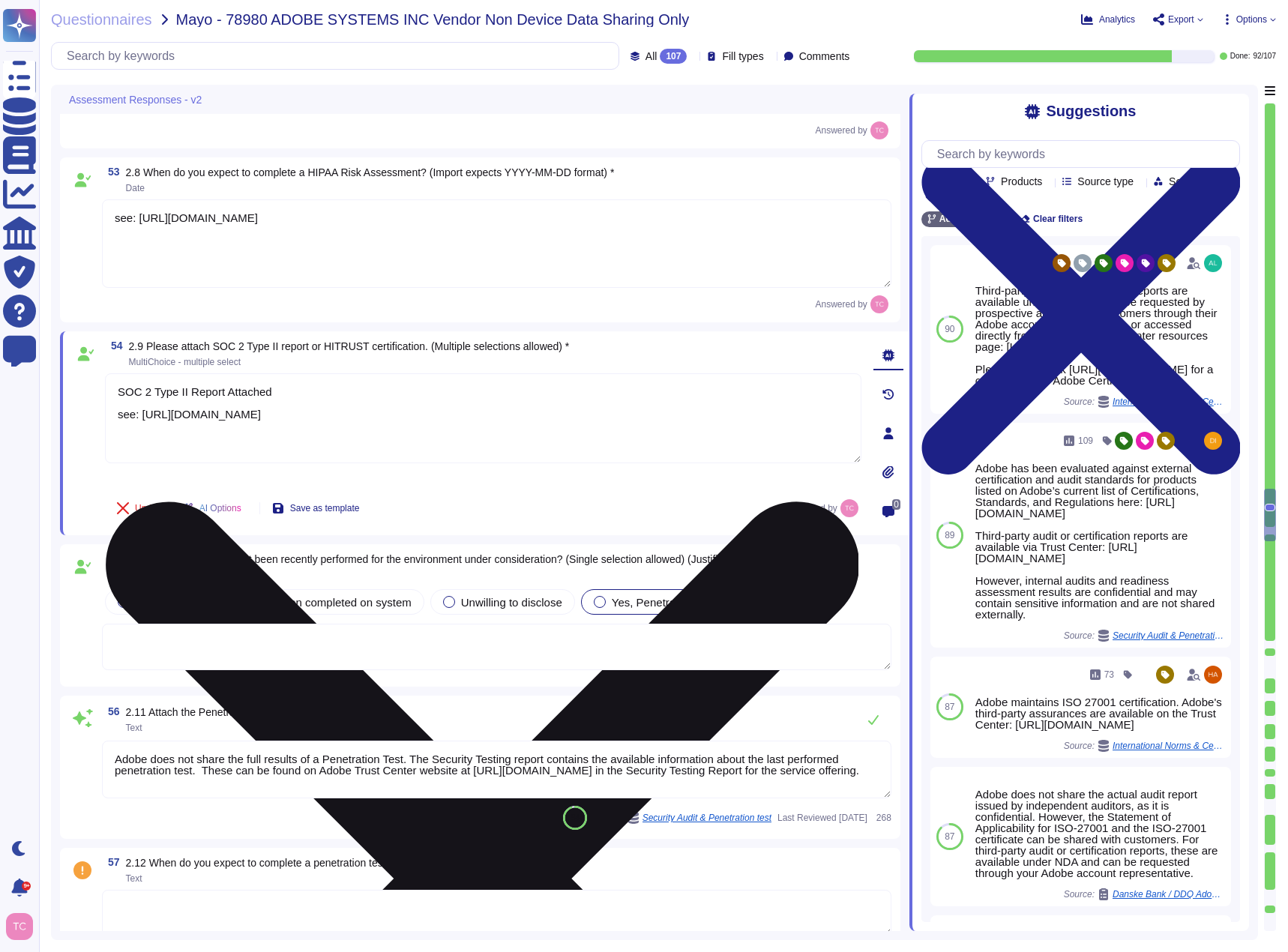
type textarea "Adobe does not share the full results of penetration tests to maintain confiden…"
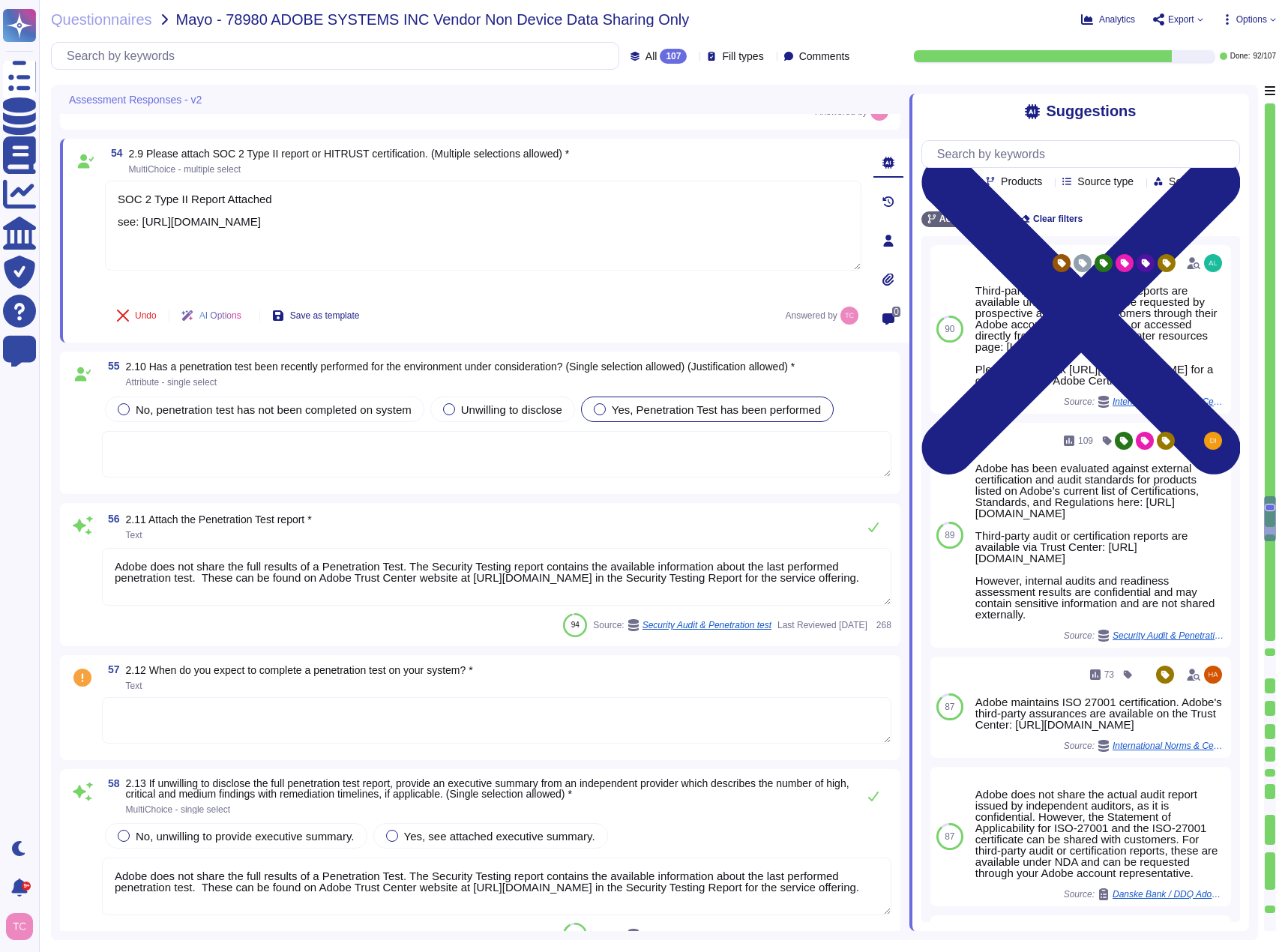
scroll to position [9617, 0]
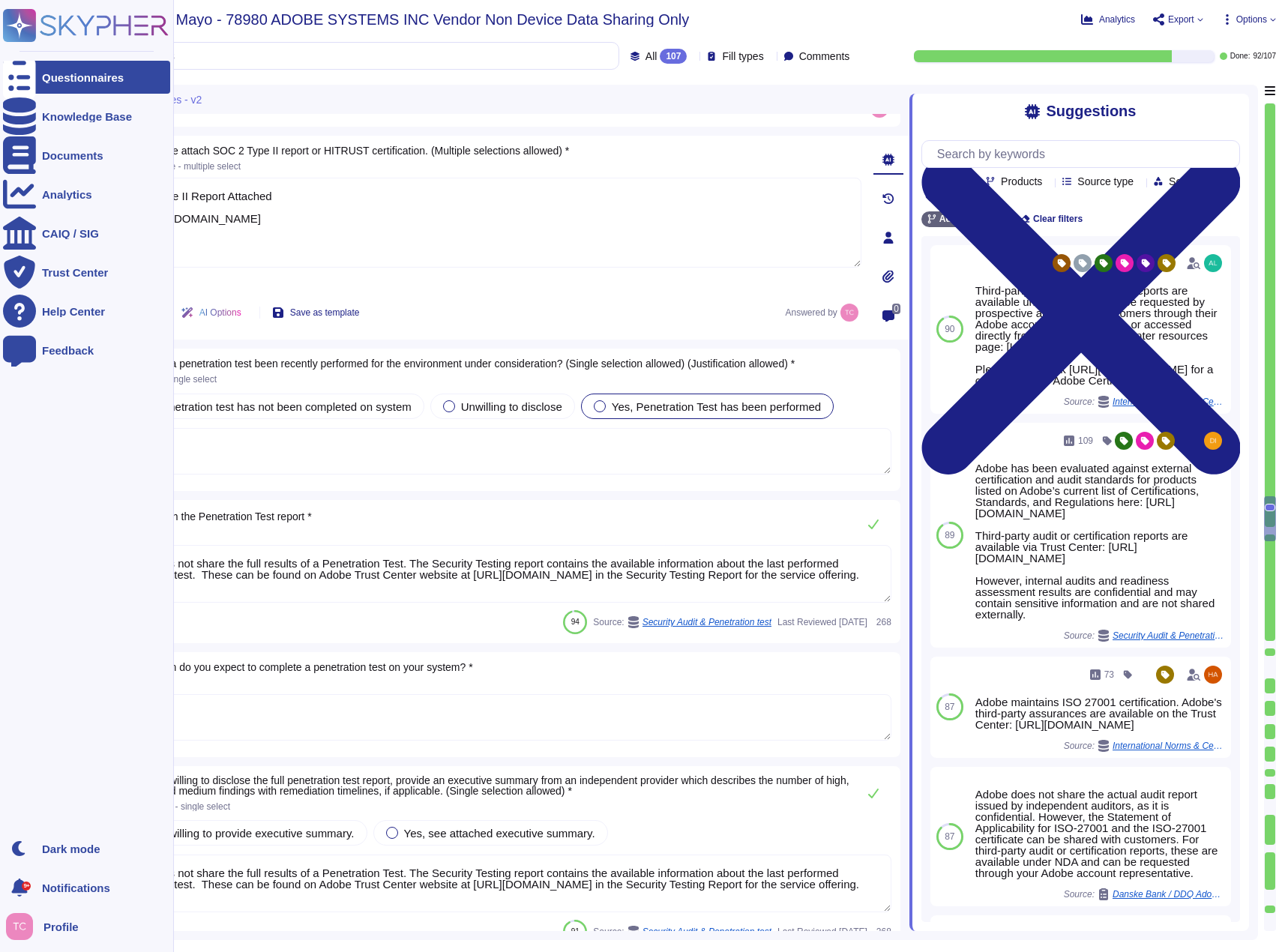
type textarea "SOC 2 Type II Report Attached see: [URL][DOMAIN_NAME]"
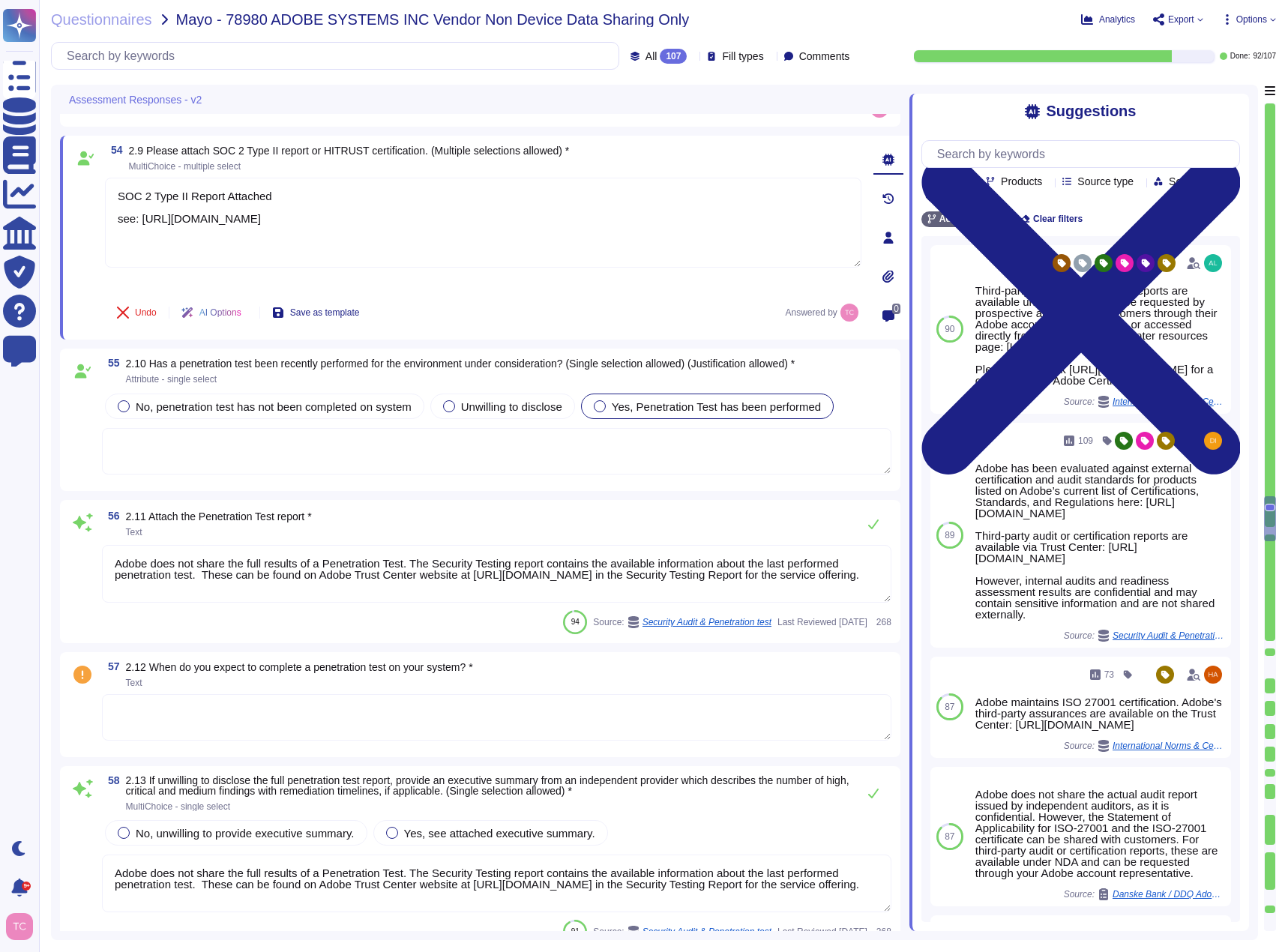
click at [299, 720] on textarea at bounding box center [497, 718] width 789 height 47
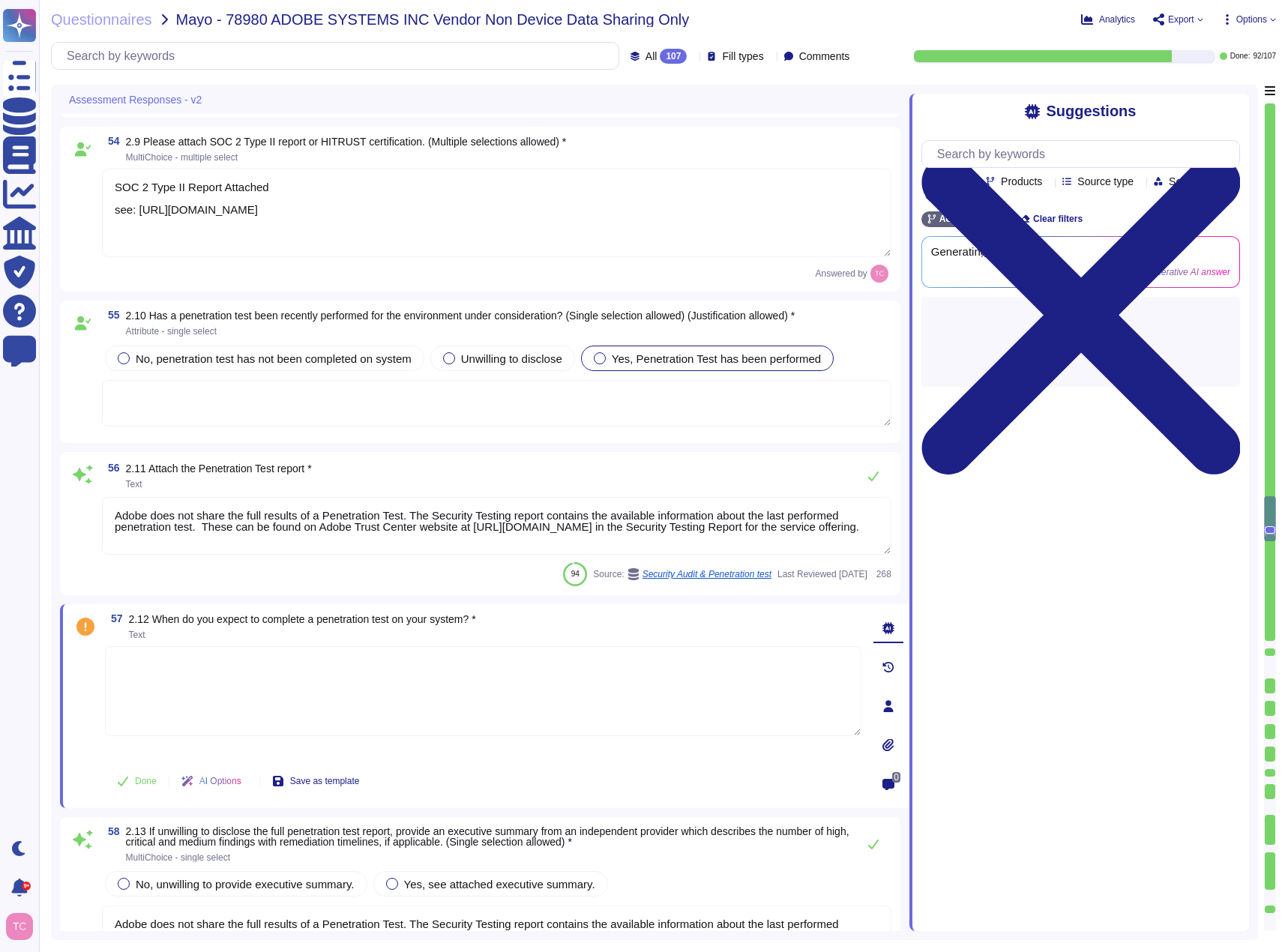
type textarea "Adobe does not share the full results of penetration tests to maintain confiden…"
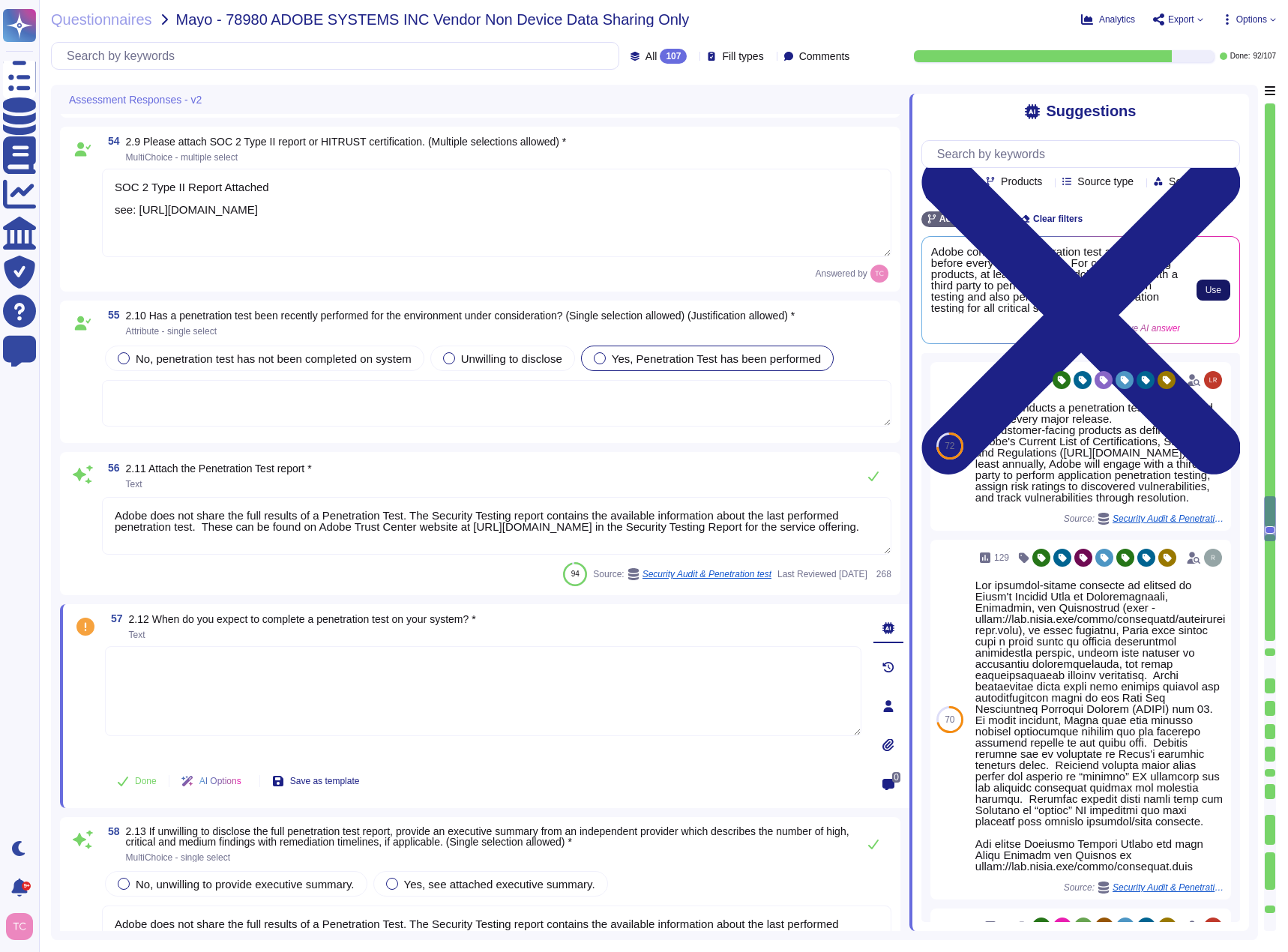
click at [1208, 294] on span "Use" at bounding box center [1213, 290] width 16 height 9
type textarea "Adobe conducts a penetration test annually and before every major release. For …"
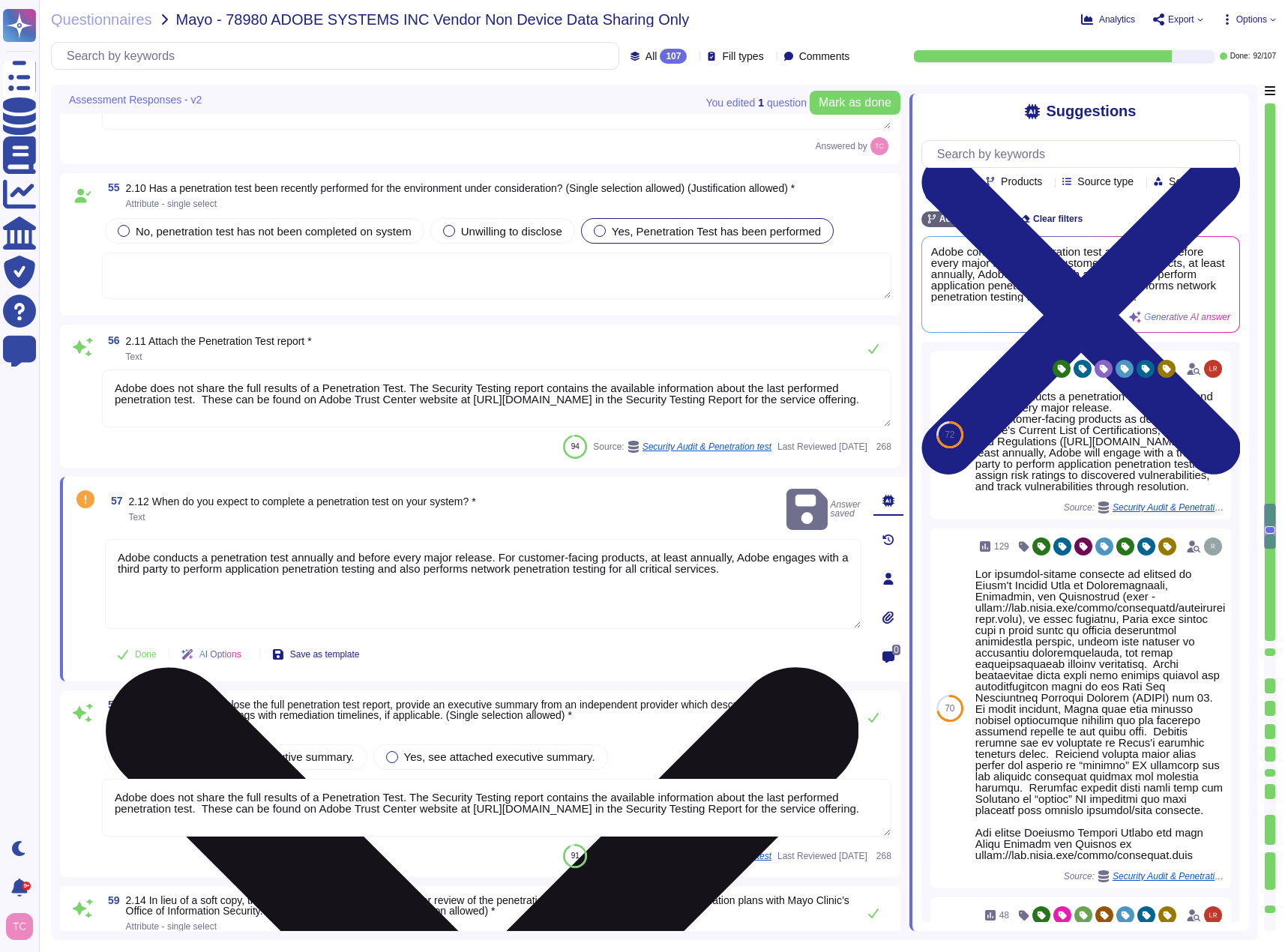
scroll to position [9842, 0]
type textarea "Please direct all contact through your usual Adobe POCs."
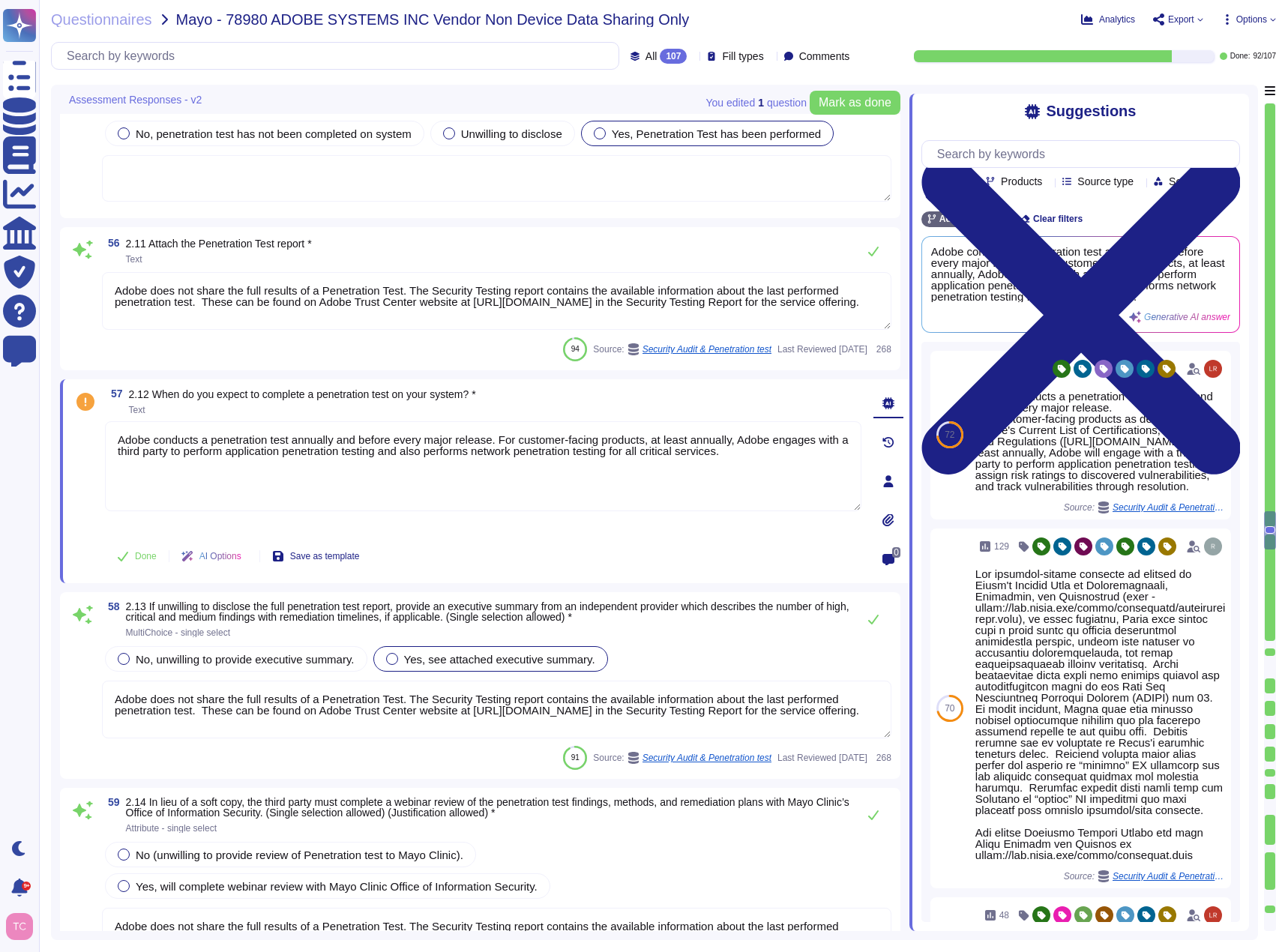
click at [440, 665] on span "Yes, see attached executive summary." at bounding box center [500, 660] width 191 height 13
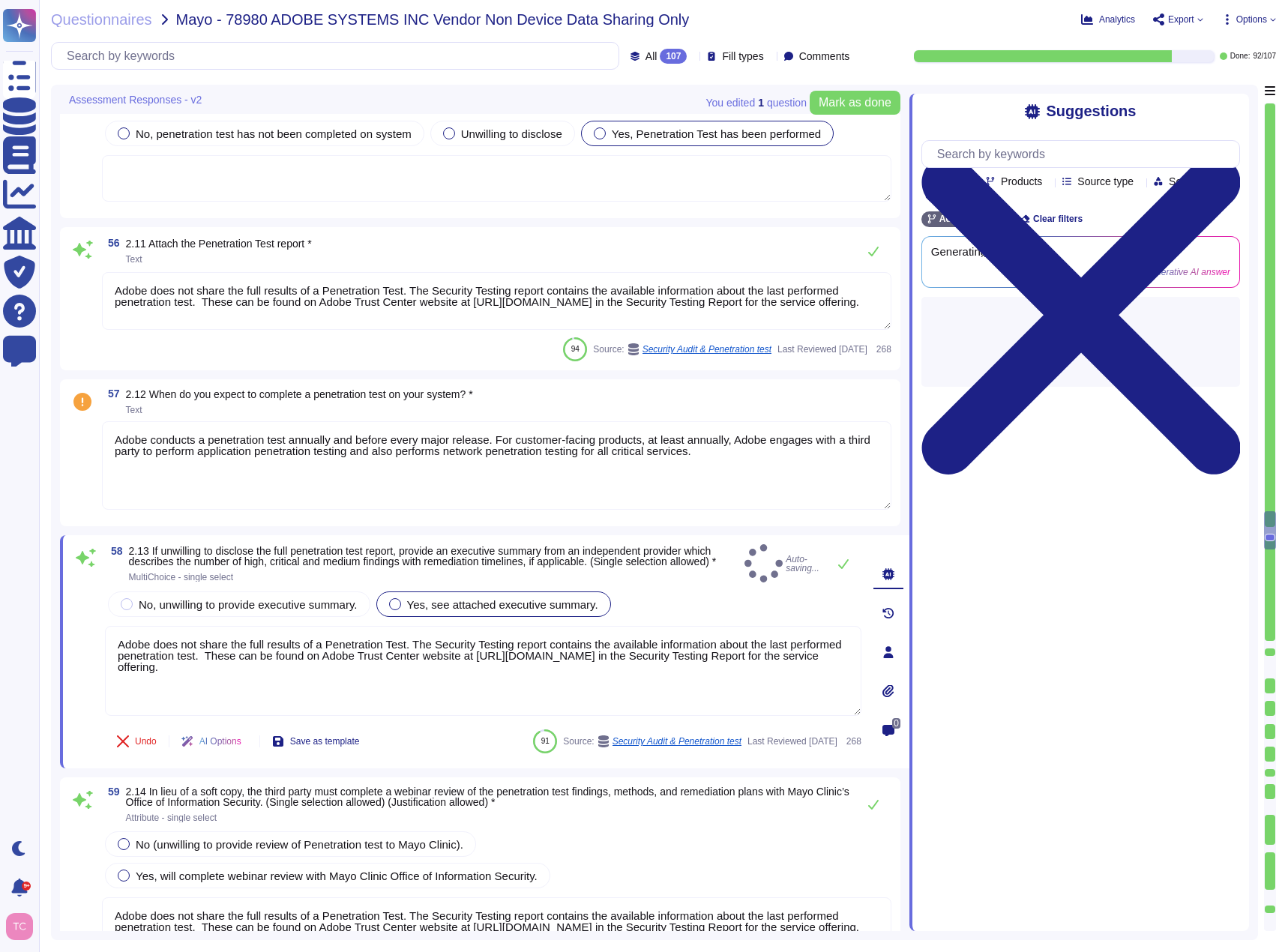
type textarea "The penetration test is conducted annually and before every major release."
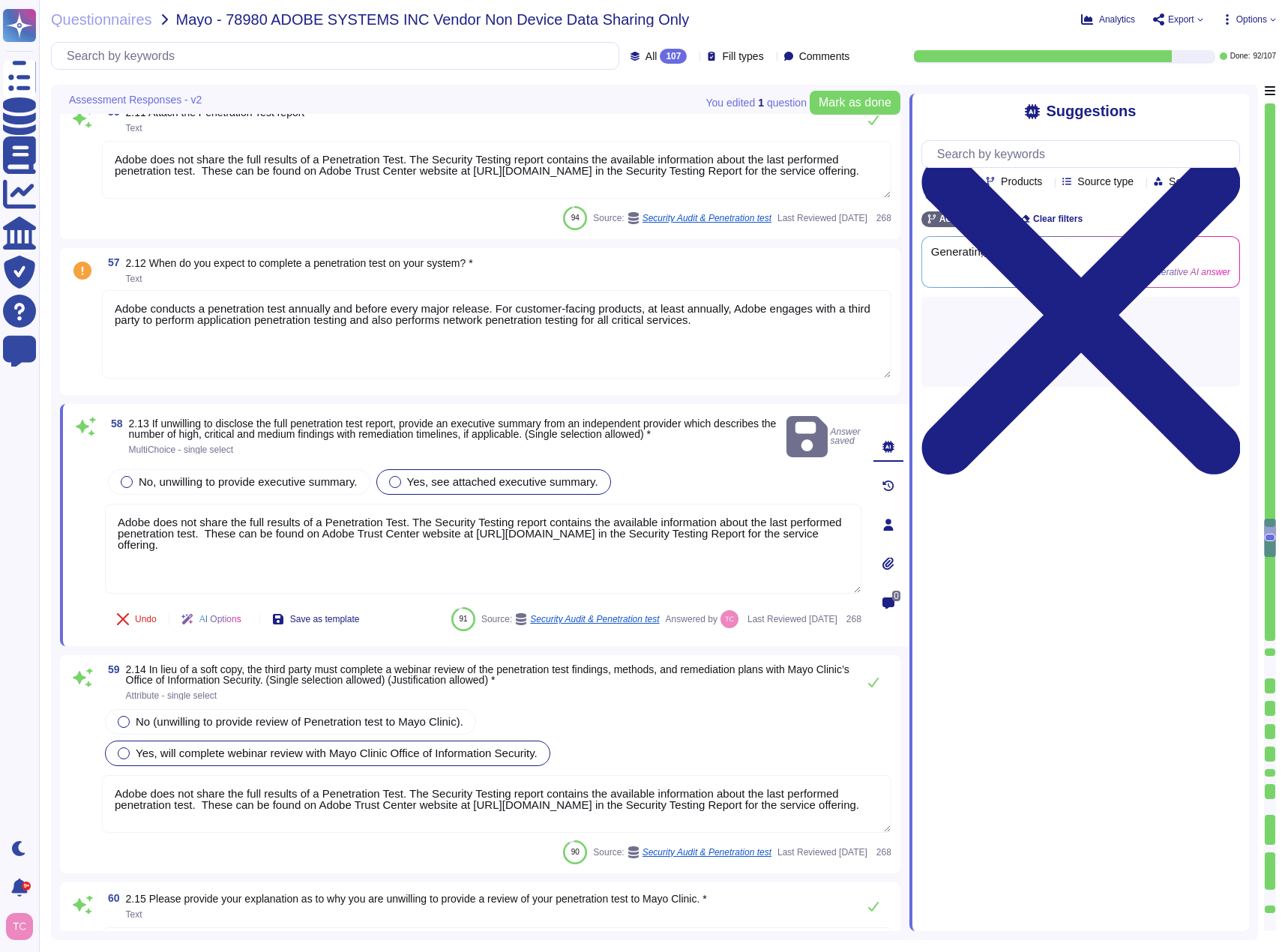
scroll to position [10067, 0]
type textarea "Adobe does not share the full results of a Penetration Test. The Security Testi…"
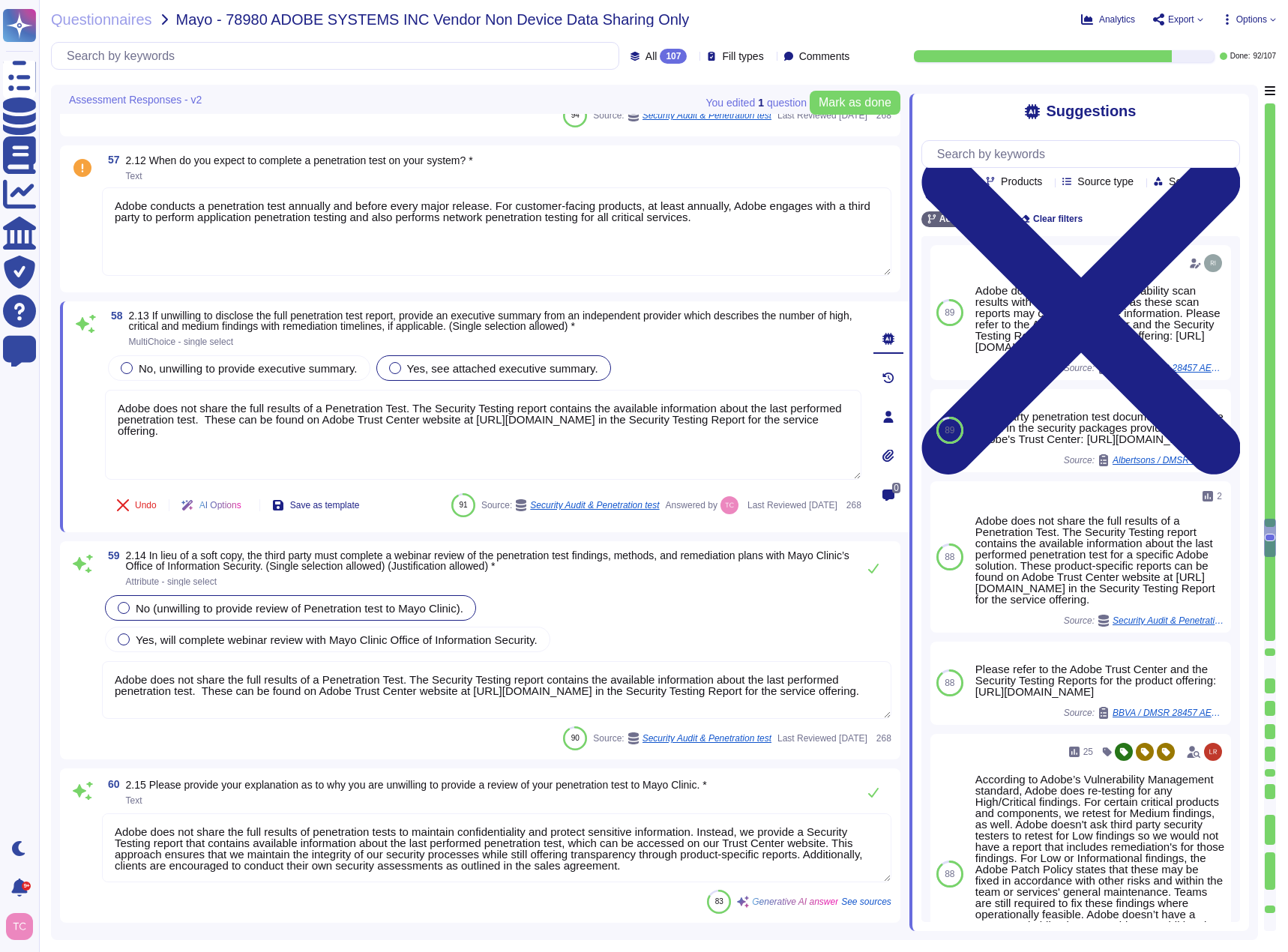
click at [364, 606] on span "No (unwilling to provide review of Penetration test to Mayo Clinic)." at bounding box center [300, 608] width 328 height 13
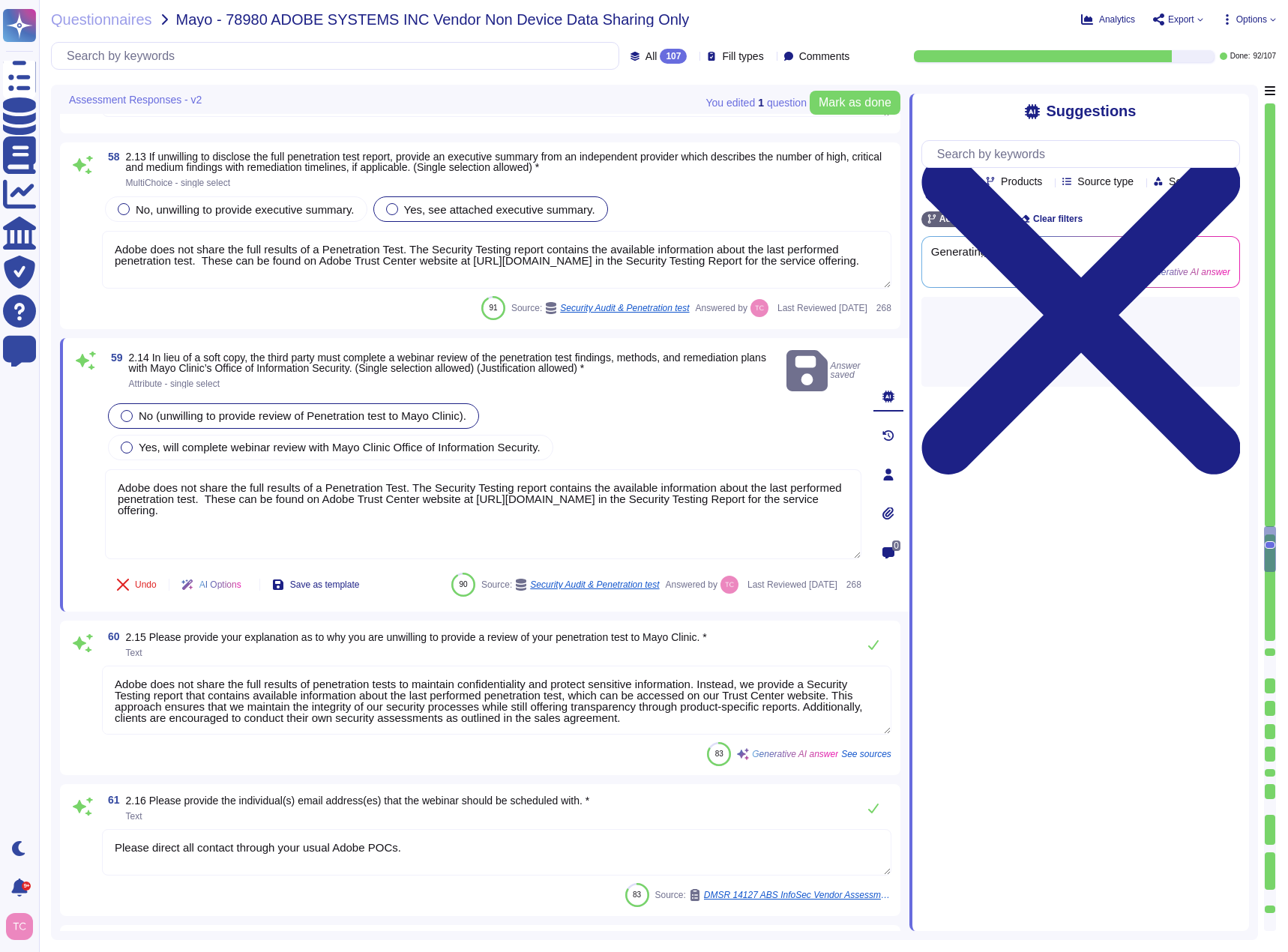
type textarea "According to Adobe’s Vulnerability Management standard, Adobe does re-testing f…"
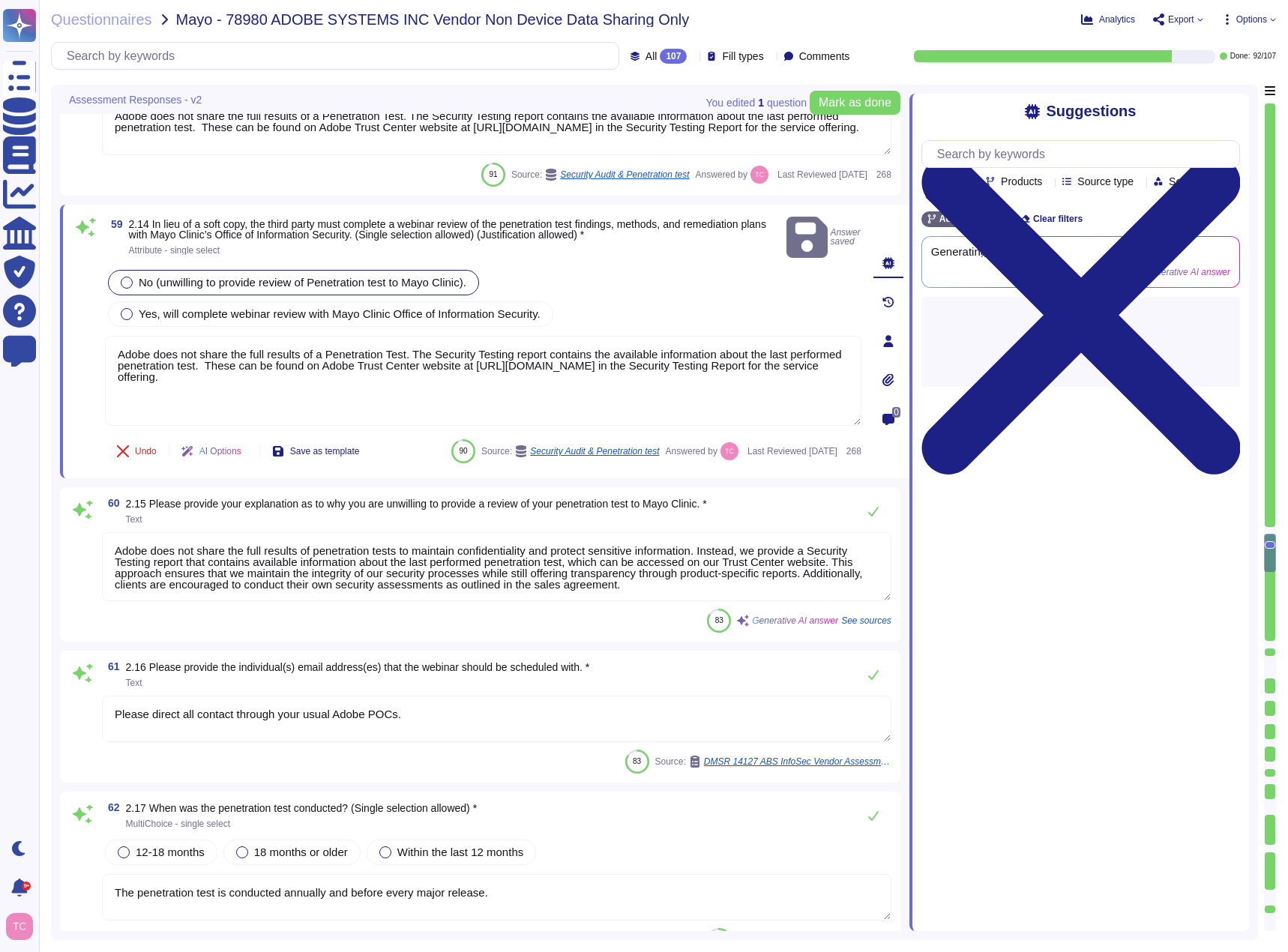
scroll to position [10366, 0]
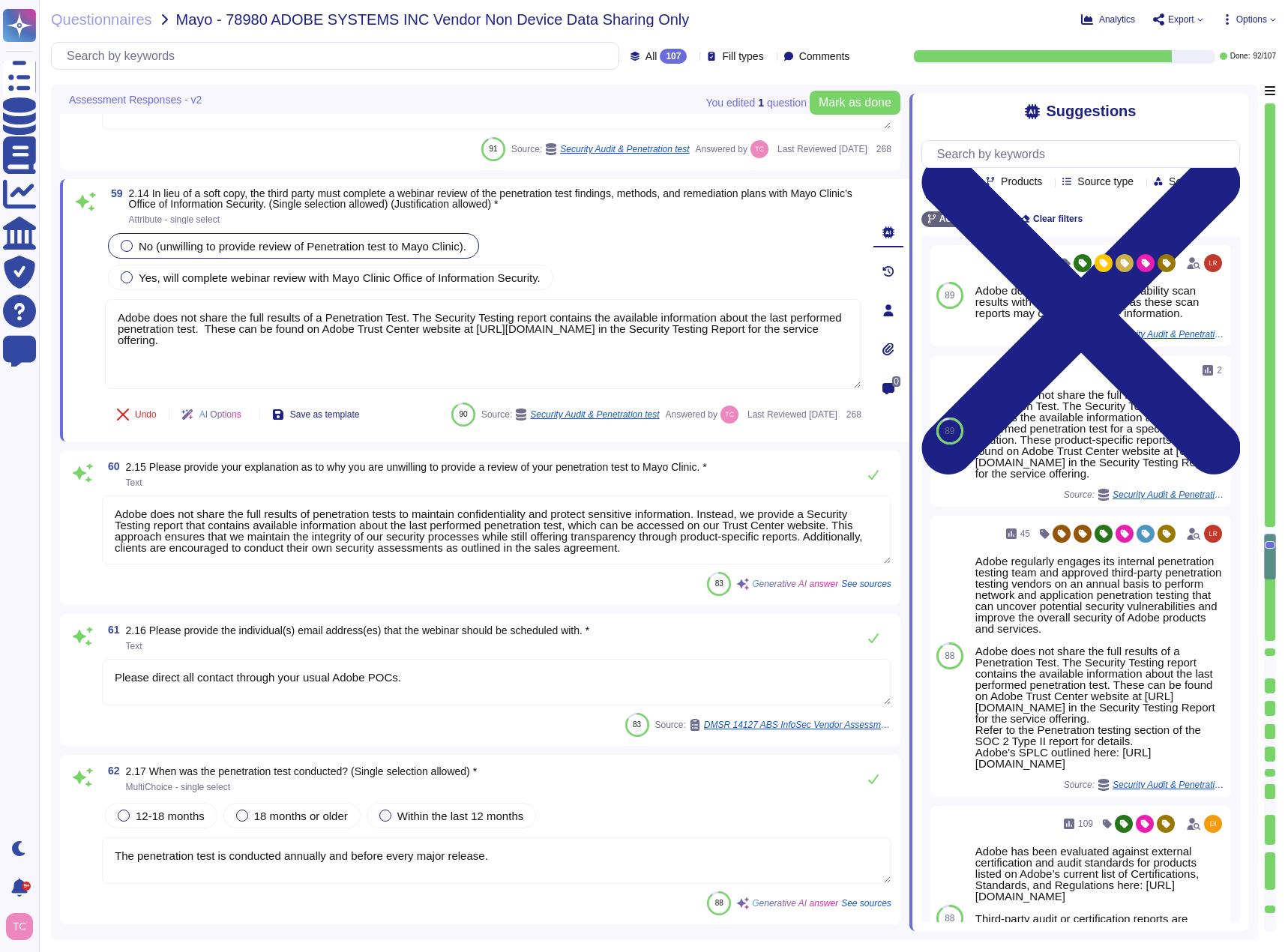
type textarea "Adobe remediates critical and high findings based on our Vulnerability Manageme…"
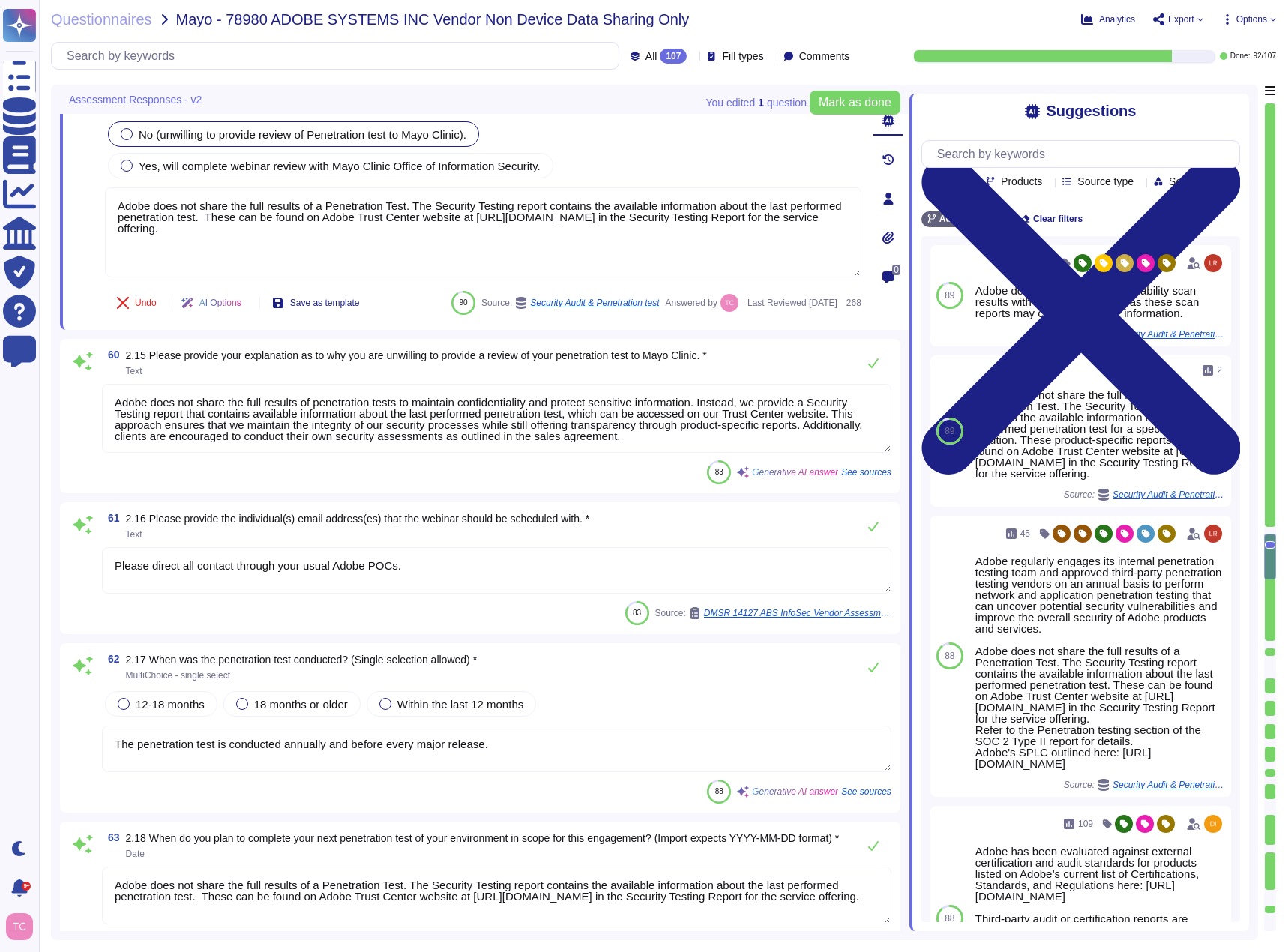
scroll to position [10516, 0]
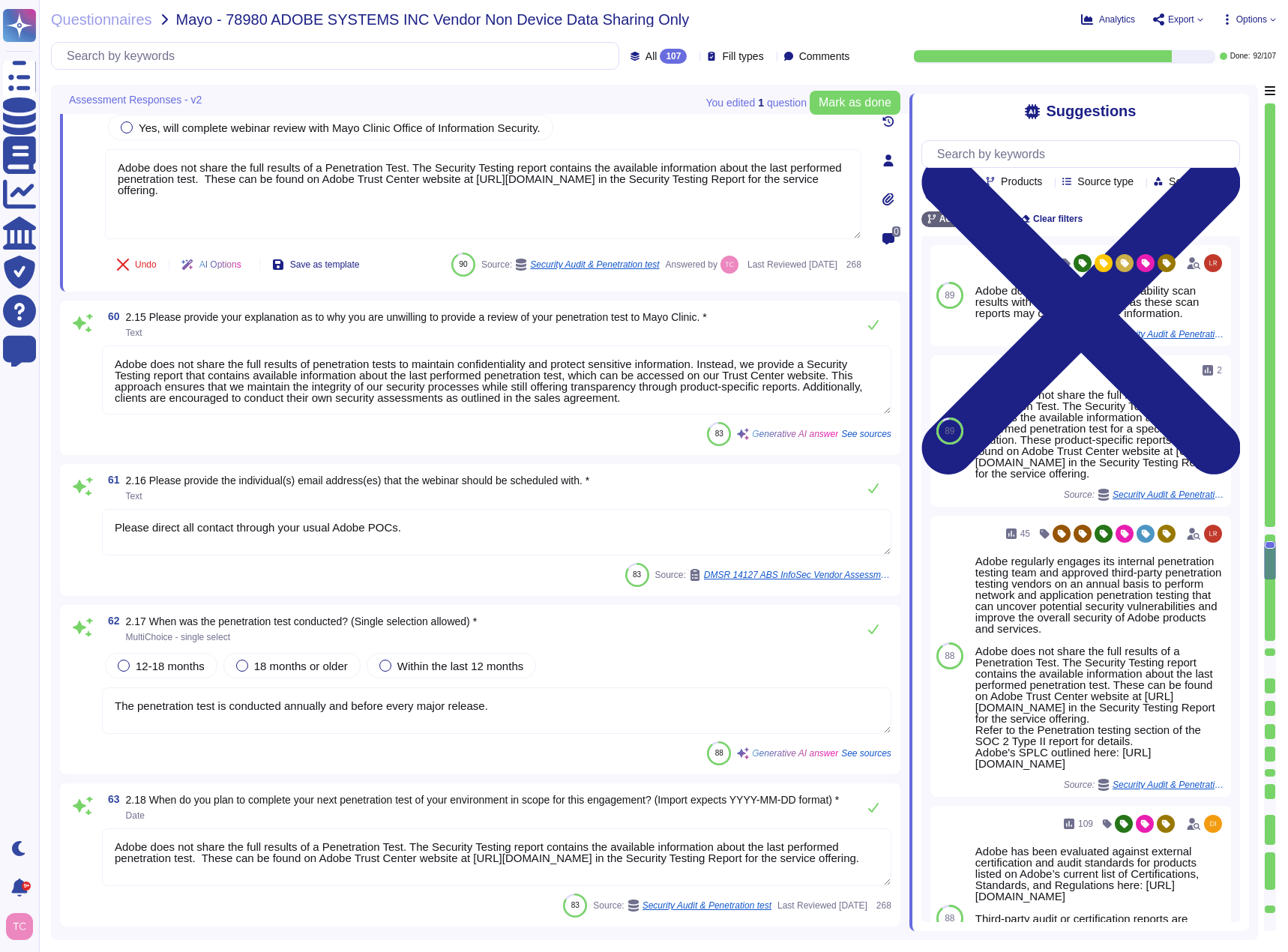
click at [216, 489] on span "2.16 Please provide the individual(s) email address(es) that the webinar should…" at bounding box center [357, 487] width 464 height 25
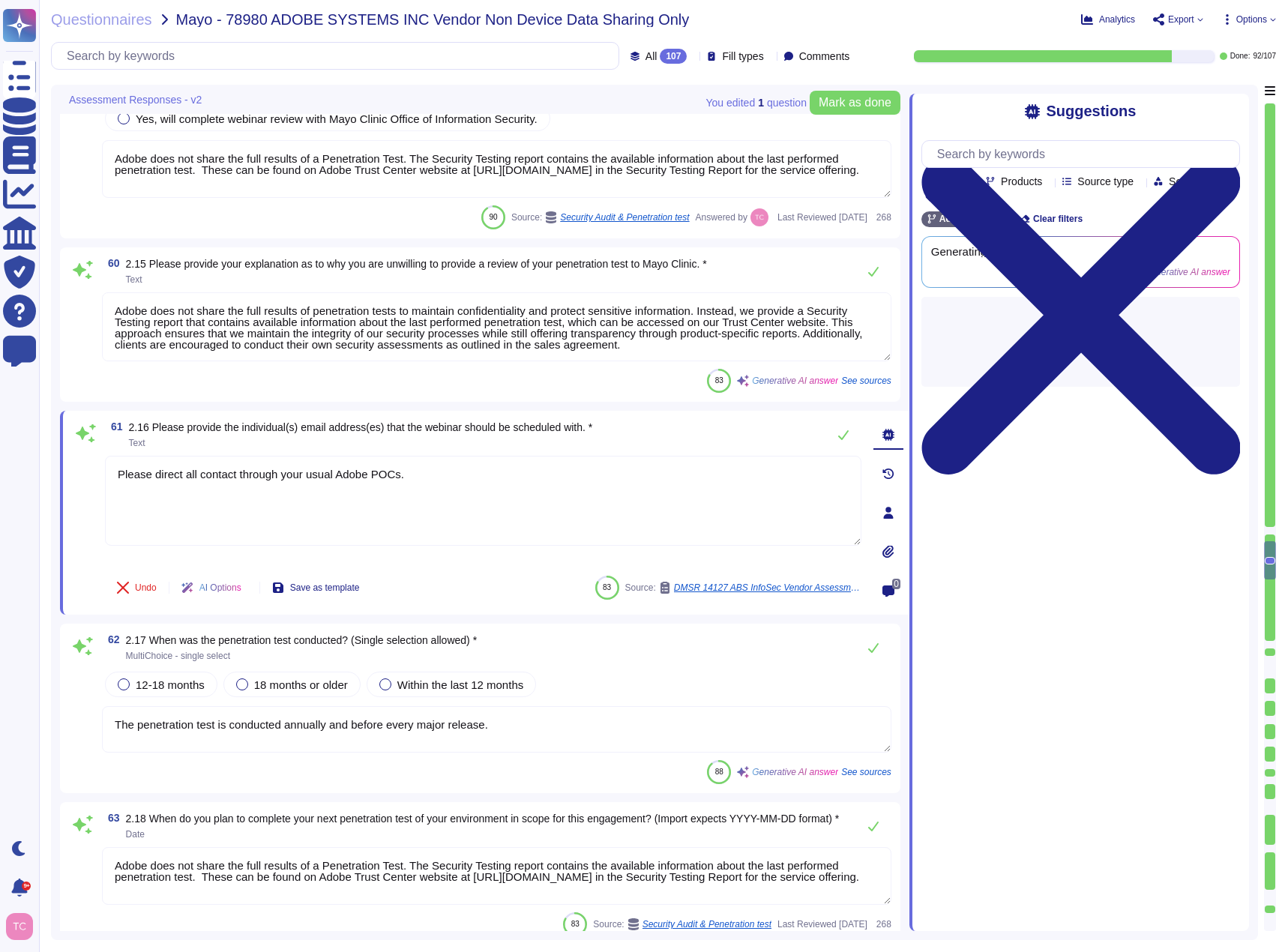
type textarea "Adobe remediates critical and high findings based on our Vulnerability Manageme…"
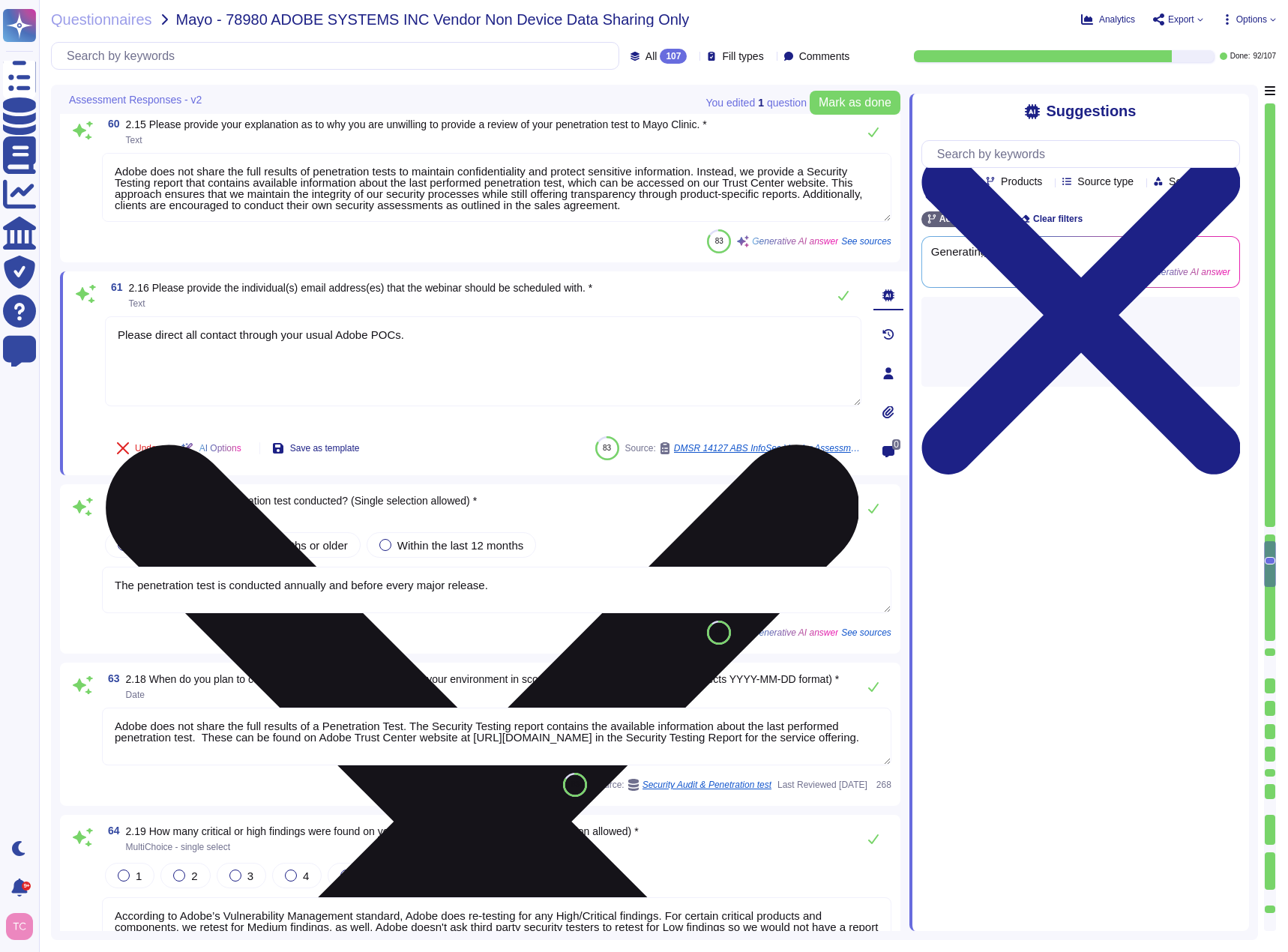
scroll to position [10666, 0]
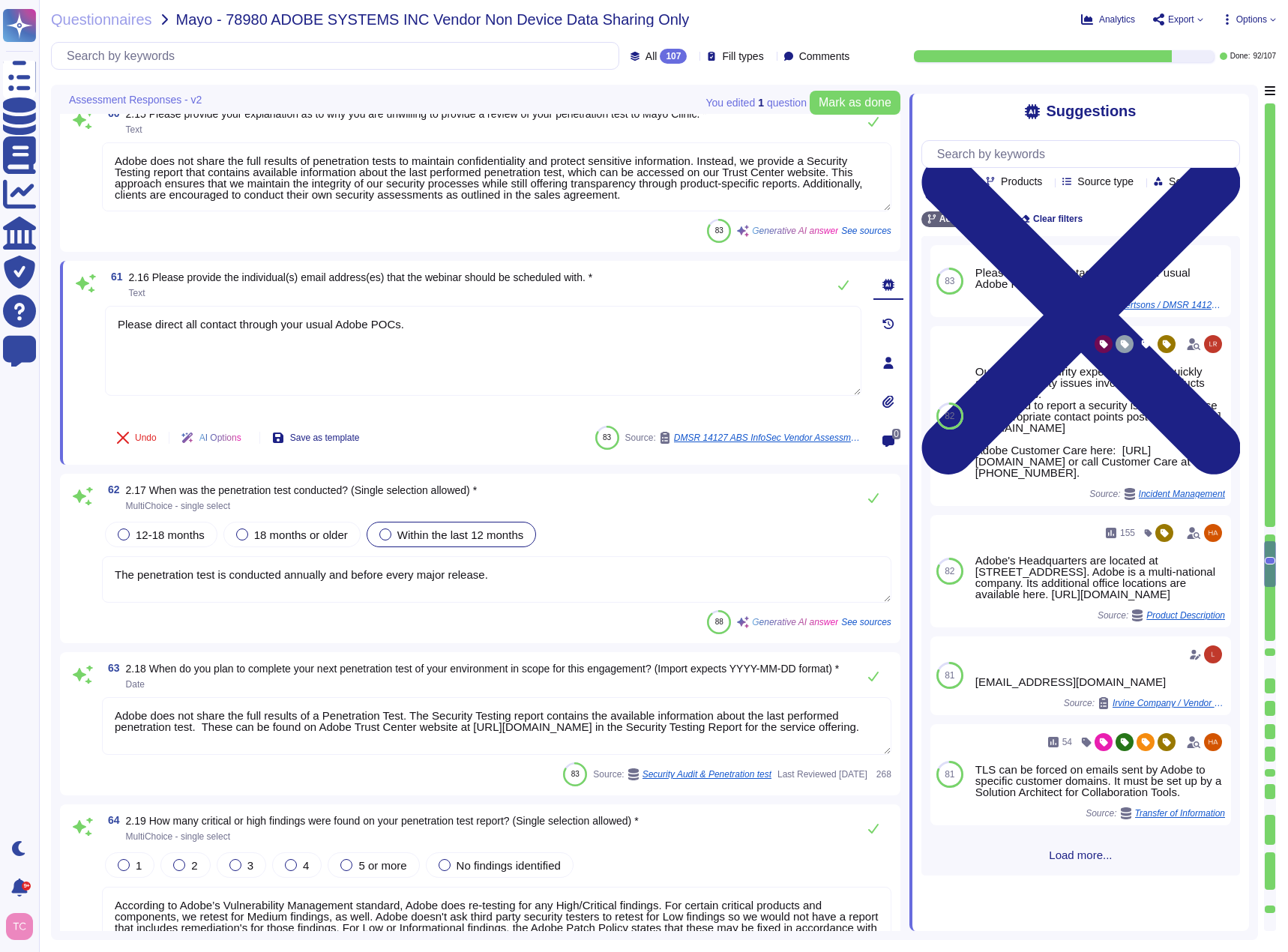
click at [471, 532] on span "Within the last 12 months" at bounding box center [460, 535] width 126 height 13
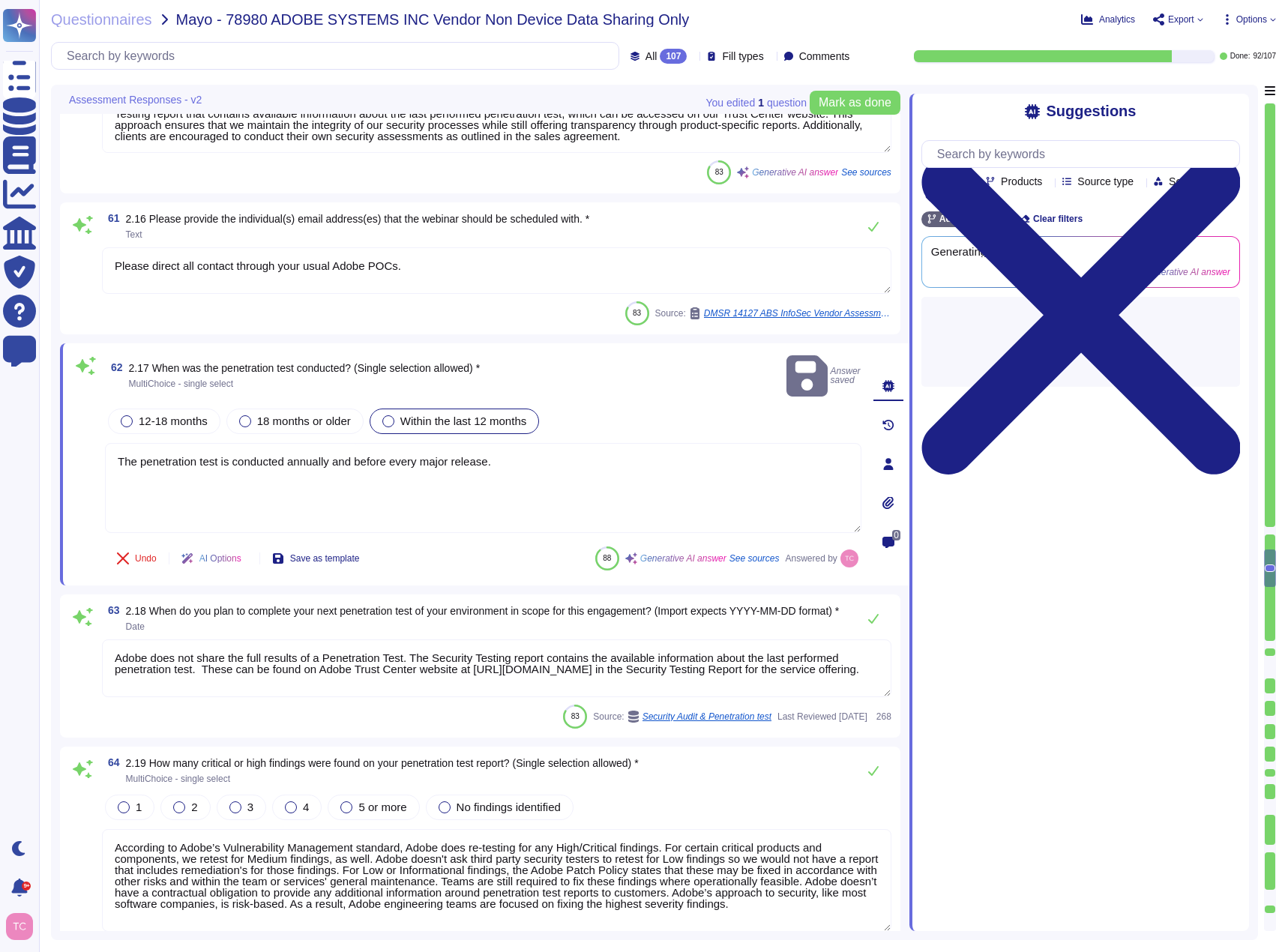
type textarea "Adobe does not share the full results of a Penetration Test. The Security Testi…"
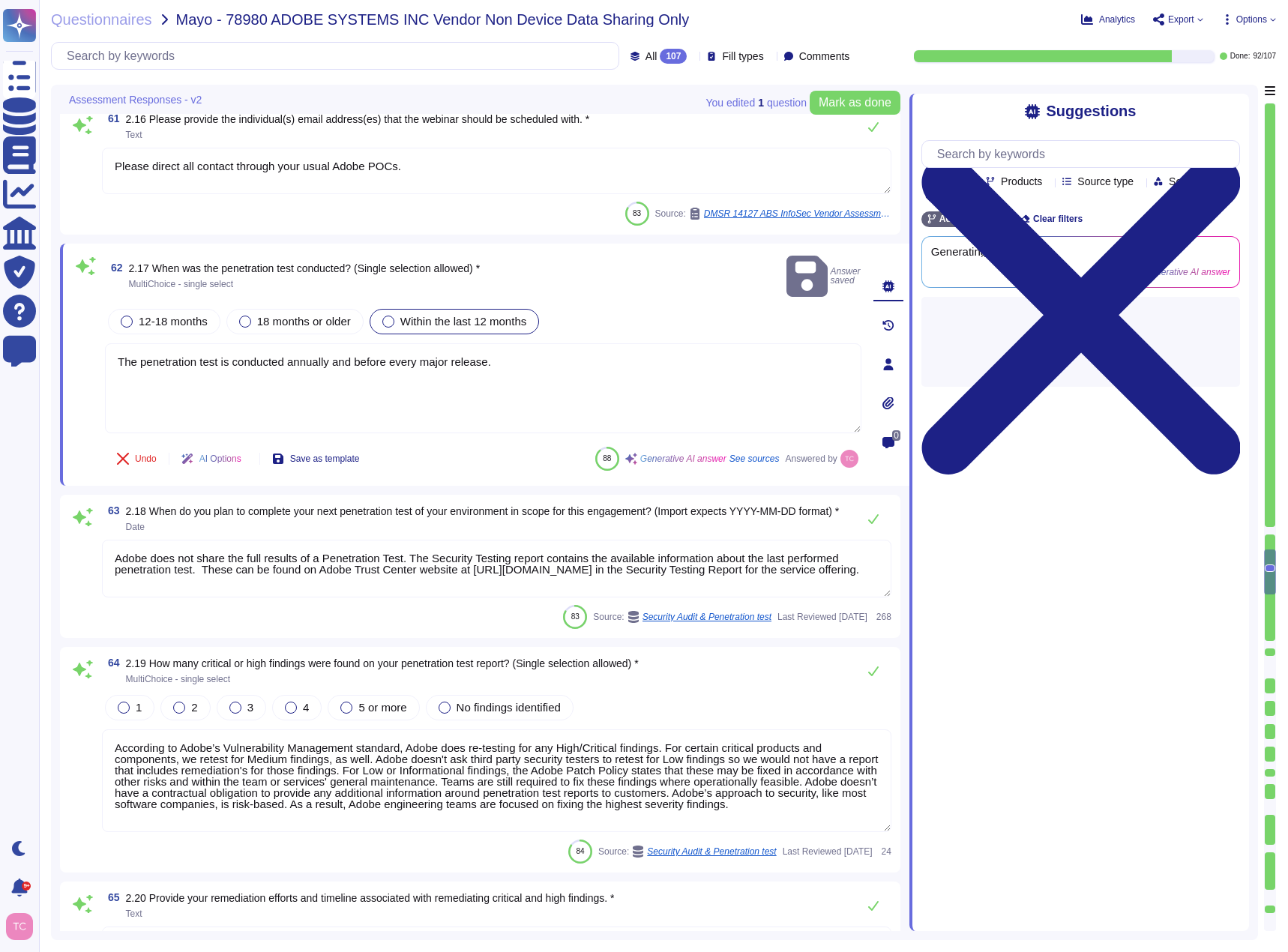
scroll to position [10816, 0]
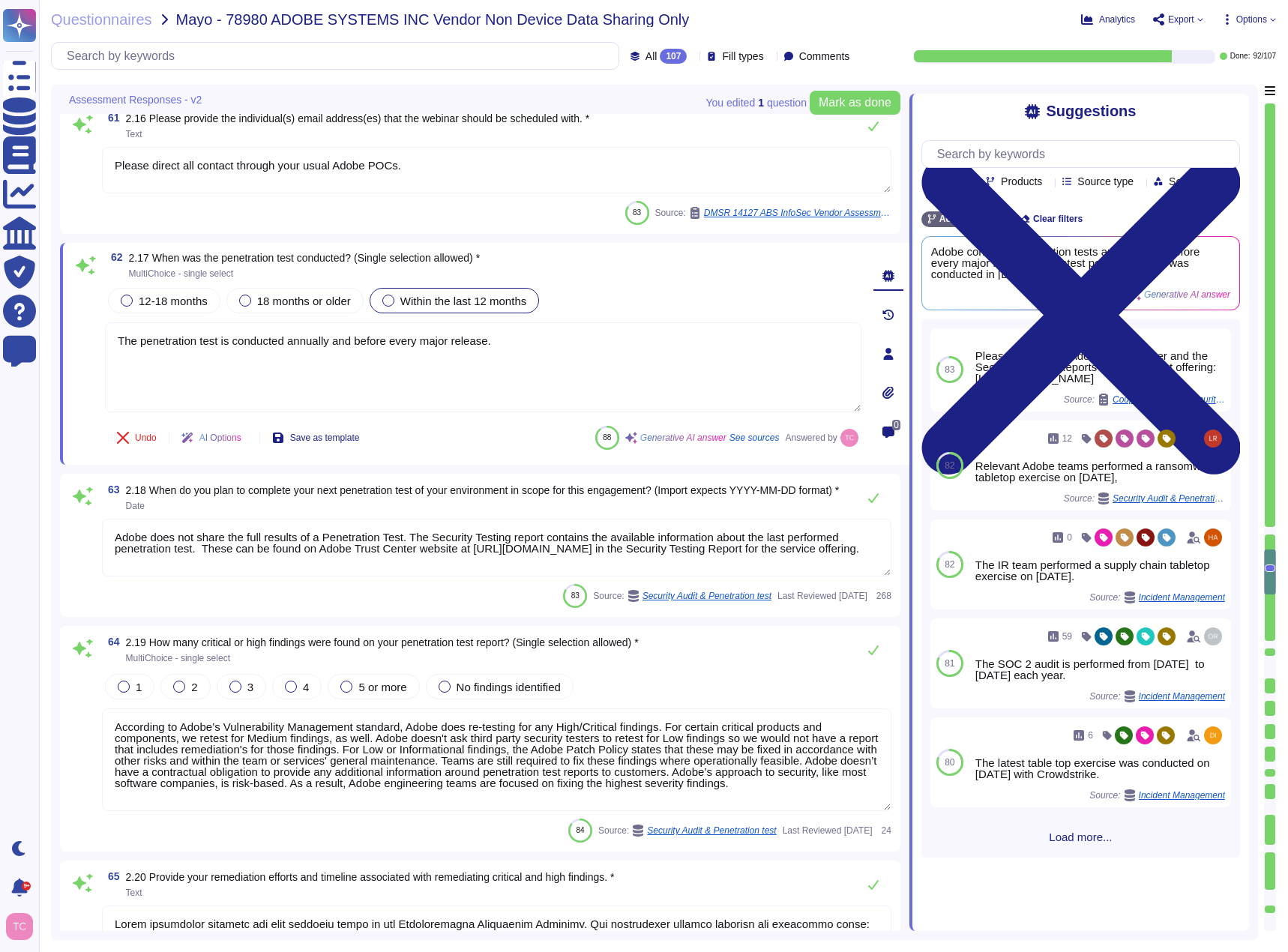
click at [810, 546] on textarea "Adobe does not share the full results of a Penetration Test. The Security Testi…" at bounding box center [497, 547] width 789 height 58
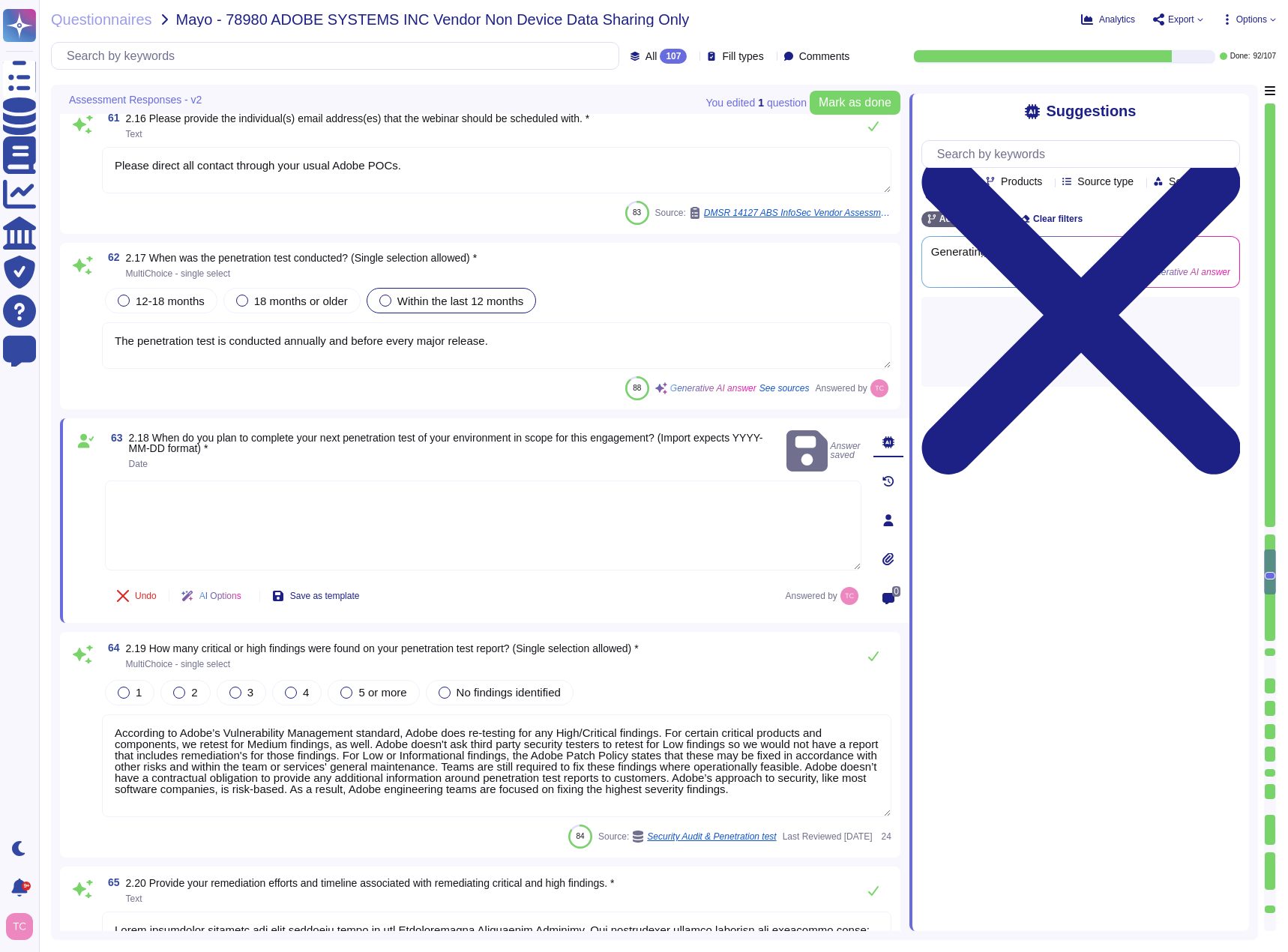
click at [508, 498] on textarea at bounding box center [483, 526] width 756 height 90
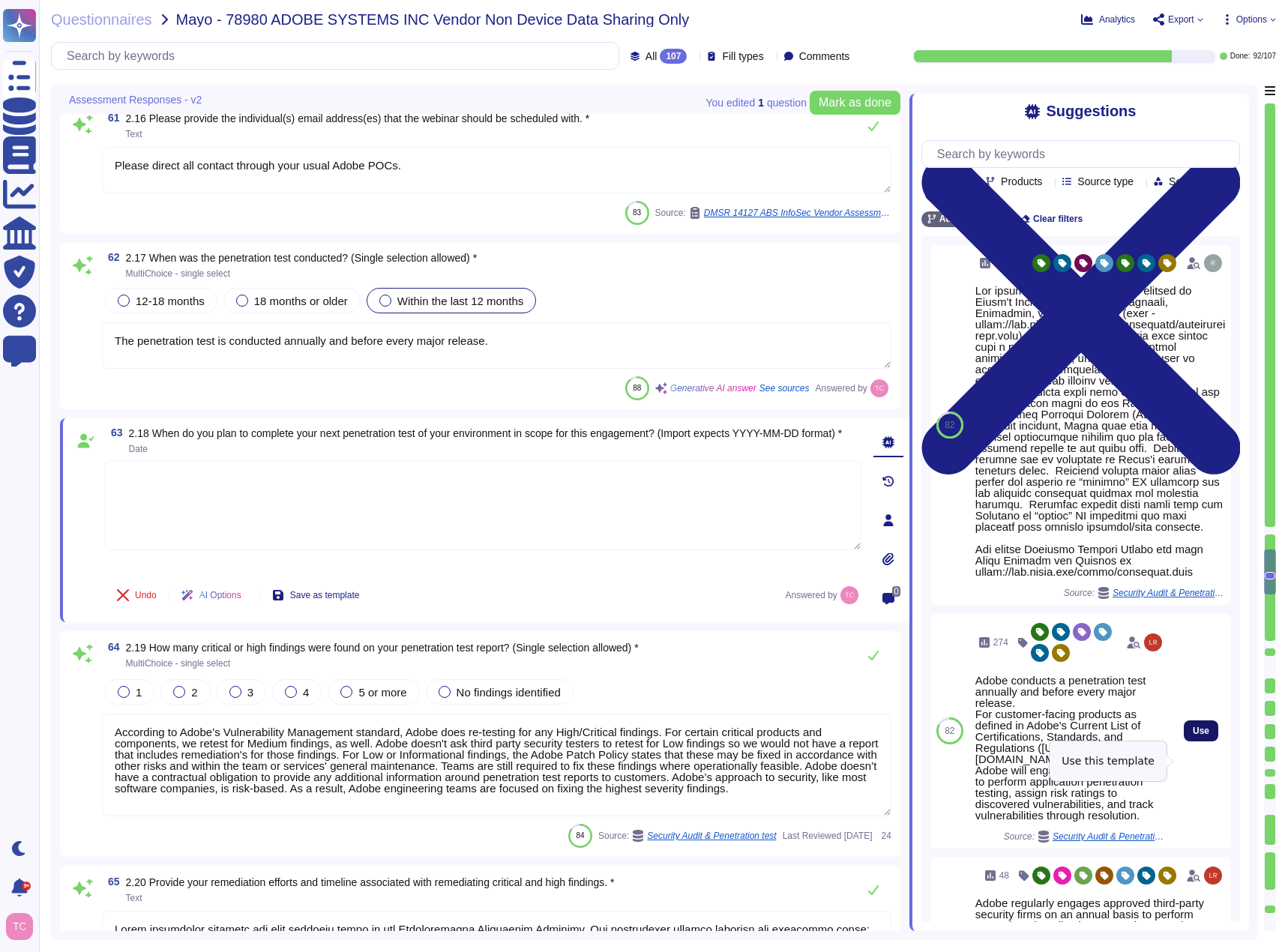
click at [1194, 736] on span "Use" at bounding box center [1202, 731] width 17 height 9
type textarea "Adobe conducts a penetration test annually and before every major release. For …"
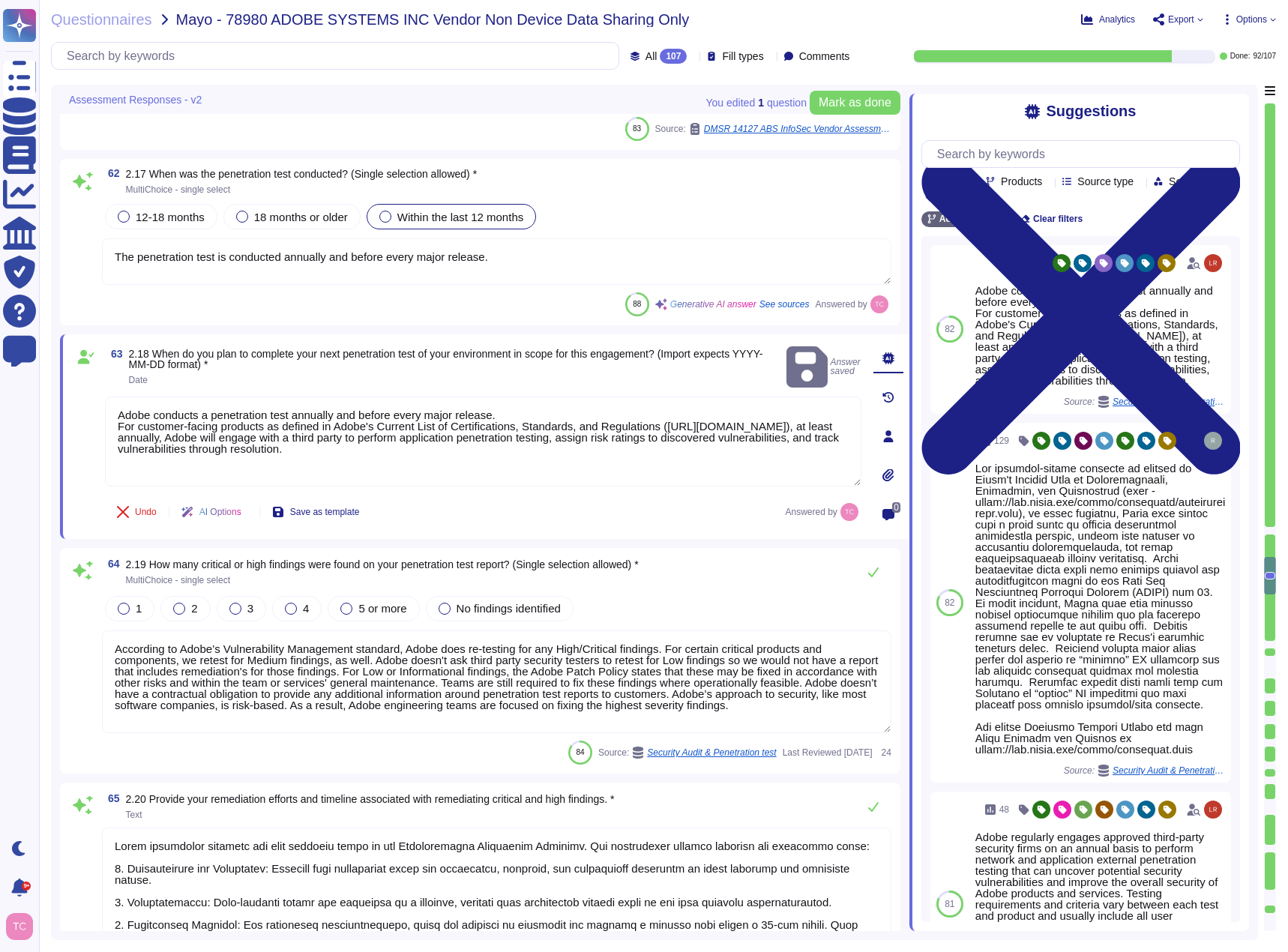
type textarea "Access Control: - Adobe's Information Security Policy mandates role-based acces…"
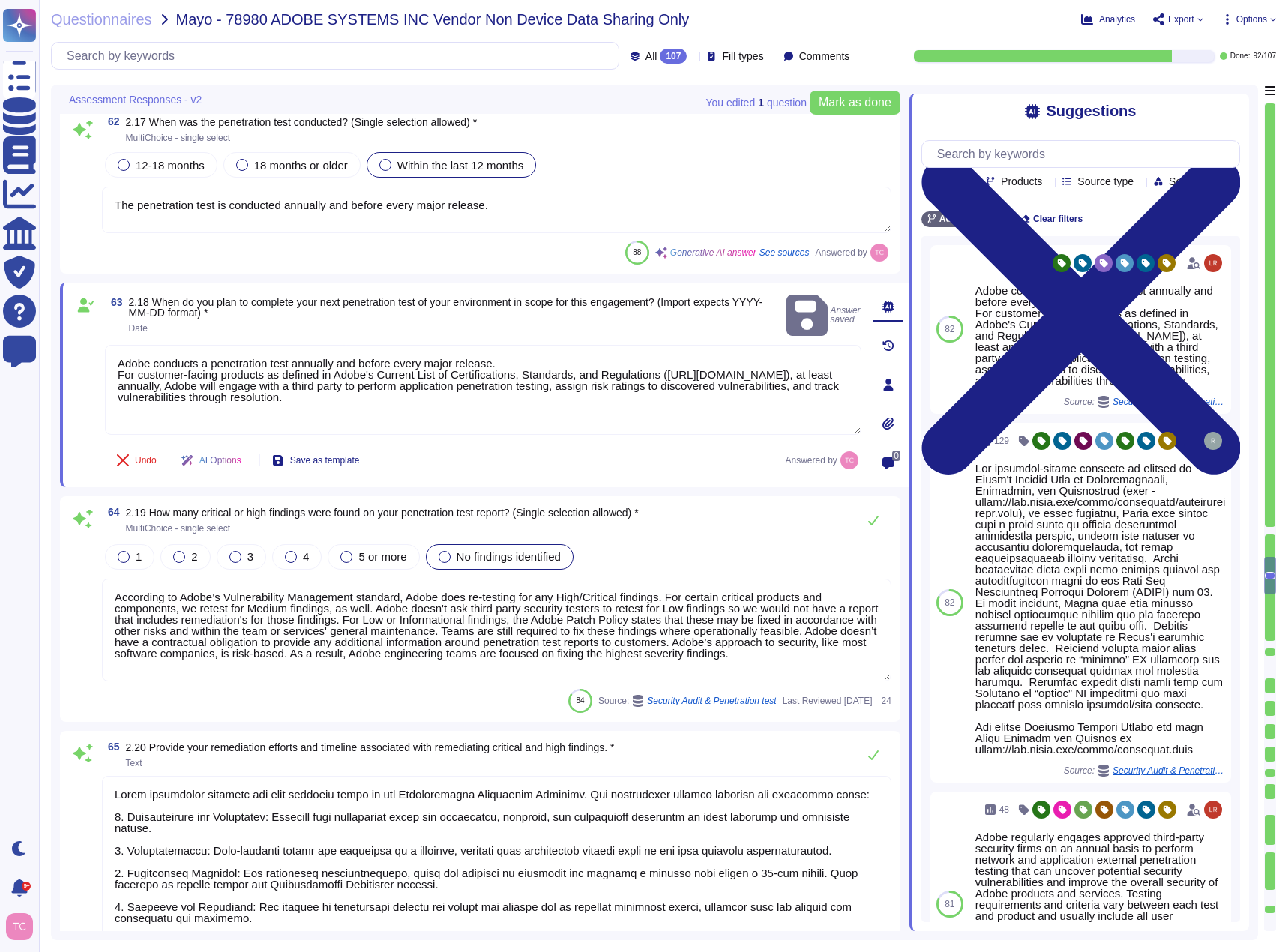
scroll to position [10966, 0]
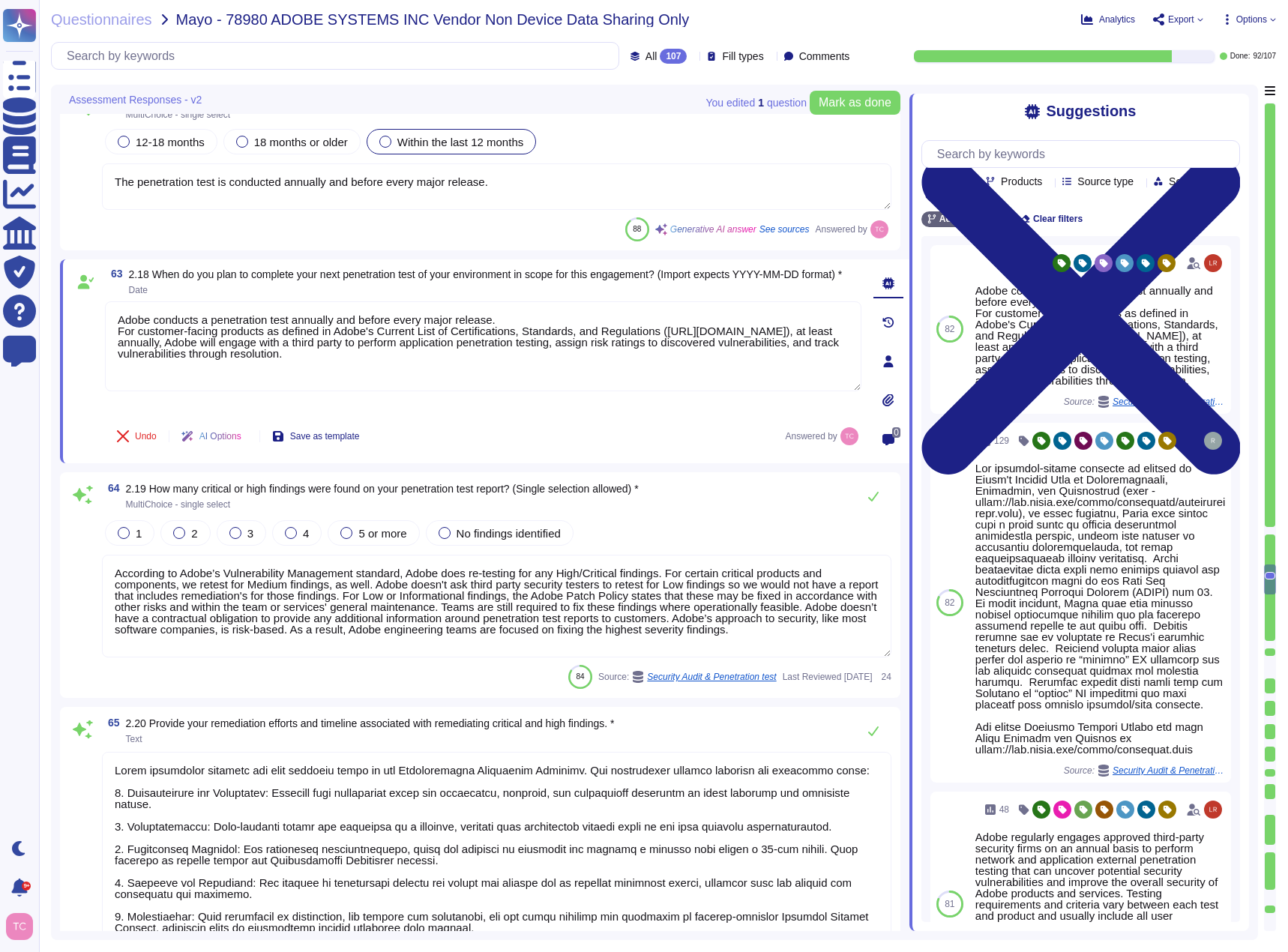
click at [503, 529] on span "No findings identified" at bounding box center [508, 533] width 104 height 13
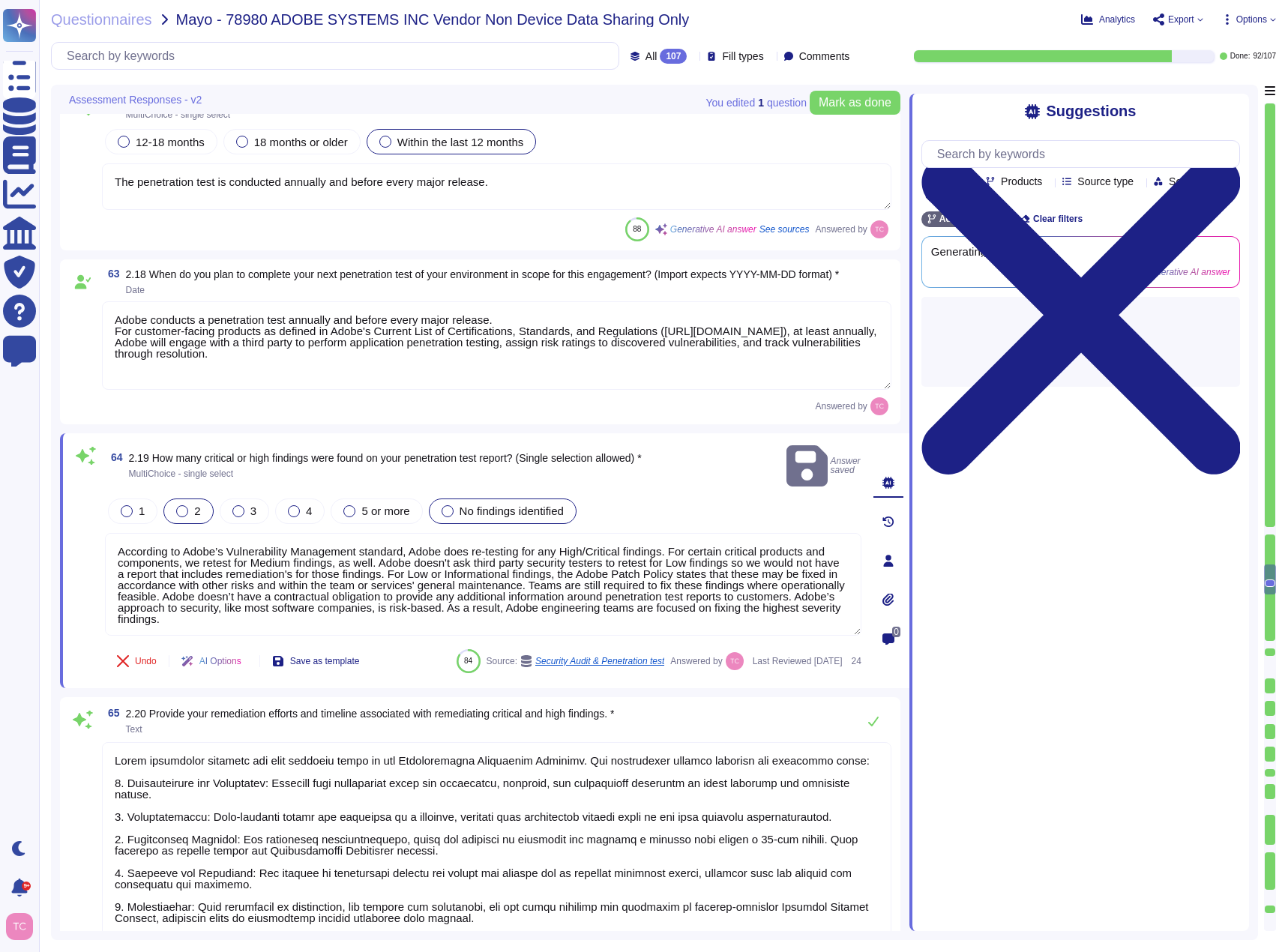
click at [197, 504] on span "2" at bounding box center [197, 511] width 6 height 13
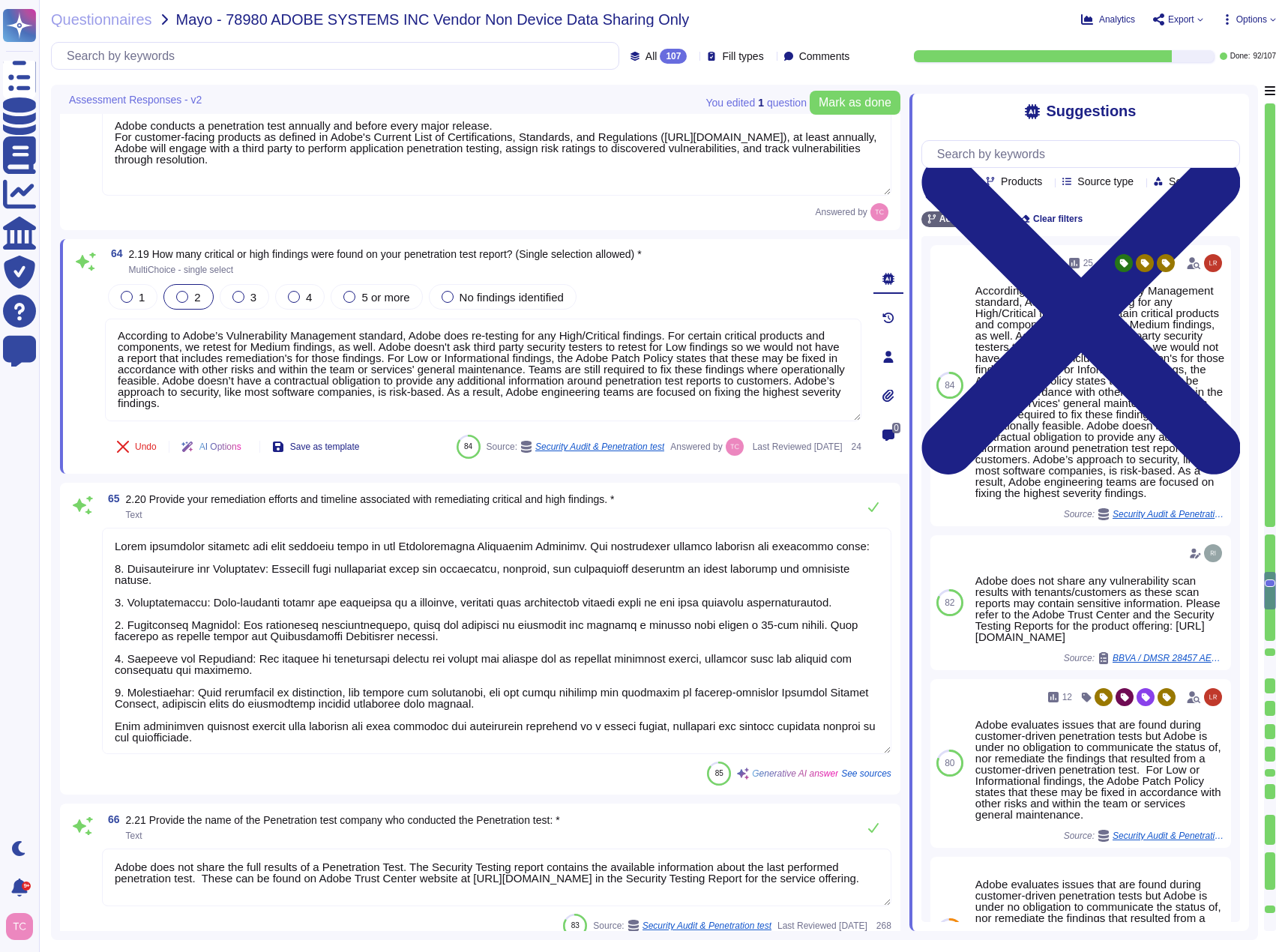
scroll to position [11191, 0]
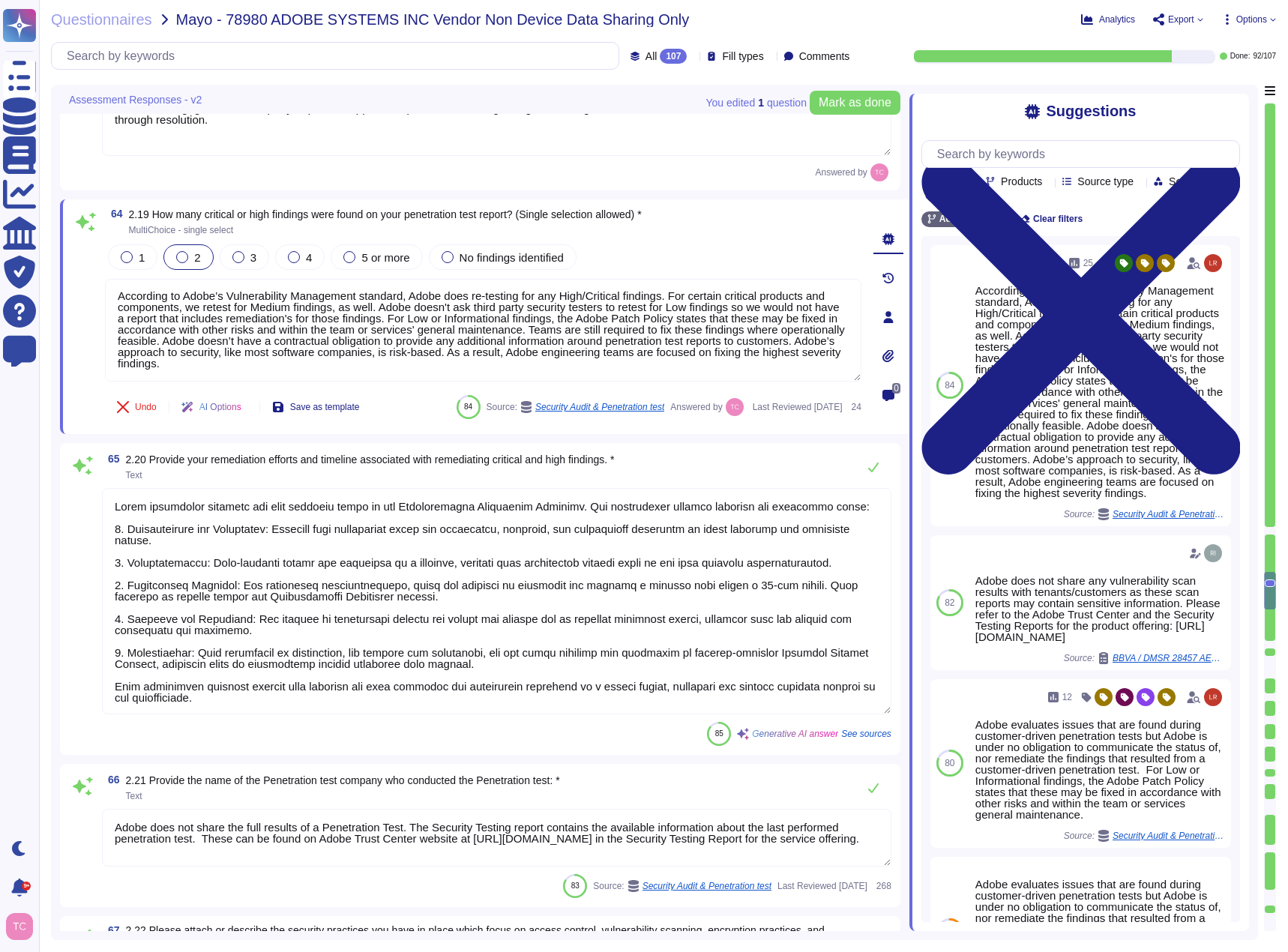
click at [436, 512] on textarea at bounding box center [497, 602] width 789 height 227
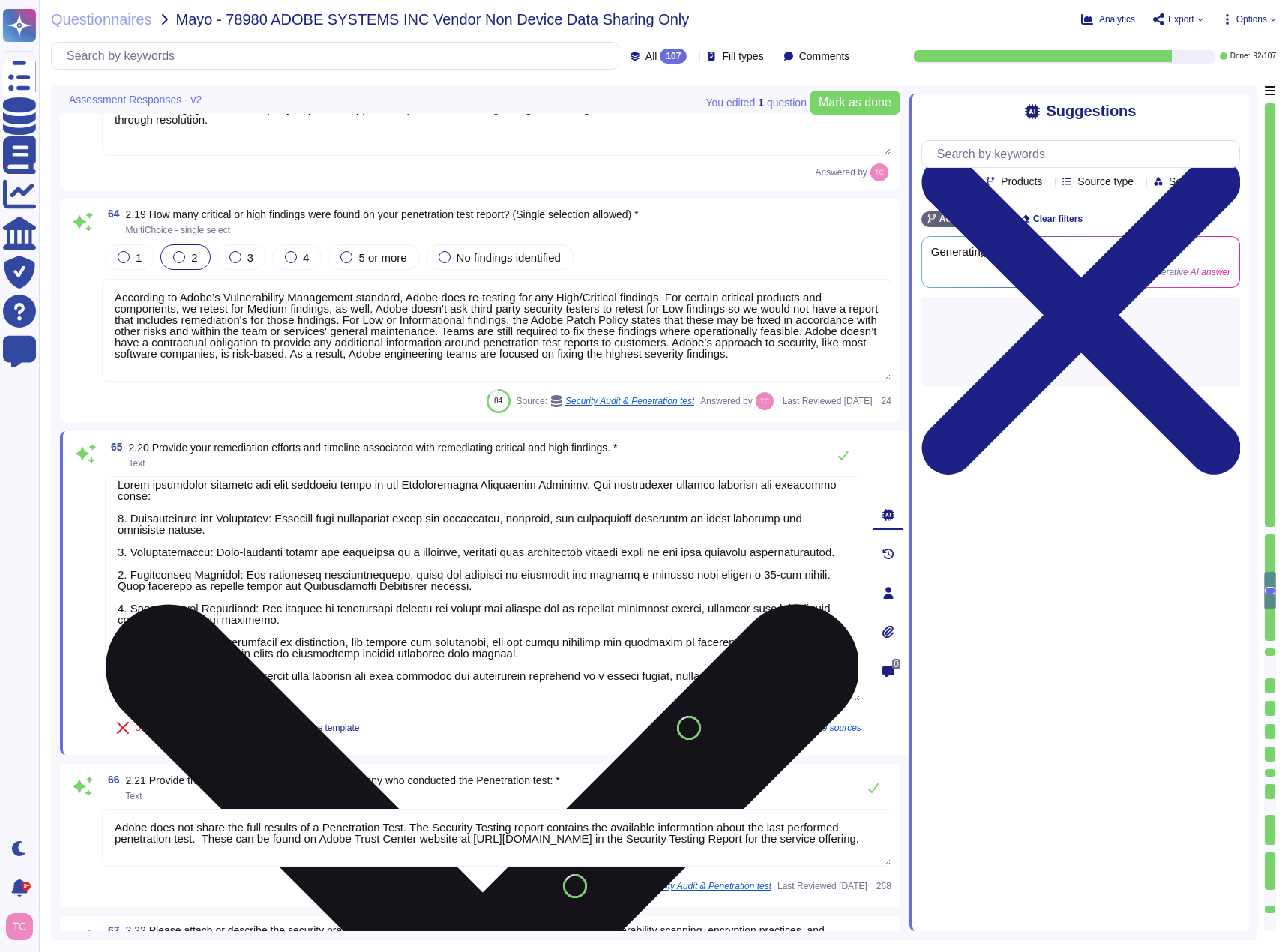
scroll to position [13, 0]
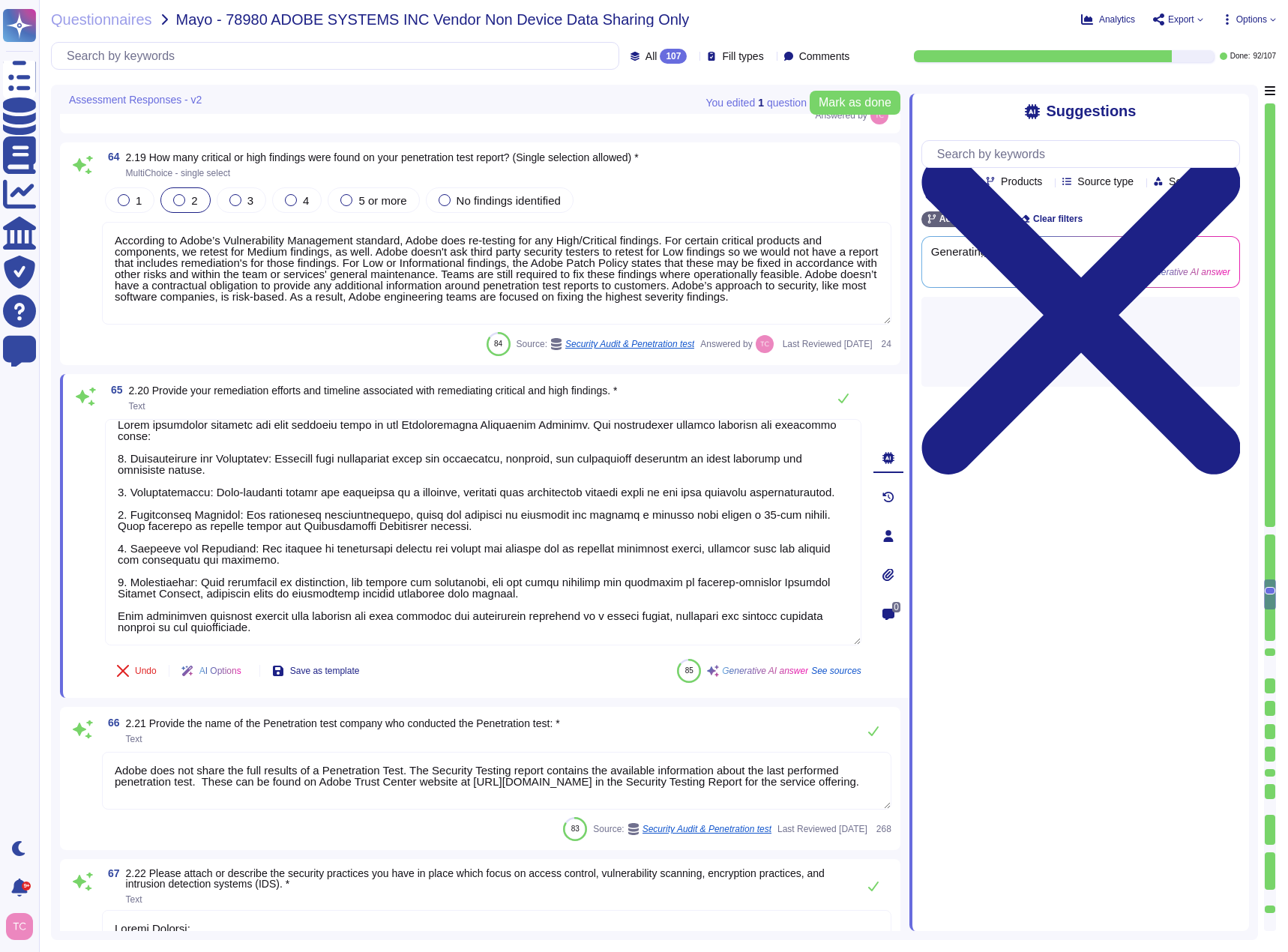
type textarea "Yes, we utilize public cloud hosting providers for our services. They store all…"
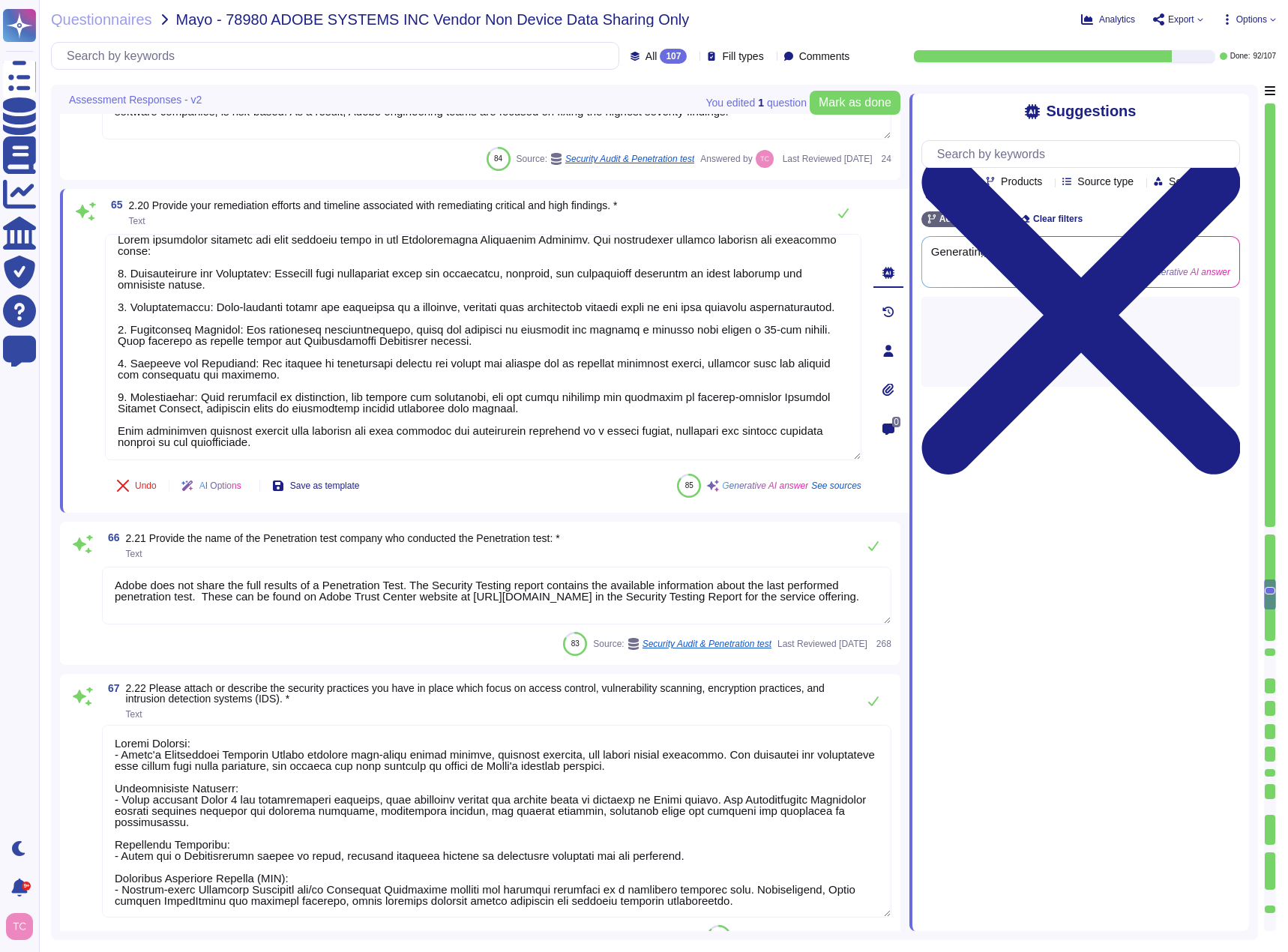
scroll to position [11416, 0]
